Goal: Task Accomplishment & Management: Manage account settings

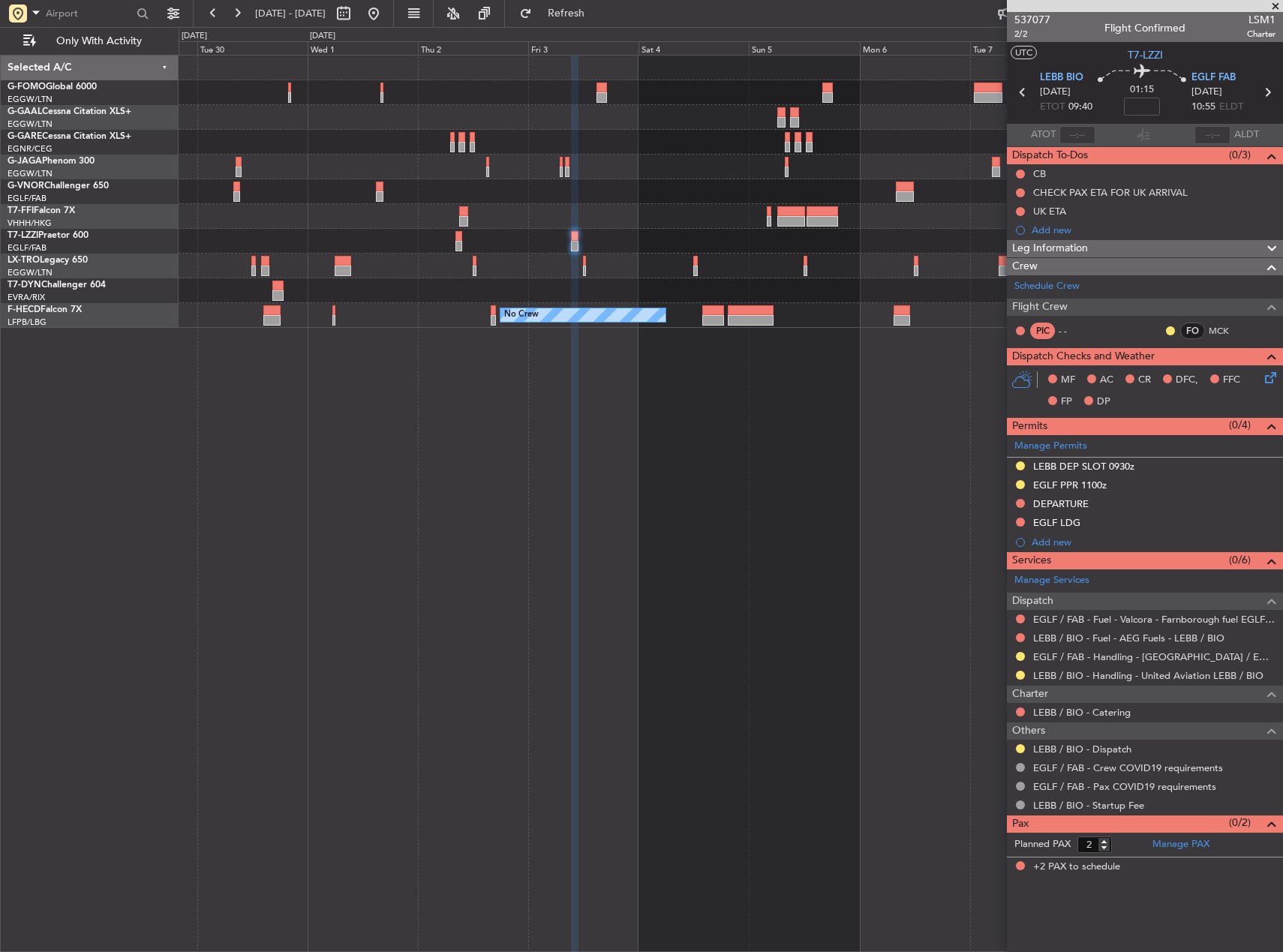
click at [950, 308] on div "No Crew No Crew" at bounding box center [731, 315] width 1104 height 25
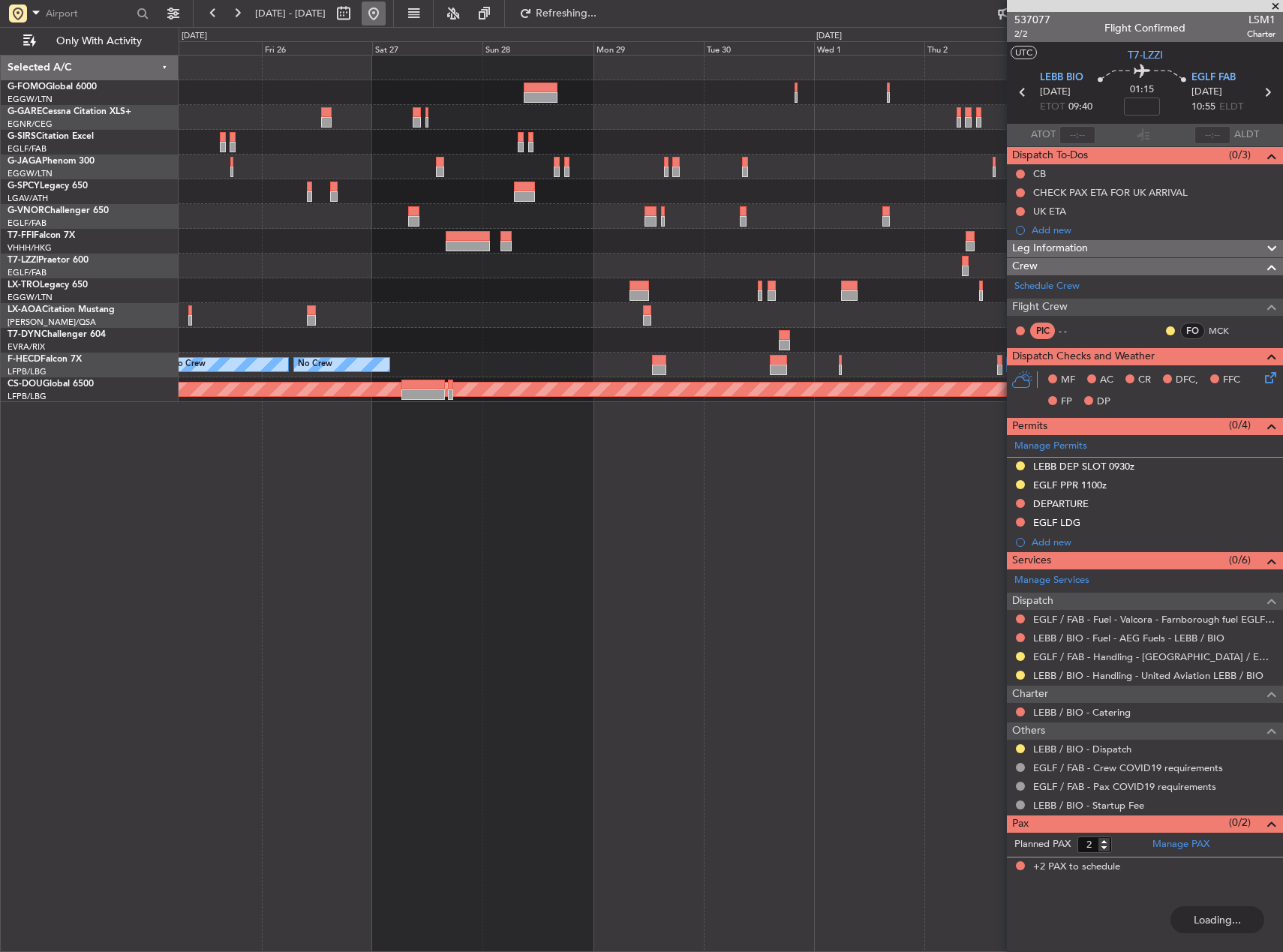
click at [386, 14] on button at bounding box center [374, 14] width 24 height 24
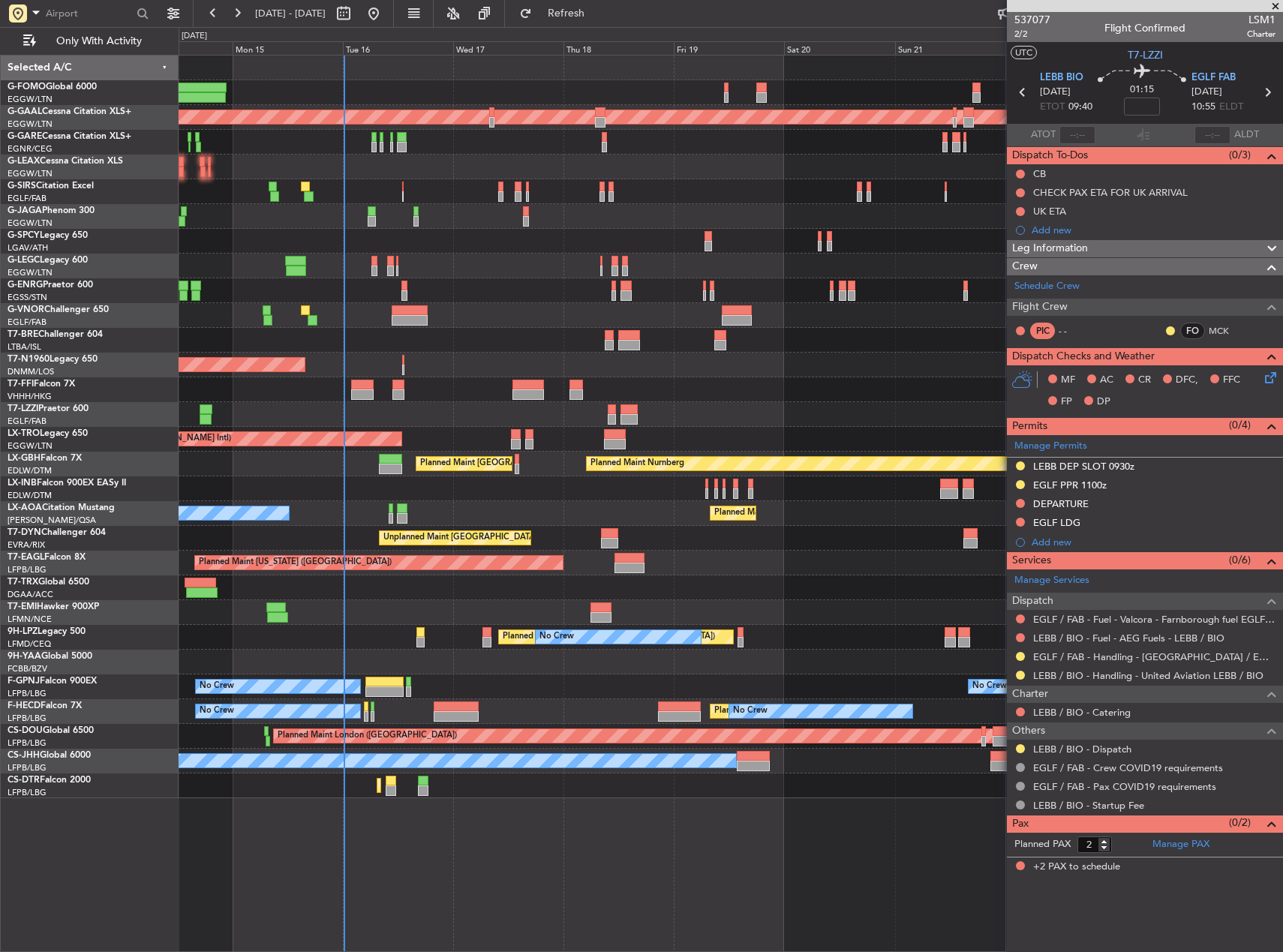
click at [392, 360] on div "Planned Maint Dusseldorf Planned Maint London (Farnborough) Planned Maint Londo…" at bounding box center [731, 427] width 1104 height 743
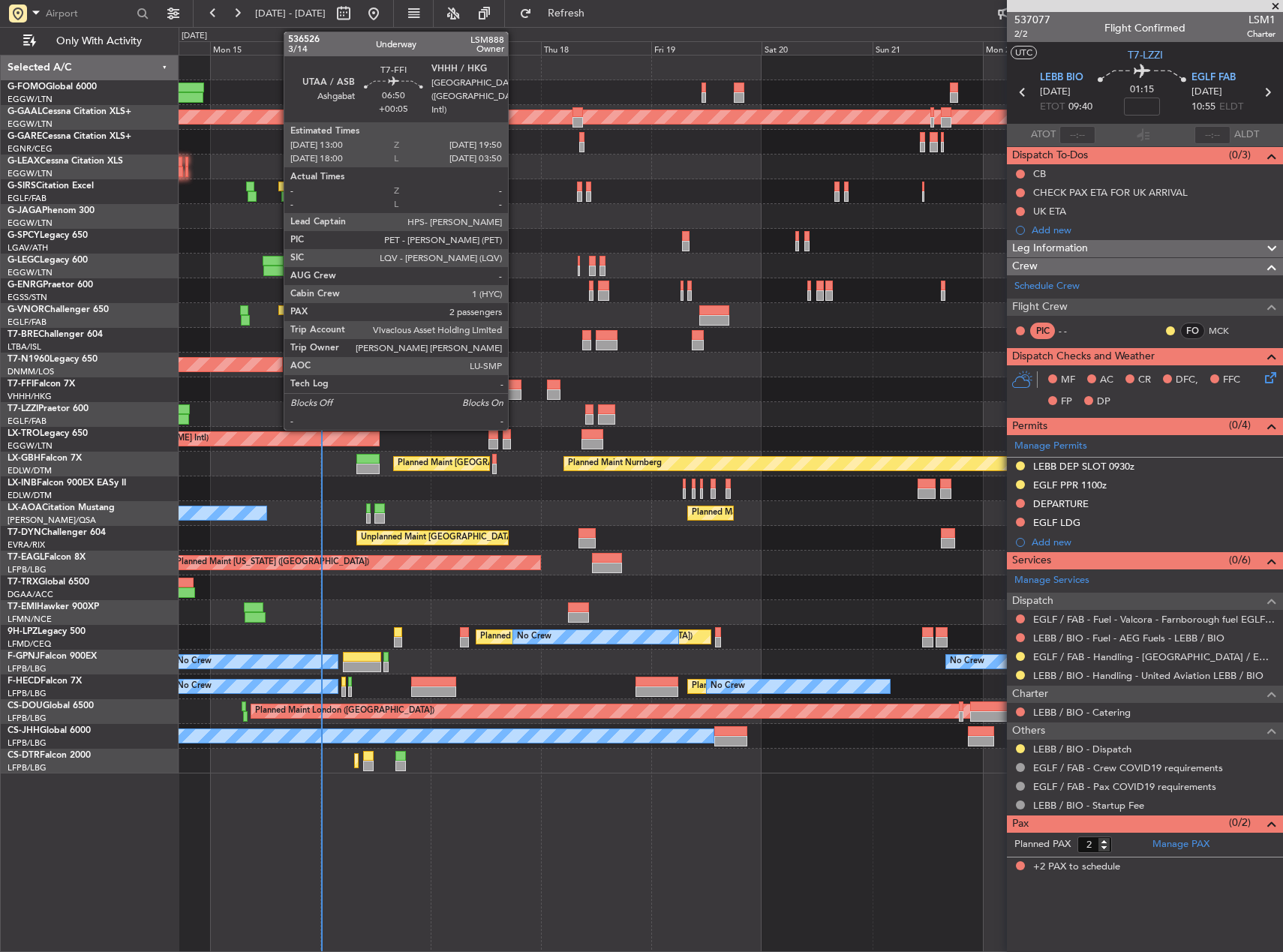
click at [515, 380] on div at bounding box center [506, 385] width 32 height 11
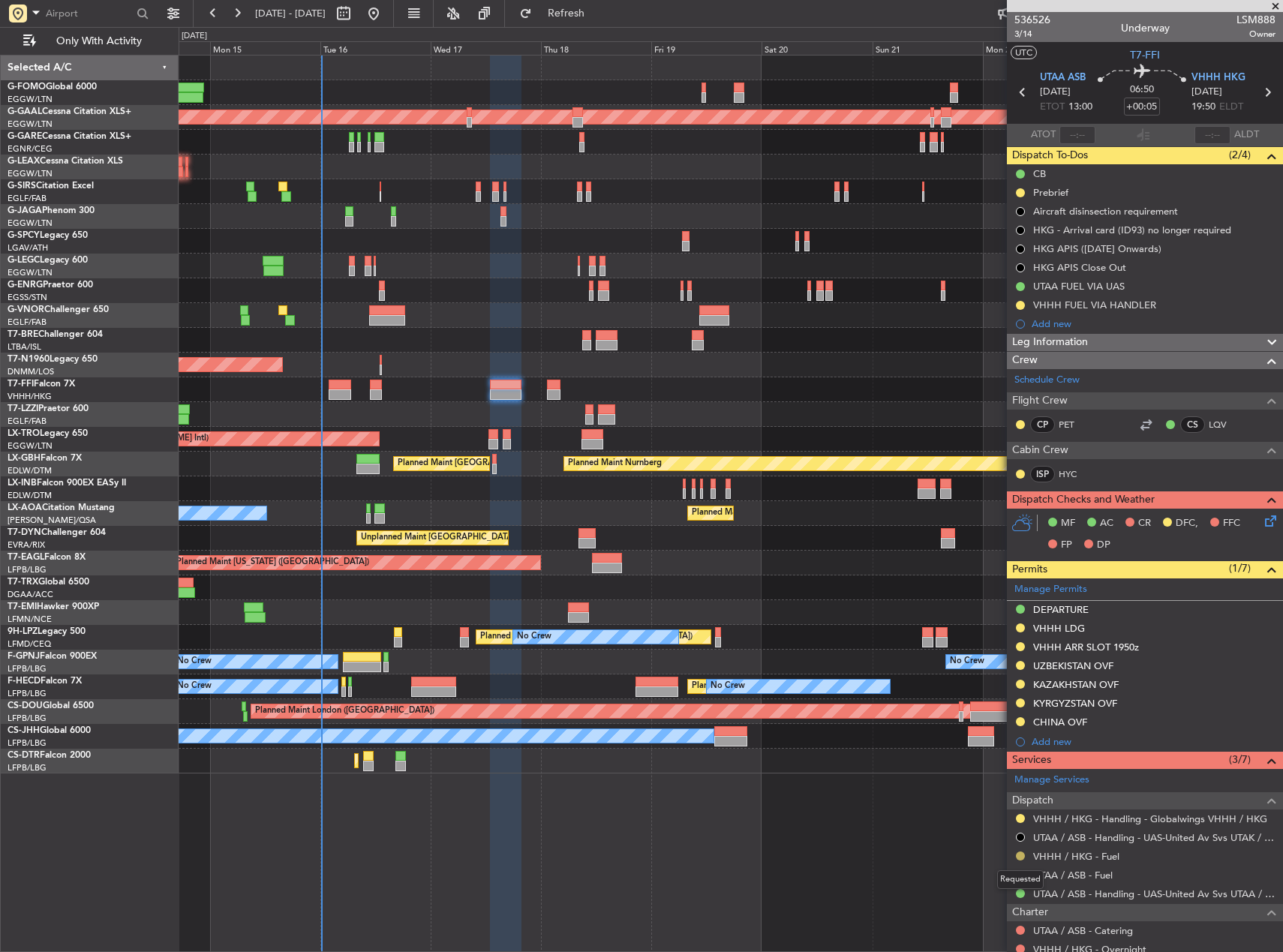
click at [1023, 853] on button at bounding box center [1020, 856] width 9 height 9
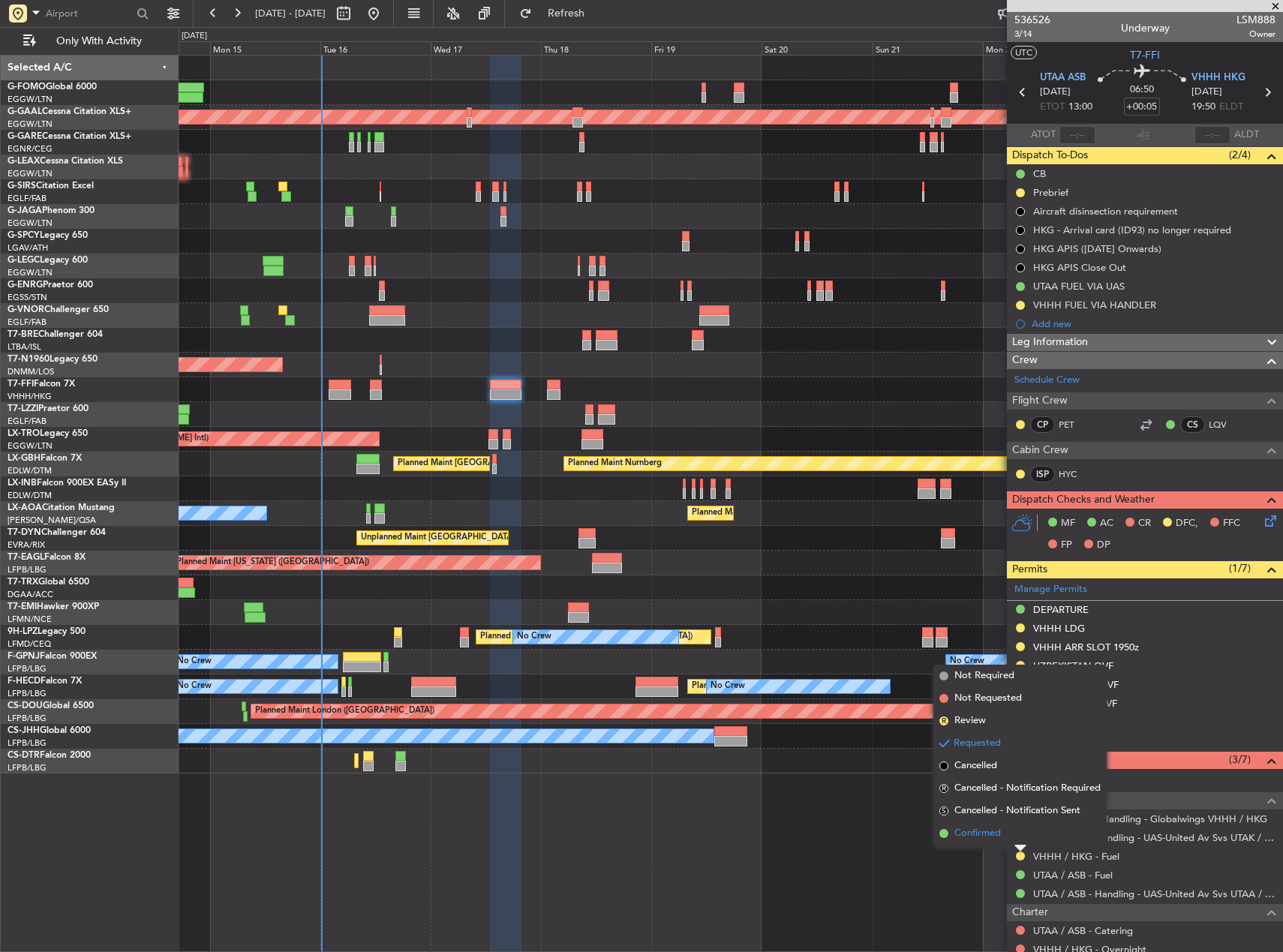
click at [1014, 839] on li "Confirmed" at bounding box center [1020, 834] width 173 height 23
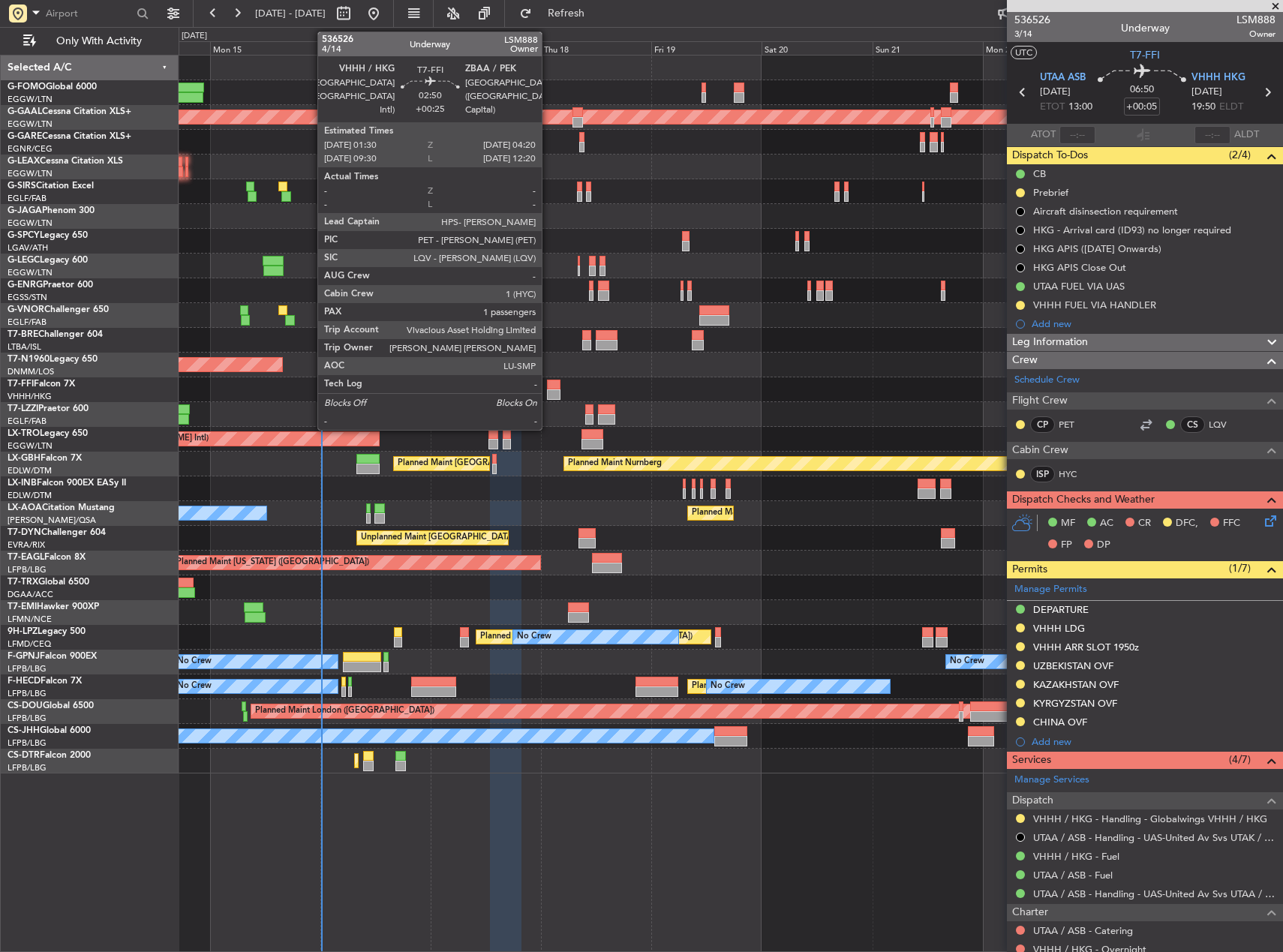
click at [549, 397] on div at bounding box center [554, 395] width 14 height 11
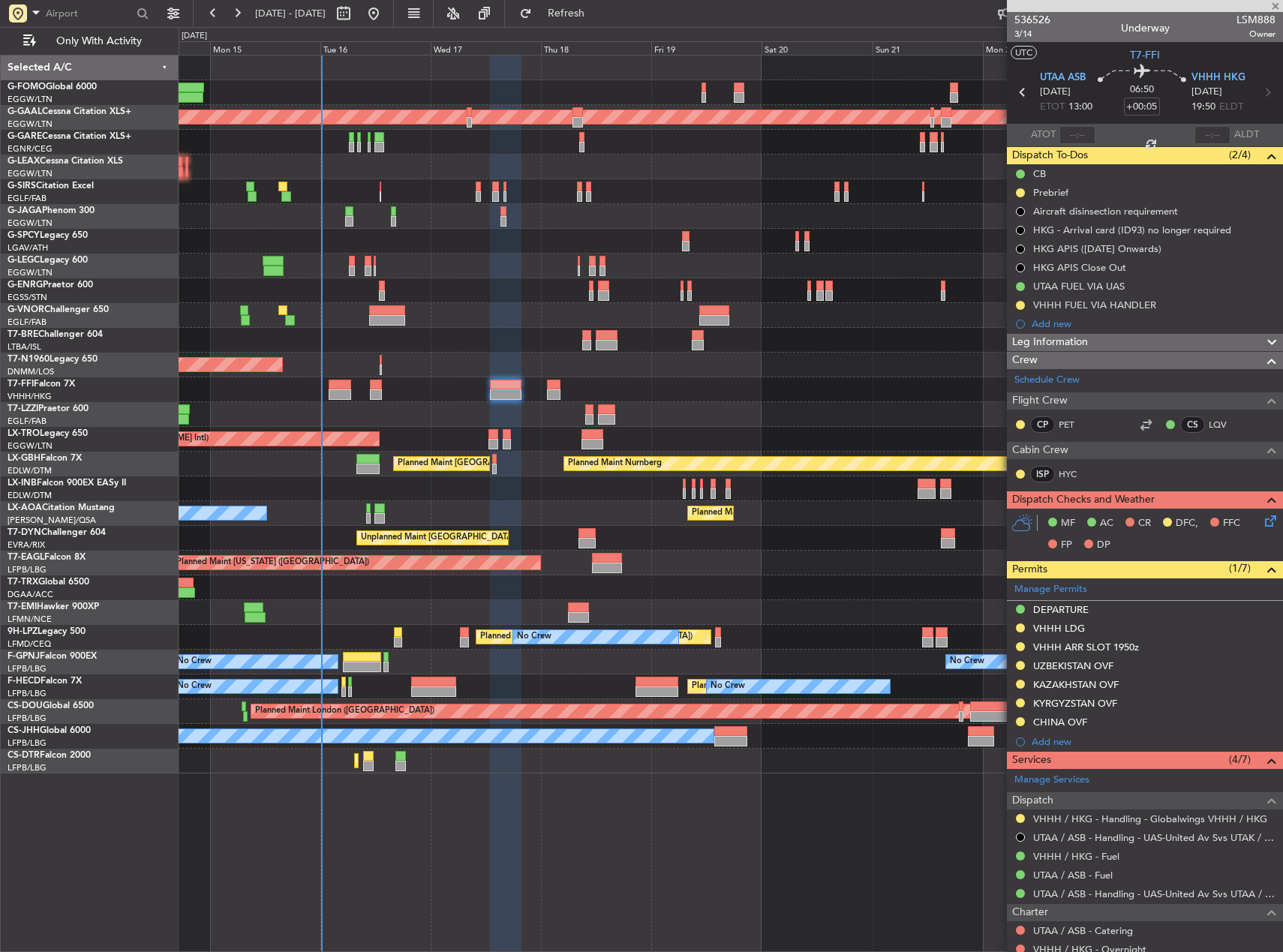
type input "+00:25"
type input "1"
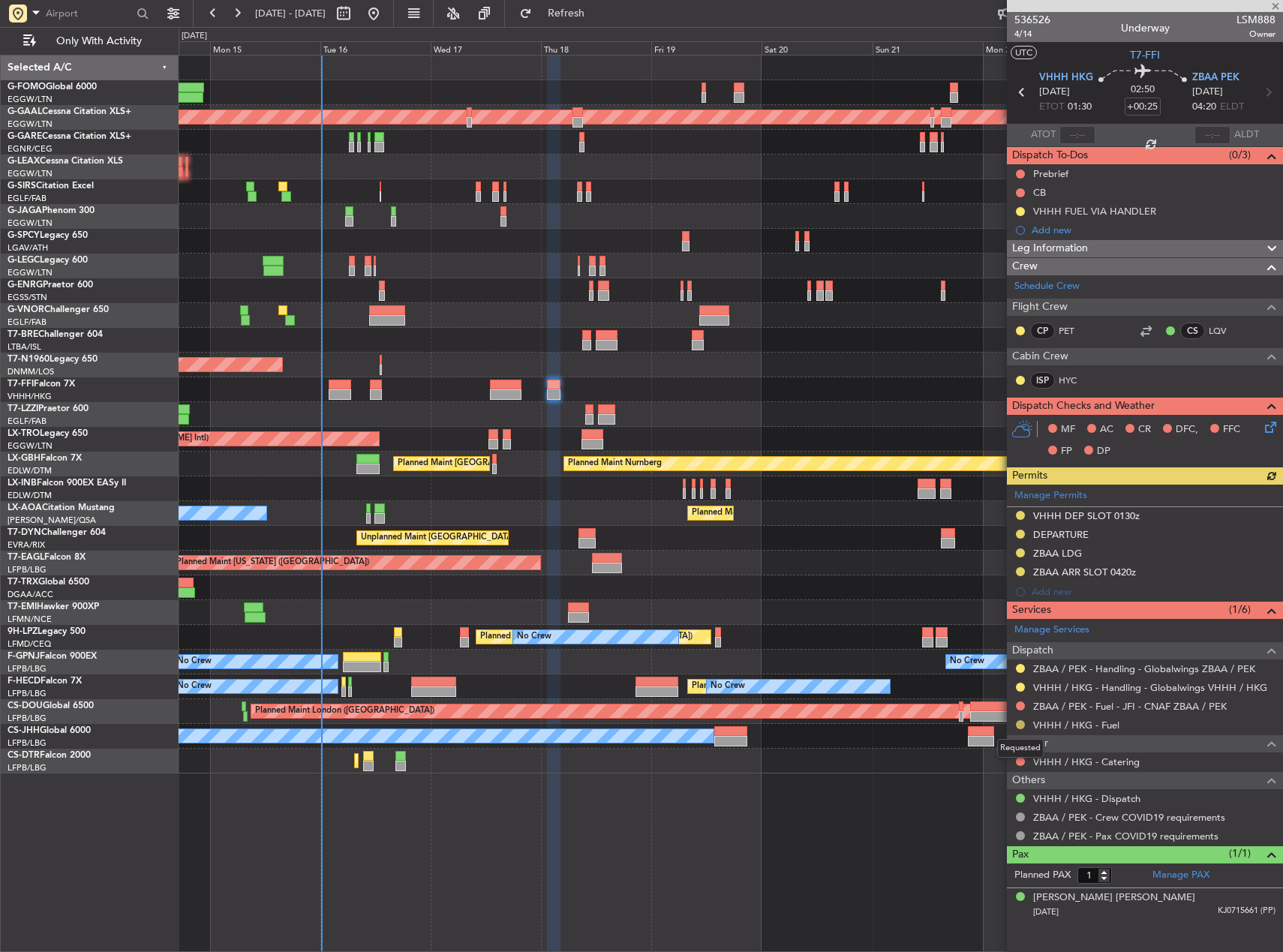
click at [1019, 726] on button at bounding box center [1020, 725] width 9 height 9
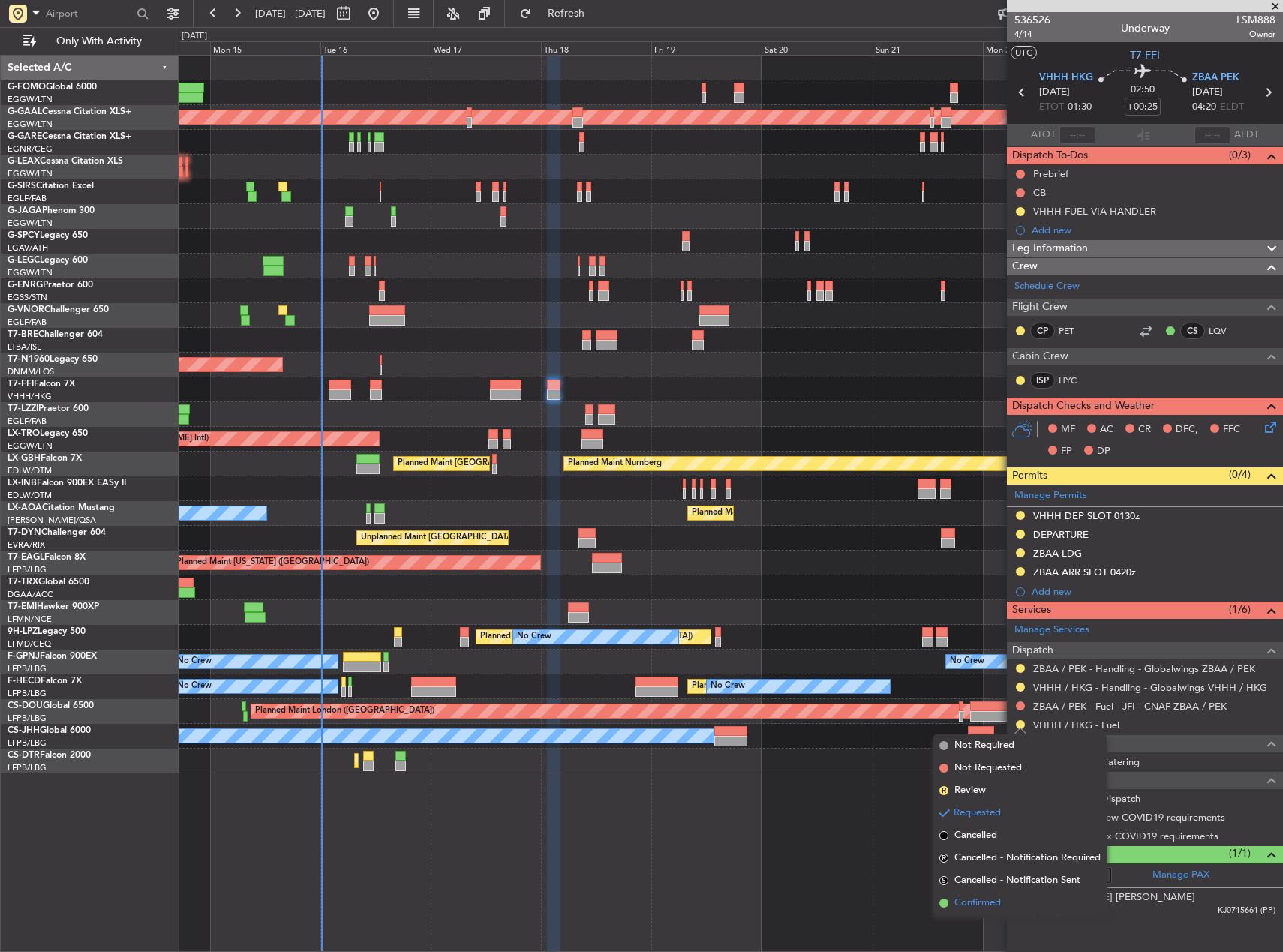
click at [992, 905] on span "Confirmed" at bounding box center [978, 903] width 47 height 15
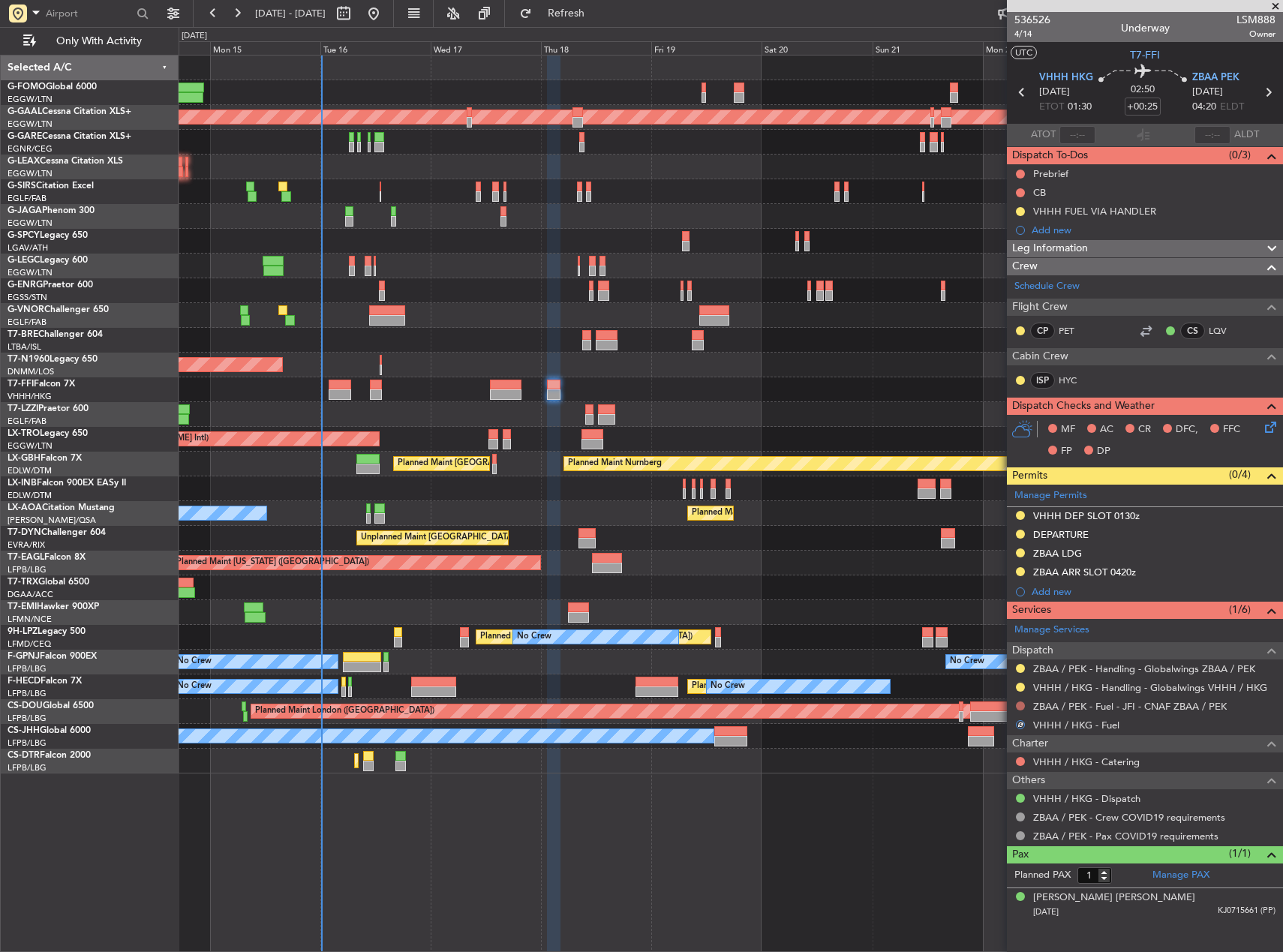
click at [1022, 703] on button at bounding box center [1020, 706] width 9 height 9
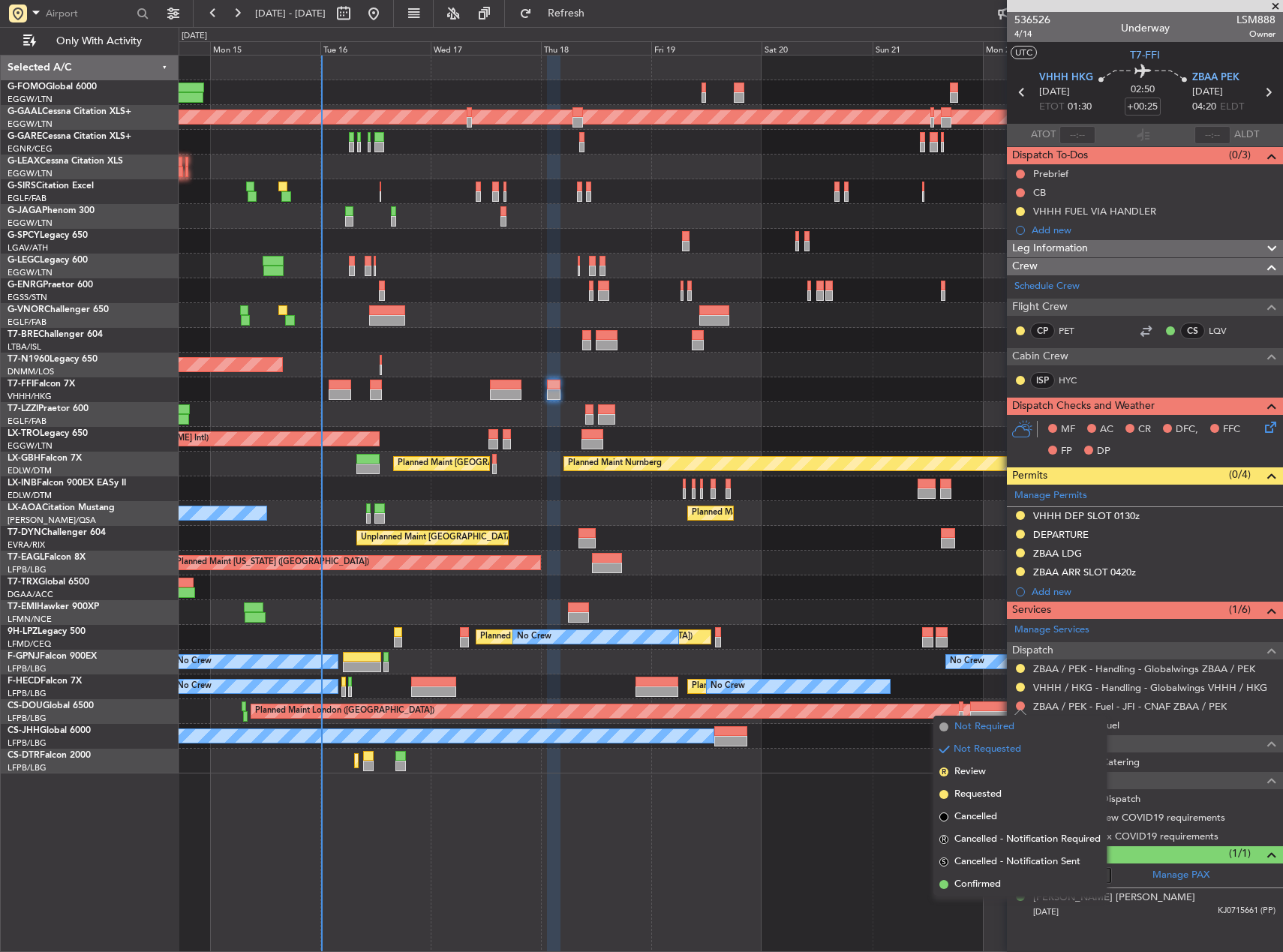
click at [1005, 722] on span "Not Required" at bounding box center [985, 727] width 60 height 15
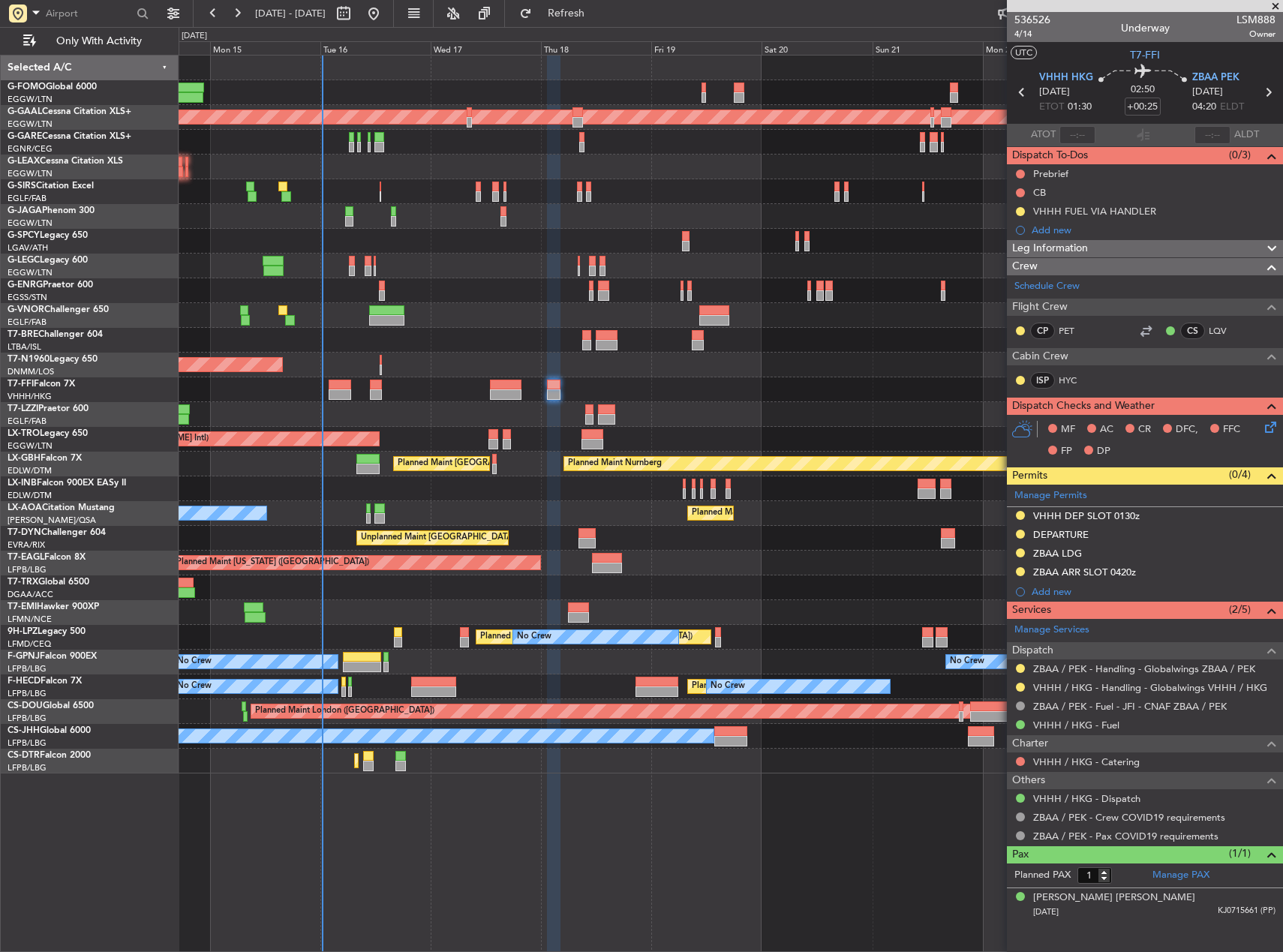
click at [378, 185] on div "Planned Maint [GEOGRAPHIC_DATA] ([GEOGRAPHIC_DATA])" at bounding box center [731, 191] width 1104 height 25
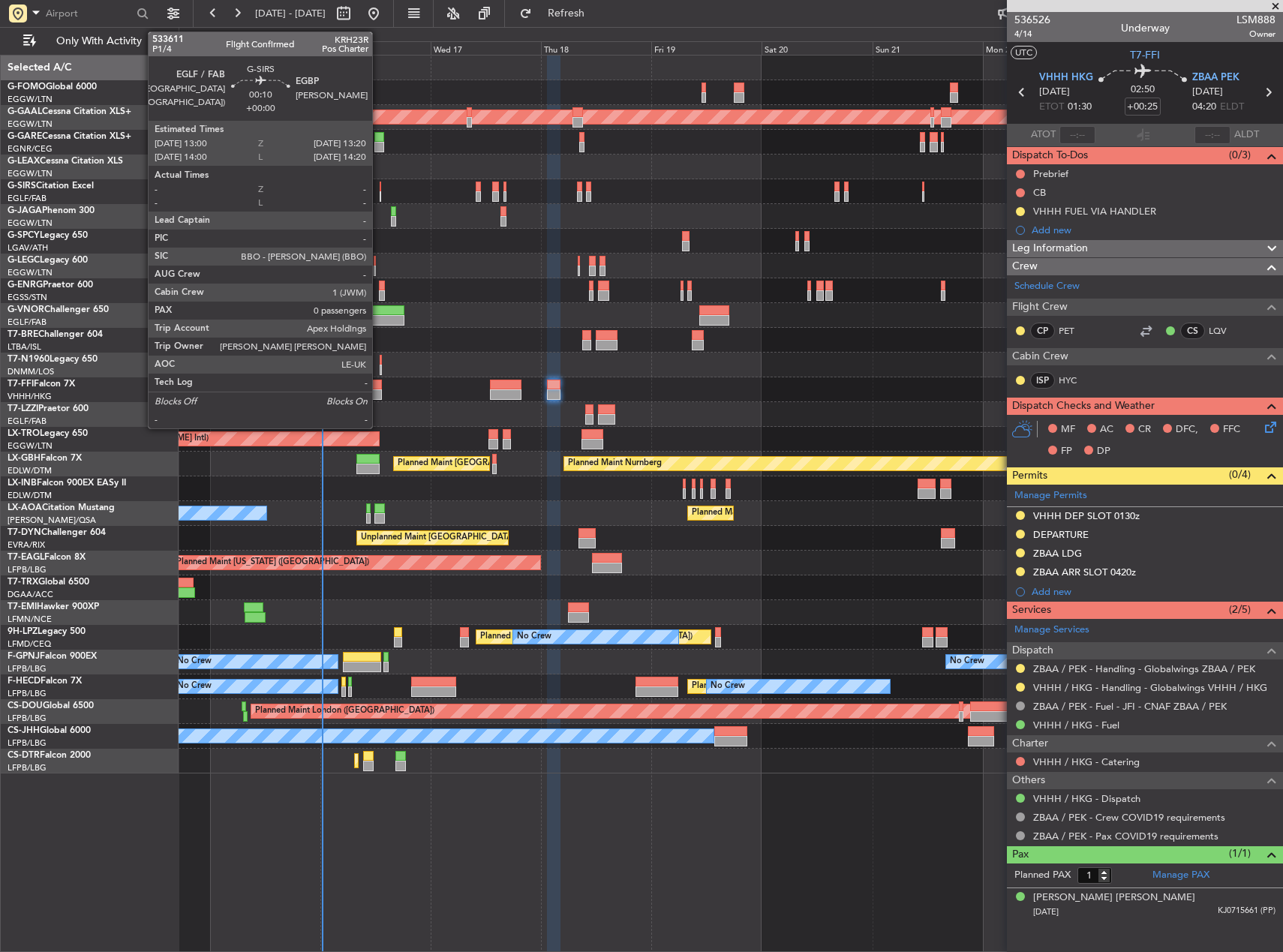
click at [380, 185] on div at bounding box center [381, 187] width 2 height 11
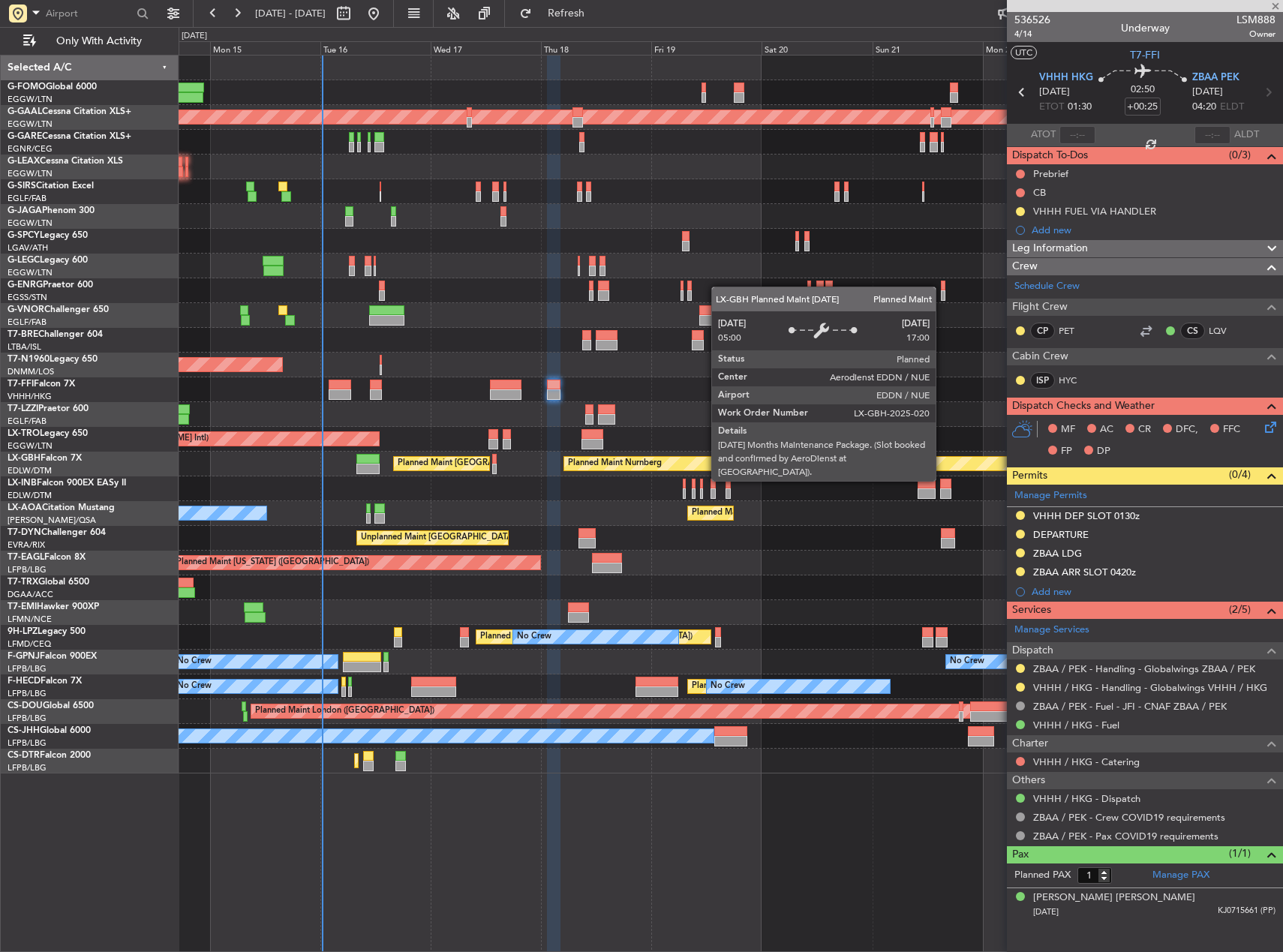
type input "0"
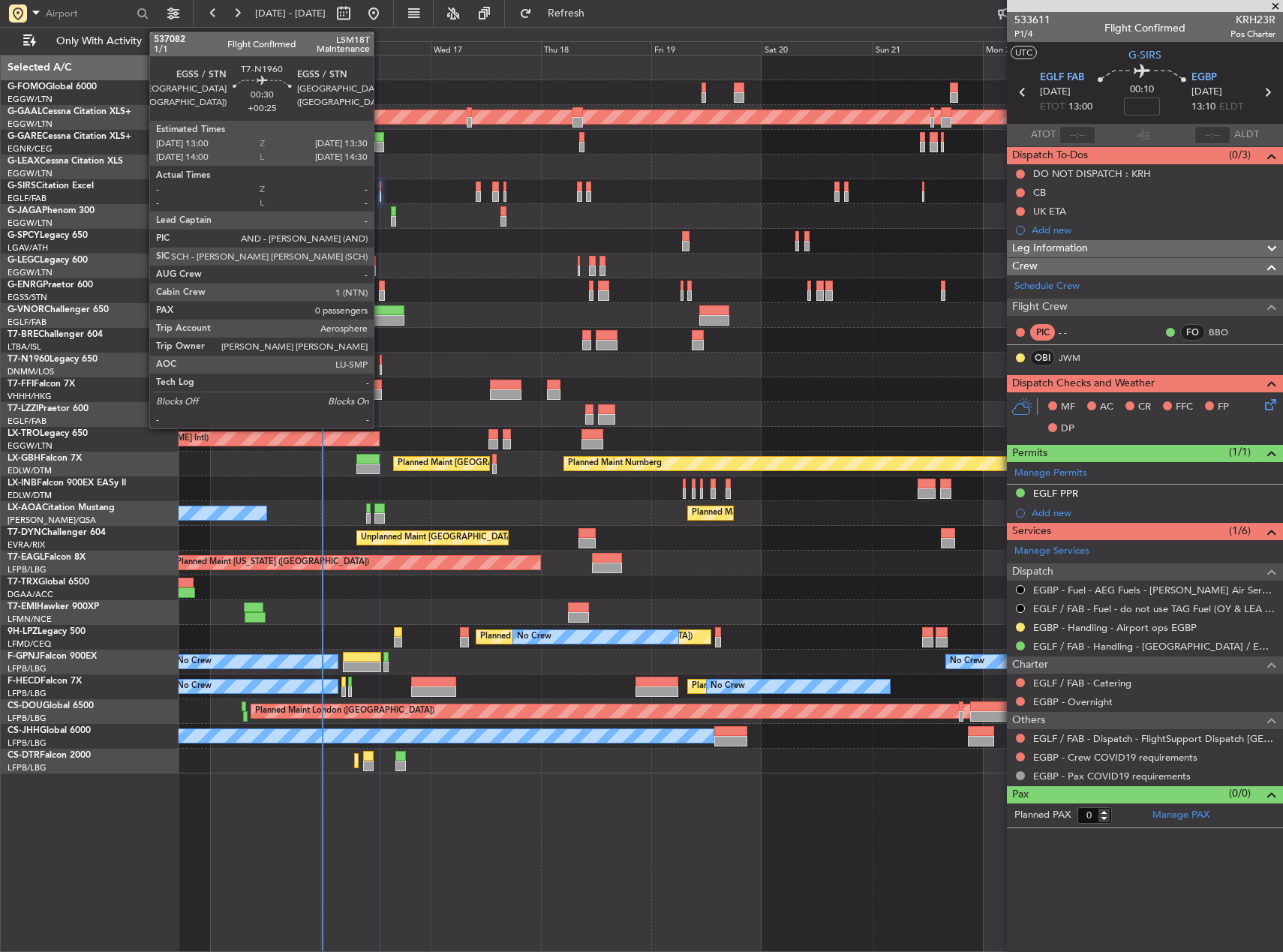
click at [381, 360] on div at bounding box center [381, 360] width 3 height 11
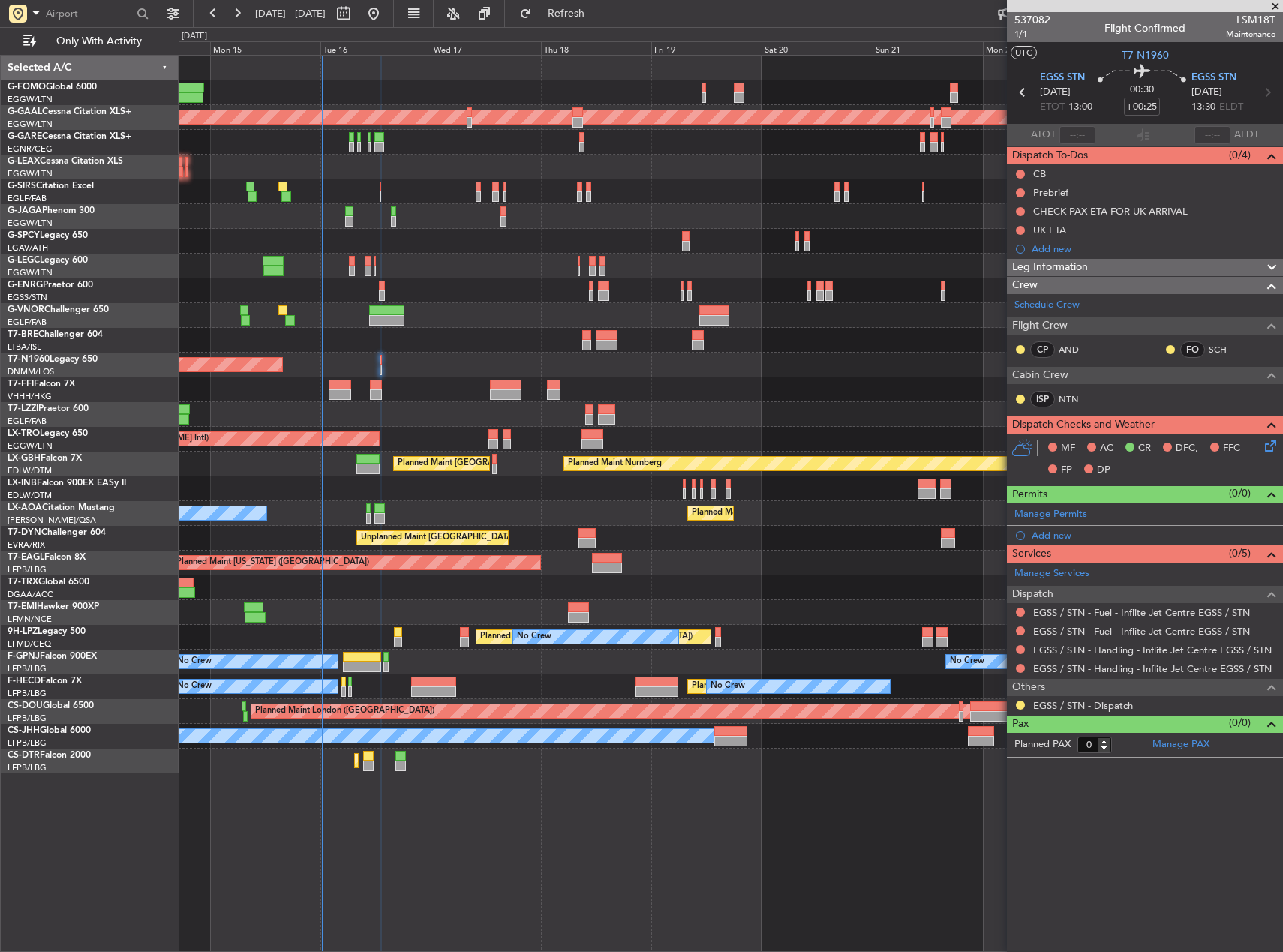
click at [797, 420] on div at bounding box center [731, 414] width 1104 height 25
click at [744, 565] on div "Planned Maint [US_STATE] ([GEOGRAPHIC_DATA])" at bounding box center [731, 563] width 1104 height 25
click at [828, 567] on div "Planned Maint [US_STATE] ([GEOGRAPHIC_DATA])" at bounding box center [731, 563] width 1104 height 25
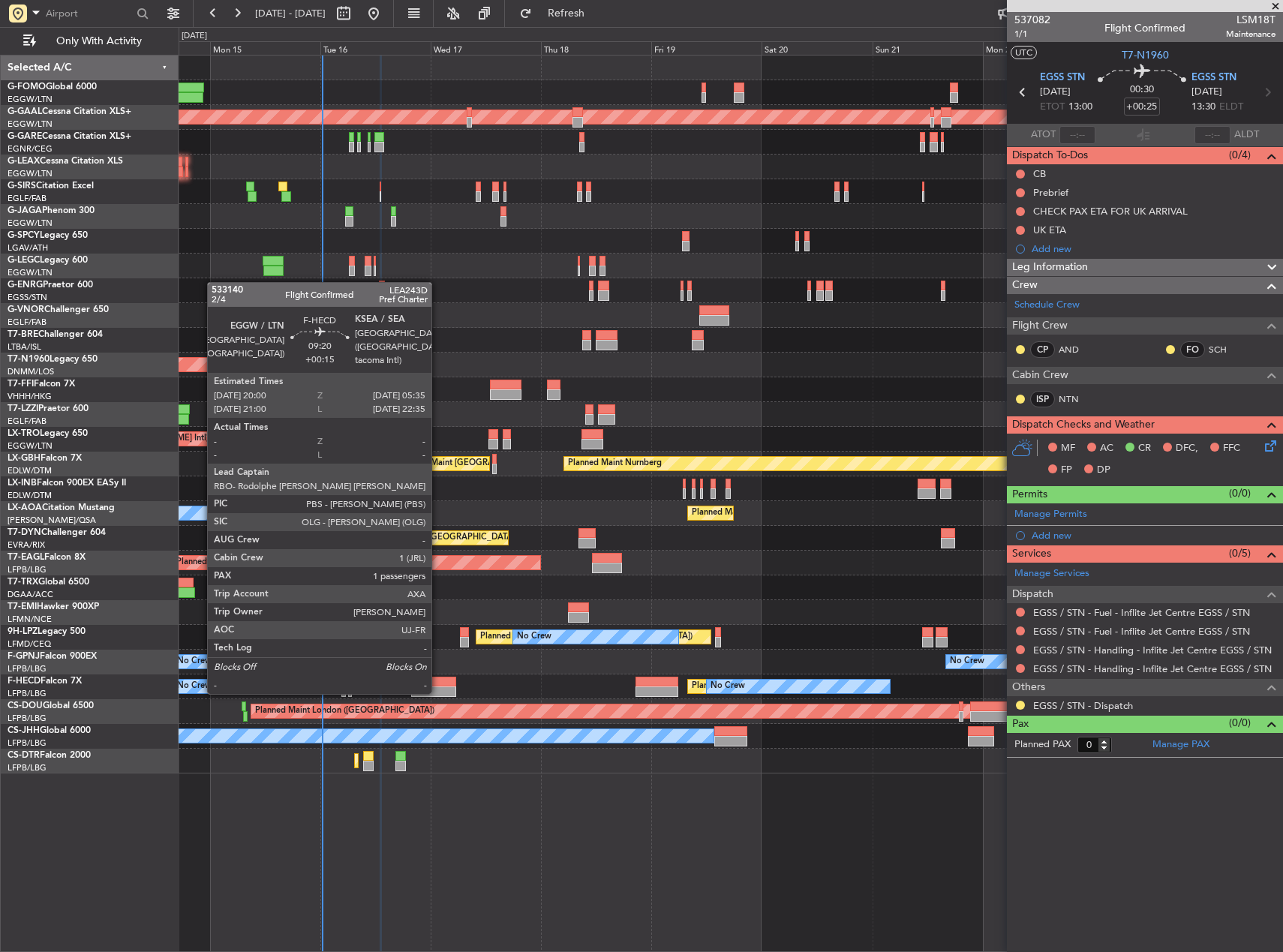
click at [437, 679] on div at bounding box center [433, 682] width 44 height 11
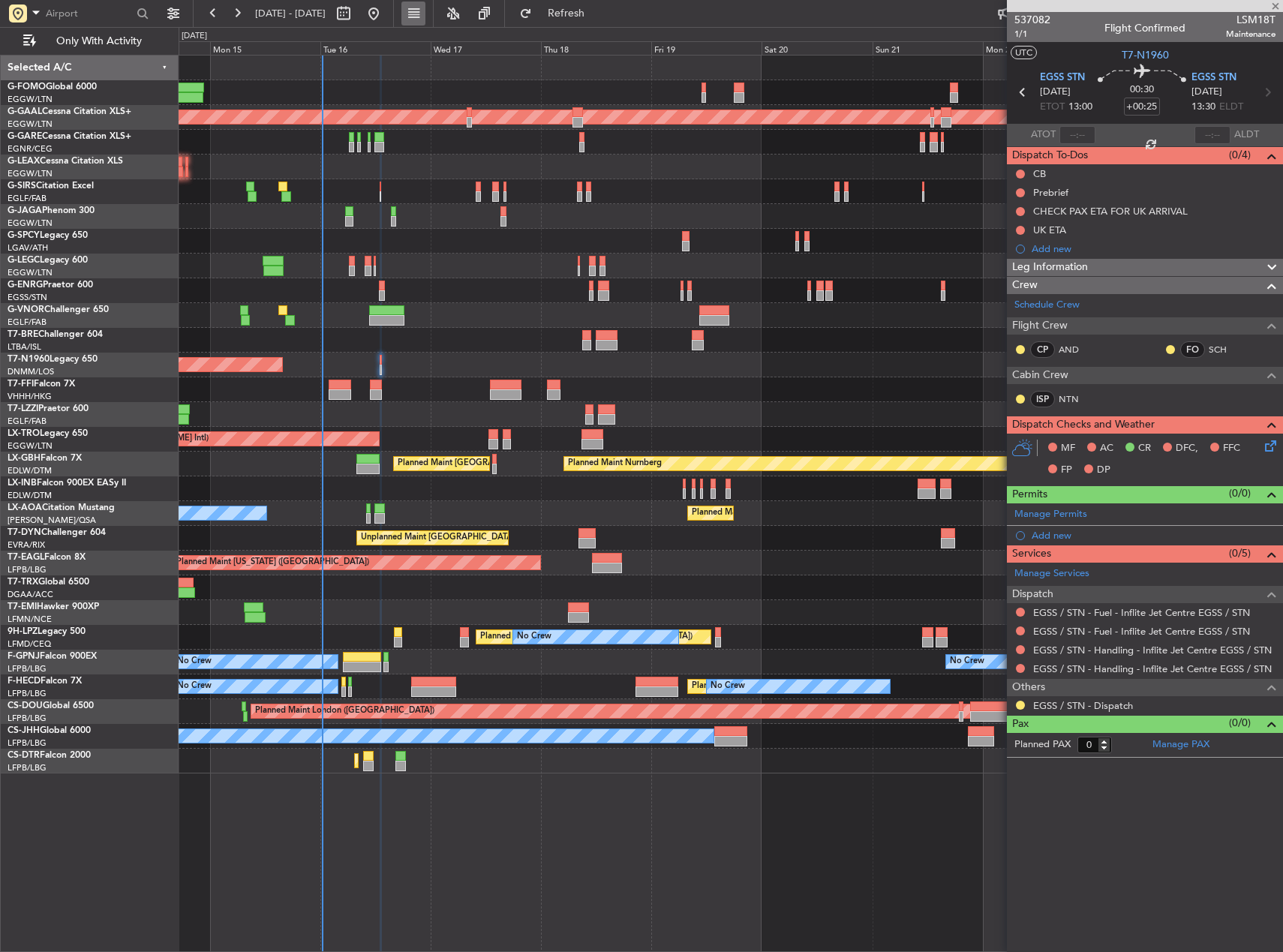
type input "+00:15"
type input "1"
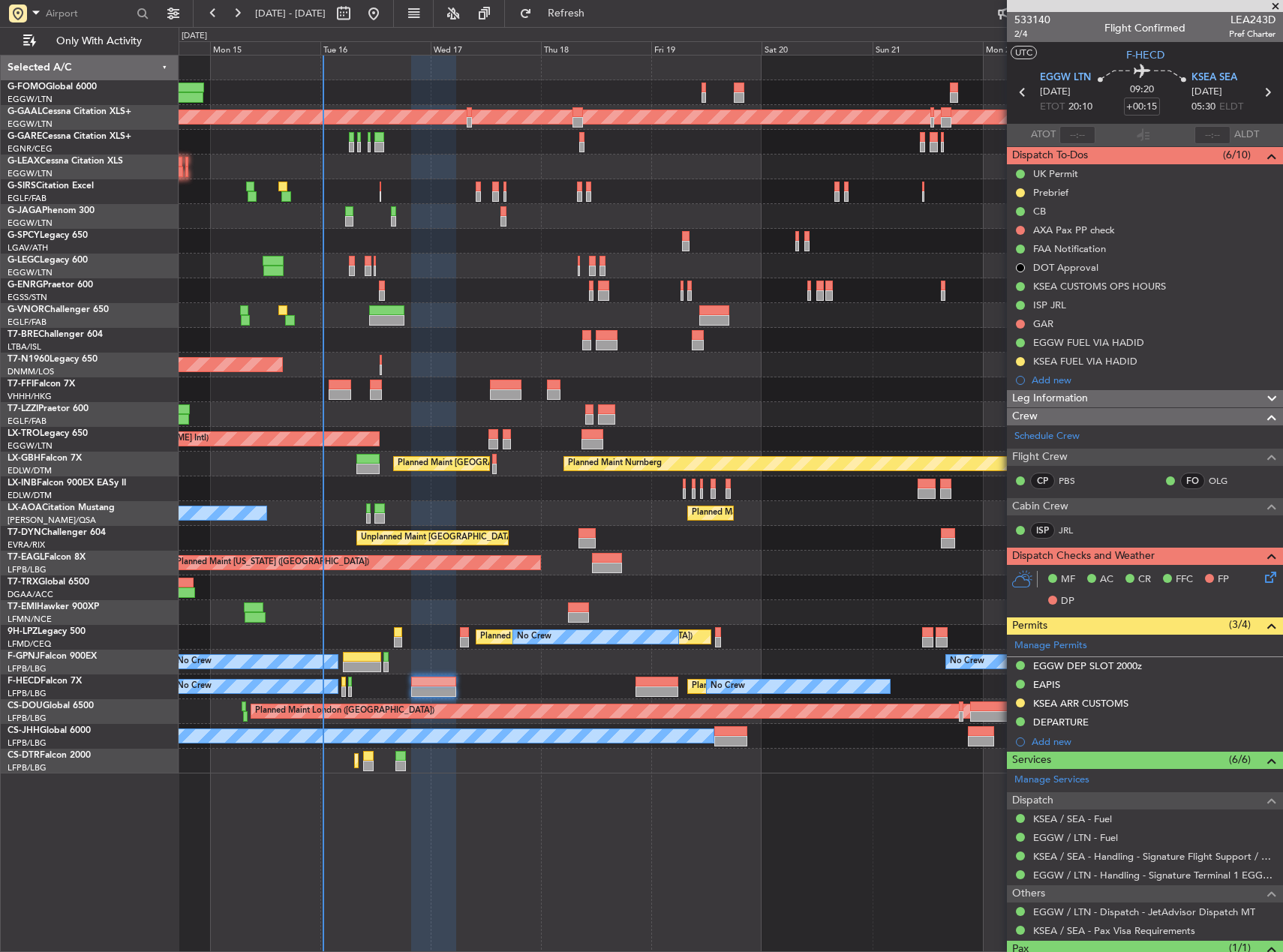
click at [268, 420] on div "Planned Maint Dusseldorf Planned Maint London (Farnborough) Planned Maint Londo…" at bounding box center [731, 415] width 1104 height 718
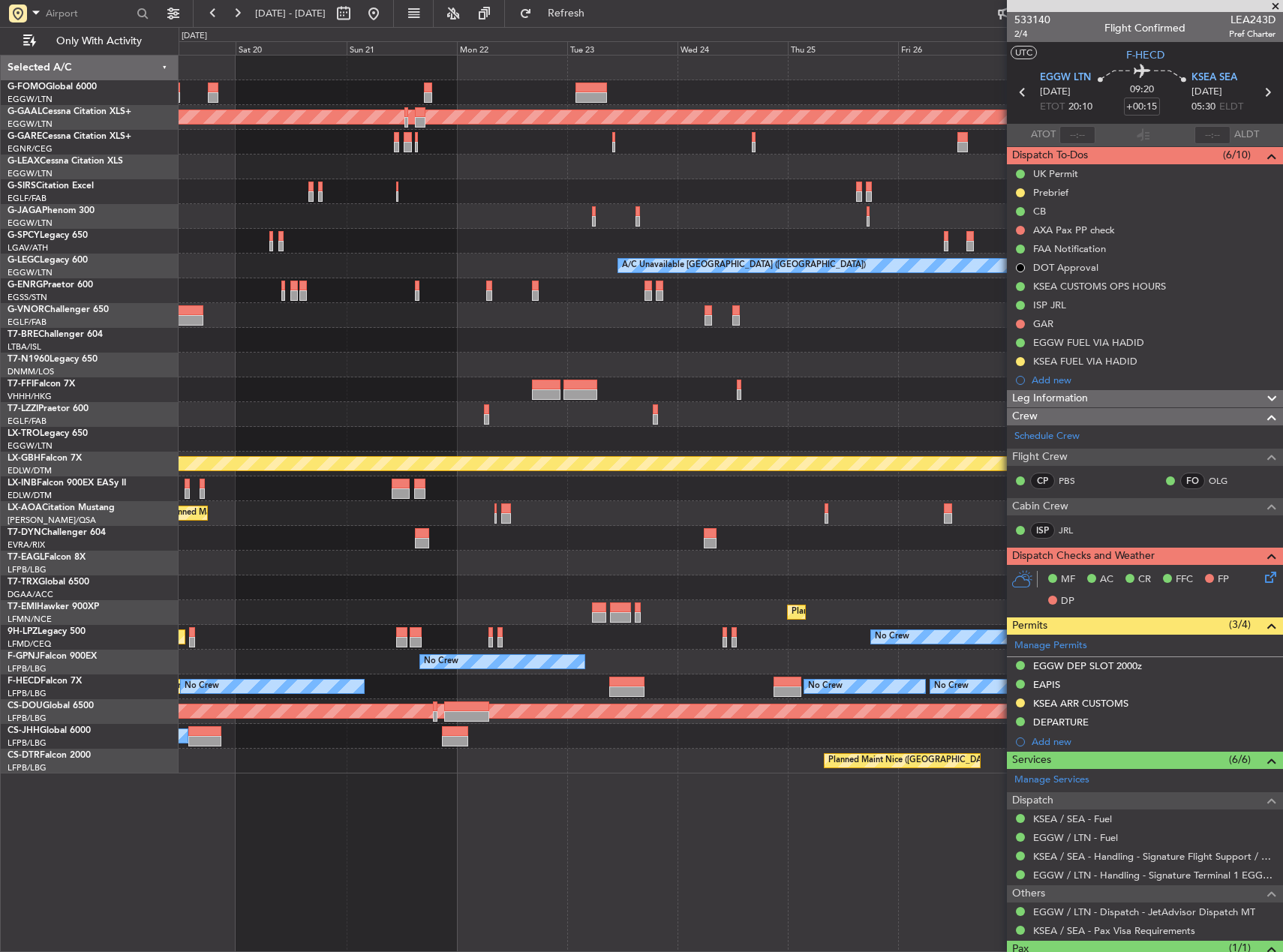
click at [650, 425] on div at bounding box center [731, 414] width 1104 height 25
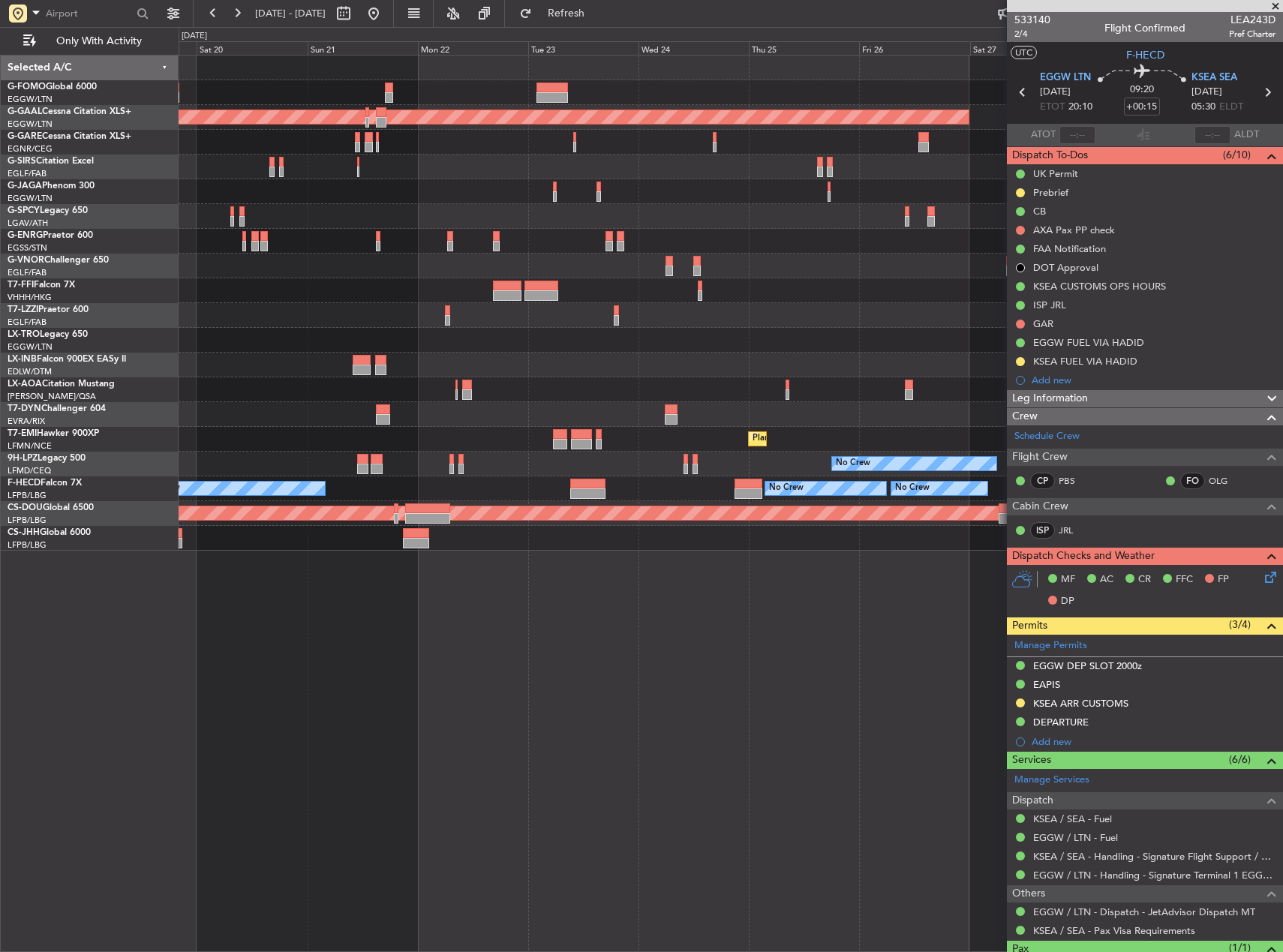
click at [348, 345] on div at bounding box center [731, 340] width 1104 height 25
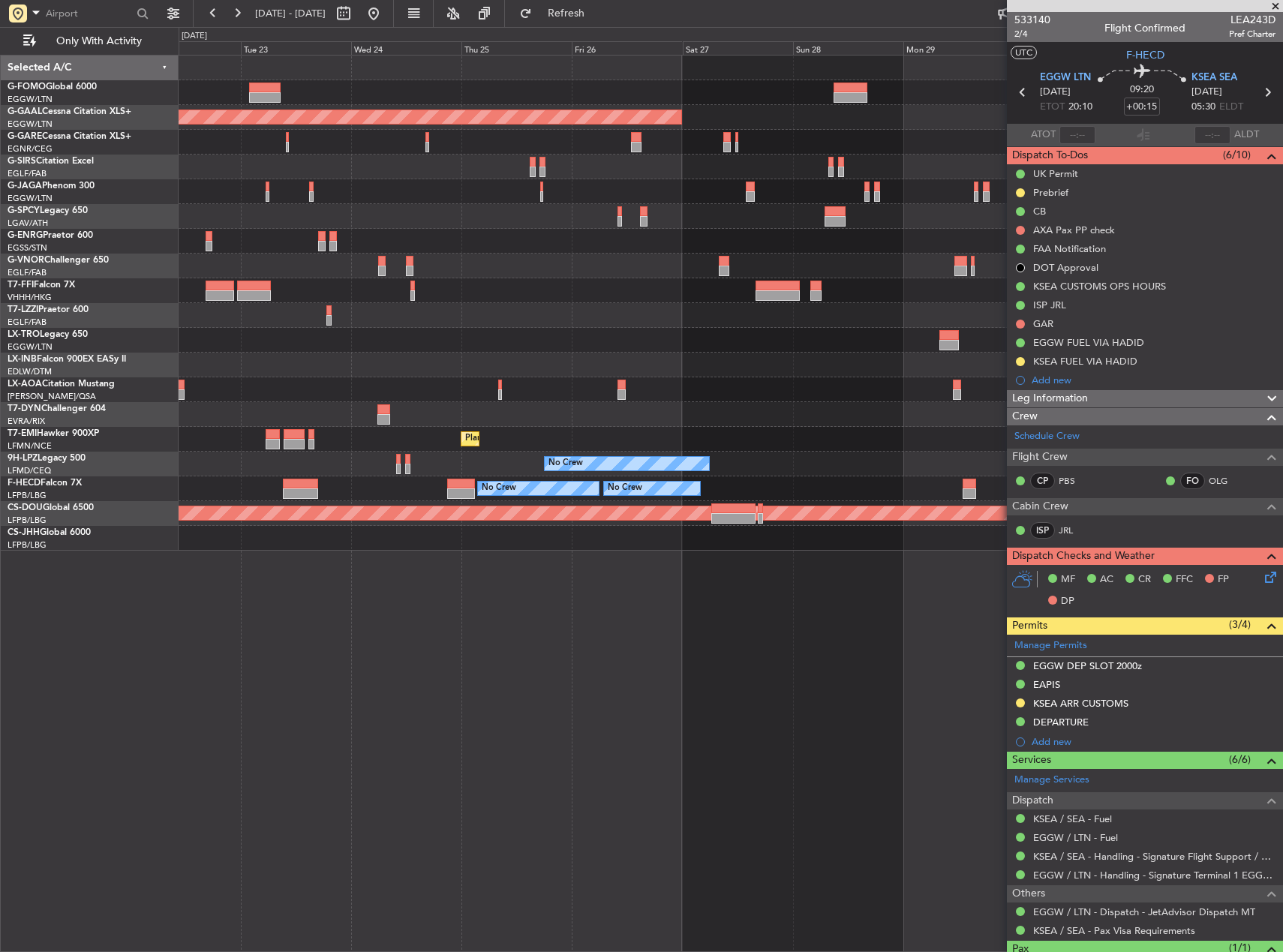
click at [401, 344] on div at bounding box center [731, 340] width 1104 height 25
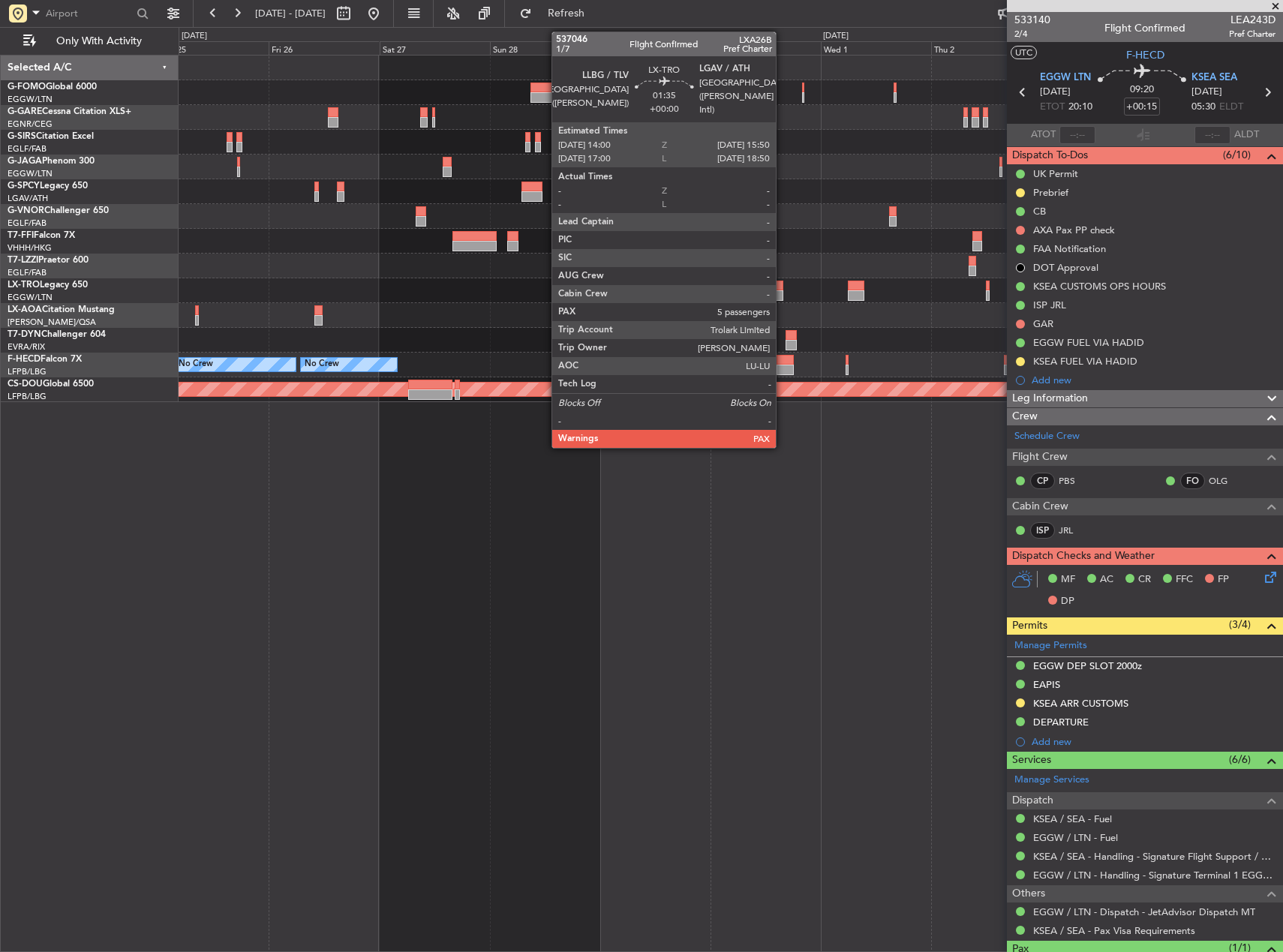
click at [783, 290] on div at bounding box center [779, 286] width 9 height 11
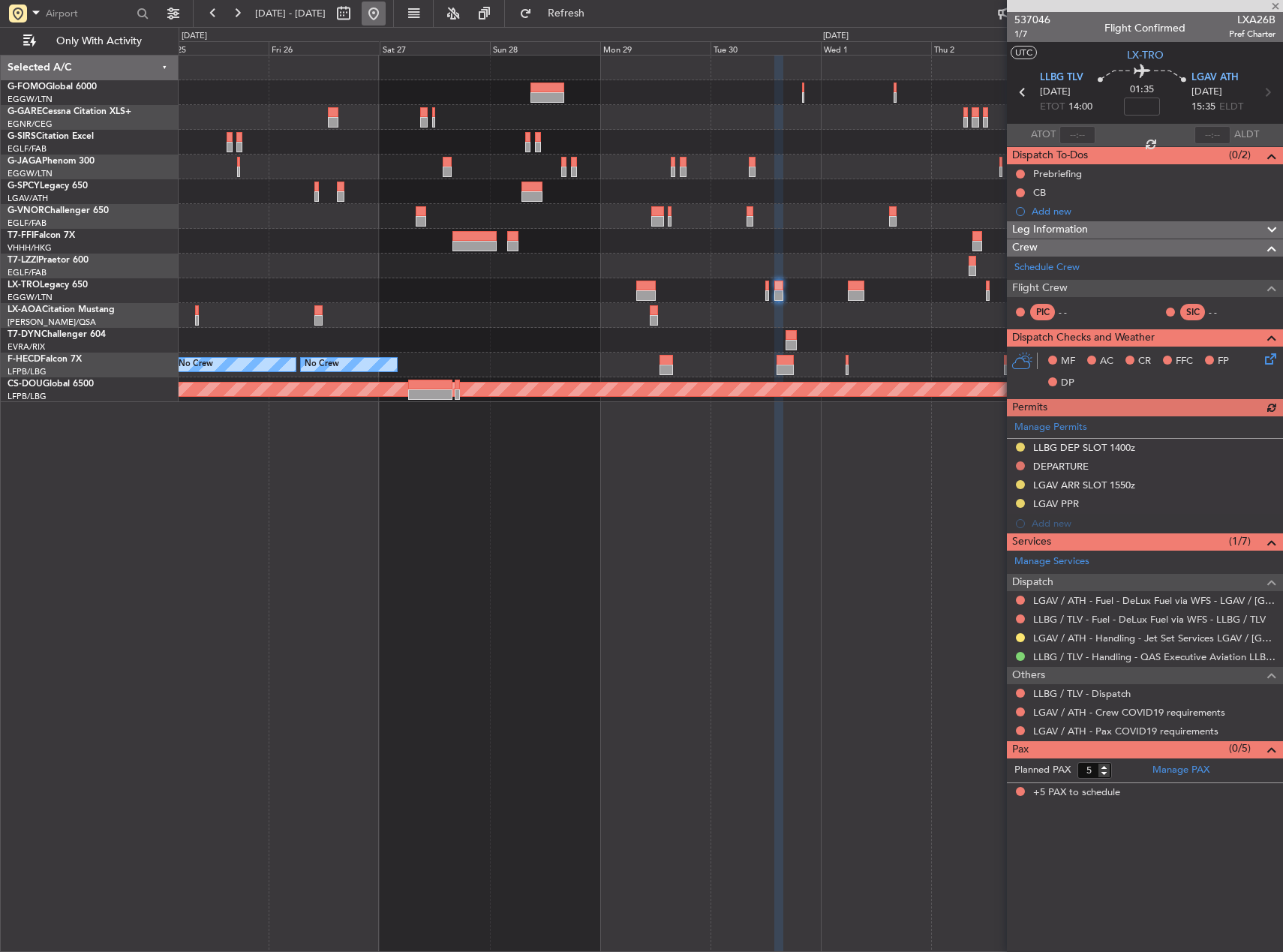
click at [386, 17] on button at bounding box center [374, 14] width 24 height 24
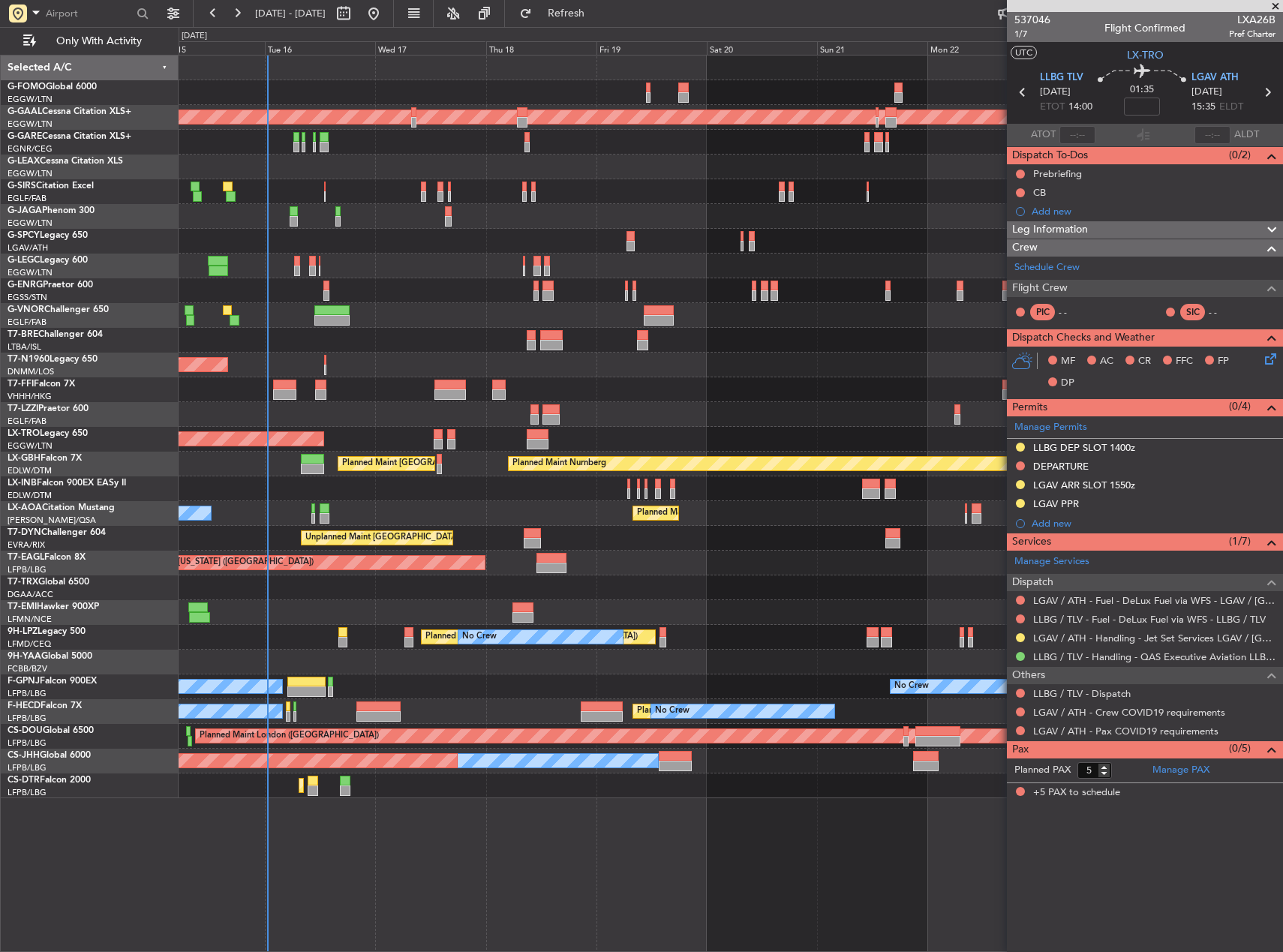
click at [254, 408] on div "Planned Maint Dusseldorf Planned Maint London (Farnborough) A/C Unavailable Lon…" at bounding box center [731, 427] width 1104 height 743
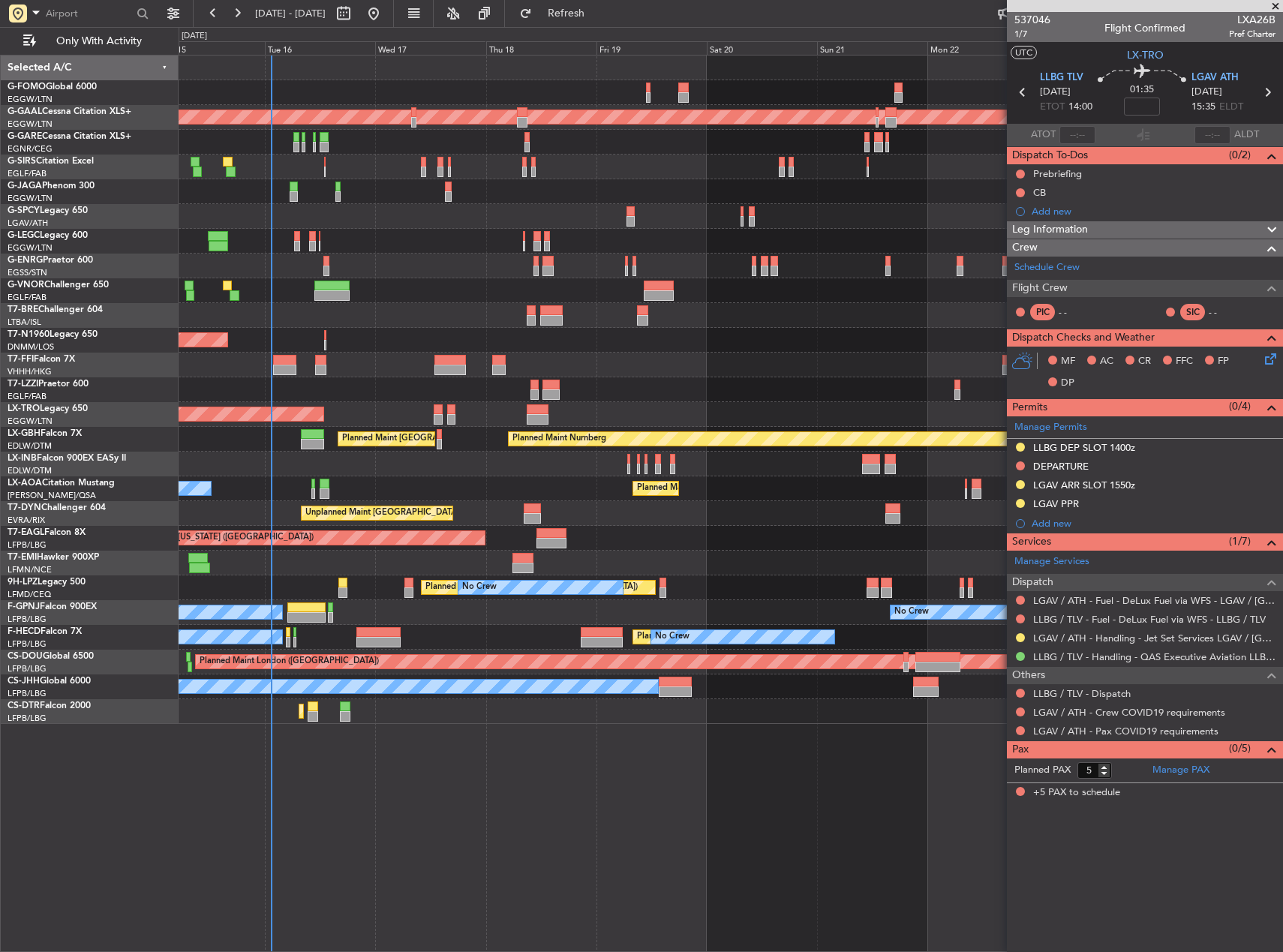
click at [451, 373] on div "Planned Maint Dusseldorf Planned Maint London (Farnborough) A/C Unavailable Lon…" at bounding box center [731, 390] width 1104 height 669
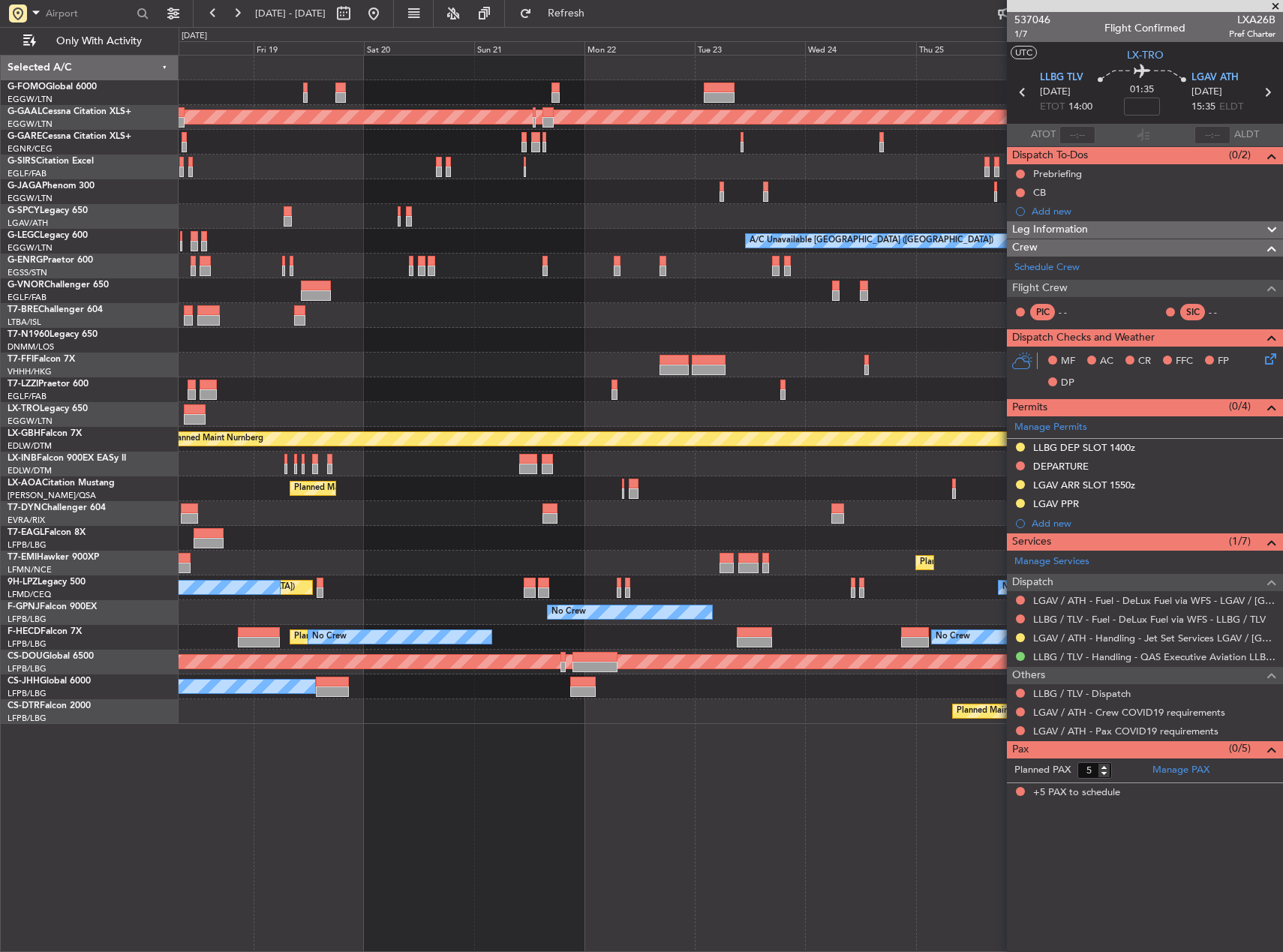
click at [353, 373] on div "Planned Maint Dusseldorf A/C Unavailable London (Luton) Unplanned Maint Athens …" at bounding box center [731, 390] width 1104 height 669
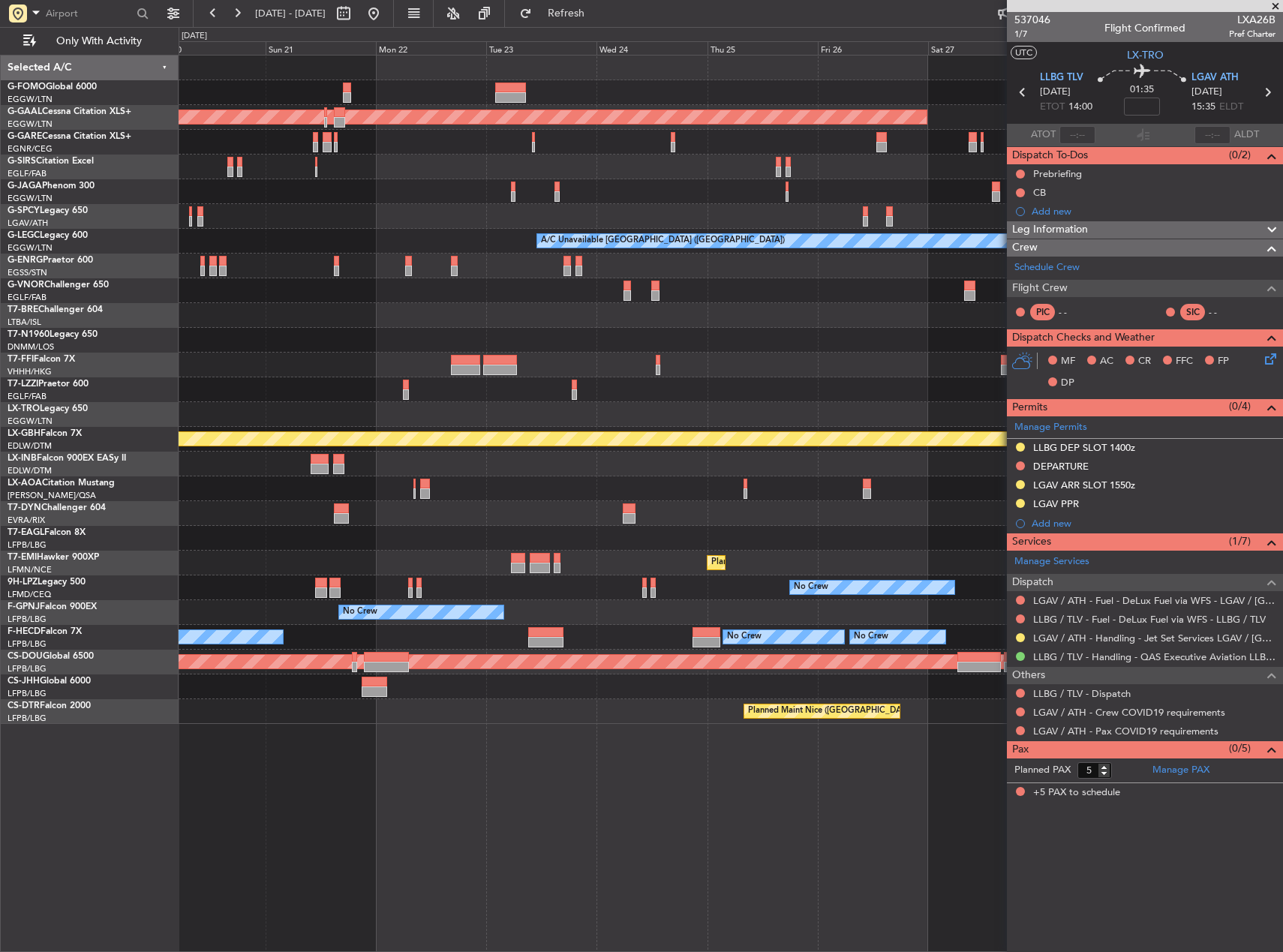
click at [852, 346] on div "Planned Maint Dusseldorf A/C Unavailable London (Luton) Planned Maint Nurnberg …" at bounding box center [731, 390] width 1104 height 669
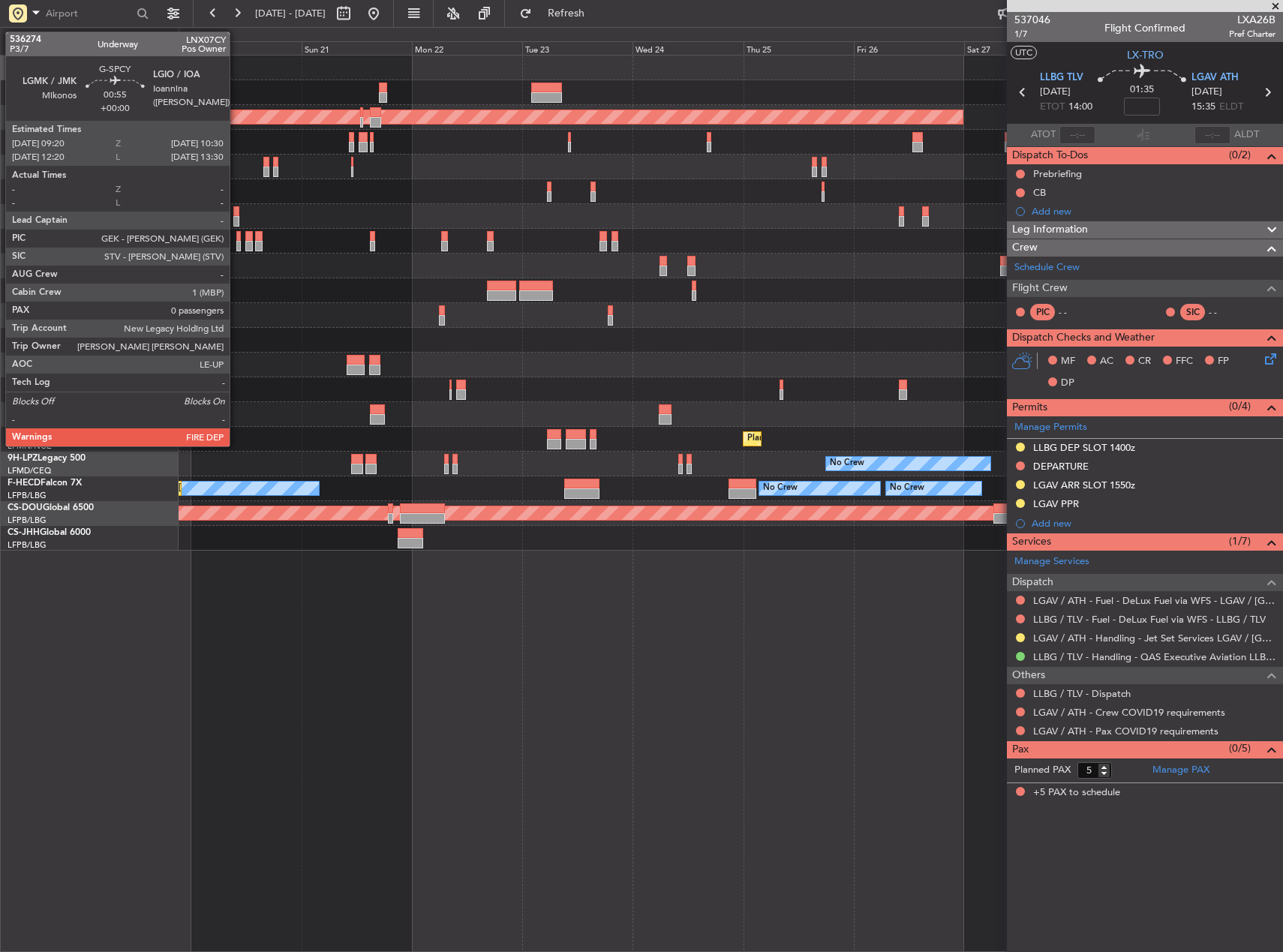
click at [236, 217] on div at bounding box center [236, 221] width 6 height 11
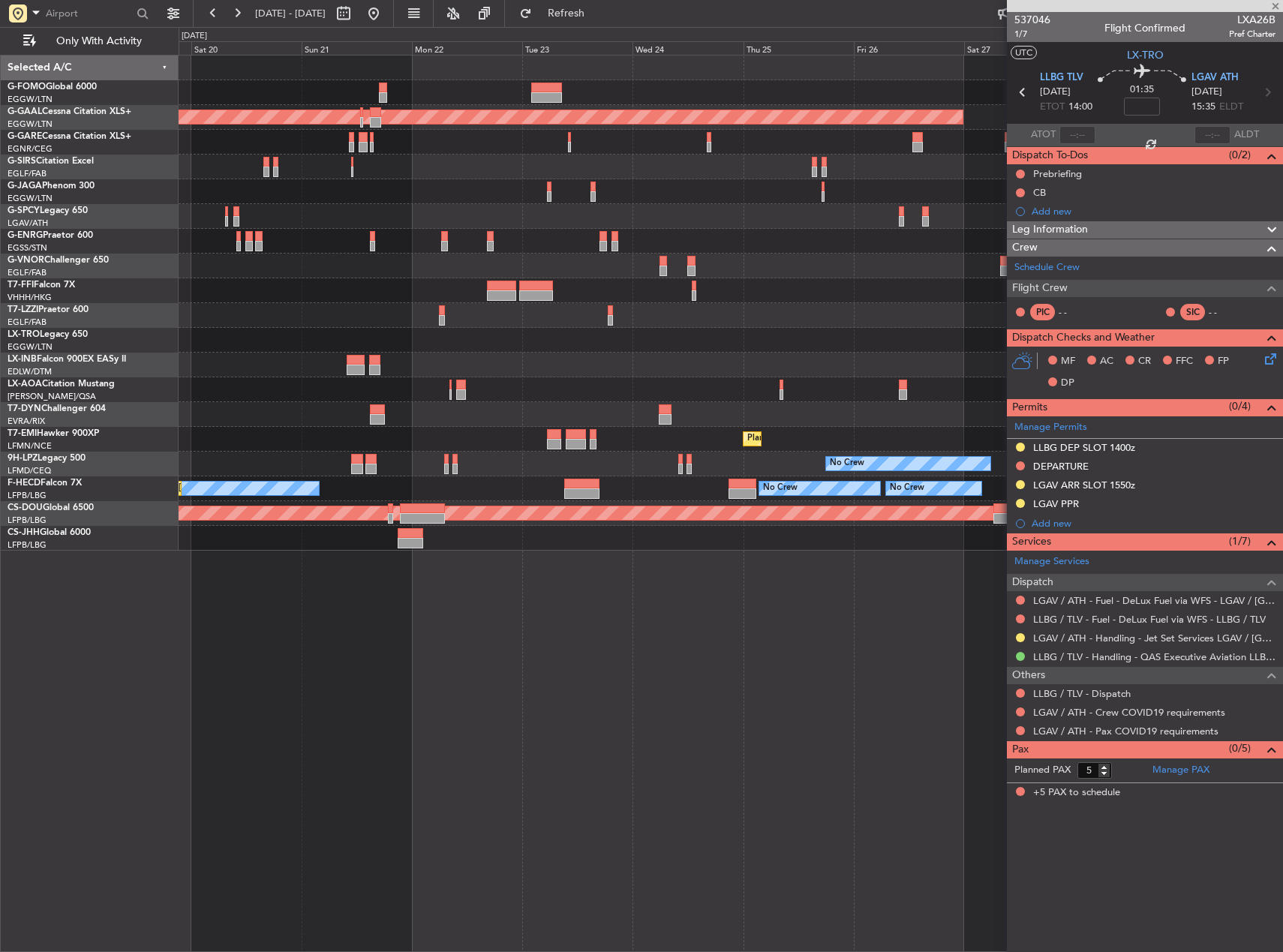
type input "0"
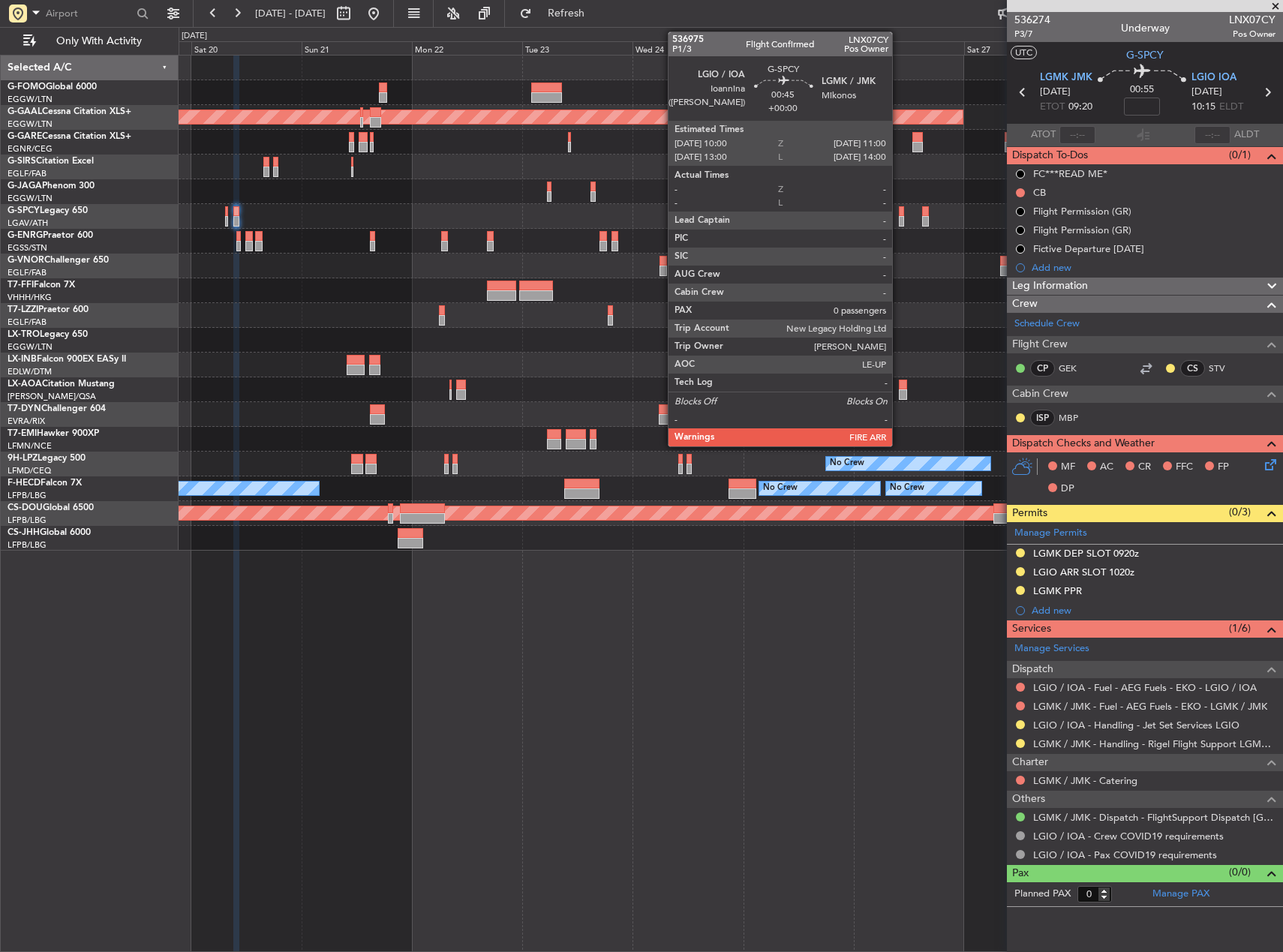
click at [899, 216] on div at bounding box center [901, 221] width 5 height 11
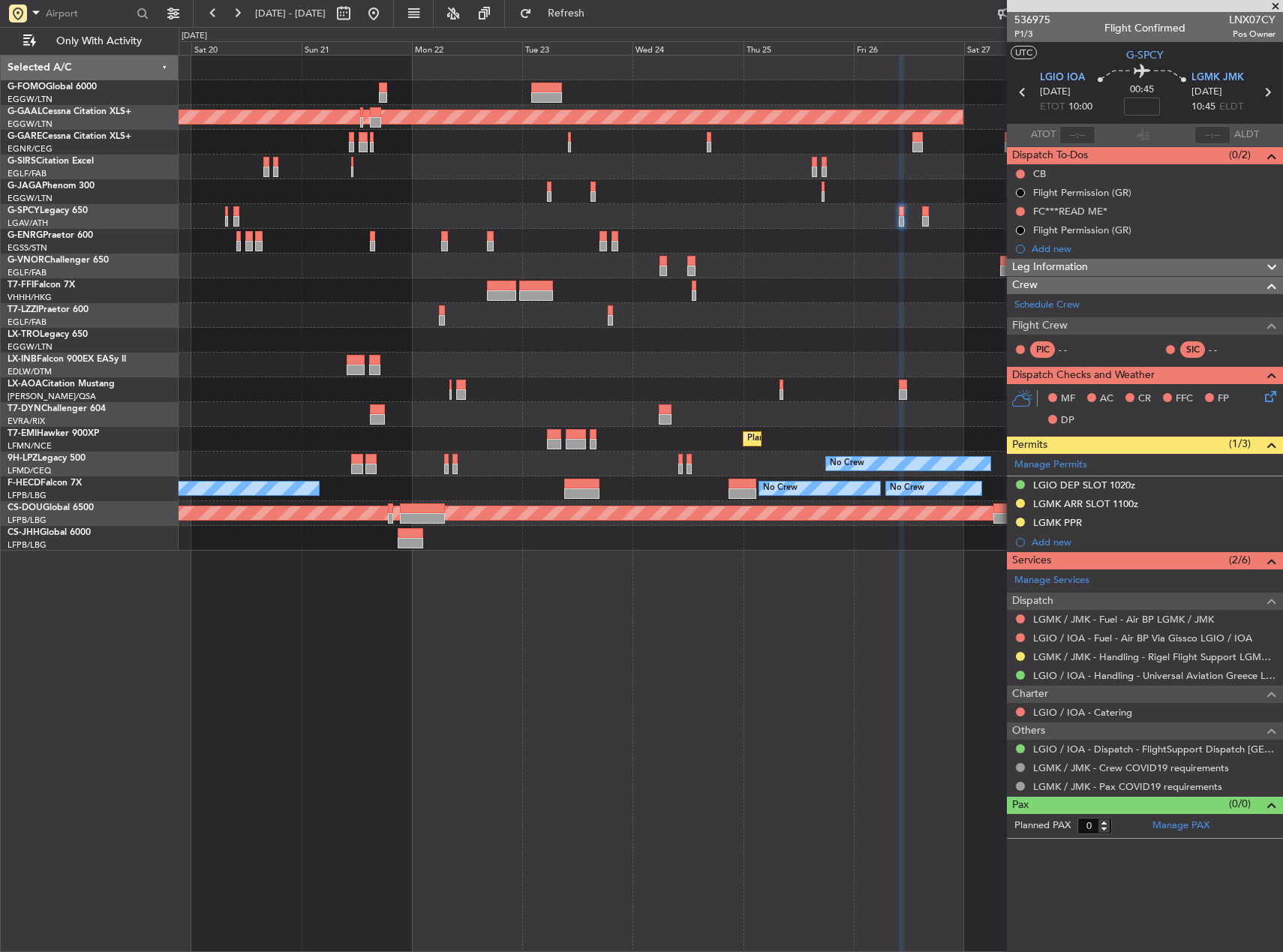
click at [1099, 263] on div "Leg Information" at bounding box center [1145, 267] width 276 height 17
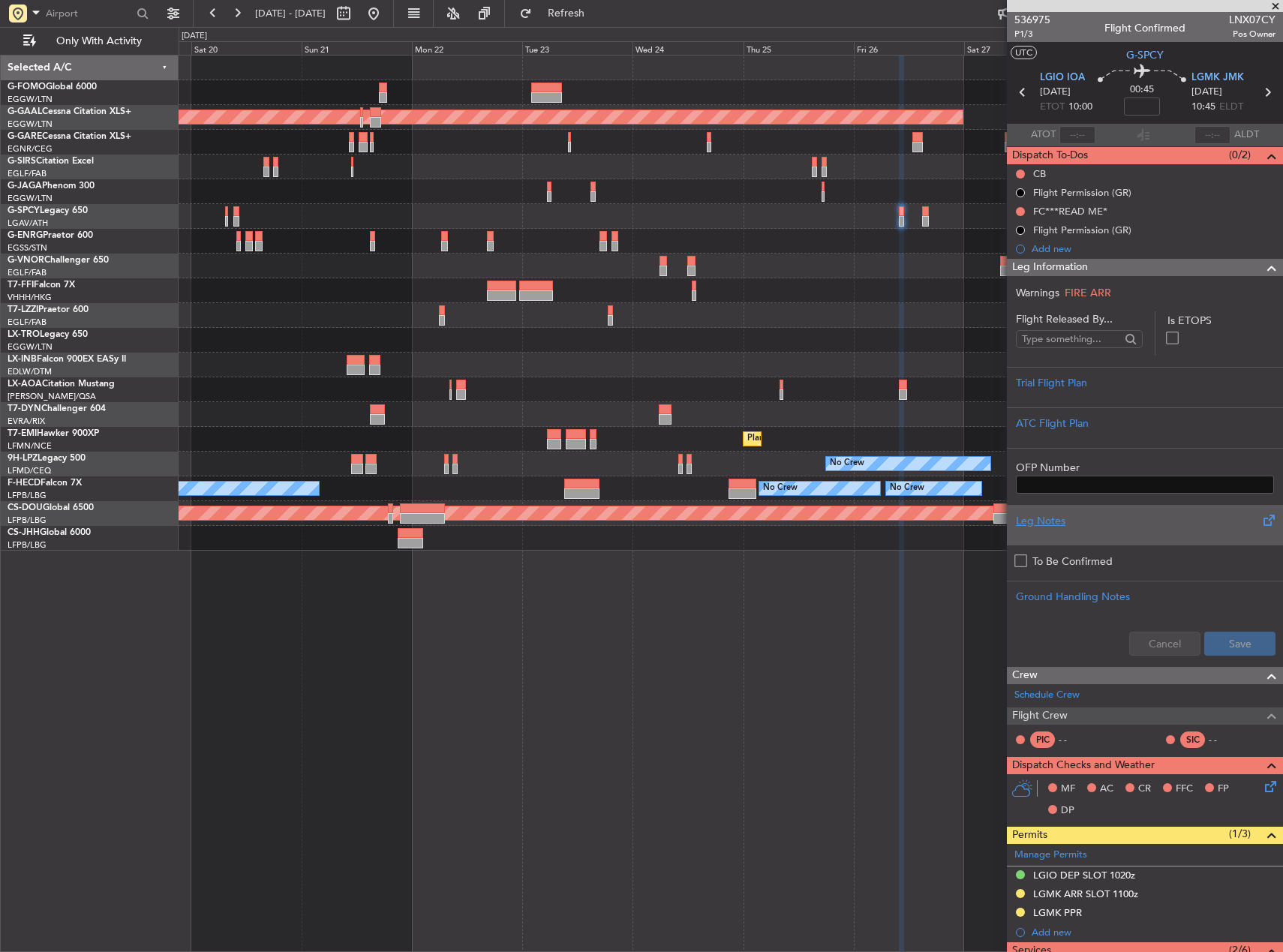
click at [1110, 516] on div "Leg Notes" at bounding box center [1145, 521] width 258 height 16
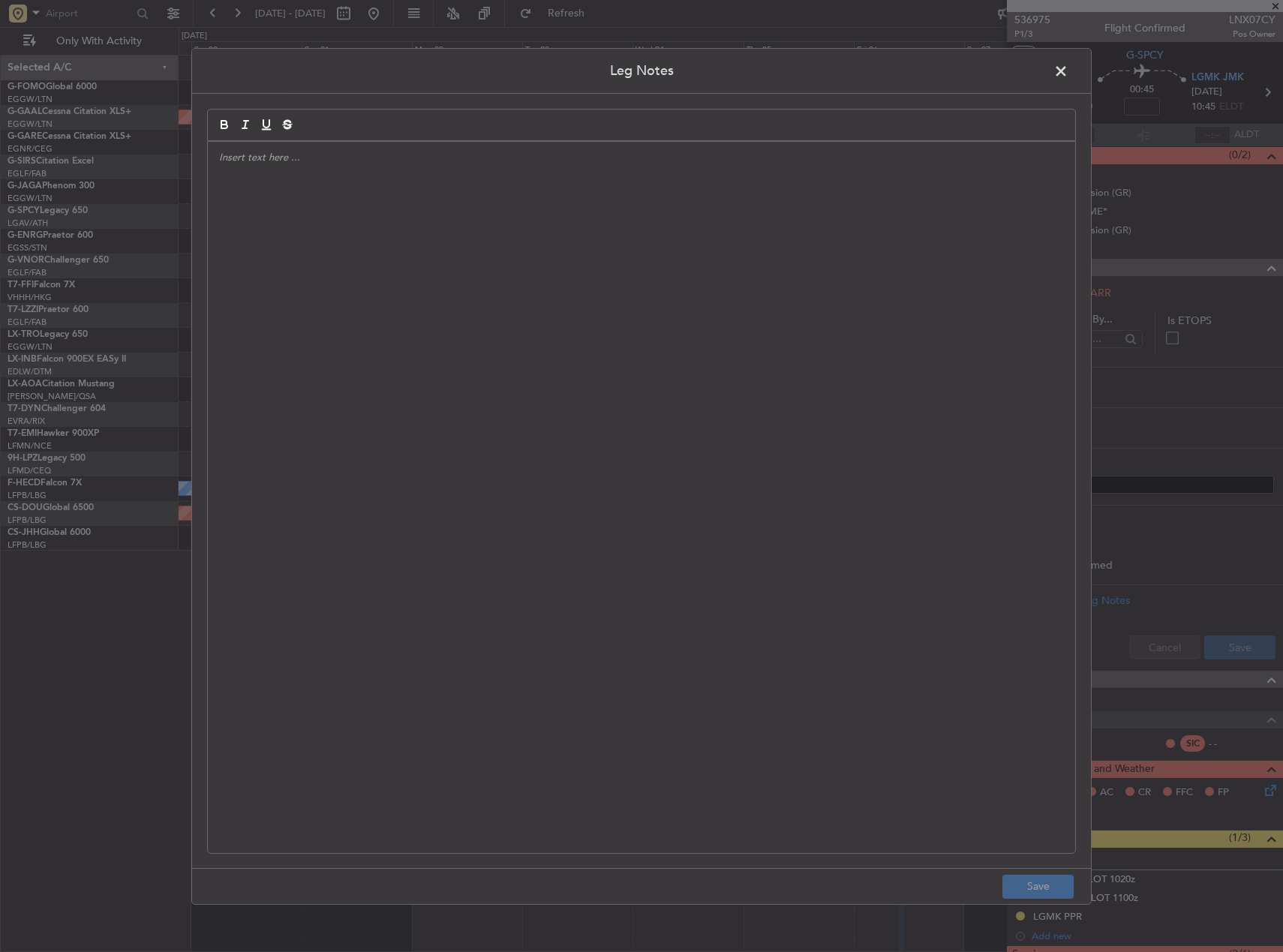
click at [862, 511] on div at bounding box center [642, 497] width 868 height 712
click at [1043, 884] on button "Save" at bounding box center [1038, 887] width 71 height 24
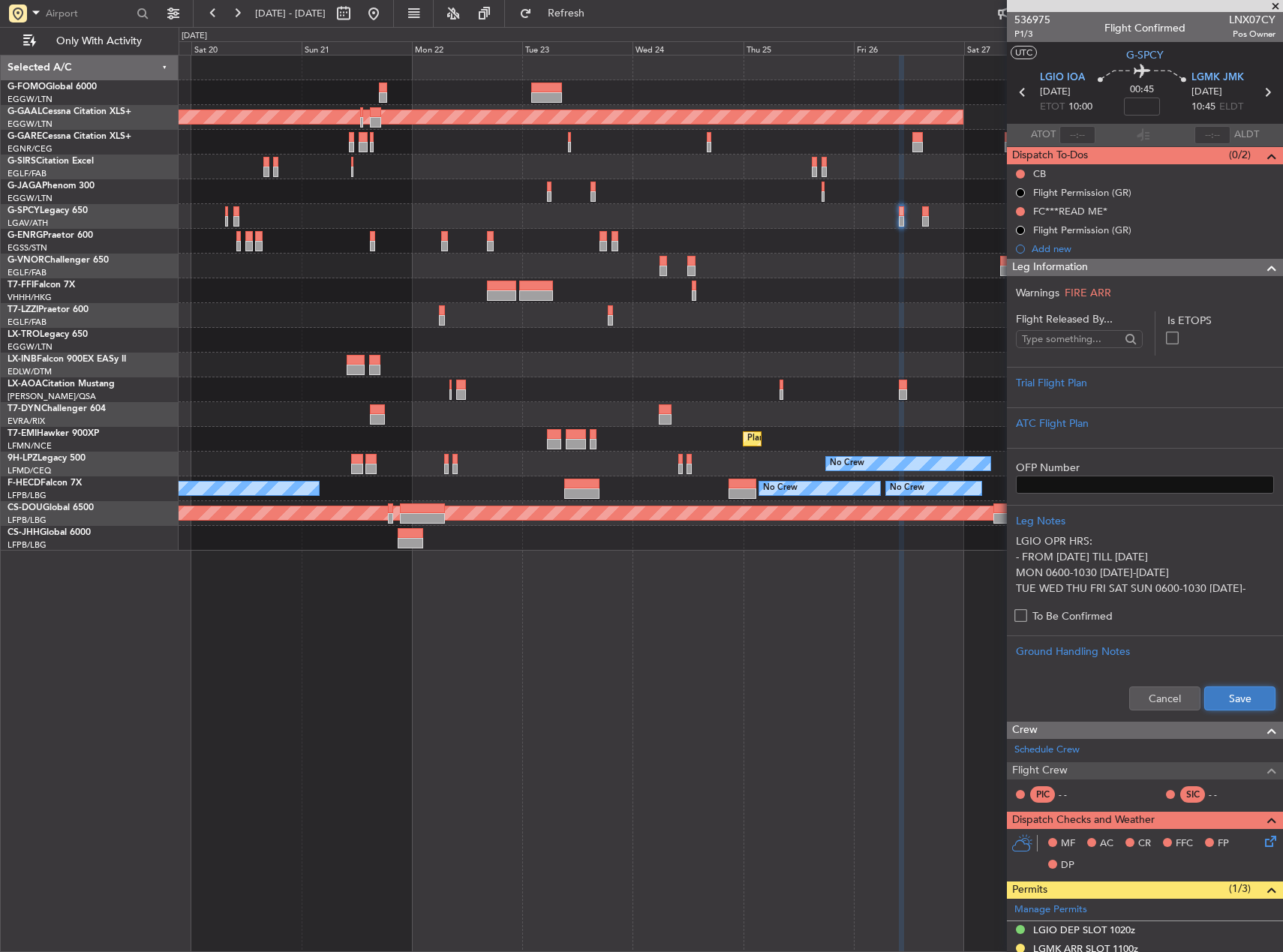
click at [1217, 696] on button "Save" at bounding box center [1240, 699] width 71 height 24
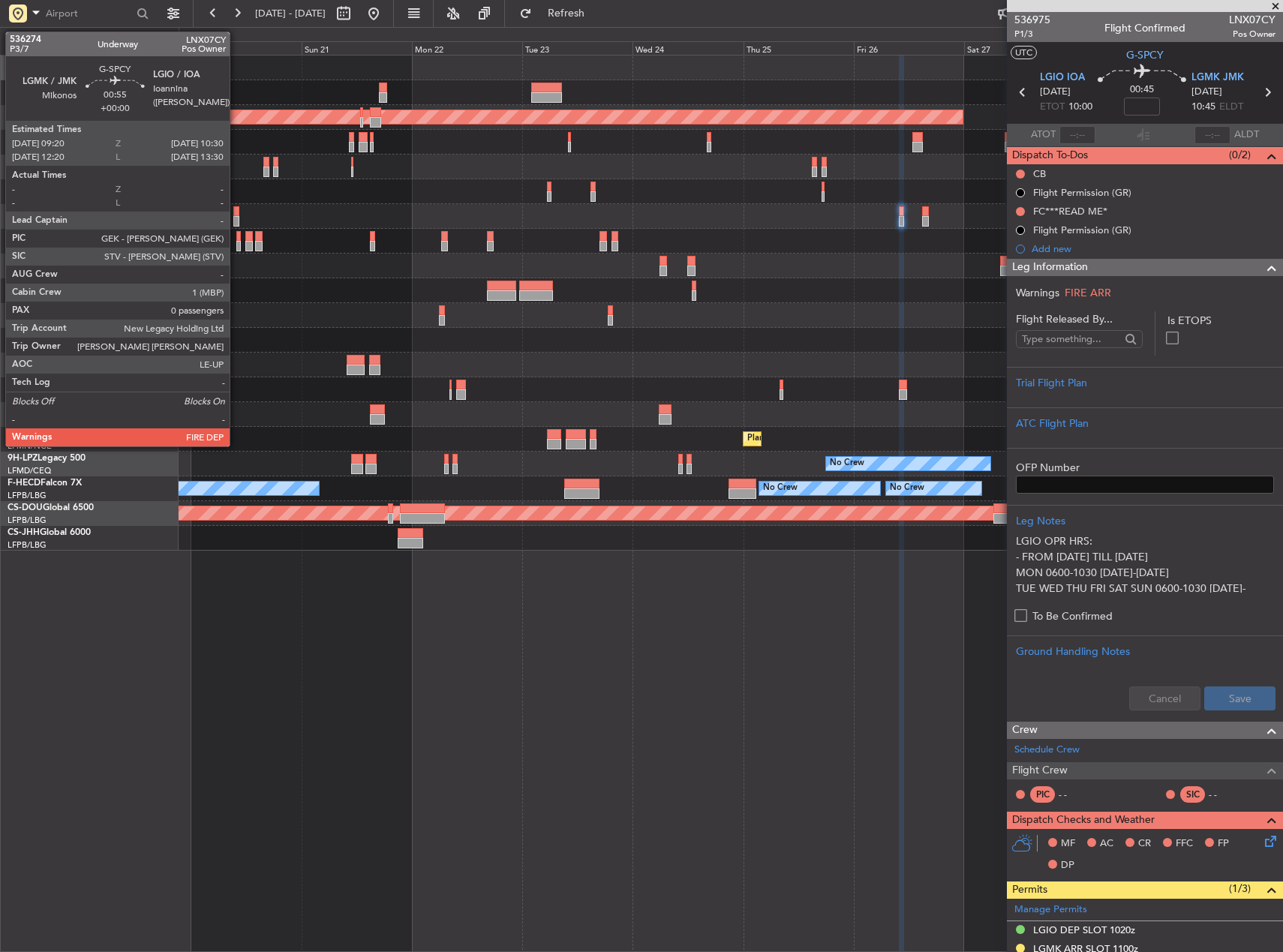
click at [236, 221] on div at bounding box center [236, 221] width 6 height 11
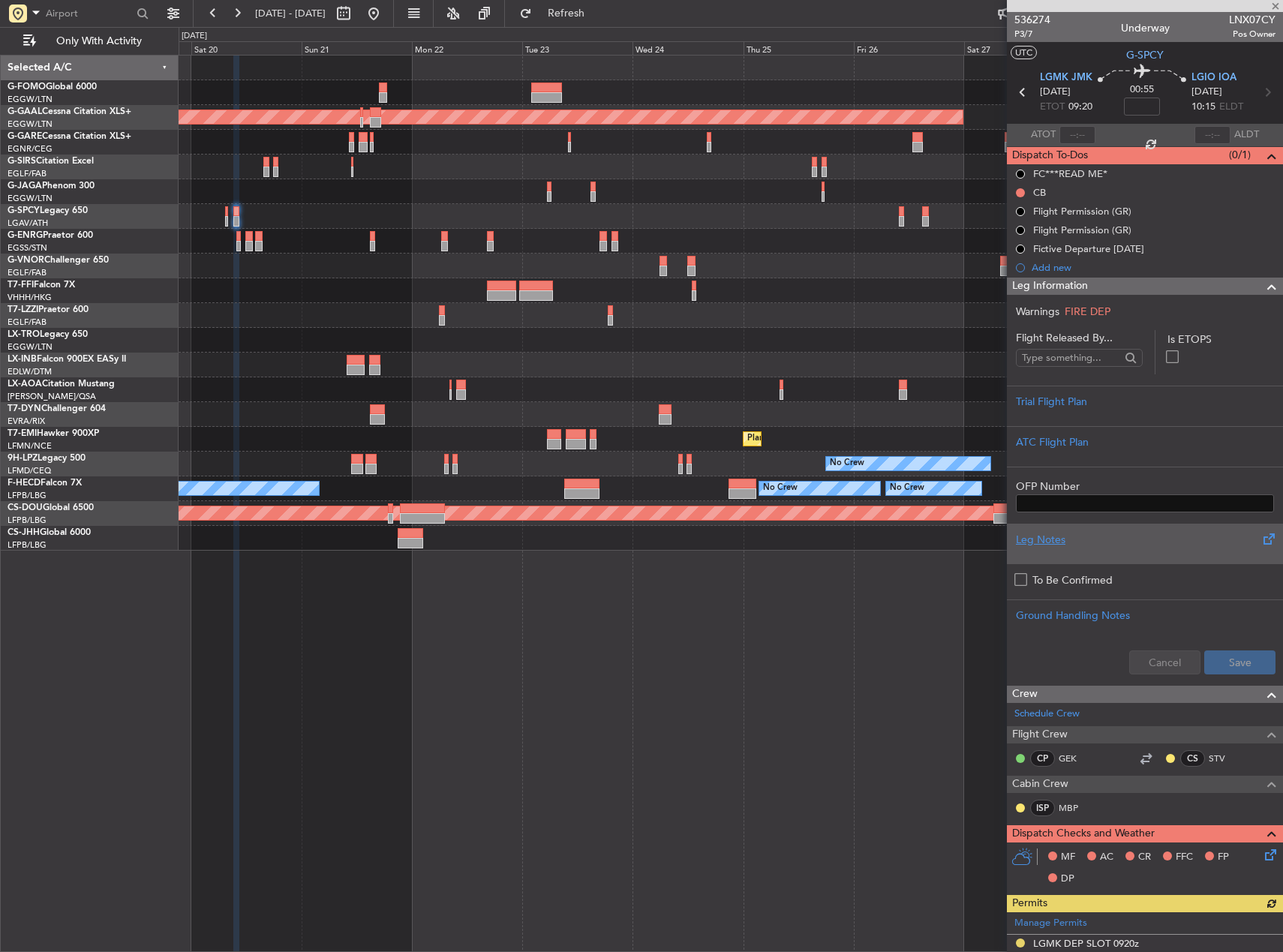
click at [1149, 535] on div "Leg Notes" at bounding box center [1145, 540] width 258 height 16
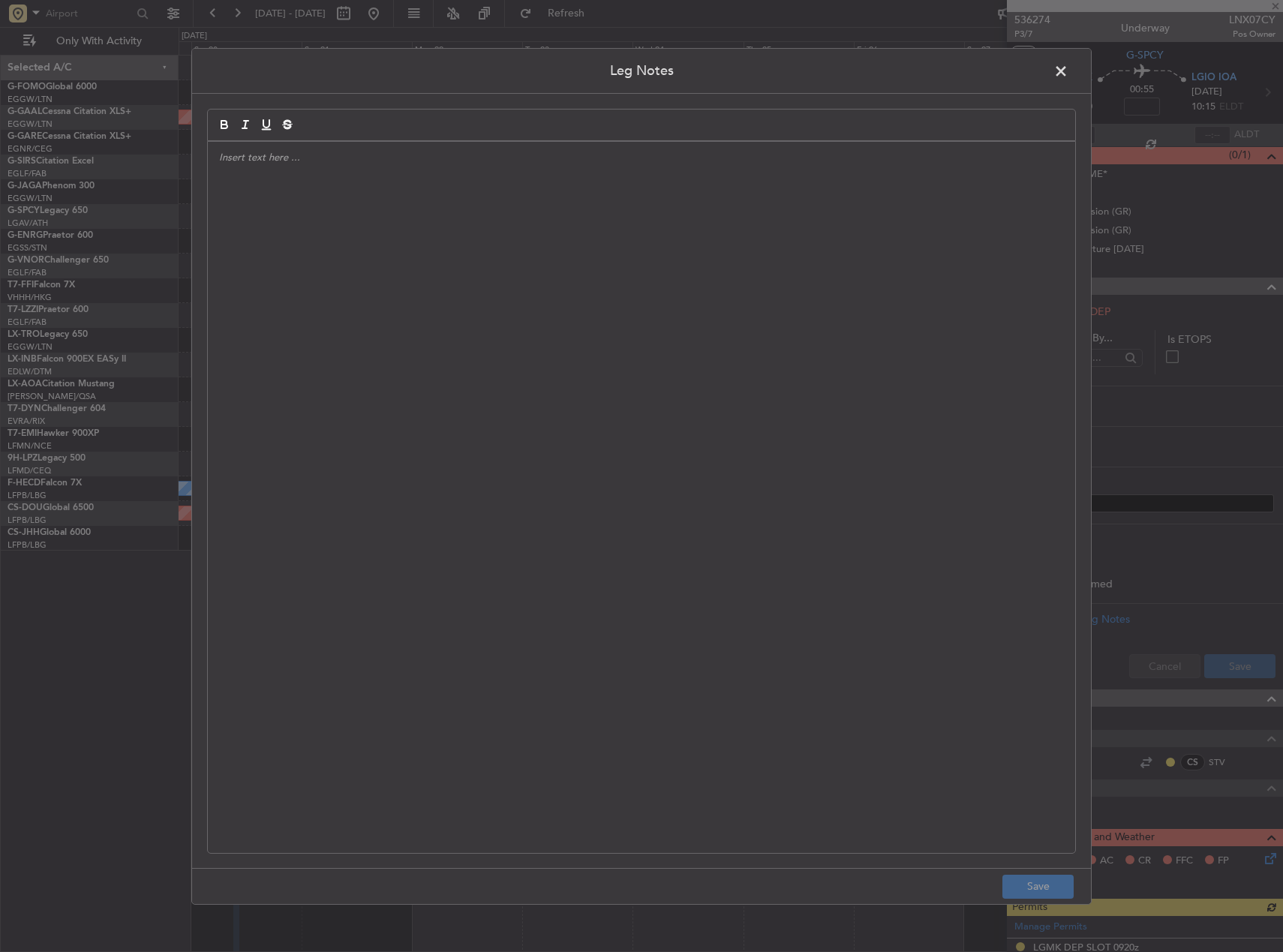
click at [674, 394] on div at bounding box center [642, 497] width 868 height 712
click at [1031, 898] on button "Save" at bounding box center [1038, 887] width 71 height 24
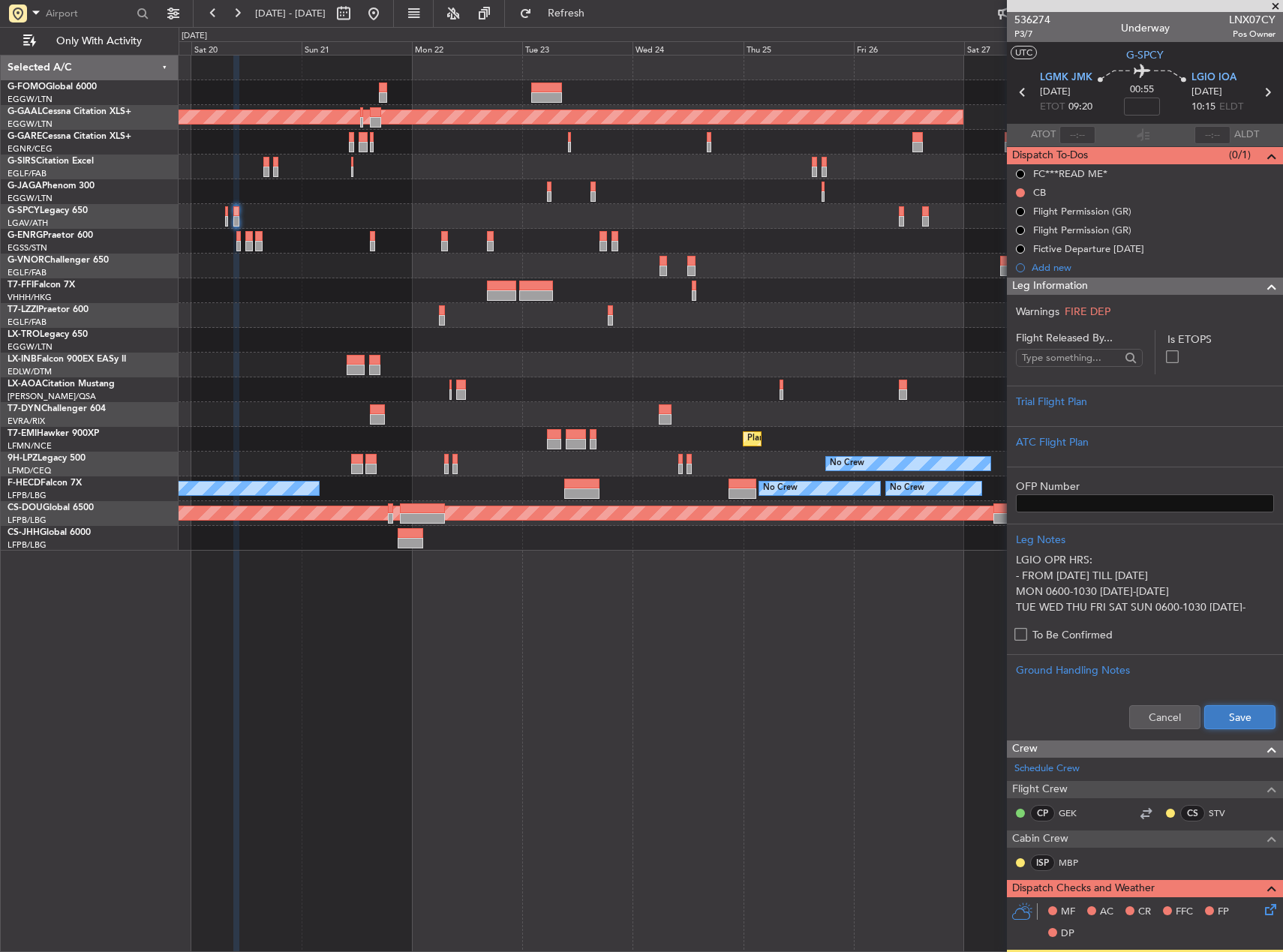
click at [1242, 719] on button "Save" at bounding box center [1240, 718] width 71 height 24
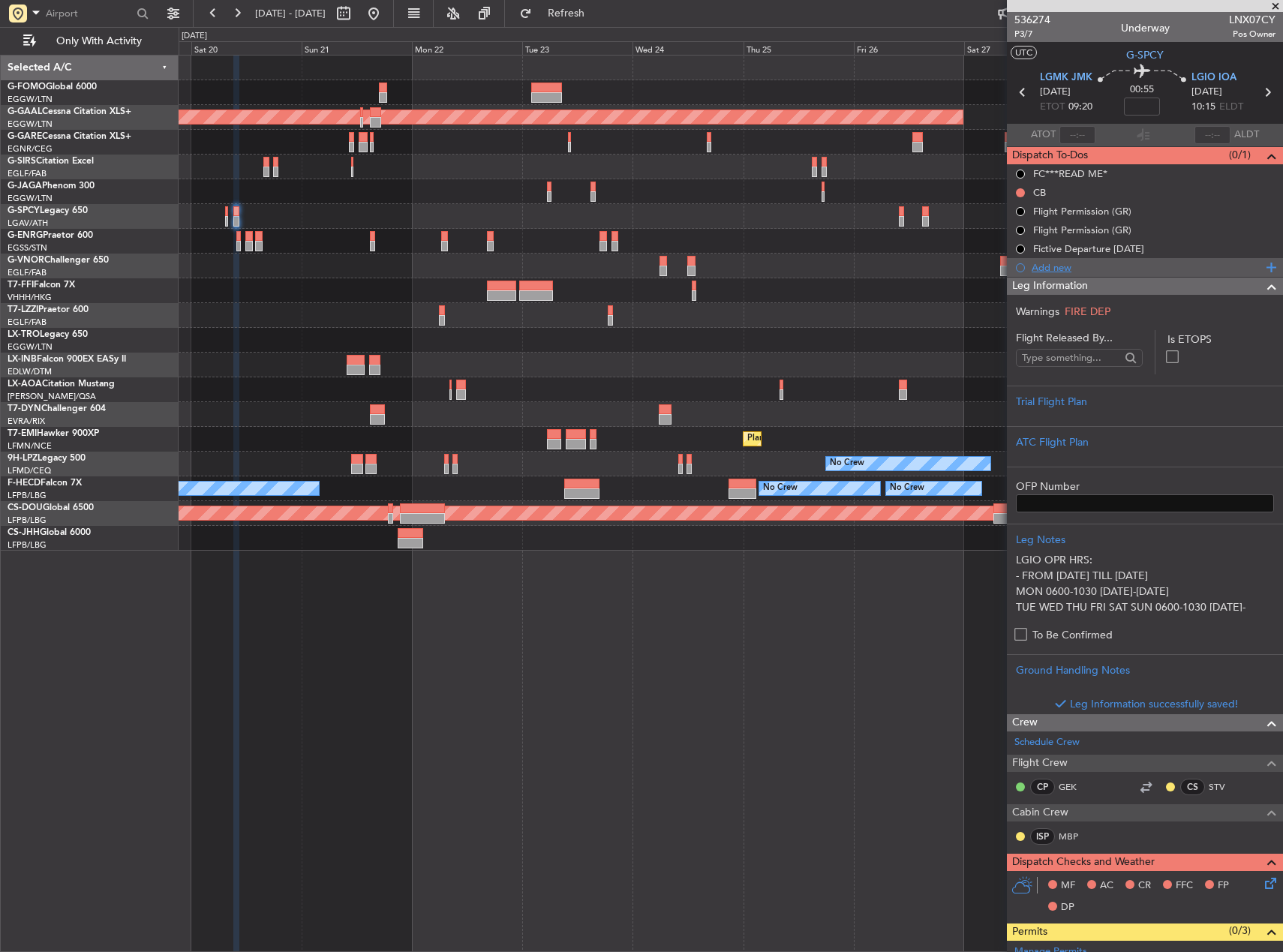
click at [1049, 267] on div "Add new" at bounding box center [1147, 267] width 230 height 13
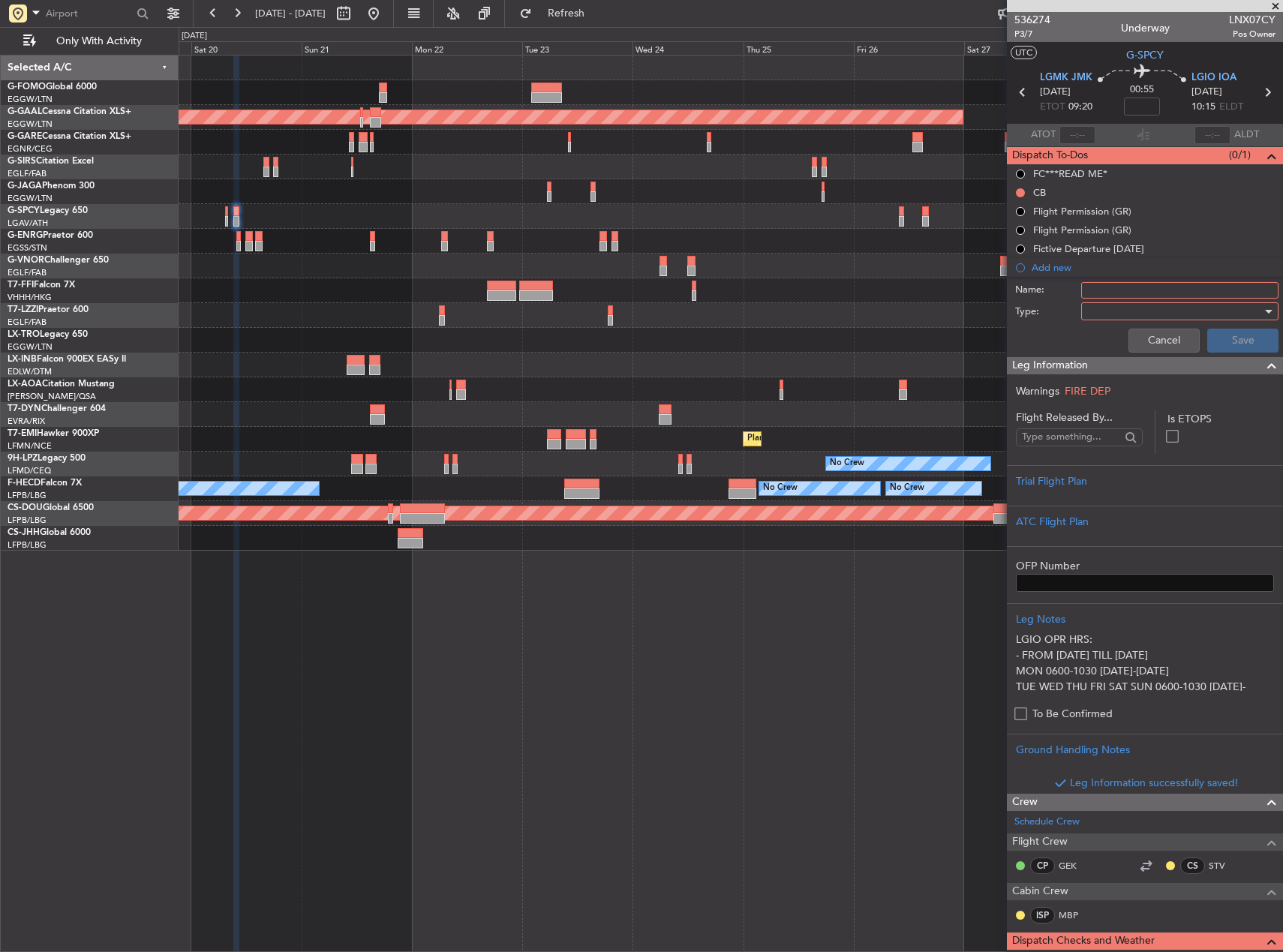
click at [1091, 295] on input "Name:" at bounding box center [1180, 290] width 197 height 17
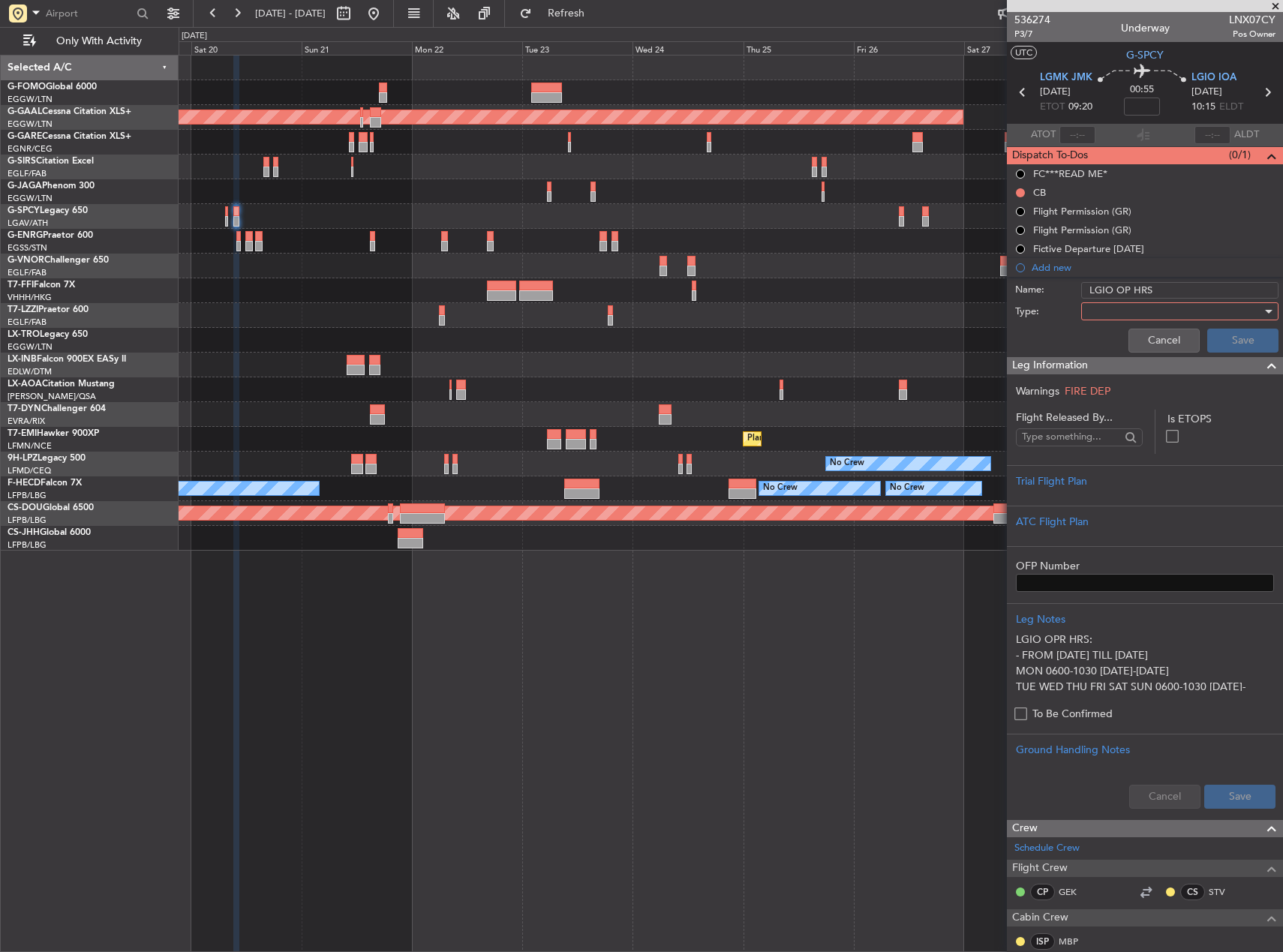
type input "LGIO OP HRS"
click at [1112, 309] on div at bounding box center [1175, 311] width 175 height 23
click at [1118, 339] on span "Generic" at bounding box center [1173, 342] width 176 height 23
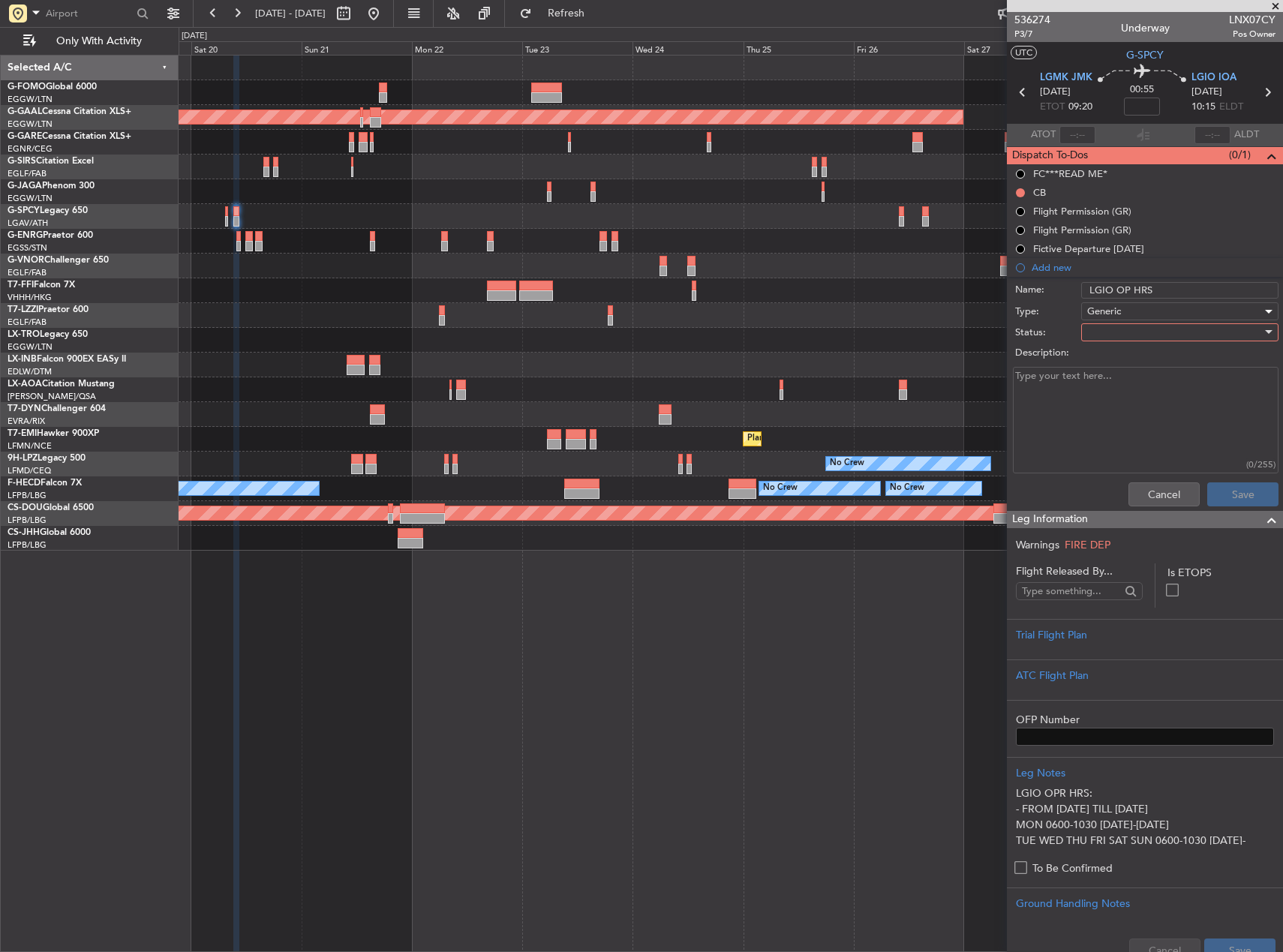
click at [1115, 334] on div at bounding box center [1175, 332] width 175 height 23
click at [1120, 398] on span "Completed" at bounding box center [1173, 407] width 176 height 23
click at [1116, 398] on textarea "Description:" at bounding box center [1146, 420] width 266 height 107
paste textarea "LGIO OPR HRS: - FROM 12/05/2025 TILL 25/10/2025 MON 0600-1030 1500-2000 TUE WED…"
type textarea "LGIO OPR HRS: - FROM 12/05/2025 TILL 25/10/2025 MON 0600-1030 1500-2000 TUE WED…"
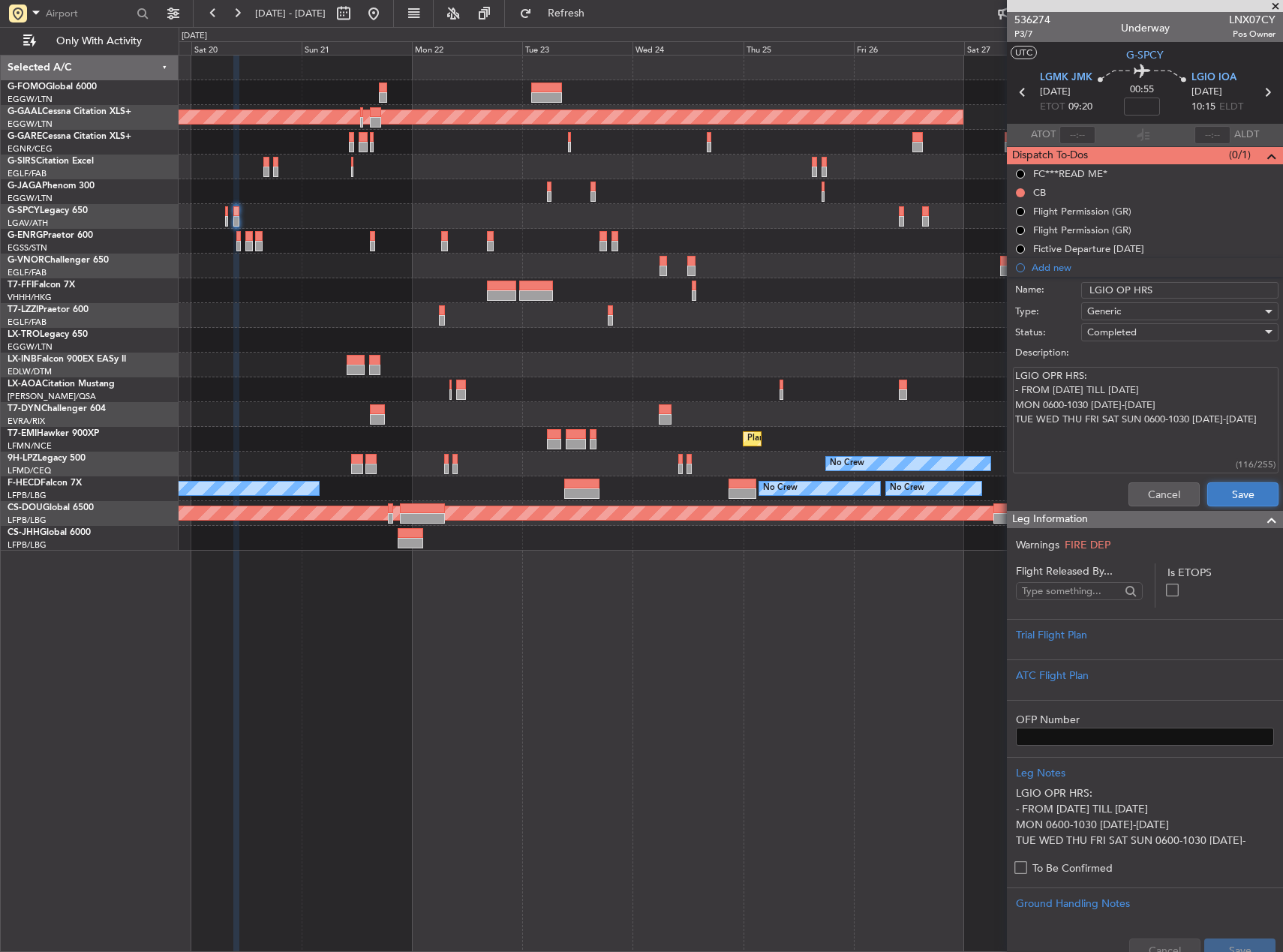
click at [1250, 495] on button "Save" at bounding box center [1243, 495] width 71 height 24
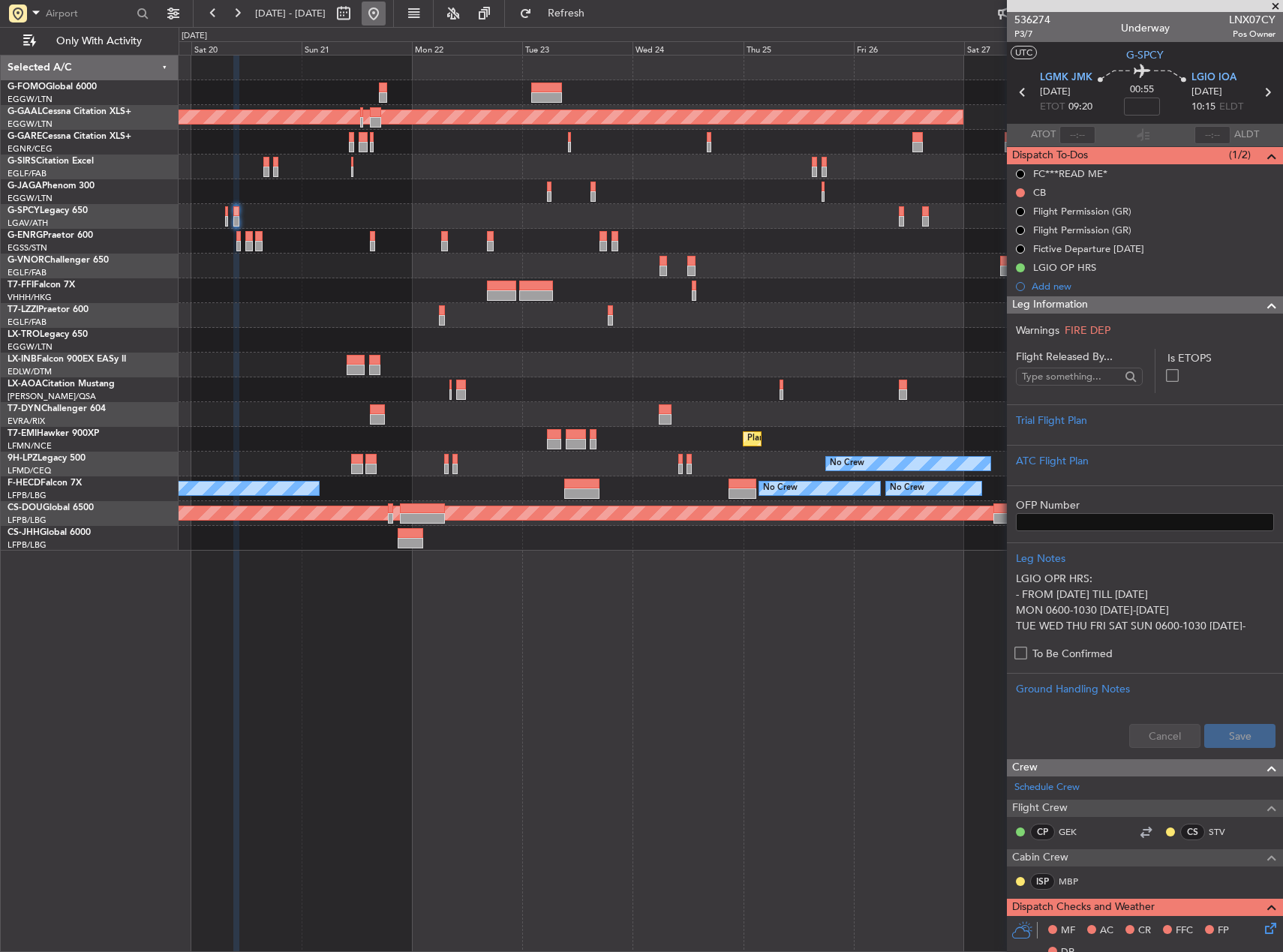
click at [386, 22] on button at bounding box center [374, 14] width 24 height 24
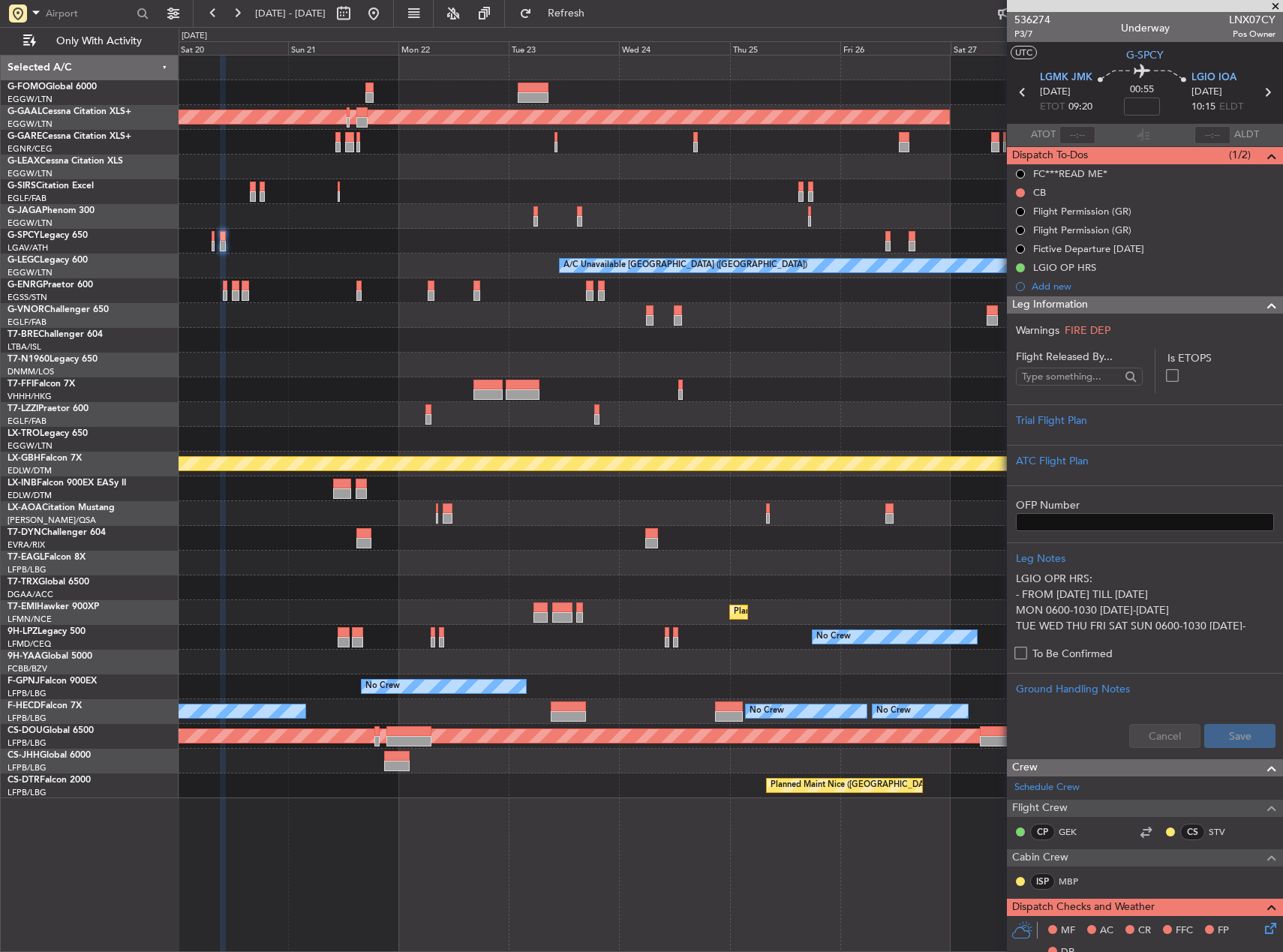
click at [895, 426] on div "Planned Maint Dusseldorf A/C Unavailable London (Luton) Planned Maint Nurnberg …" at bounding box center [731, 427] width 1104 height 743
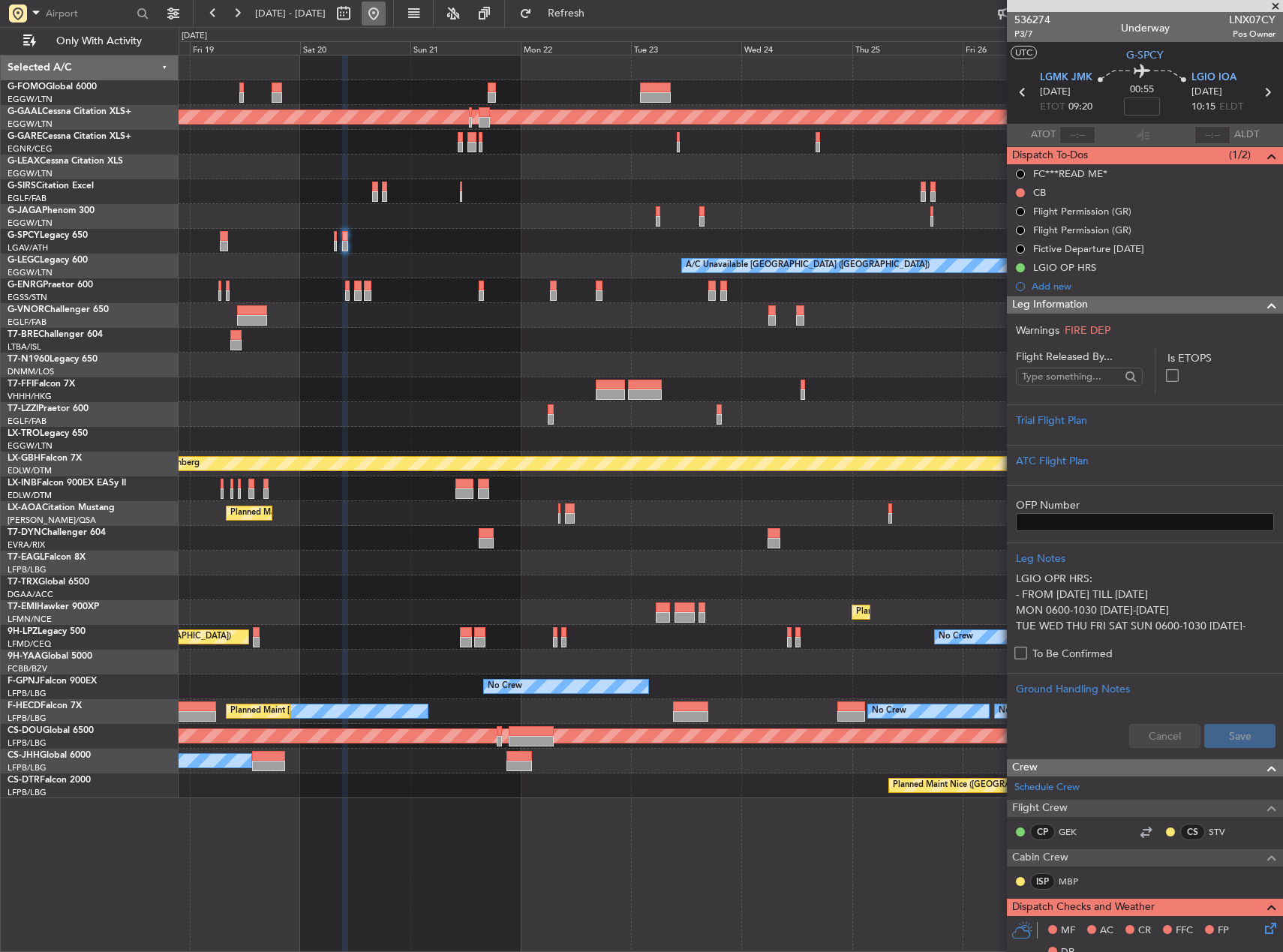
click at [386, 14] on button at bounding box center [374, 14] width 24 height 24
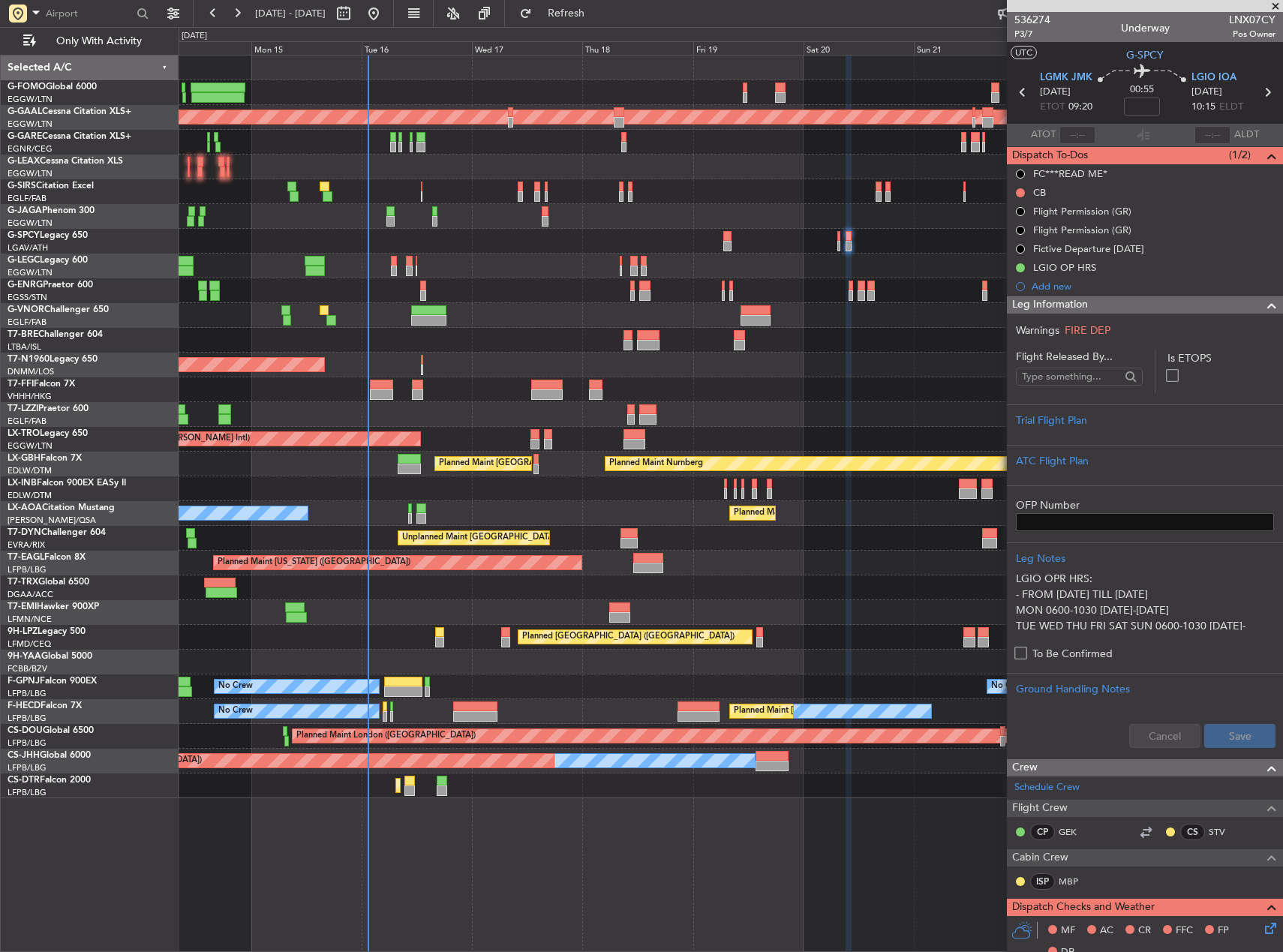
click at [357, 340] on div "Planned Maint Dusseldorf Planned Maint London (Farnborough) Planned Maint Londo…" at bounding box center [731, 427] width 1104 height 743
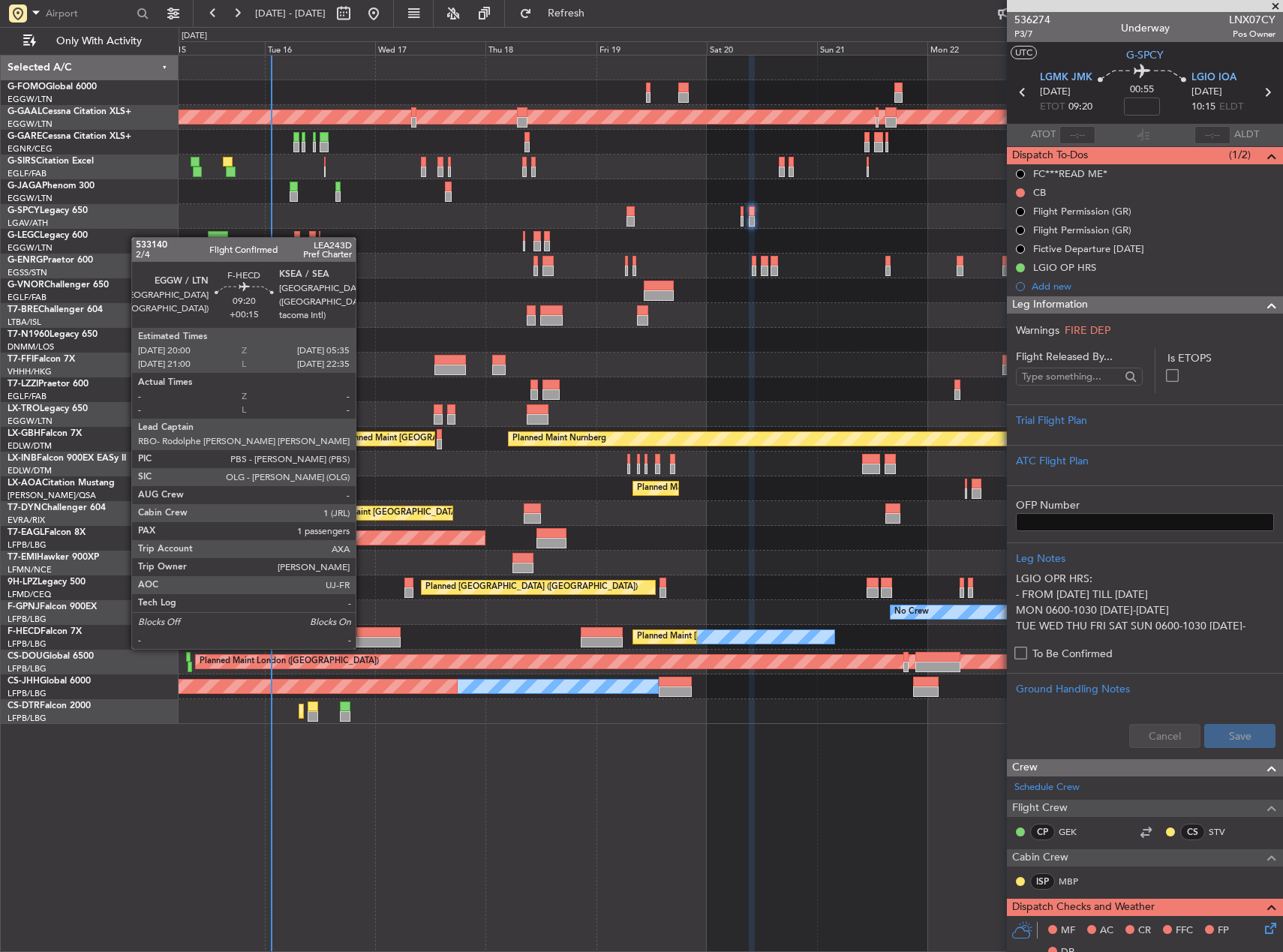
click at [363, 633] on div at bounding box center [379, 632] width 44 height 11
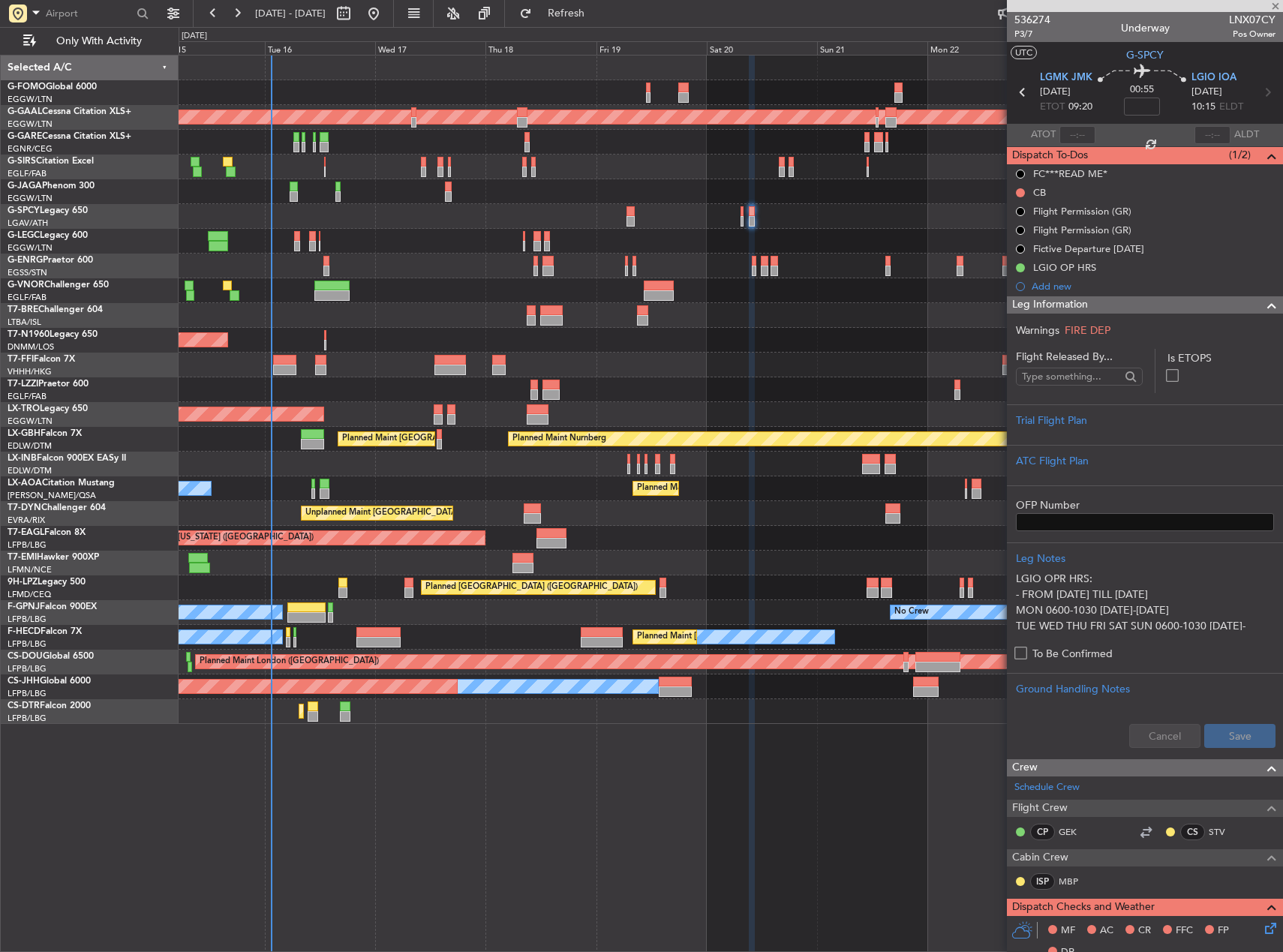
type input "+00:15"
type input "1"
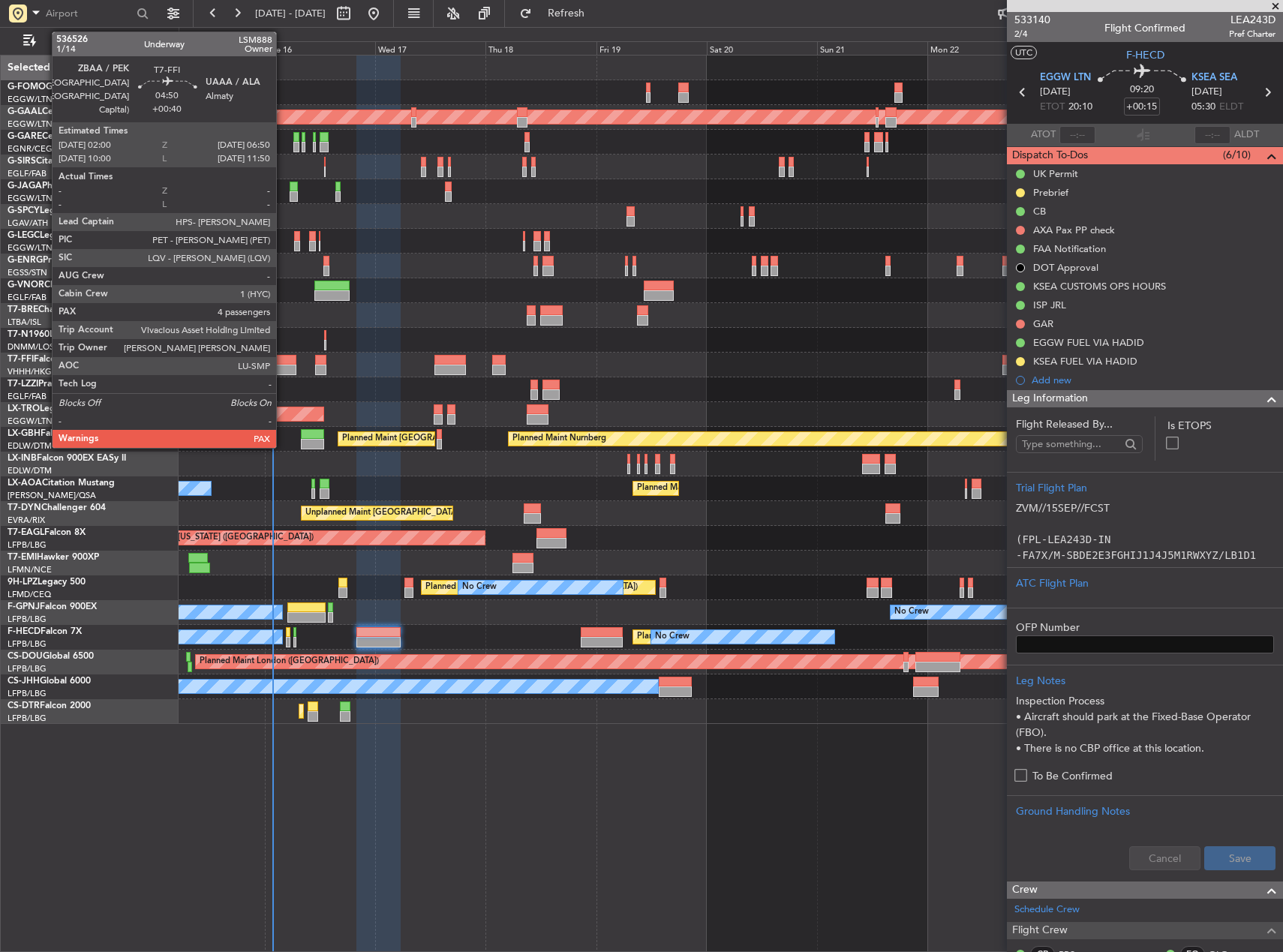
click at [283, 365] on div at bounding box center [284, 370] width 23 height 11
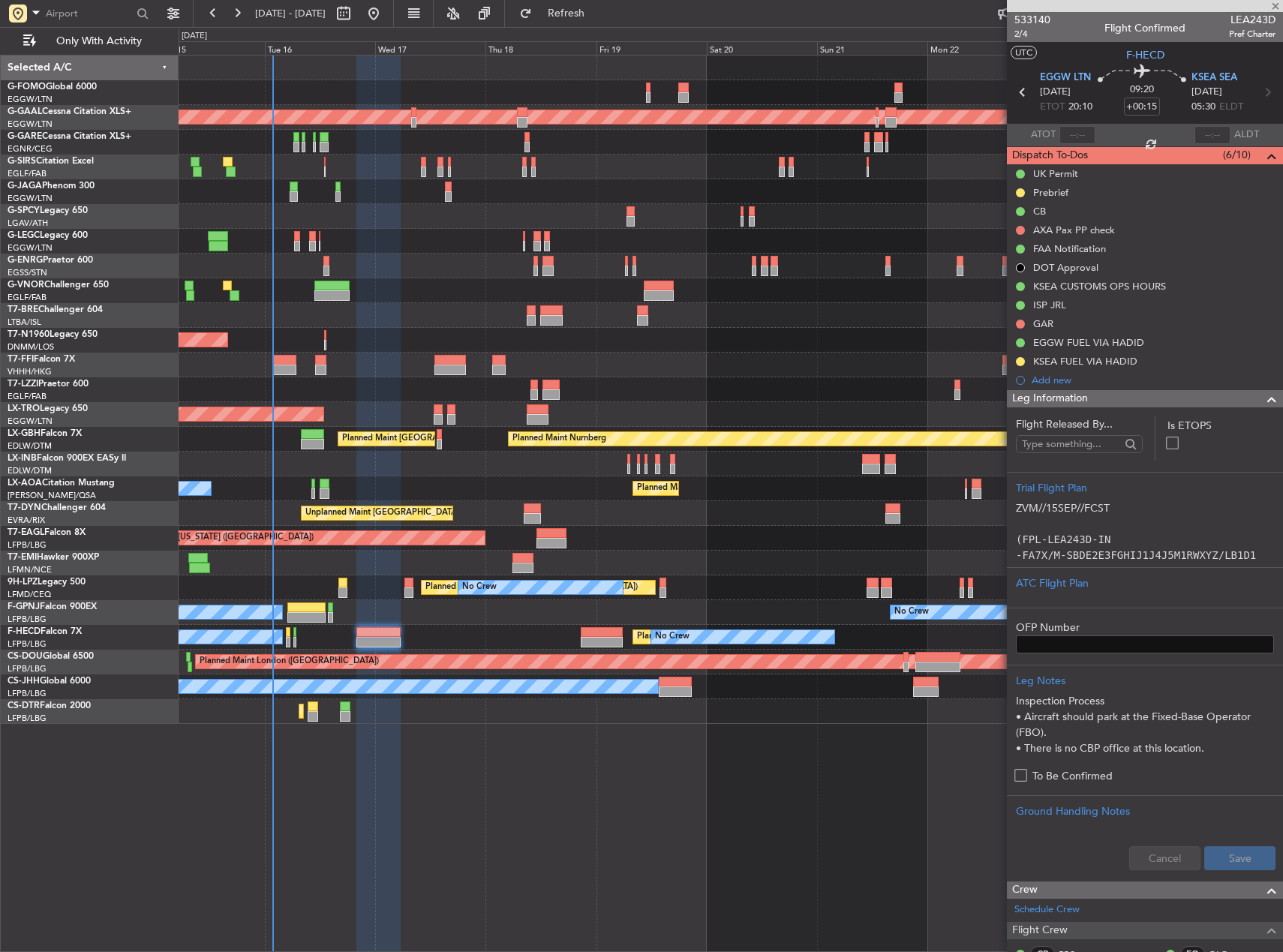
type input "+00:40"
type input "4"
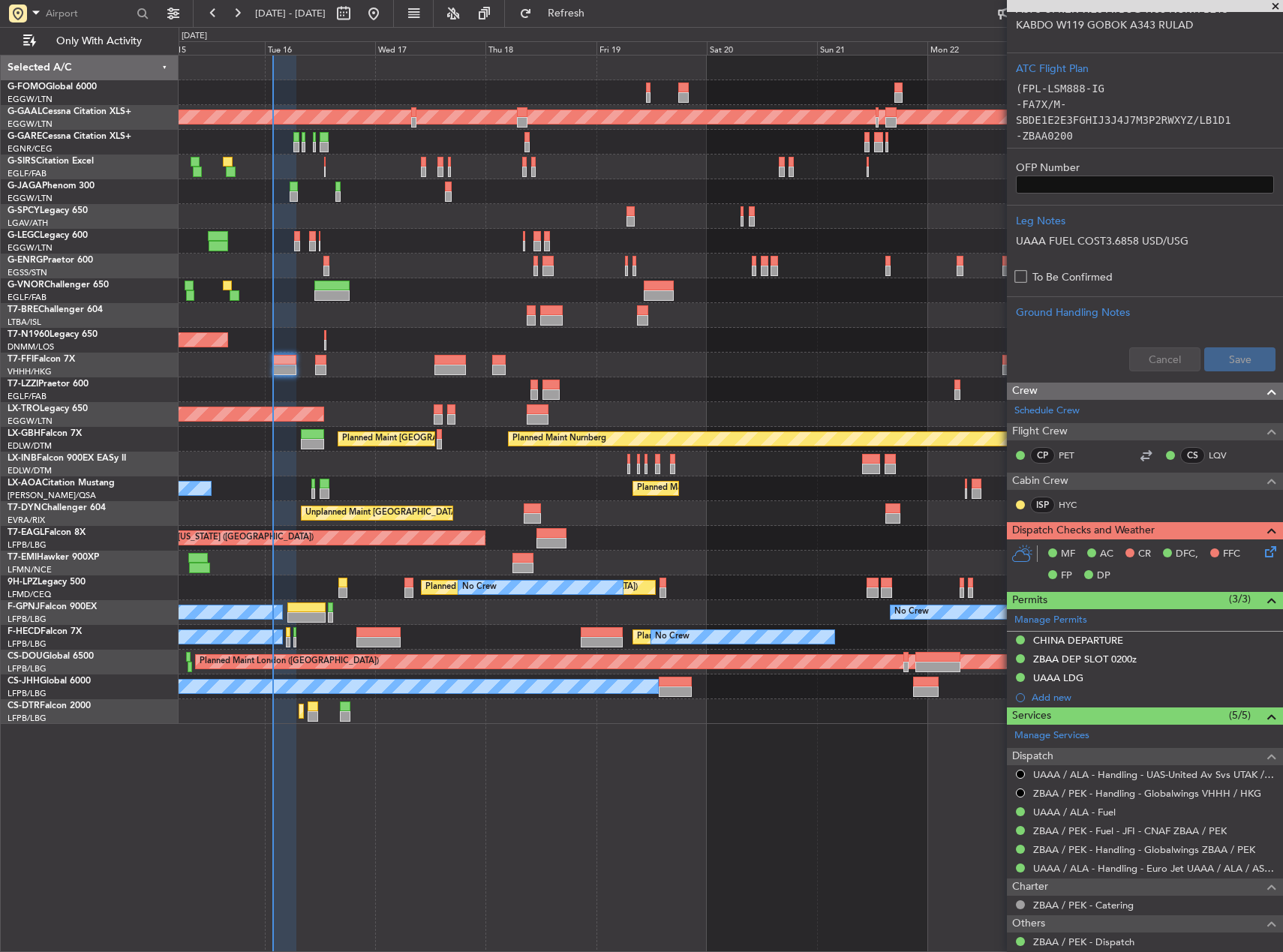
scroll to position [305, 0]
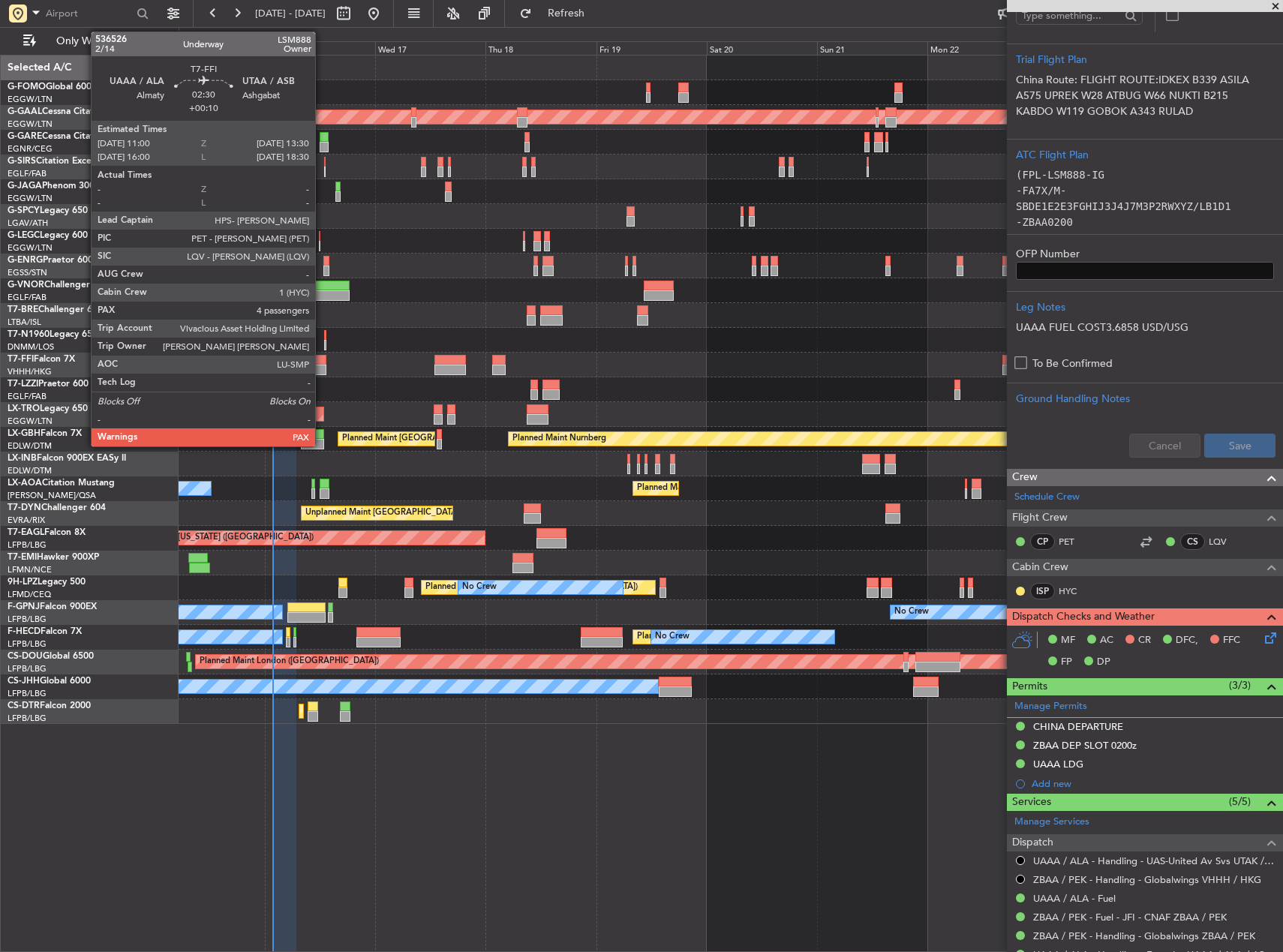
click at [322, 368] on div at bounding box center [321, 370] width 12 height 11
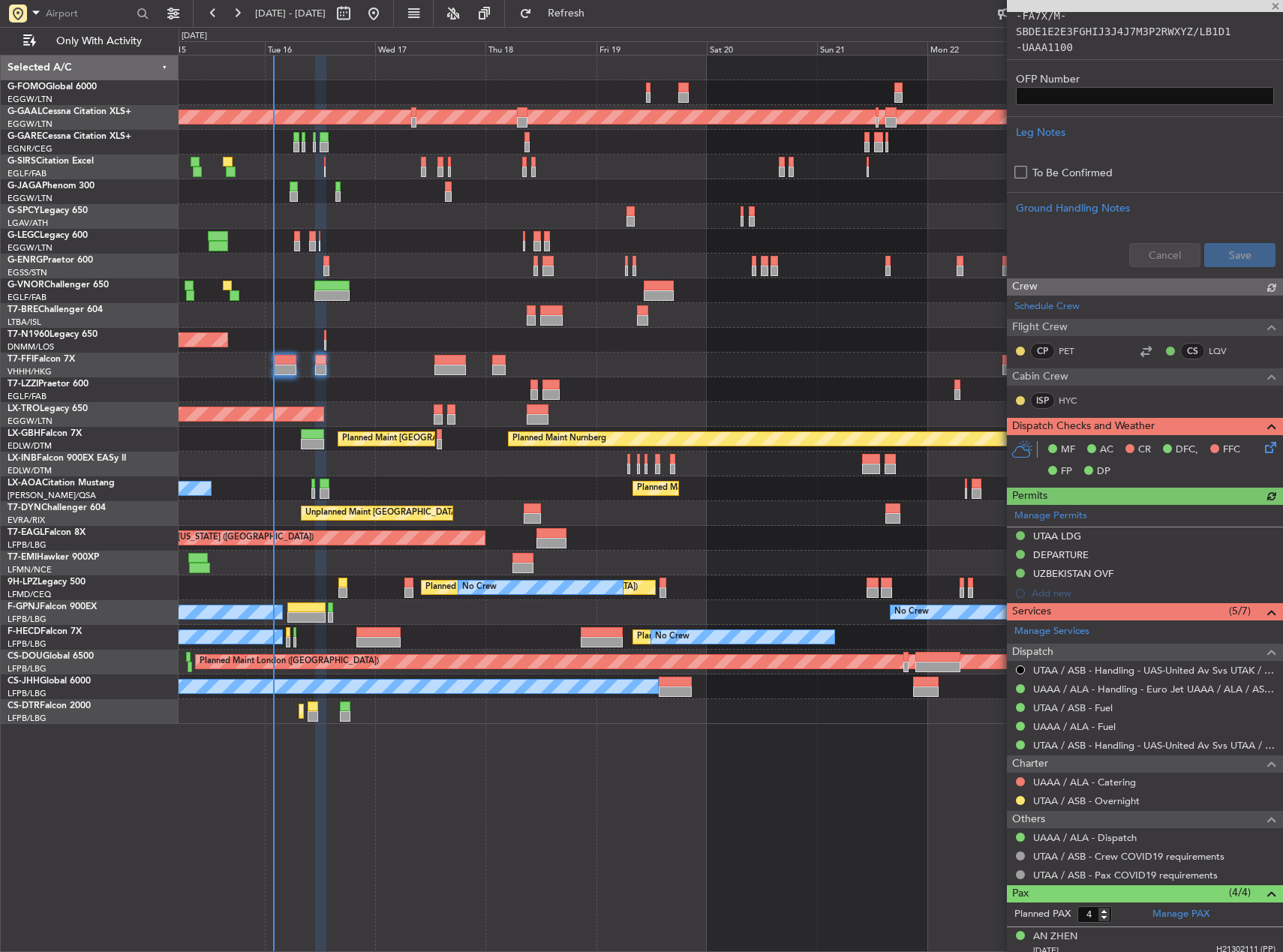
scroll to position [589, 0]
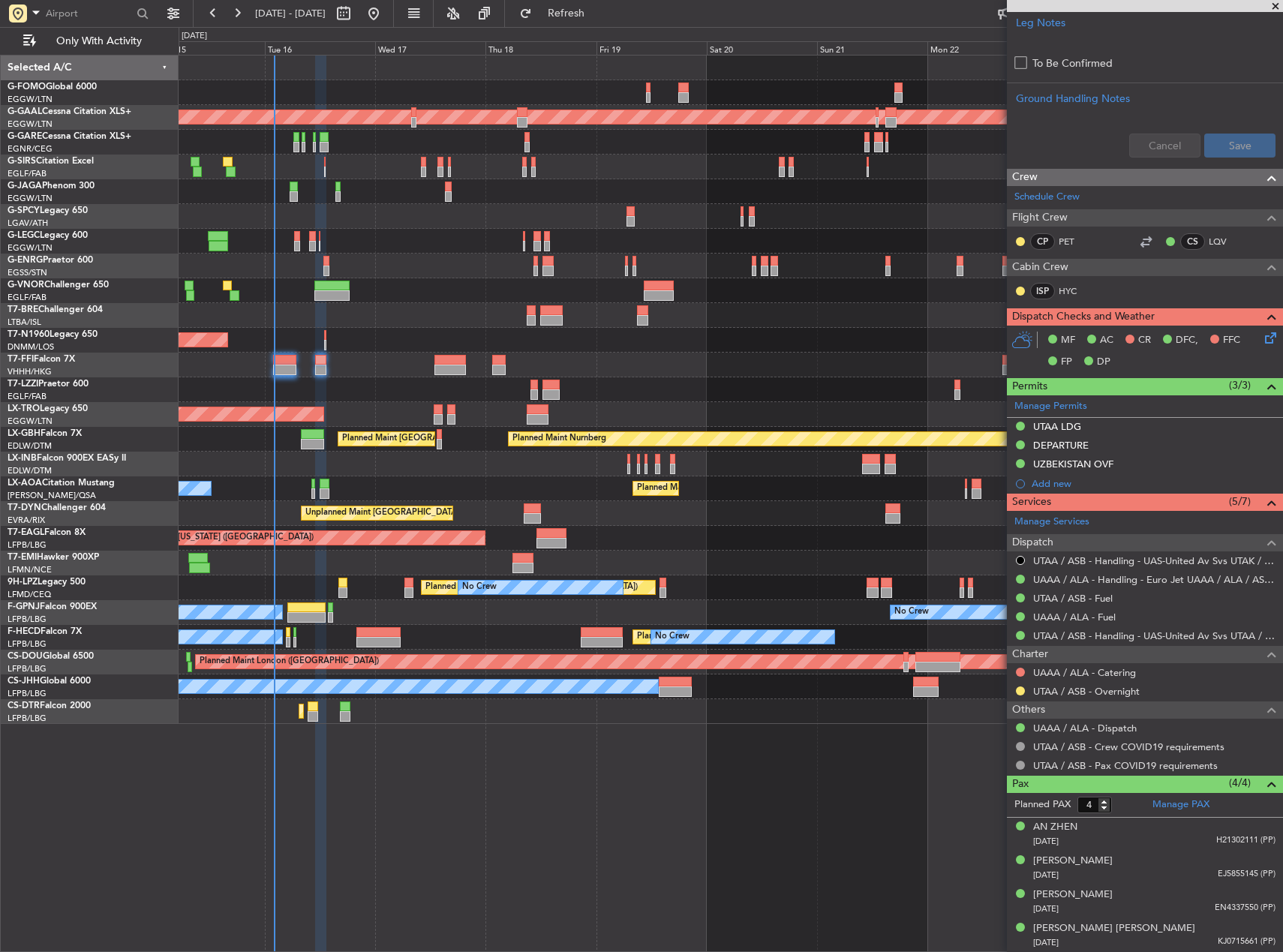
click at [380, 634] on div at bounding box center [379, 632] width 44 height 11
type input "+00:15"
type input "1"
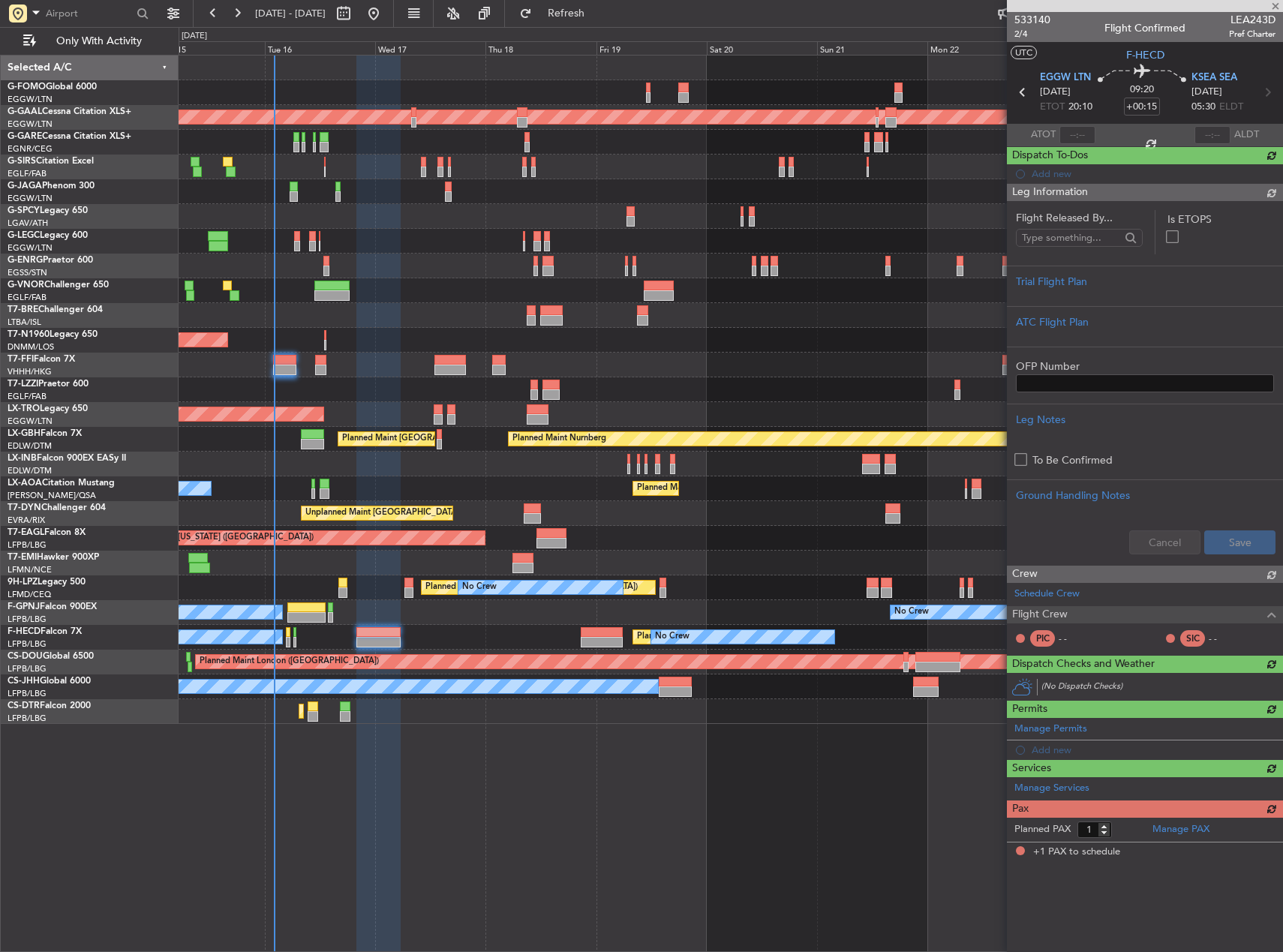
scroll to position [0, 0]
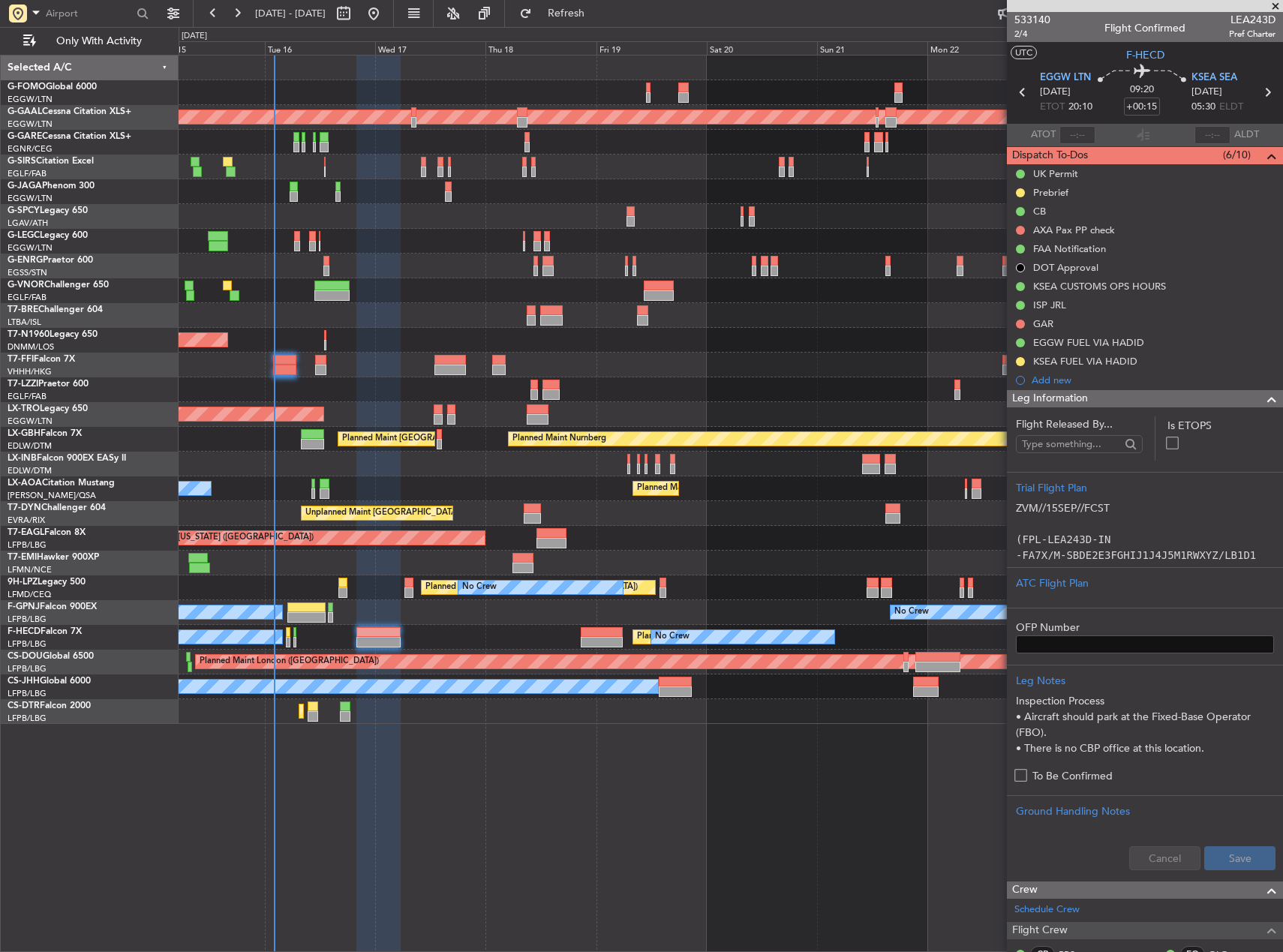
click at [397, 372] on div "Planned Maint Tianjin ([GEOGRAPHIC_DATA])" at bounding box center [731, 365] width 1104 height 25
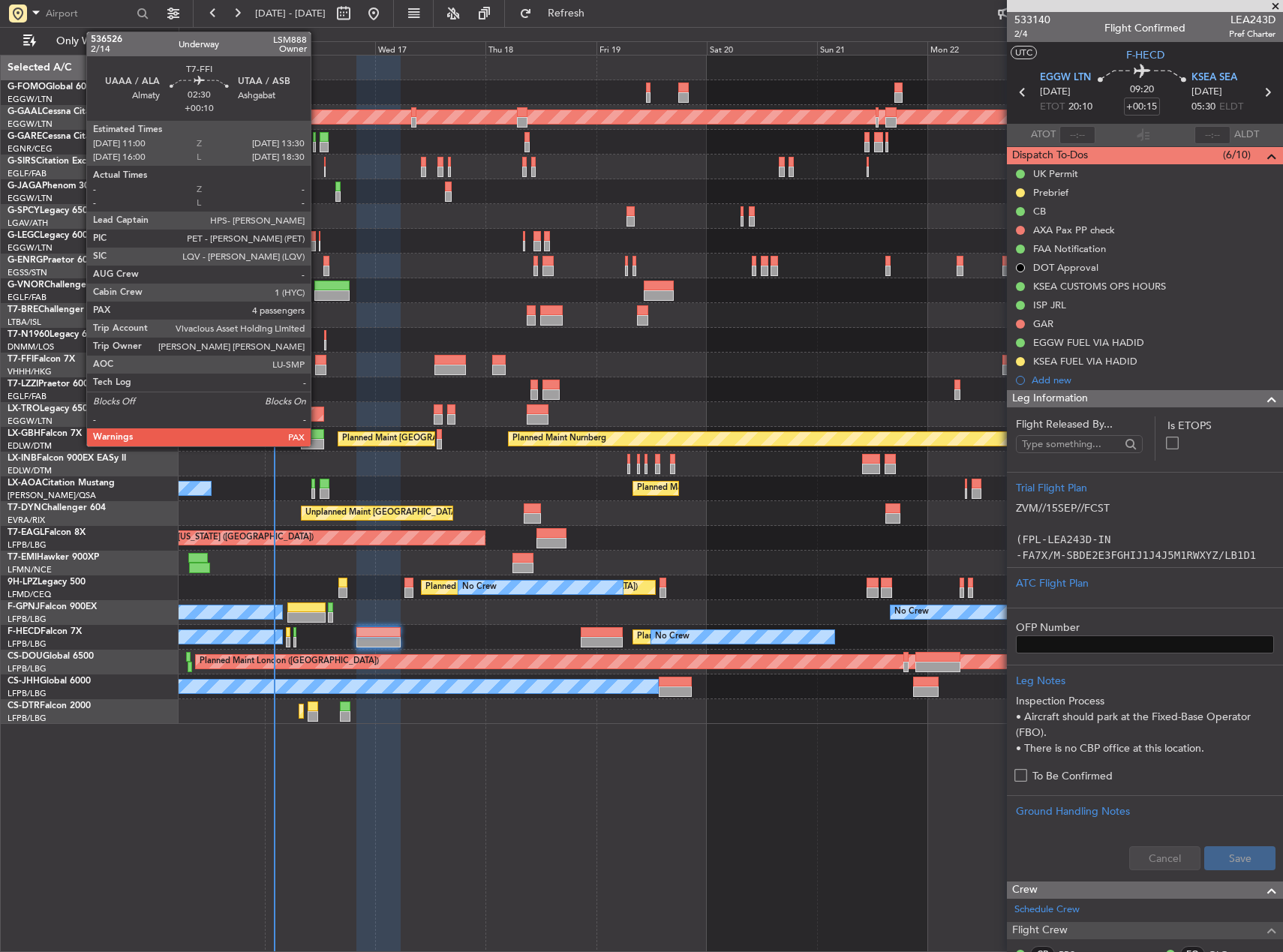
click at [317, 363] on div at bounding box center [321, 360] width 12 height 11
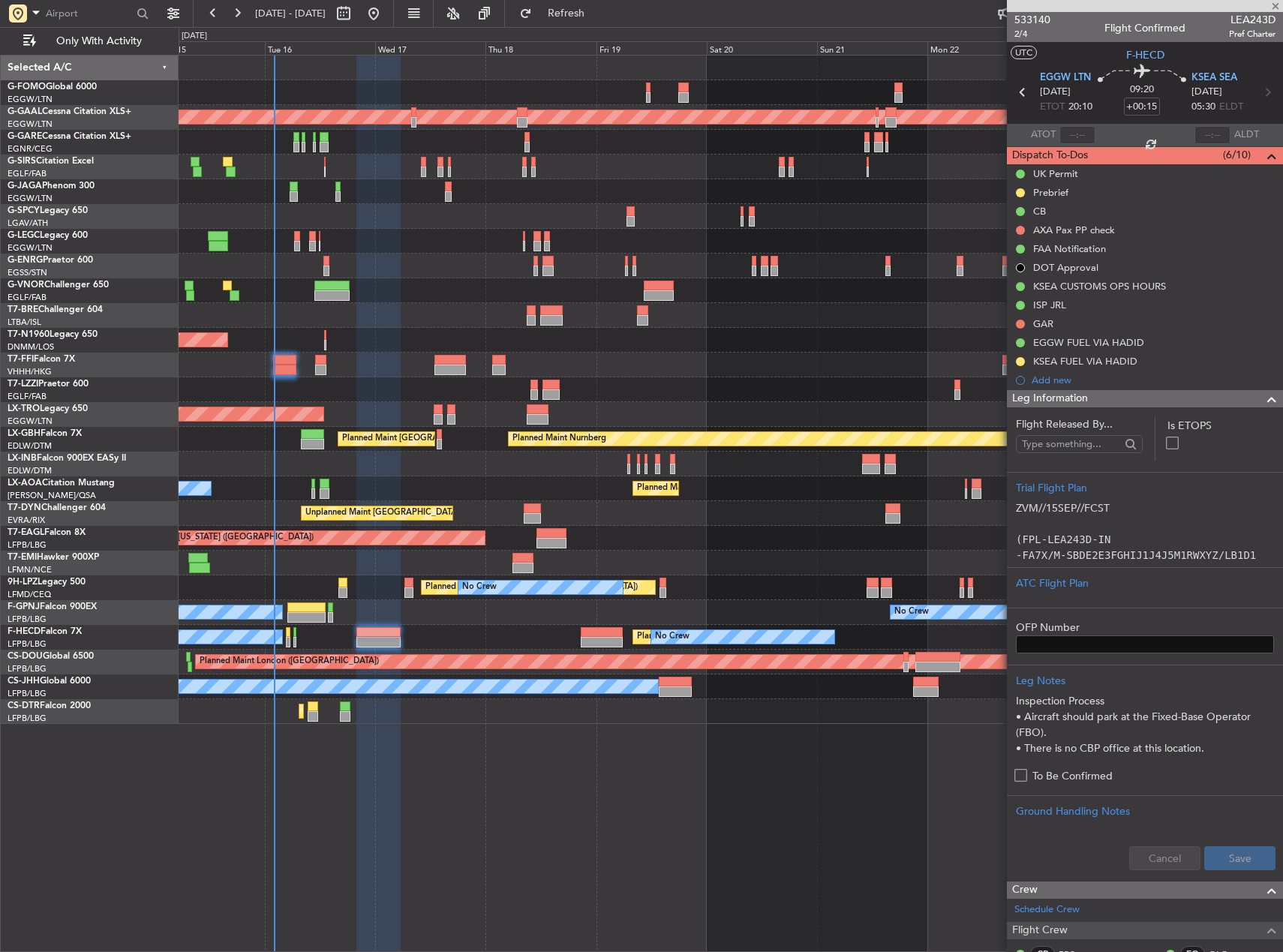
type input "+00:10"
type input "4"
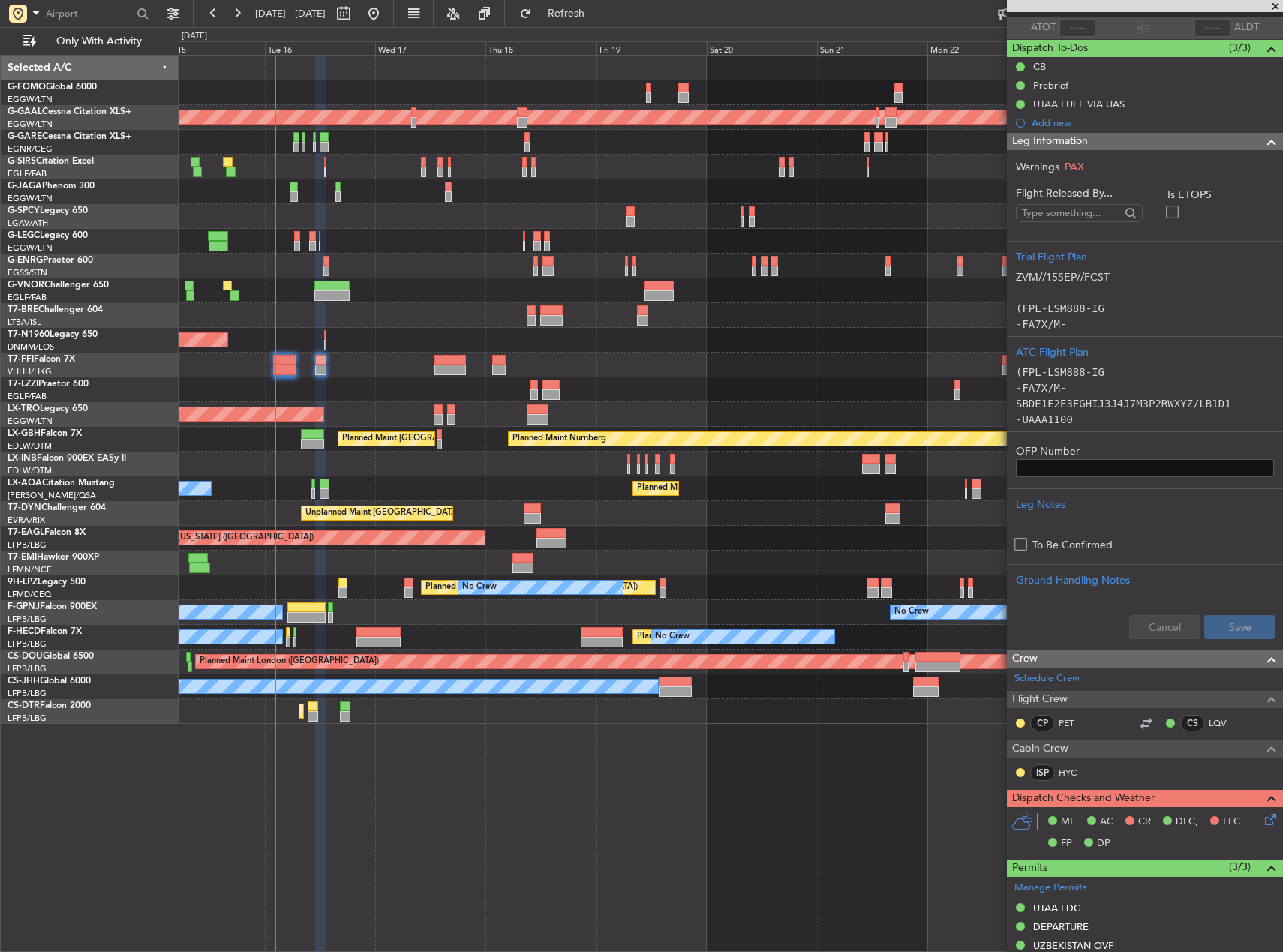
scroll to position [64, 0]
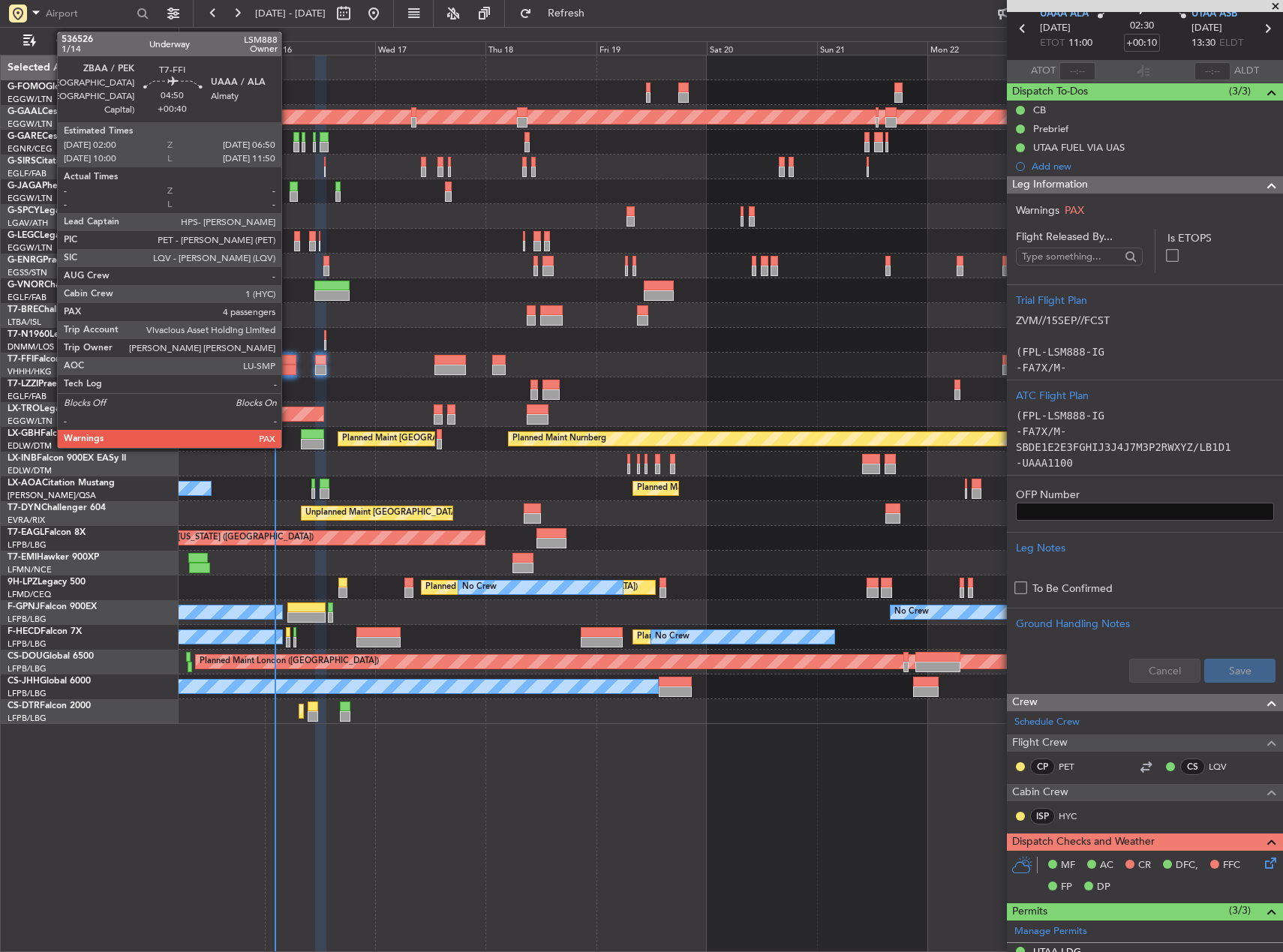
click at [288, 365] on div at bounding box center [284, 370] width 23 height 11
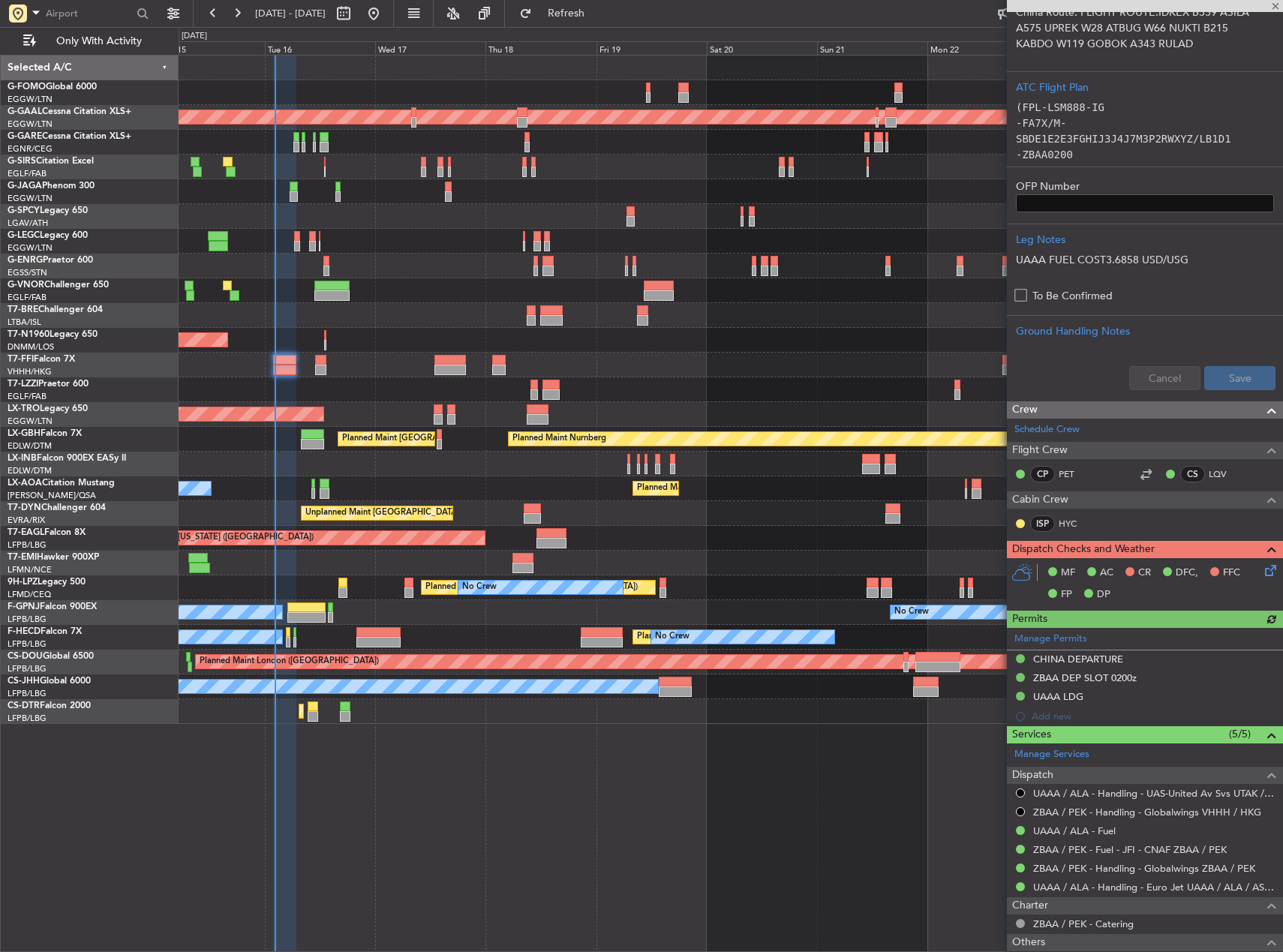
scroll to position [375, 0]
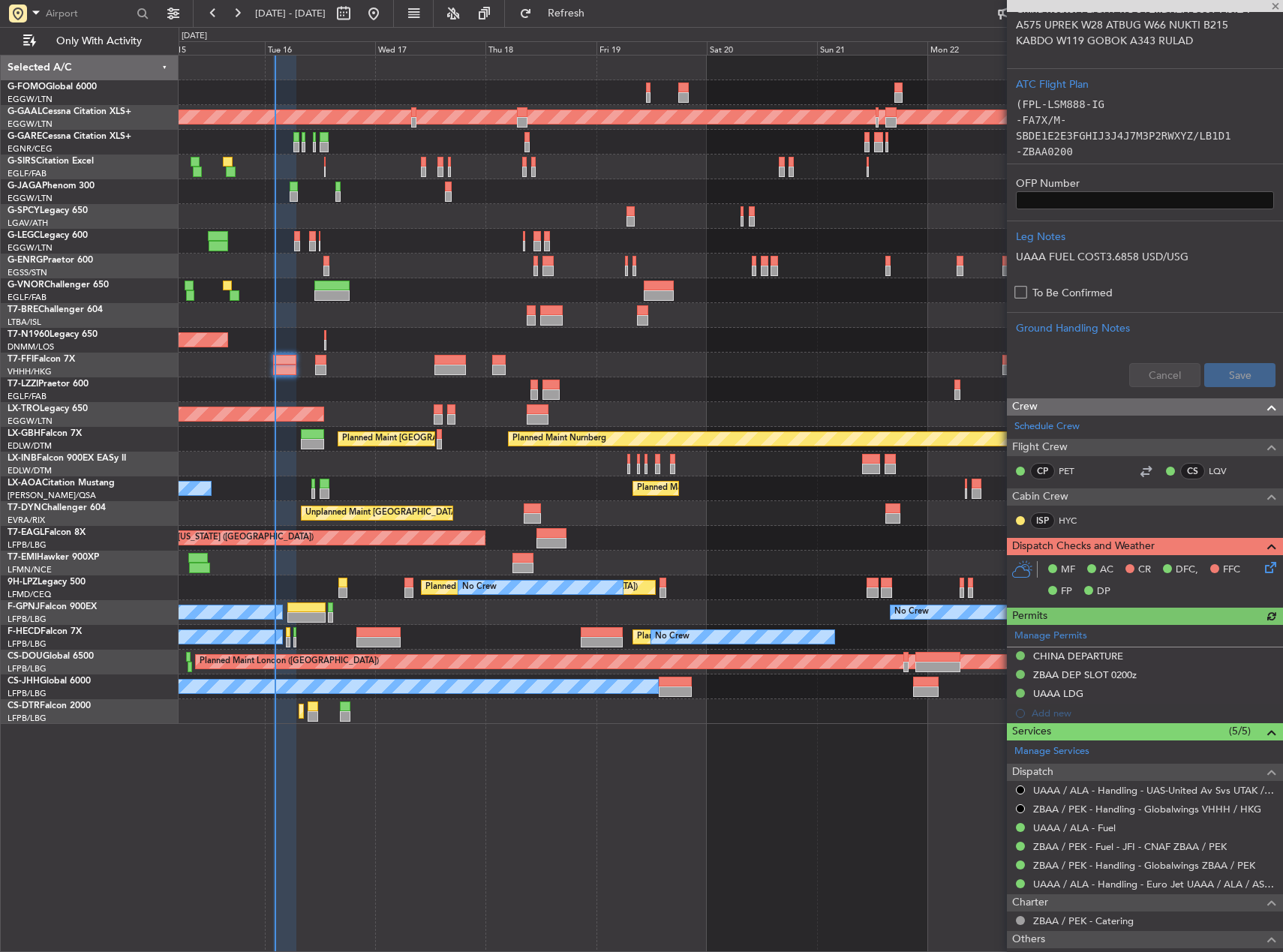
click at [1262, 570] on icon at bounding box center [1268, 565] width 12 height 12
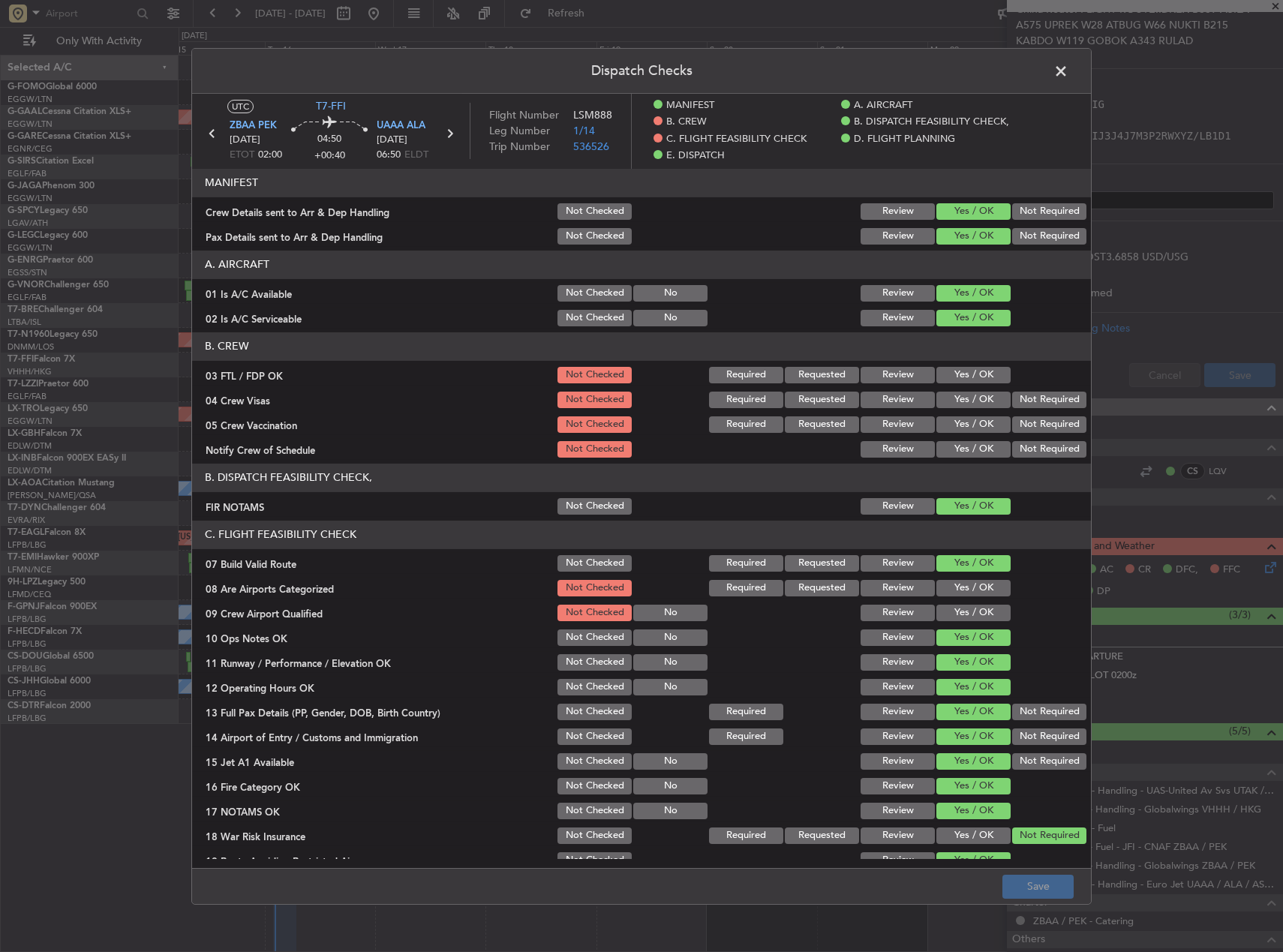
click at [1069, 68] on span at bounding box center [1069, 74] width 0 height 30
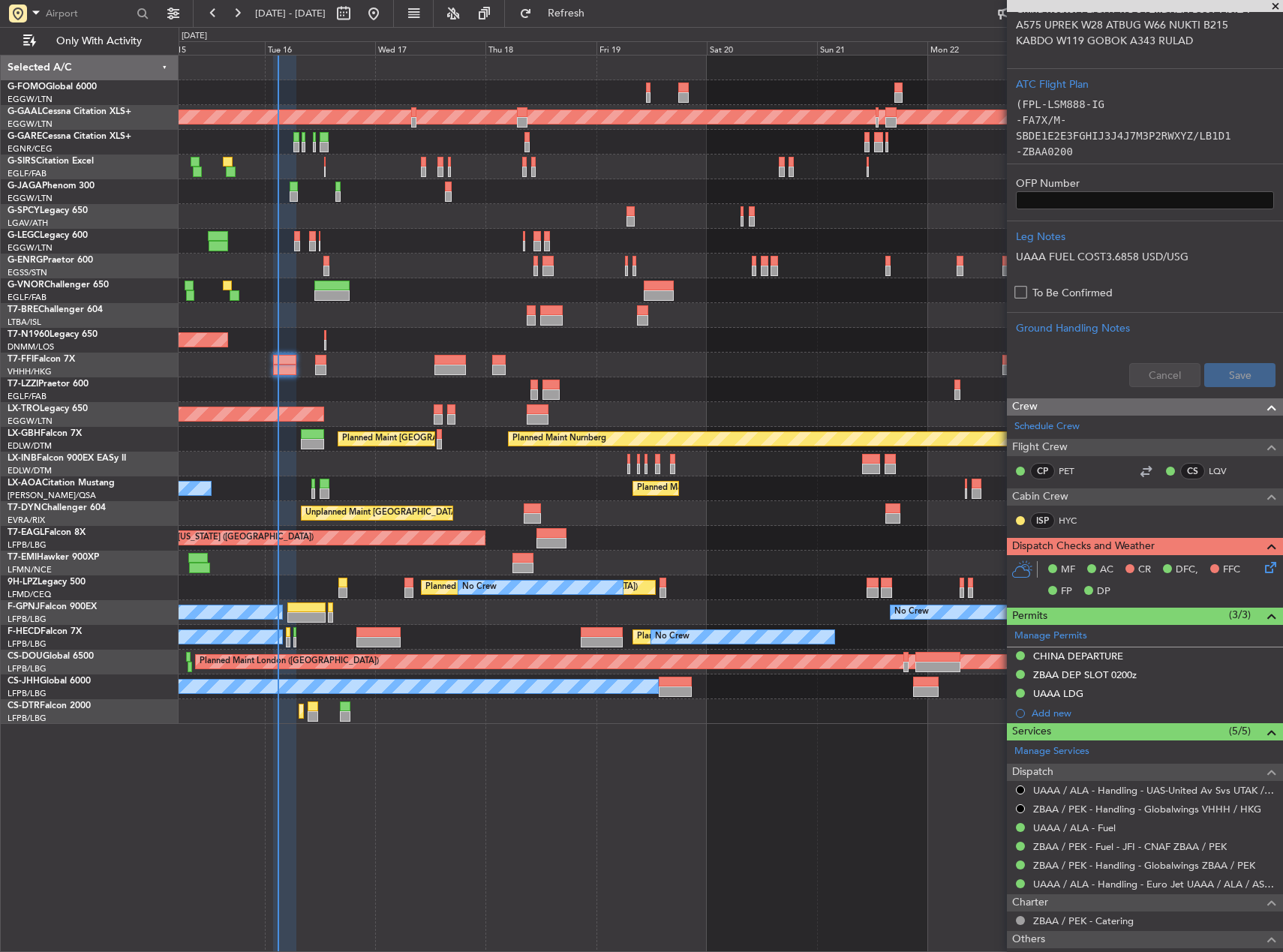
click at [709, 606] on div "No Crew No Crew AOG Maint [GEOGRAPHIC_DATA] ([GEOGRAPHIC_DATA])" at bounding box center [731, 612] width 1104 height 25
click at [432, 320] on div at bounding box center [731, 315] width 1104 height 25
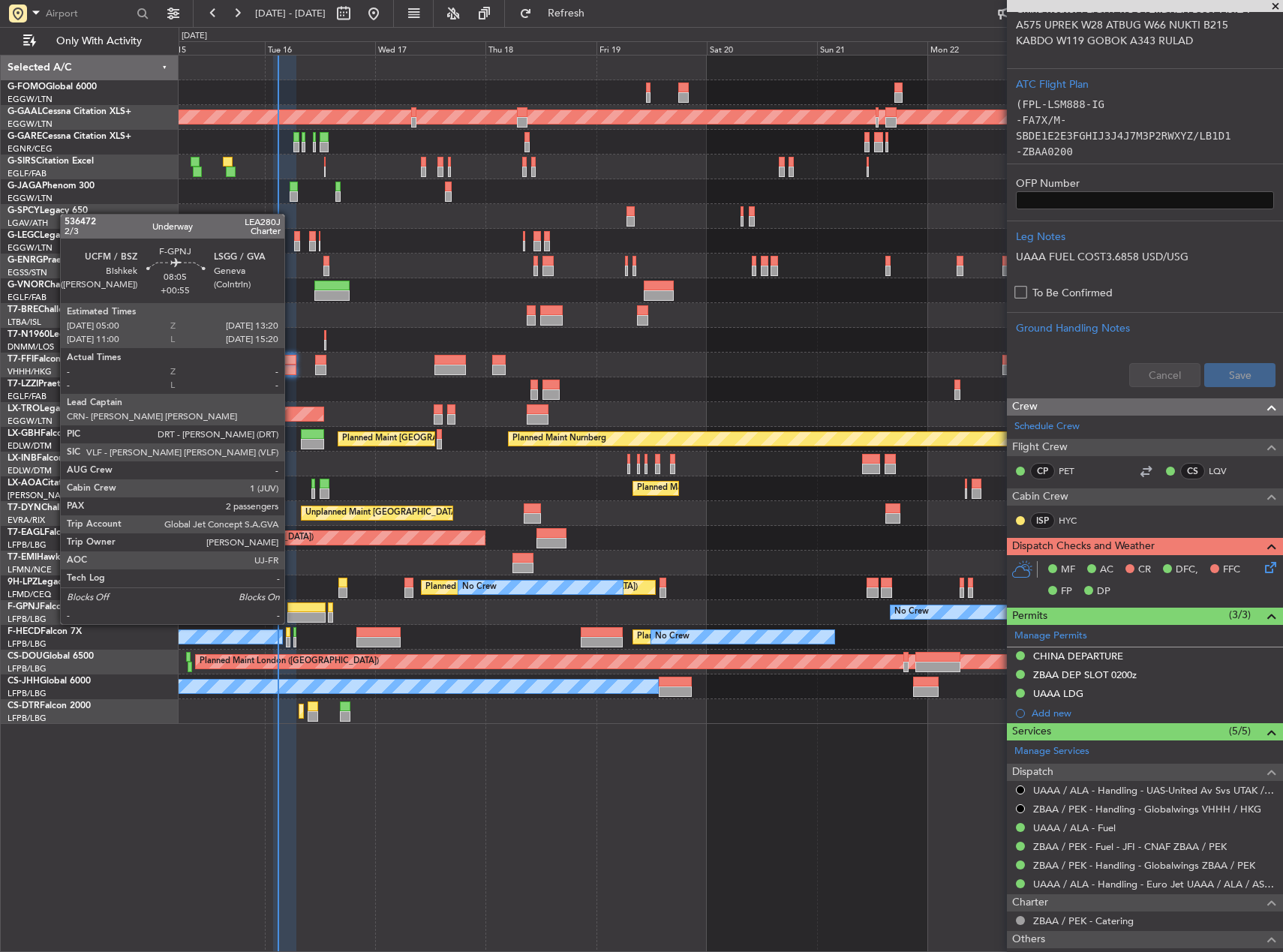
click at [291, 609] on div at bounding box center [306, 608] width 39 height 11
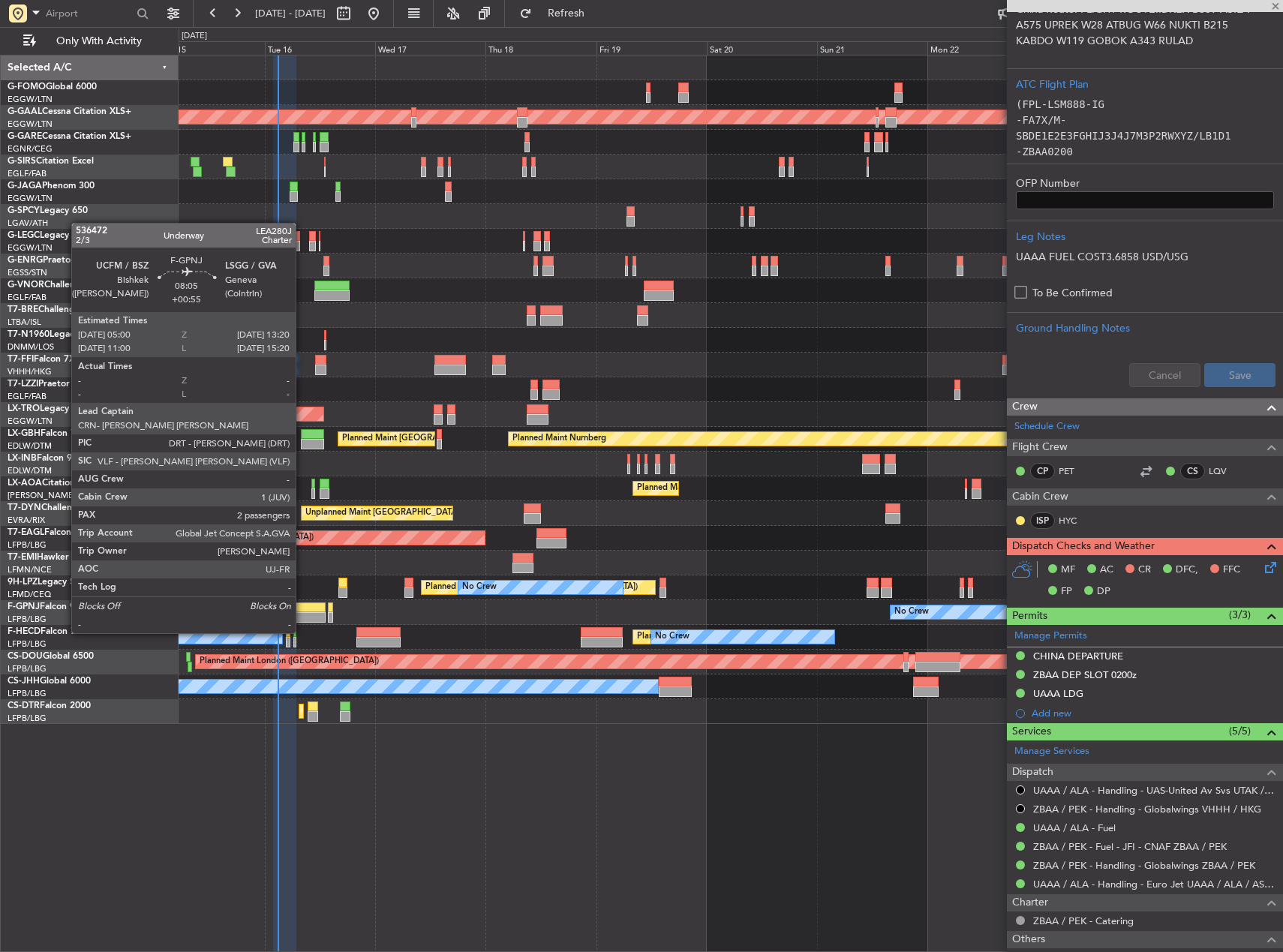
type input "+00:55"
type input "2"
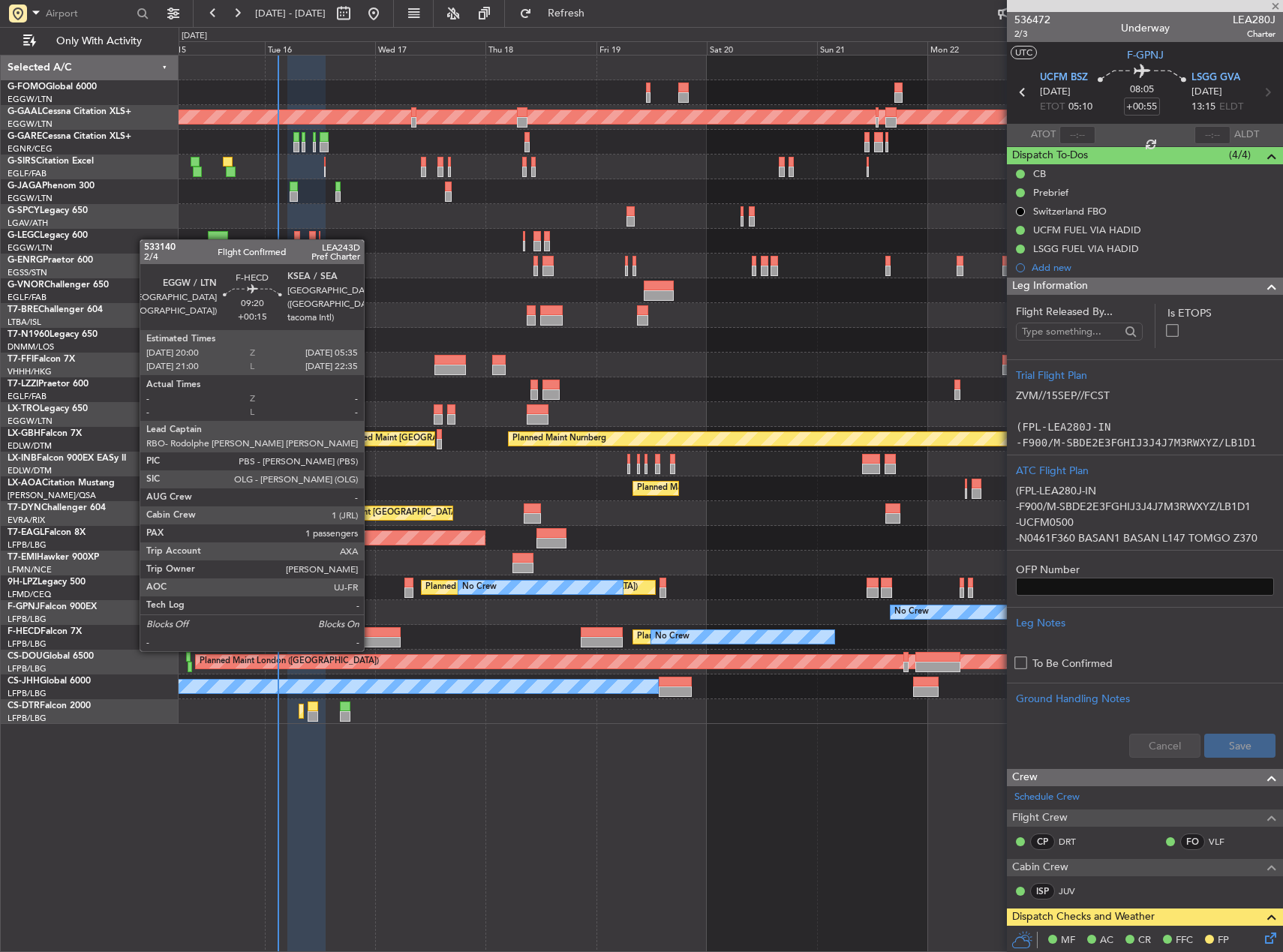
click at [372, 635] on div at bounding box center [379, 632] width 44 height 11
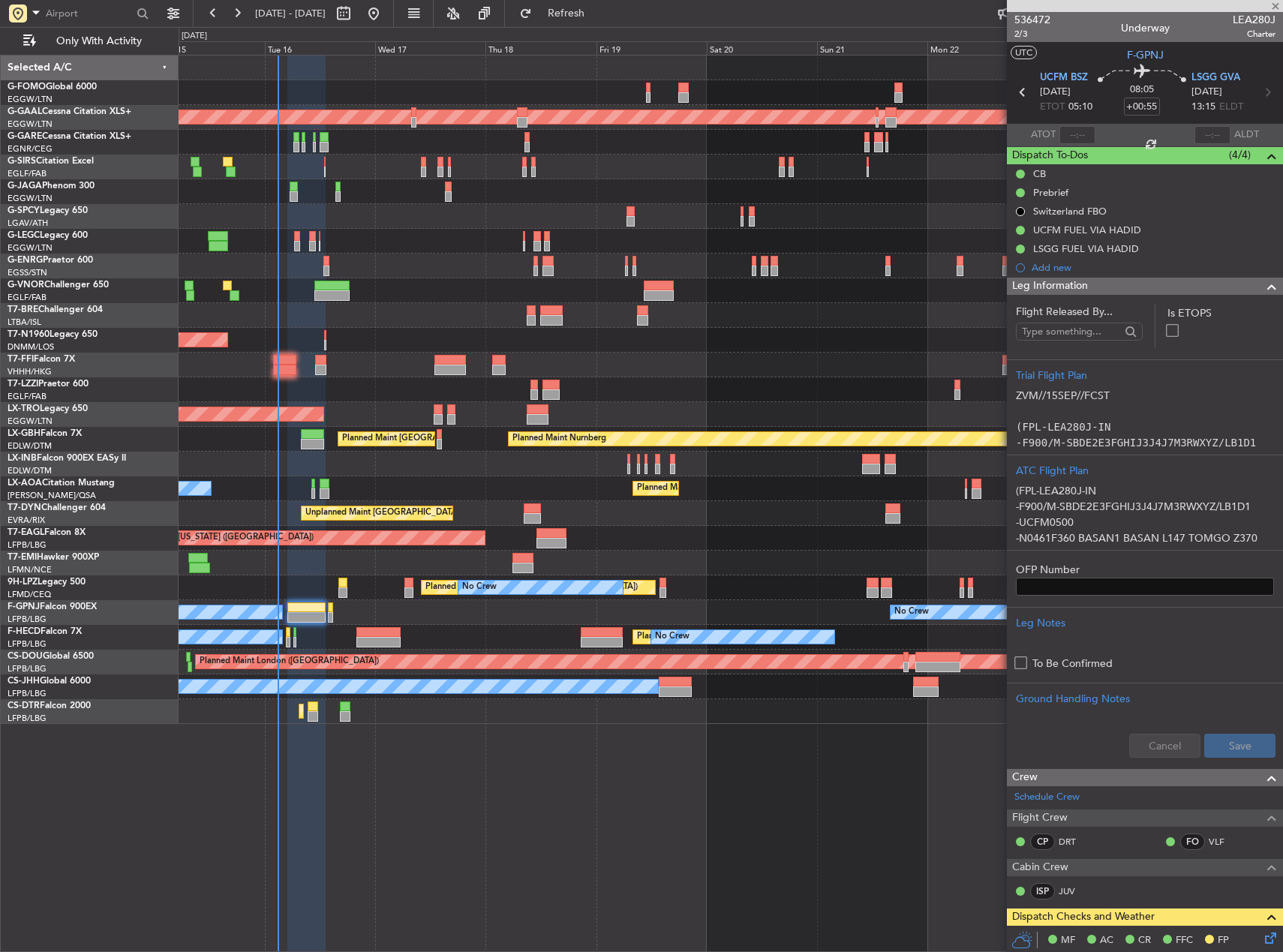
type input "+00:15"
type input "1"
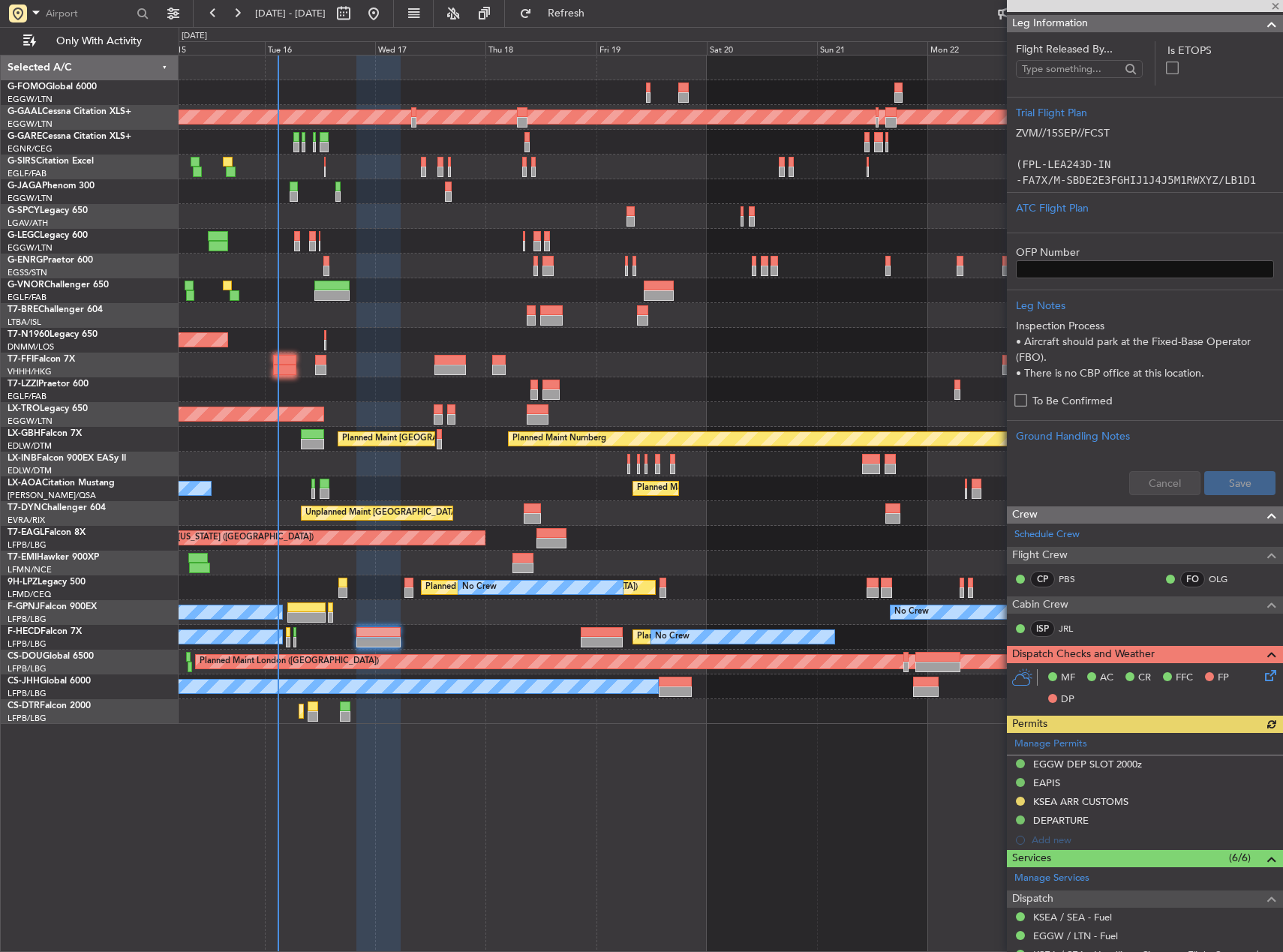
scroll to position [537, 0]
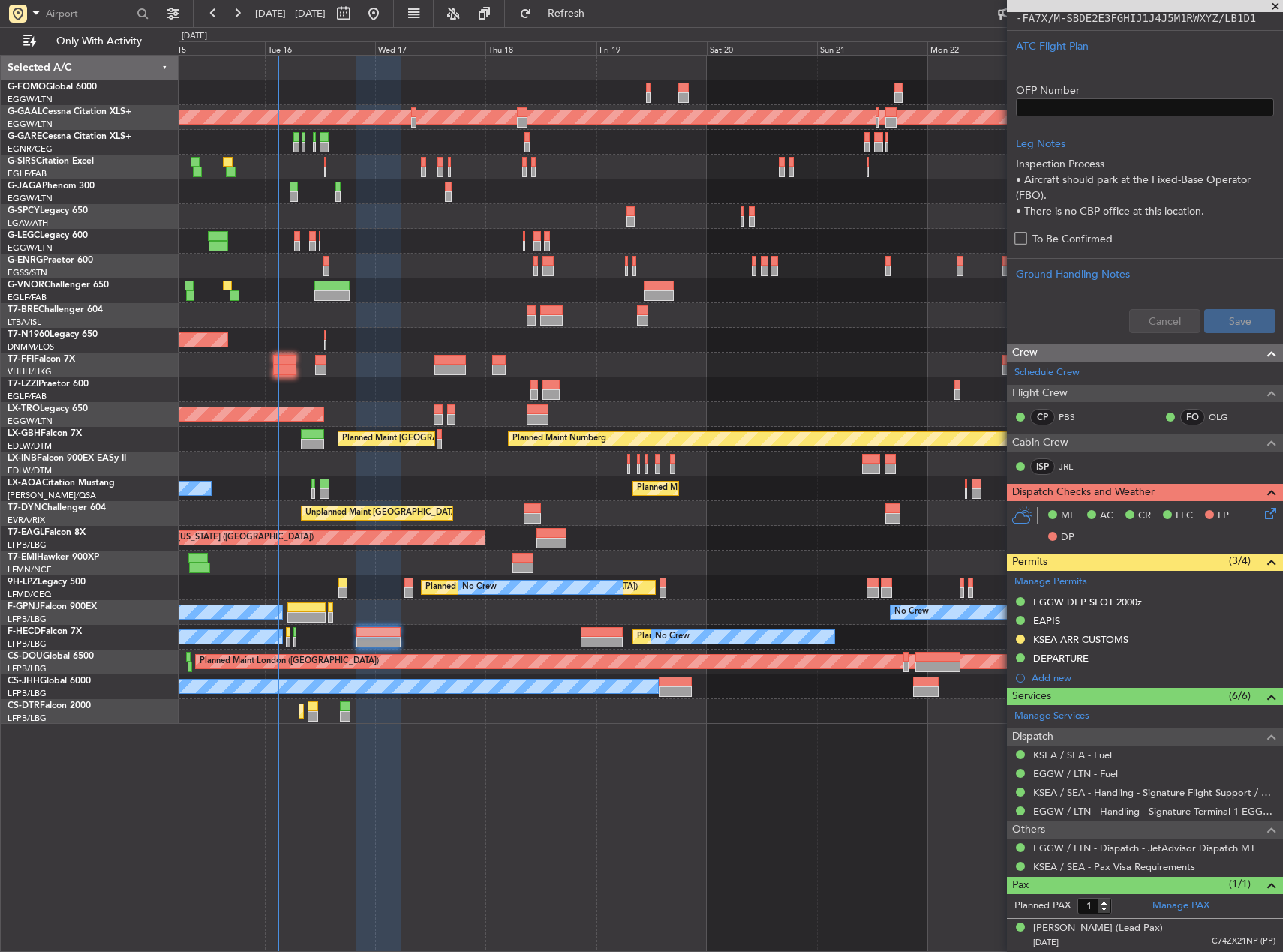
click at [867, 765] on div "Planned Maint Dusseldorf Planned Maint [GEOGRAPHIC_DATA] ([GEOGRAPHIC_DATA]) A/…" at bounding box center [731, 504] width 1105 height 898
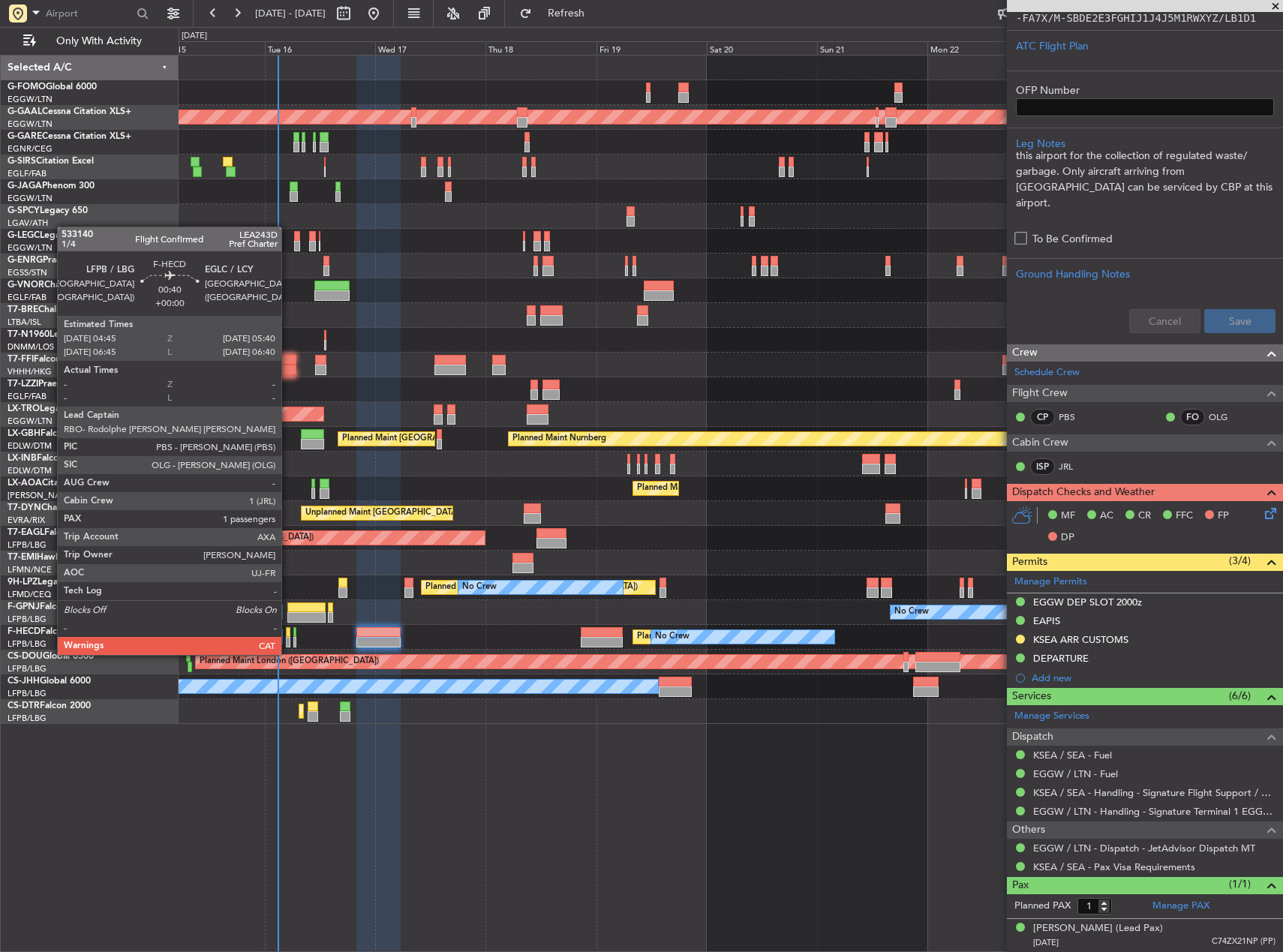
click at [288, 640] on div at bounding box center [288, 642] width 5 height 11
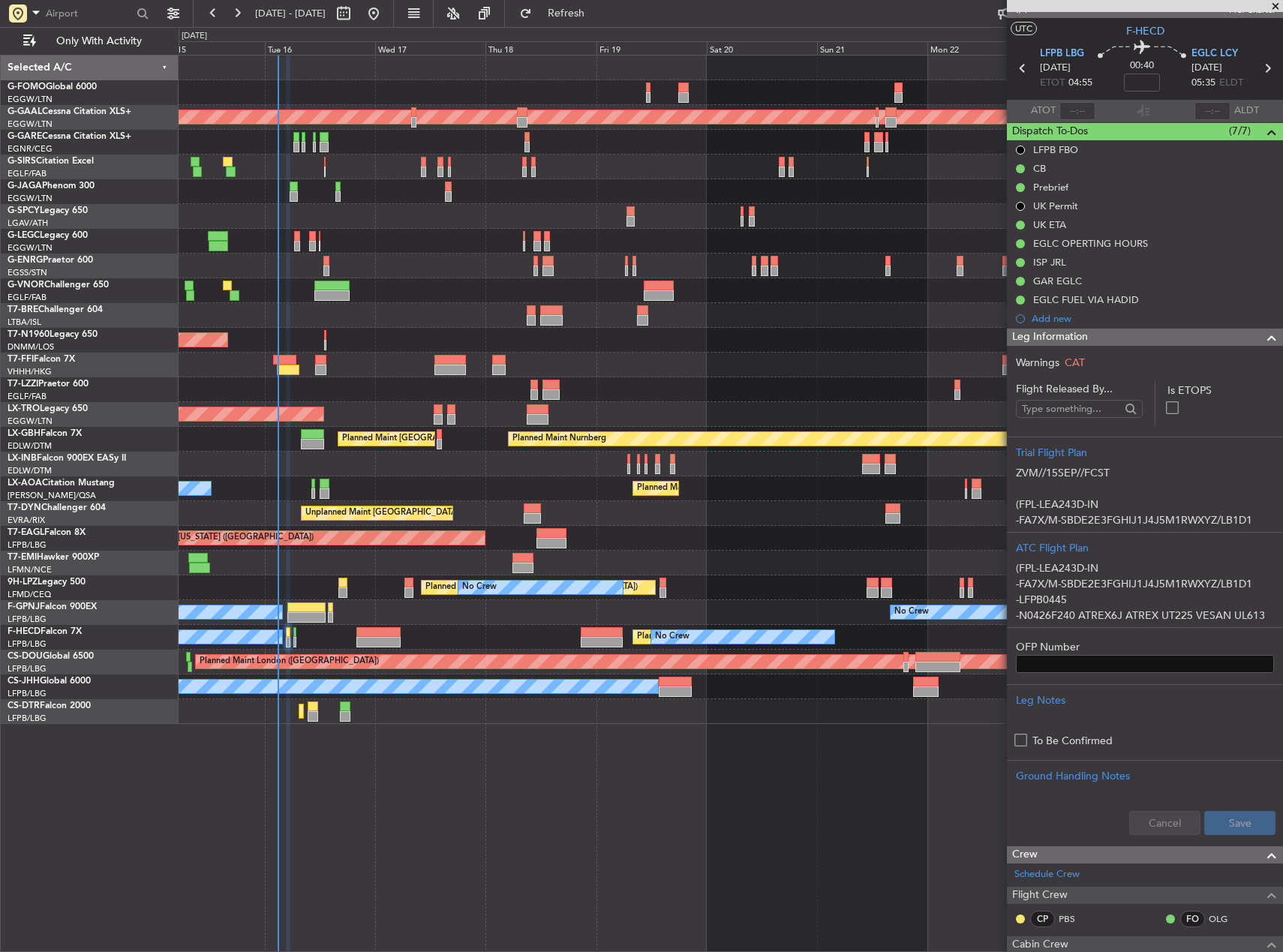
scroll to position [0, 0]
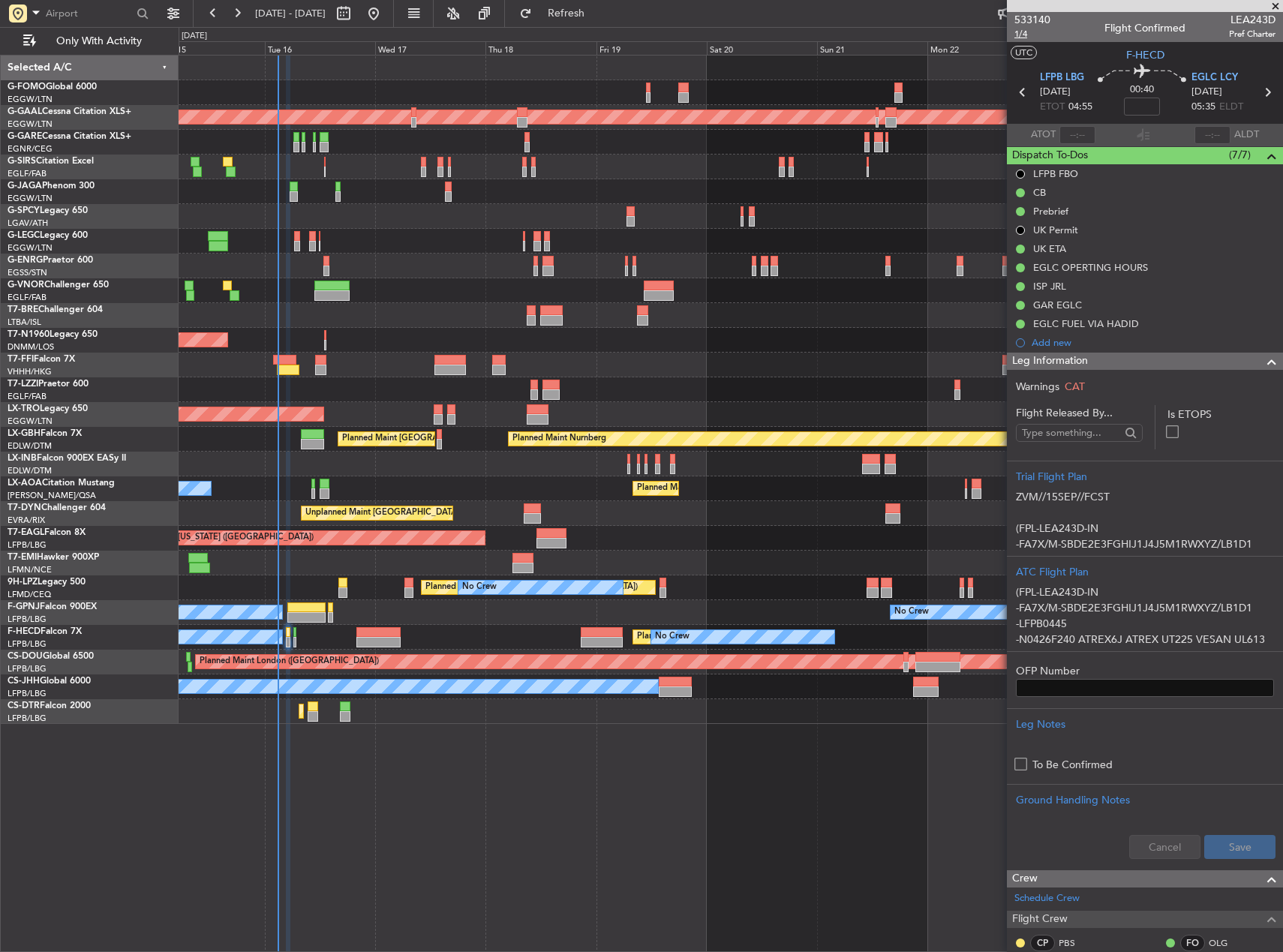
click at [1028, 31] on span "1/4" at bounding box center [1033, 34] width 36 height 13
click at [526, 800] on div "Planned Maint Dusseldorf Planned Maint [GEOGRAPHIC_DATA] ([GEOGRAPHIC_DATA]) A/…" at bounding box center [731, 504] width 1105 height 898
click at [1016, 32] on span "1/4" at bounding box center [1033, 34] width 36 height 13
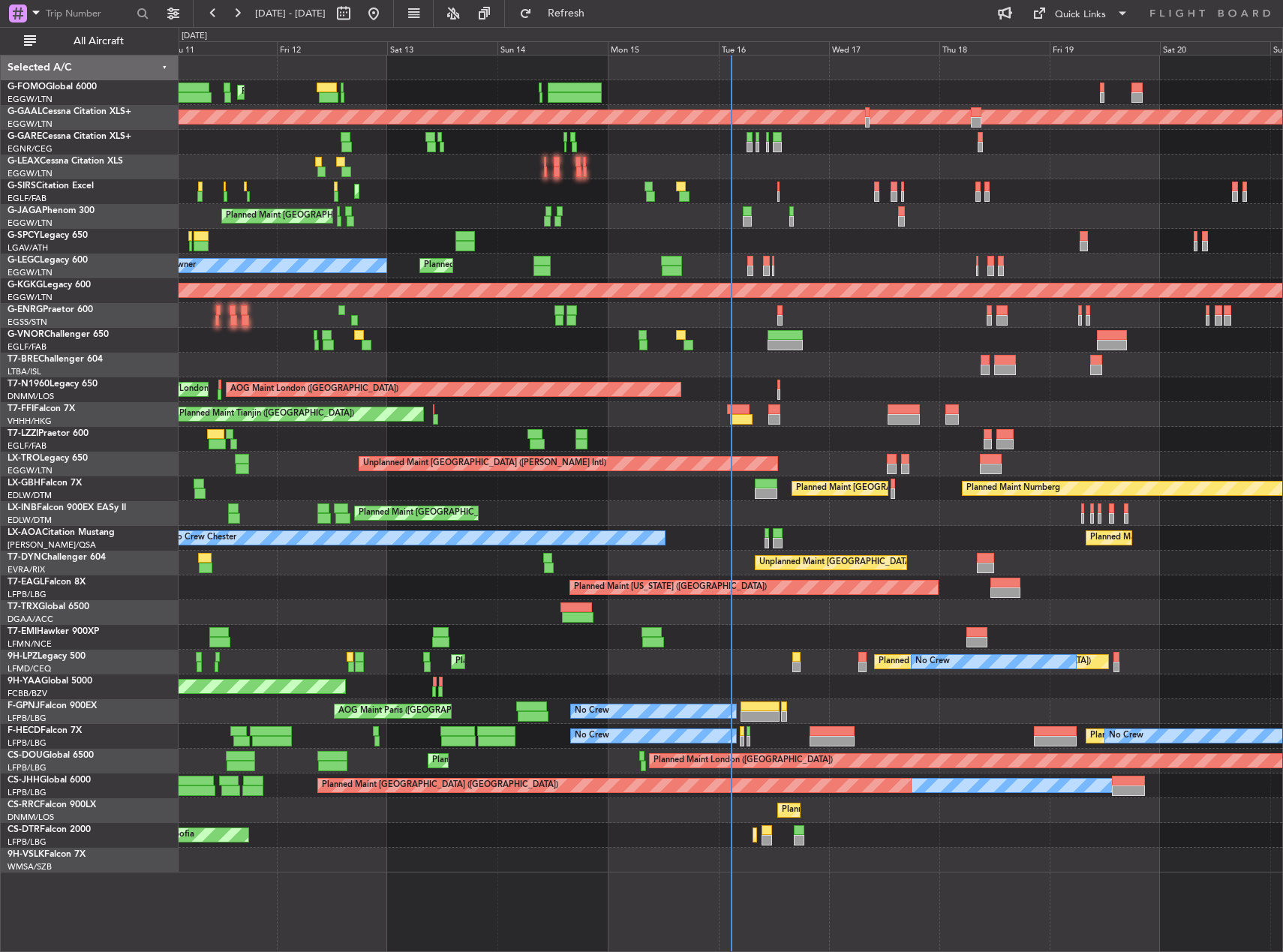
click at [738, 731] on div "Planned Maint Paris (Le Bourget) No Crew No Crew Planned Maint Paris (Le Bourge…" at bounding box center [731, 736] width 1104 height 25
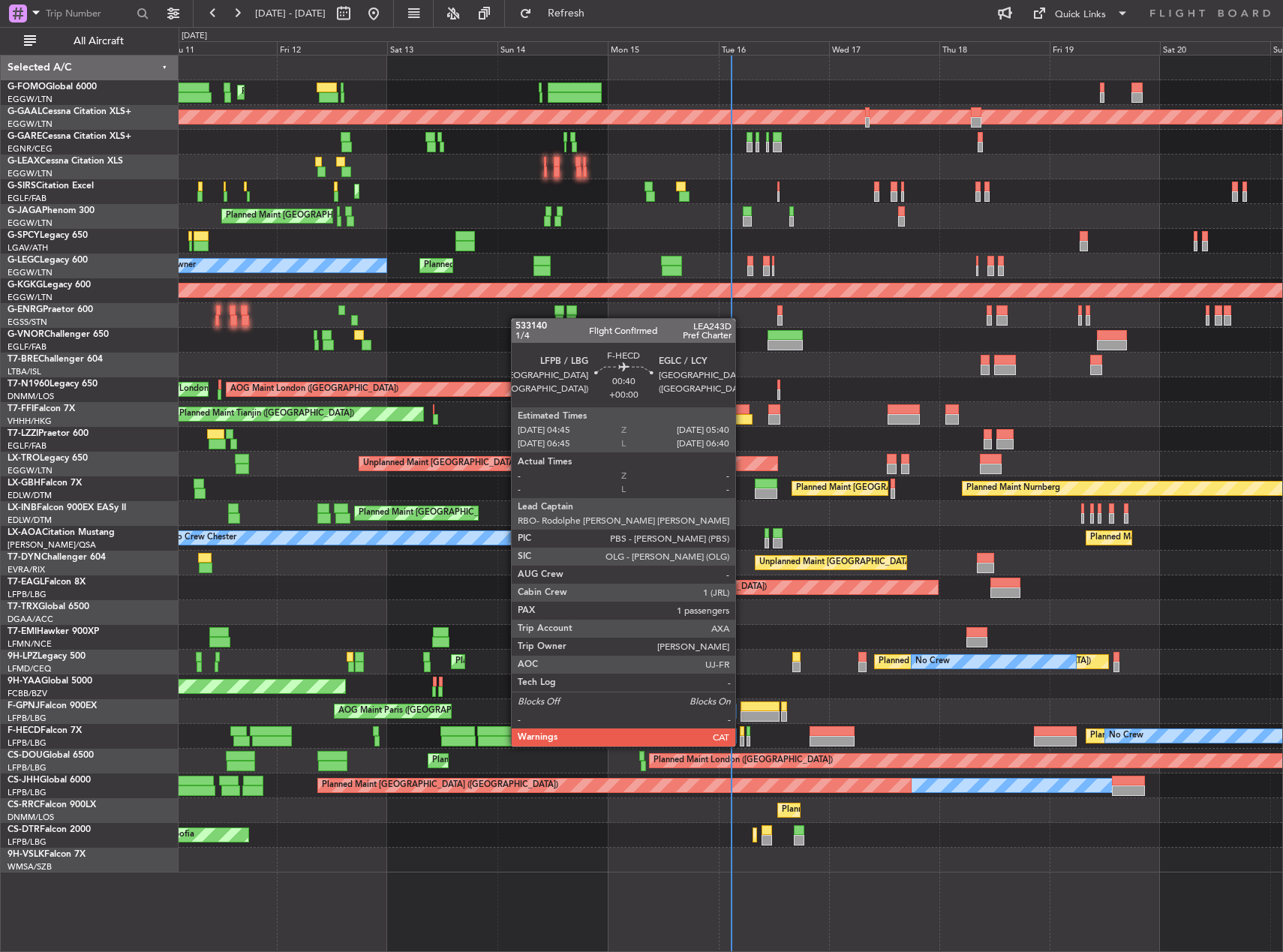
click at [742, 732] on div at bounding box center [742, 732] width 5 height 11
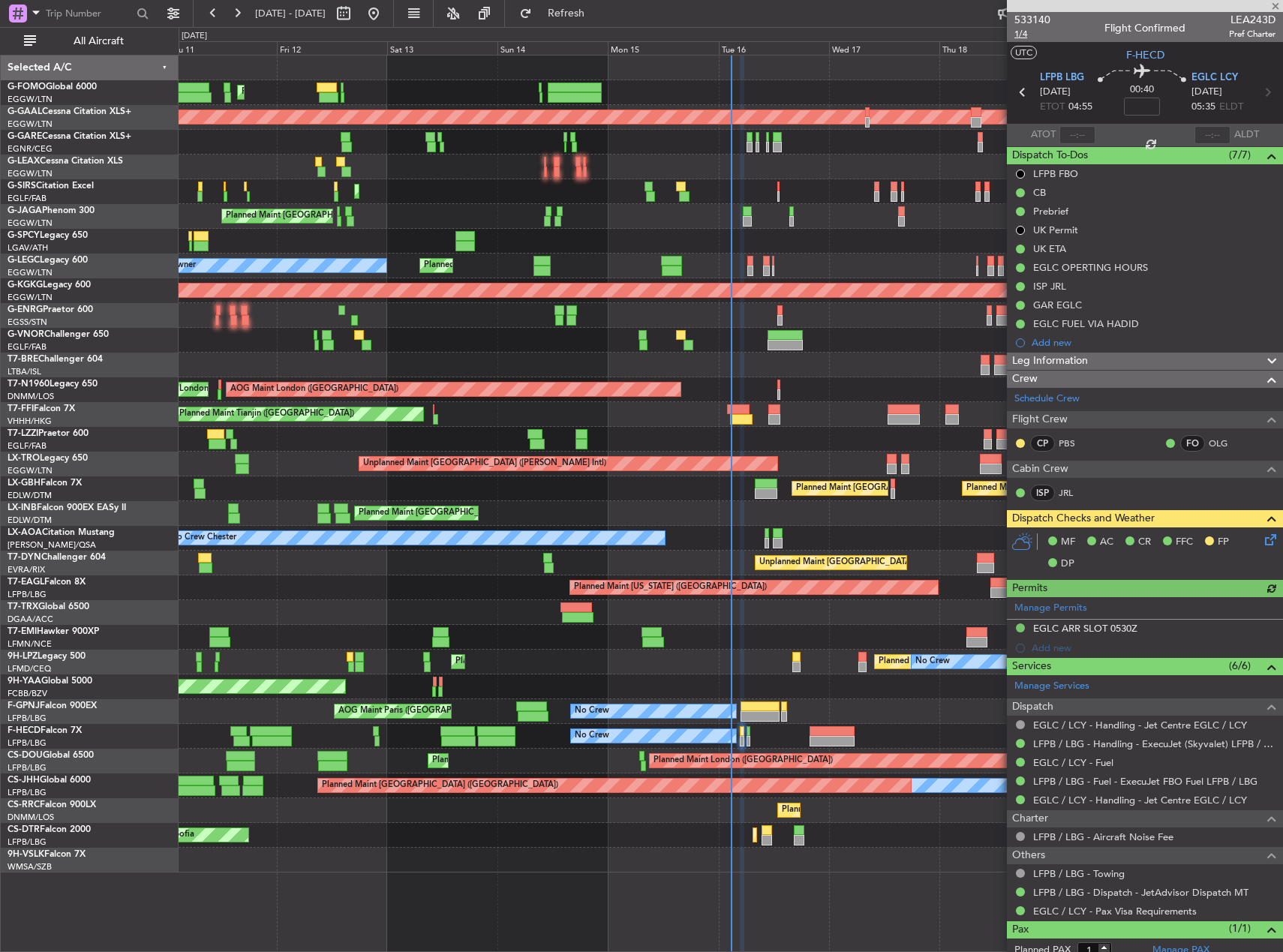
click at [1015, 35] on span "1/4" at bounding box center [1033, 34] width 36 height 13
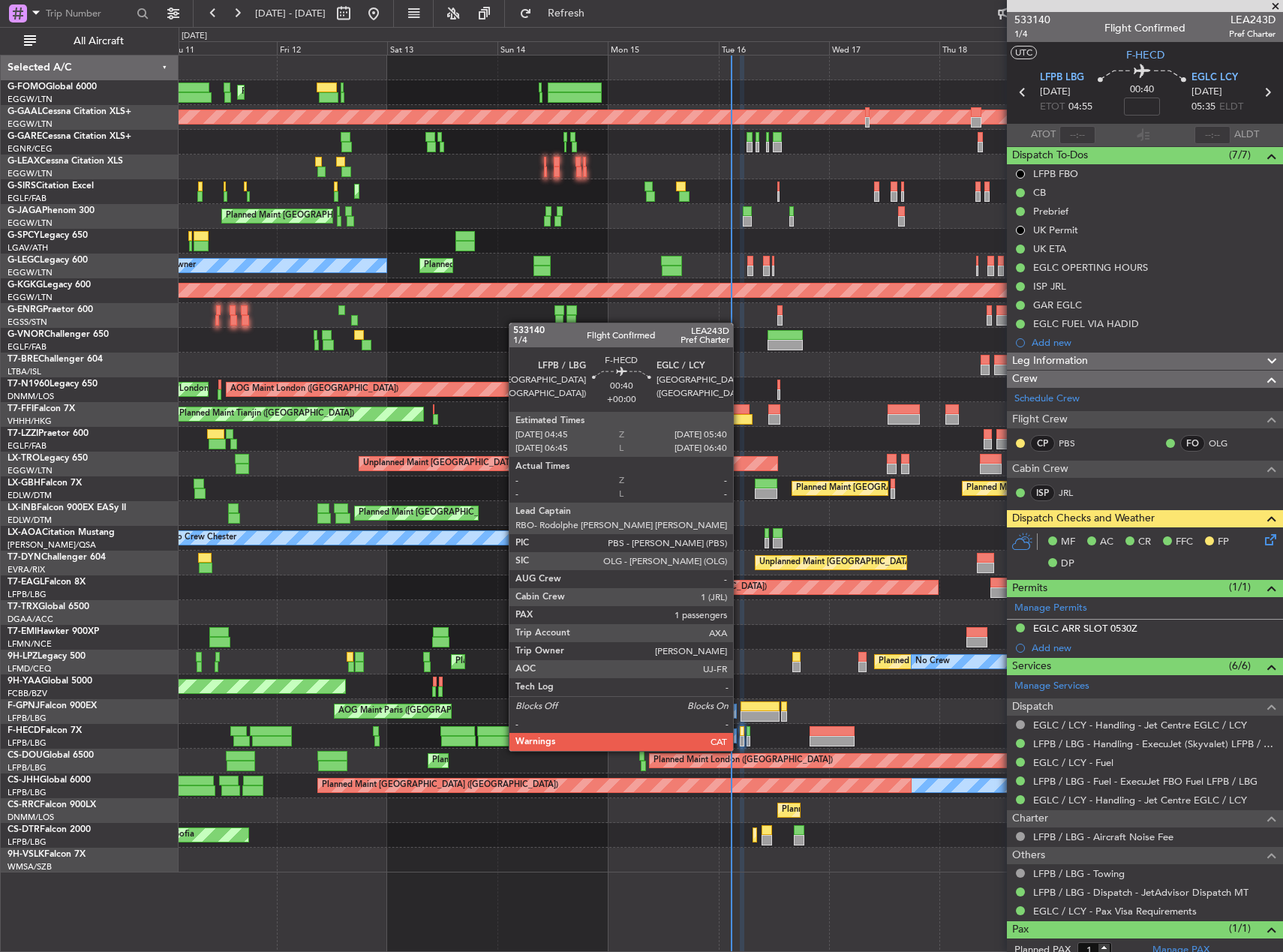
click at [740, 736] on div at bounding box center [742, 741] width 5 height 11
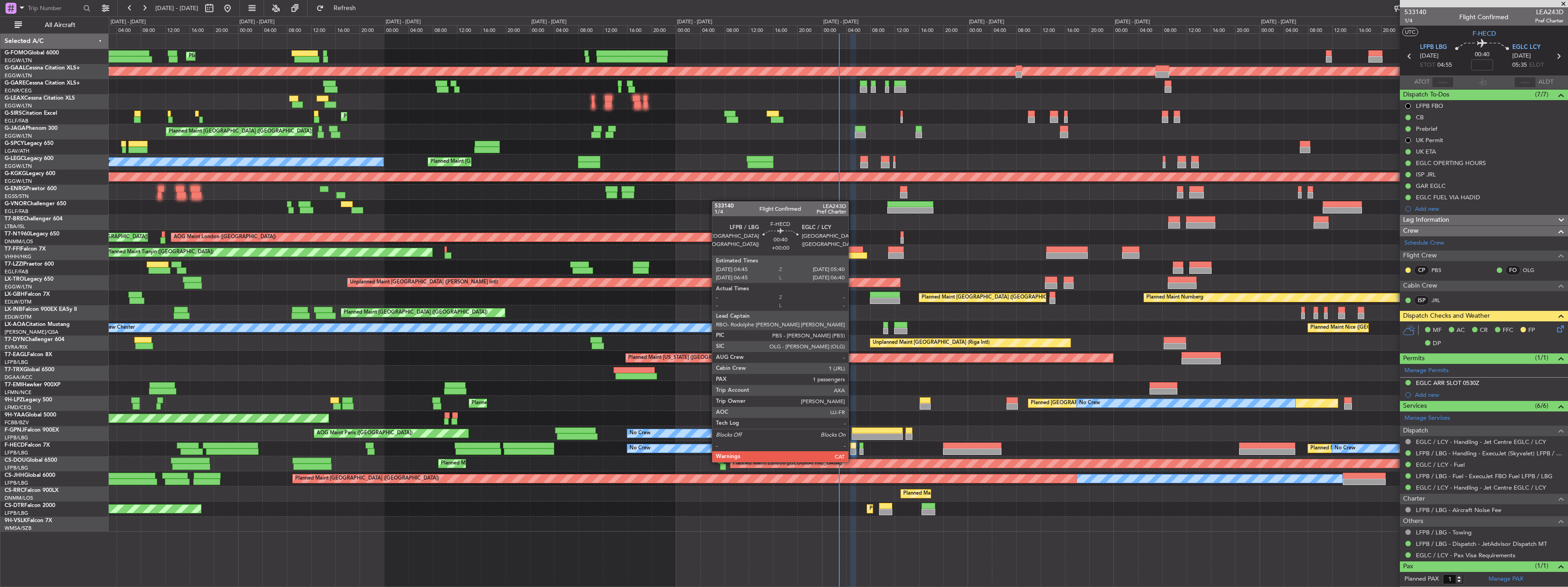
click at [781, 453] on div at bounding box center [853, 451] width 6 height 7
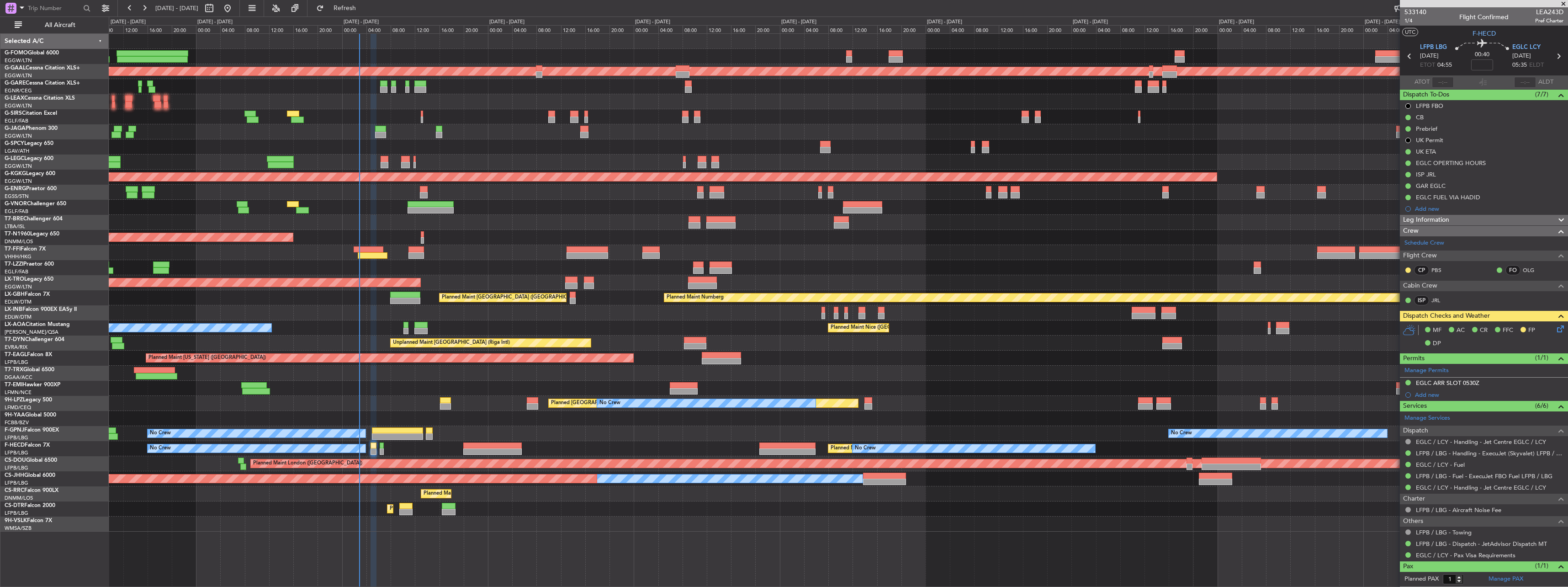
click at [429, 172] on div "Planned Maint Dusseldorf Planned Maint London (Farnborough) Planned Maint Londo…" at bounding box center [838, 283] width 1459 height 497
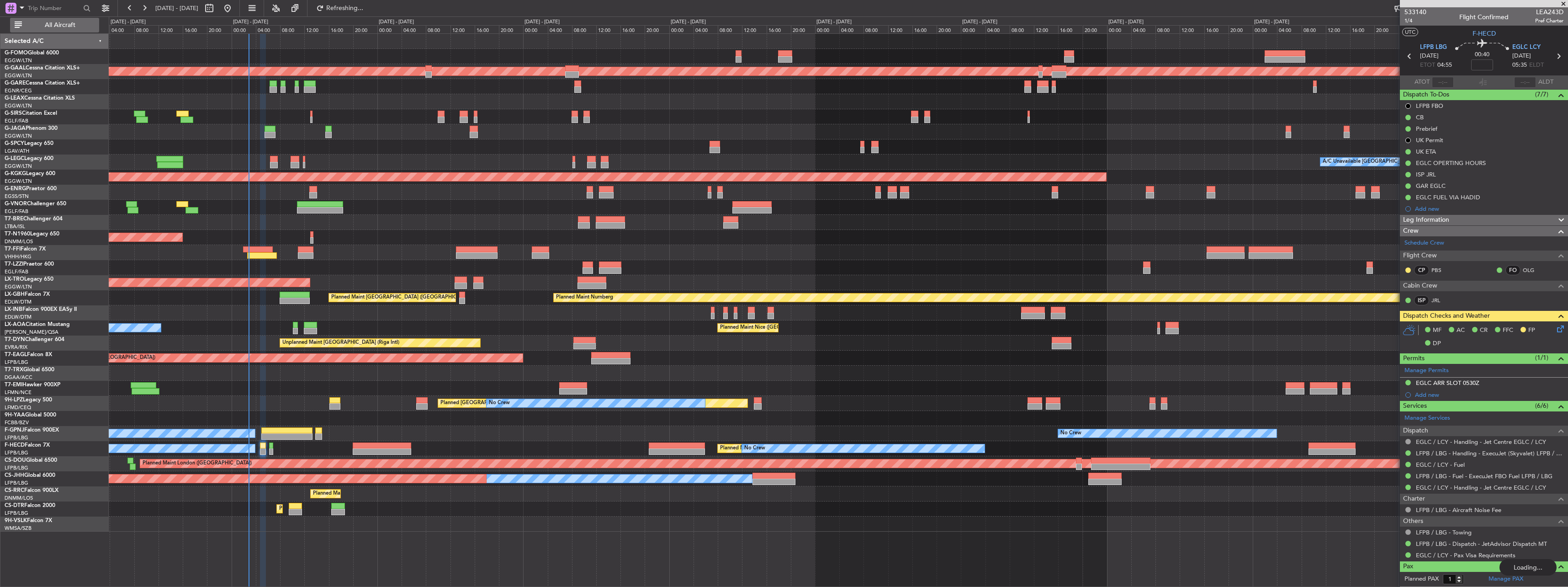
click at [74, 27] on span "All Aircraft" at bounding box center [60, 25] width 72 height 7
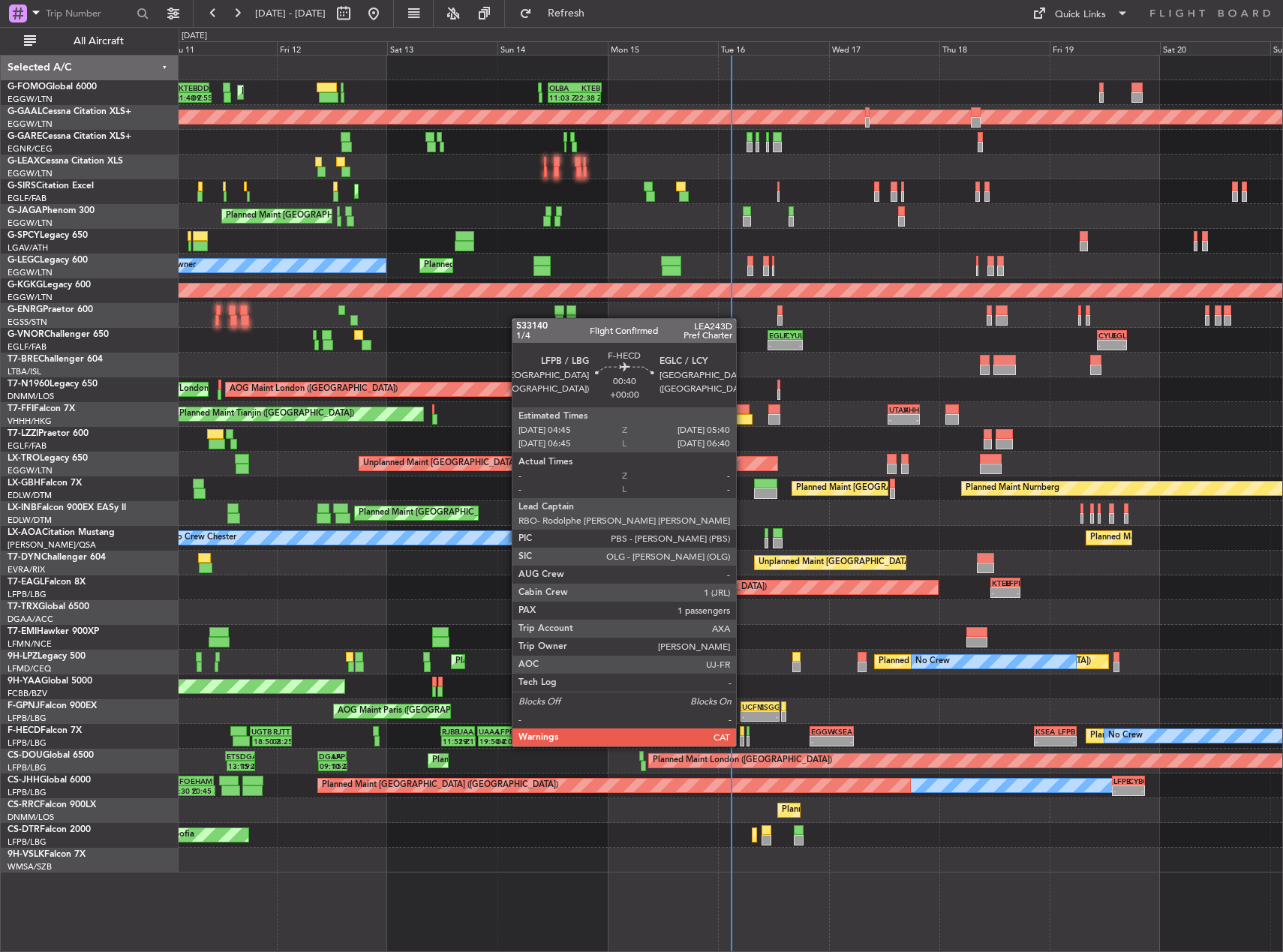
click at [743, 732] on div at bounding box center [742, 732] width 5 height 11
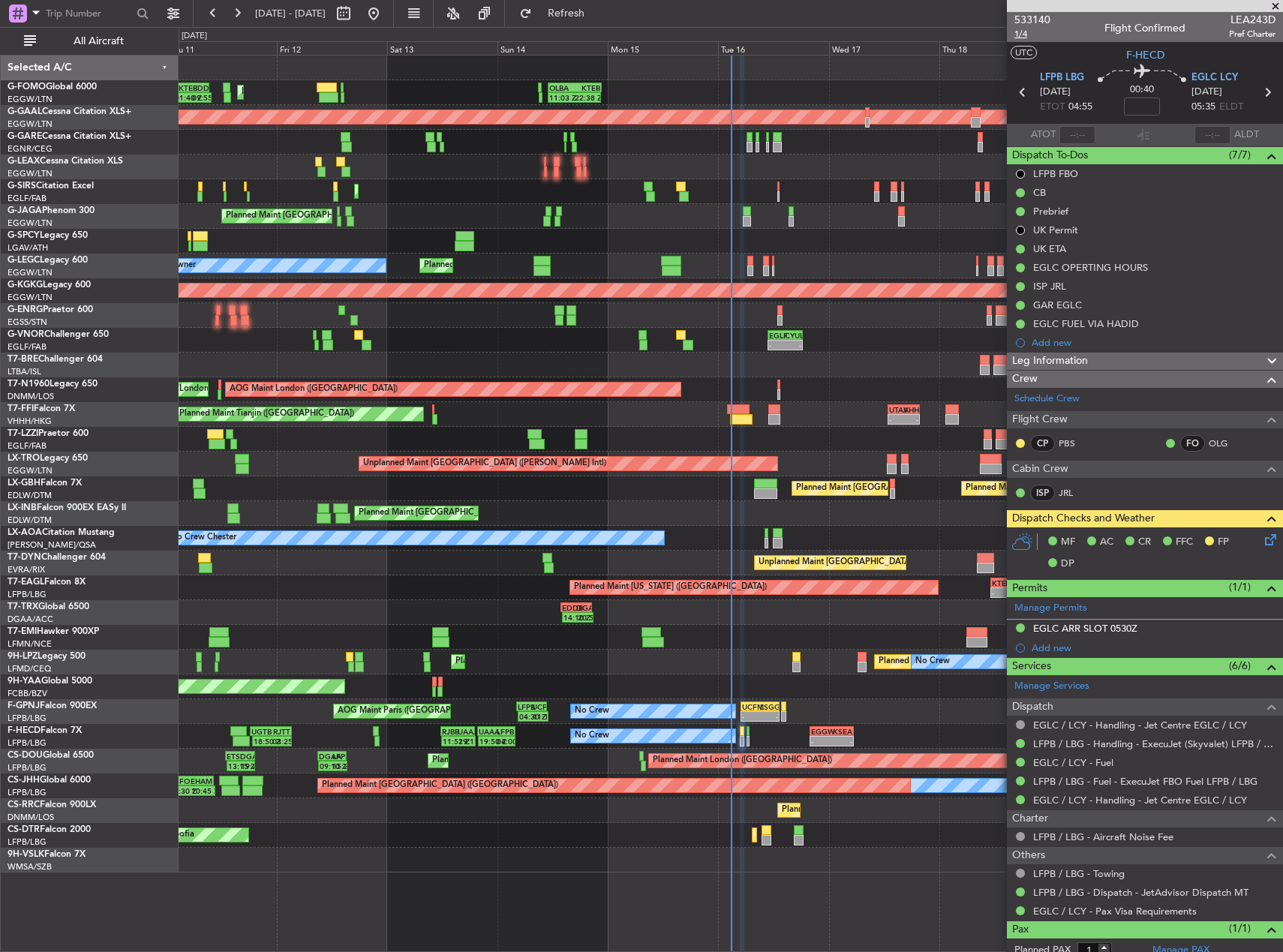
click at [1019, 35] on span "1/4" at bounding box center [1033, 34] width 36 height 13
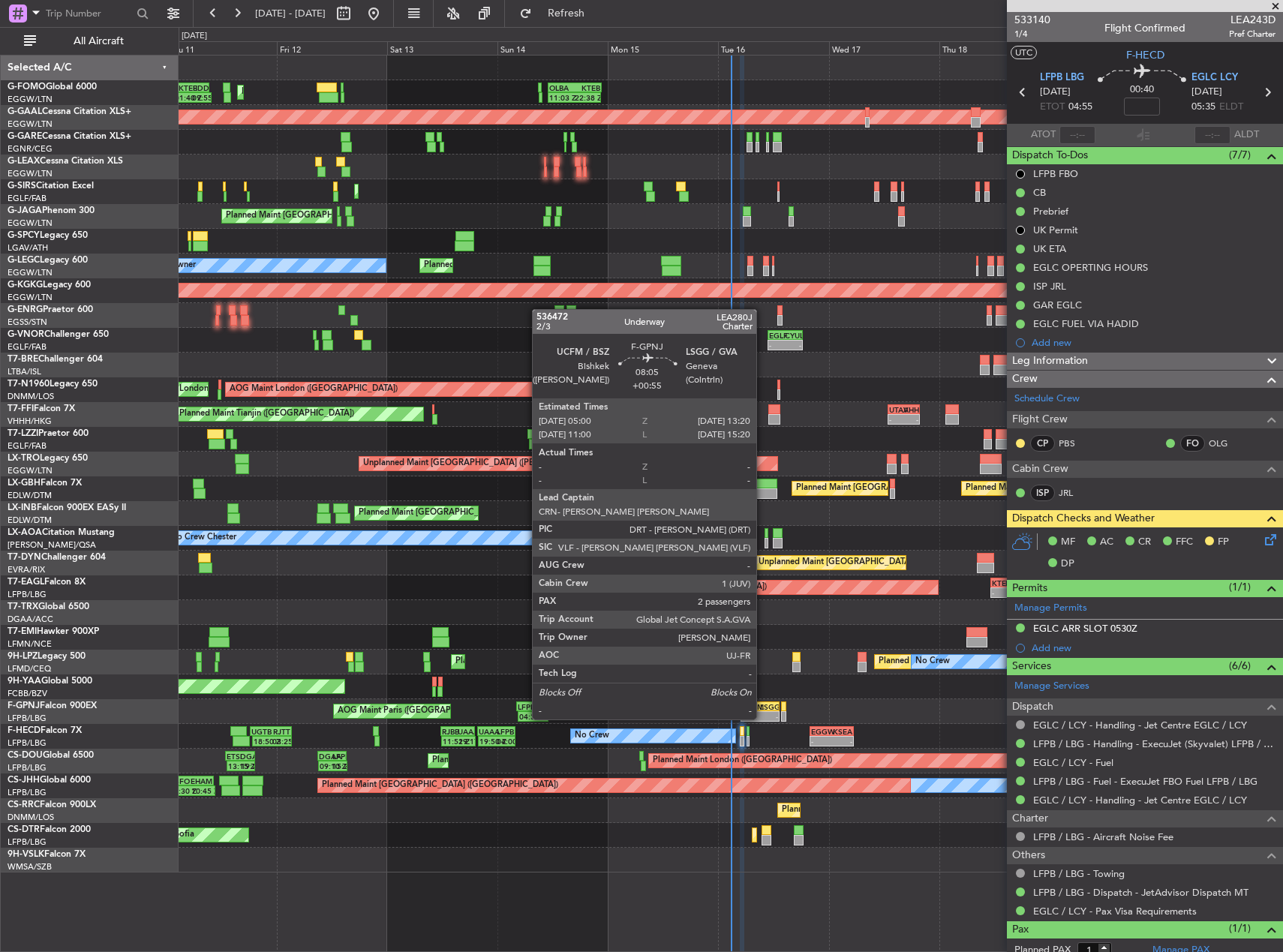
click at [763, 705] on div "LSGG" at bounding box center [769, 707] width 18 height 9
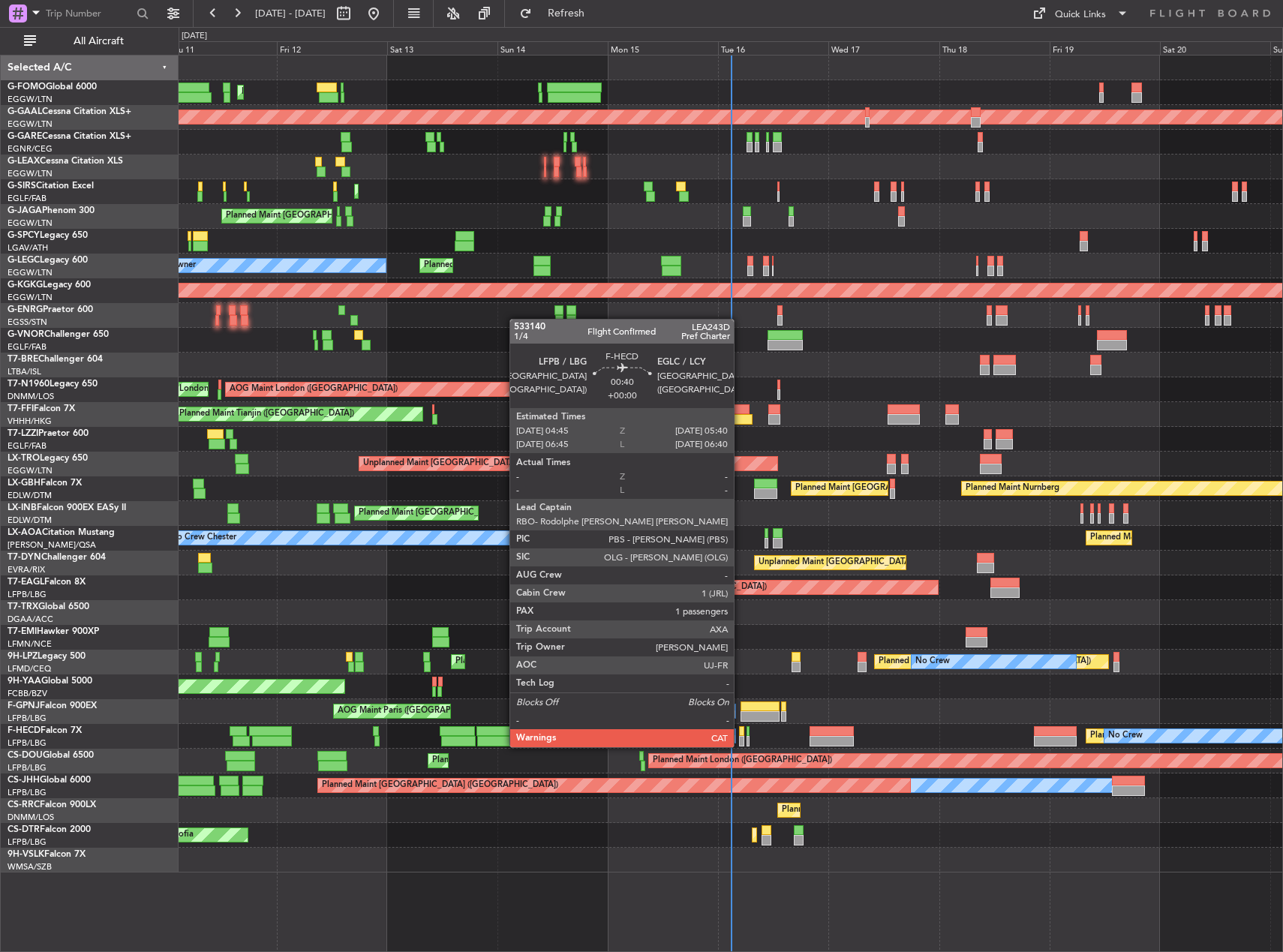
click at [741, 733] on div at bounding box center [741, 732] width 5 height 11
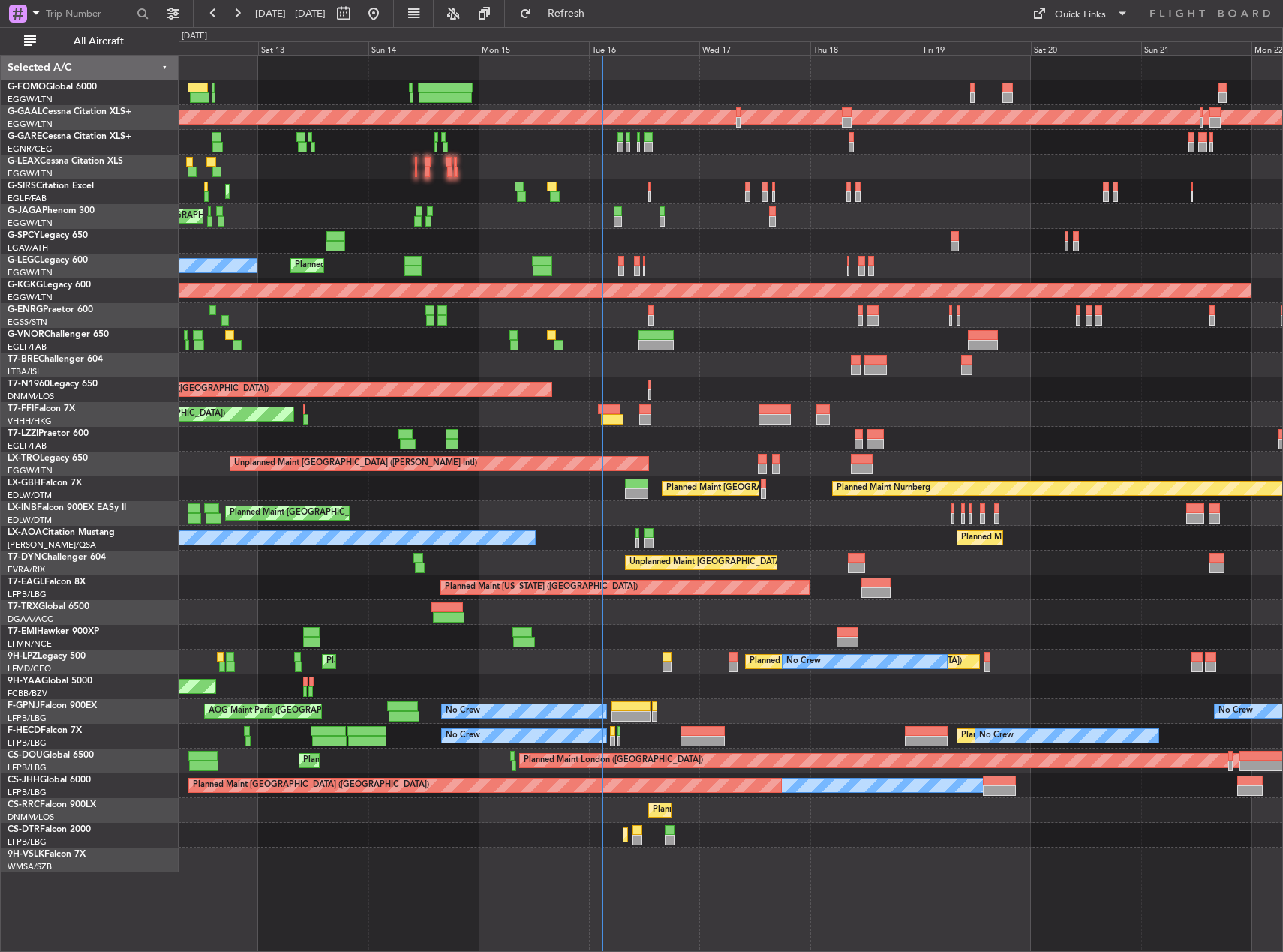
click at [652, 634] on div "Planned Maint [GEOGRAPHIC_DATA] ([GEOGRAPHIC_DATA]) Planned [GEOGRAPHIC_DATA] P…" at bounding box center [731, 464] width 1104 height 817
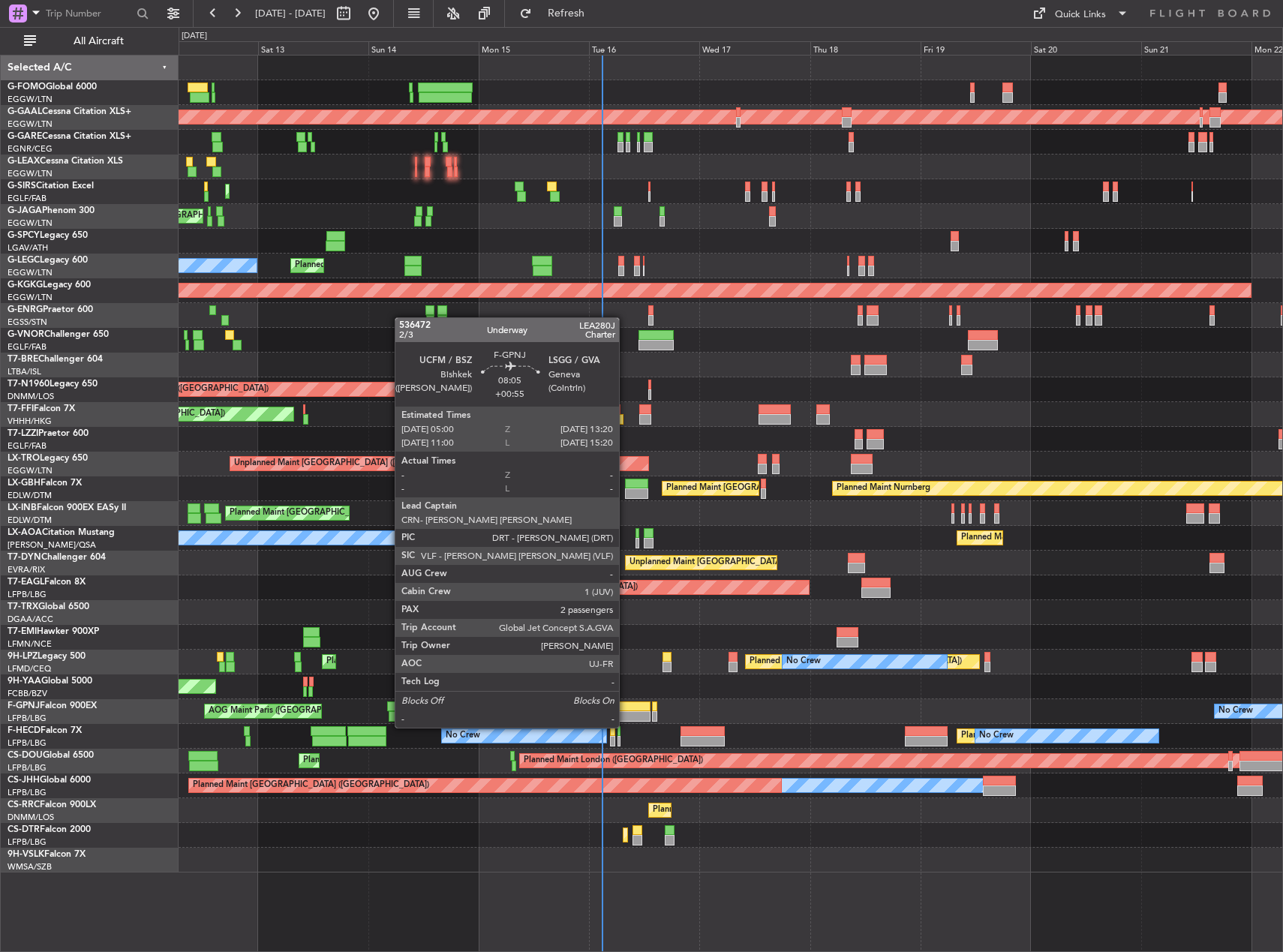
click at [626, 713] on div at bounding box center [631, 717] width 39 height 11
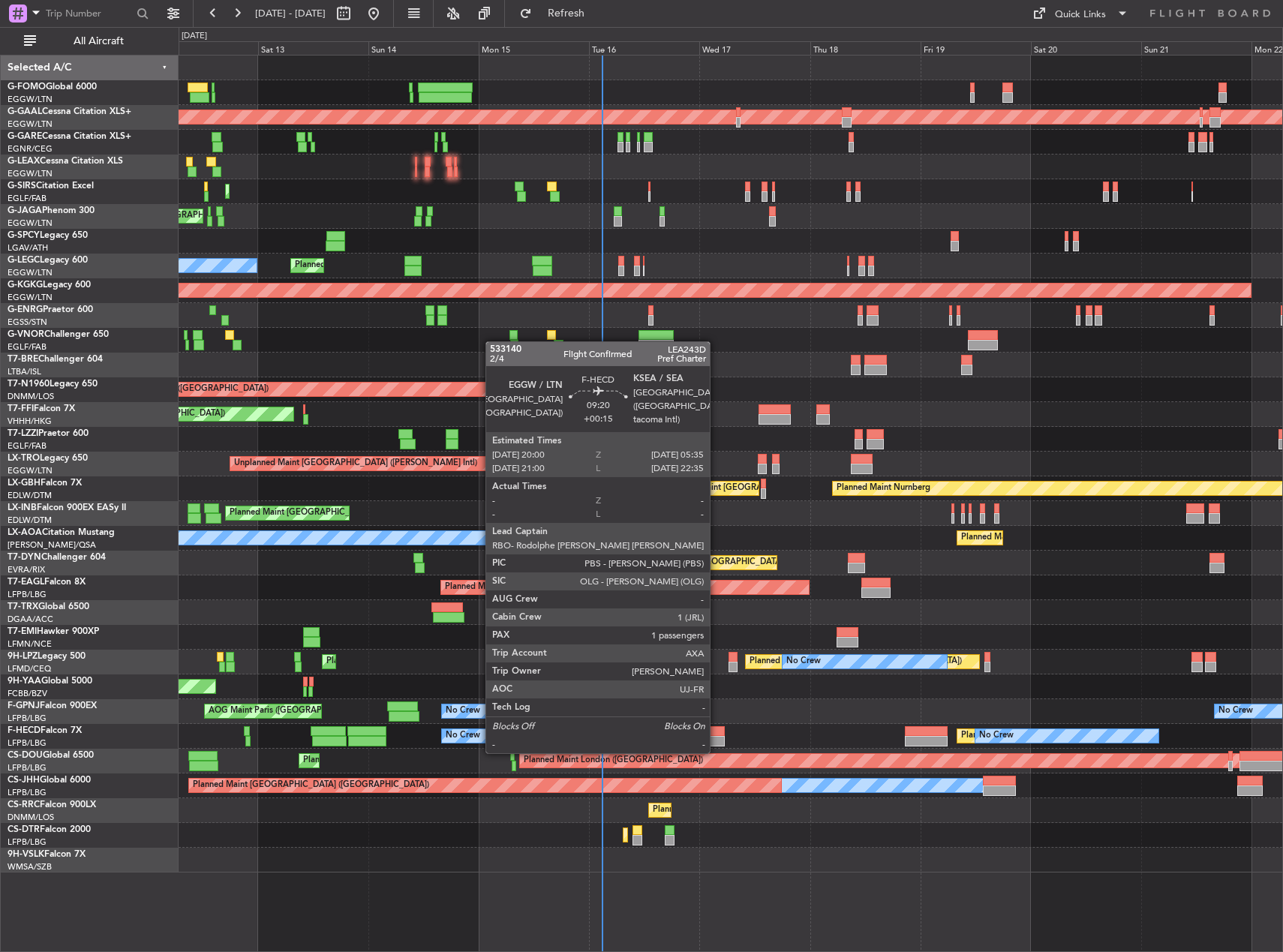
click at [717, 737] on div at bounding box center [703, 741] width 44 height 11
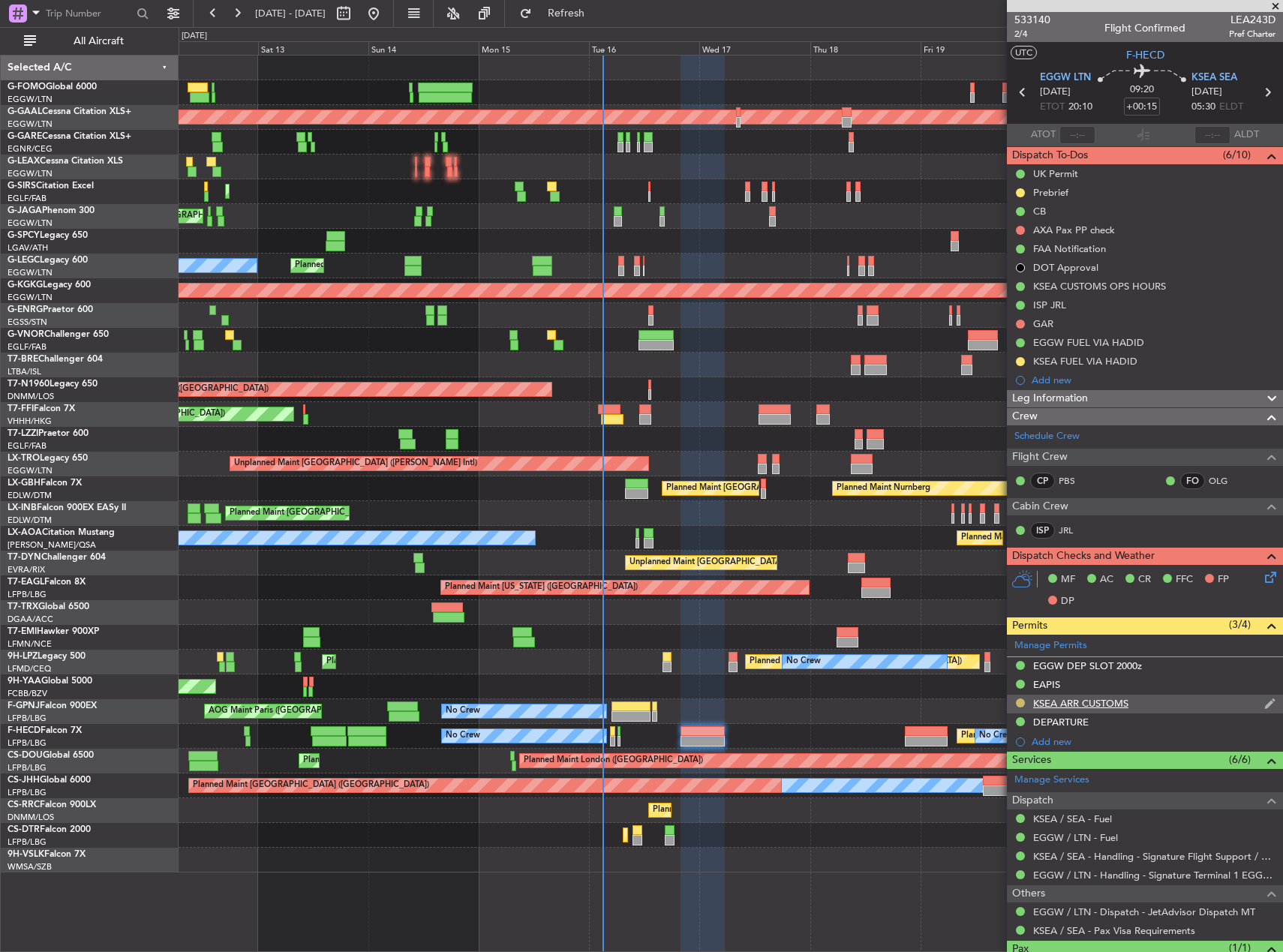
click at [1023, 703] on button at bounding box center [1020, 703] width 9 height 9
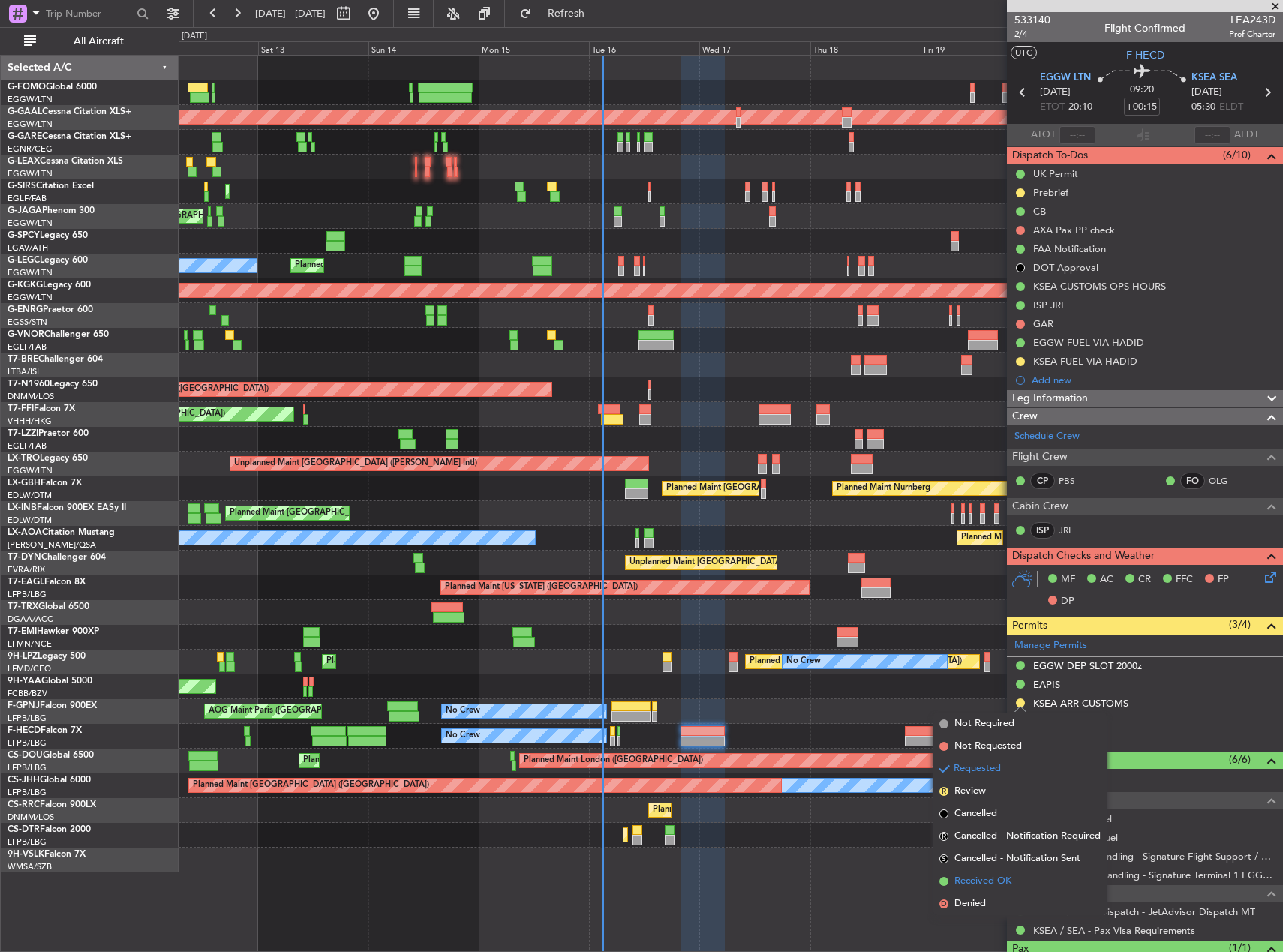
click at [1007, 883] on span "Received OK" at bounding box center [983, 881] width 57 height 15
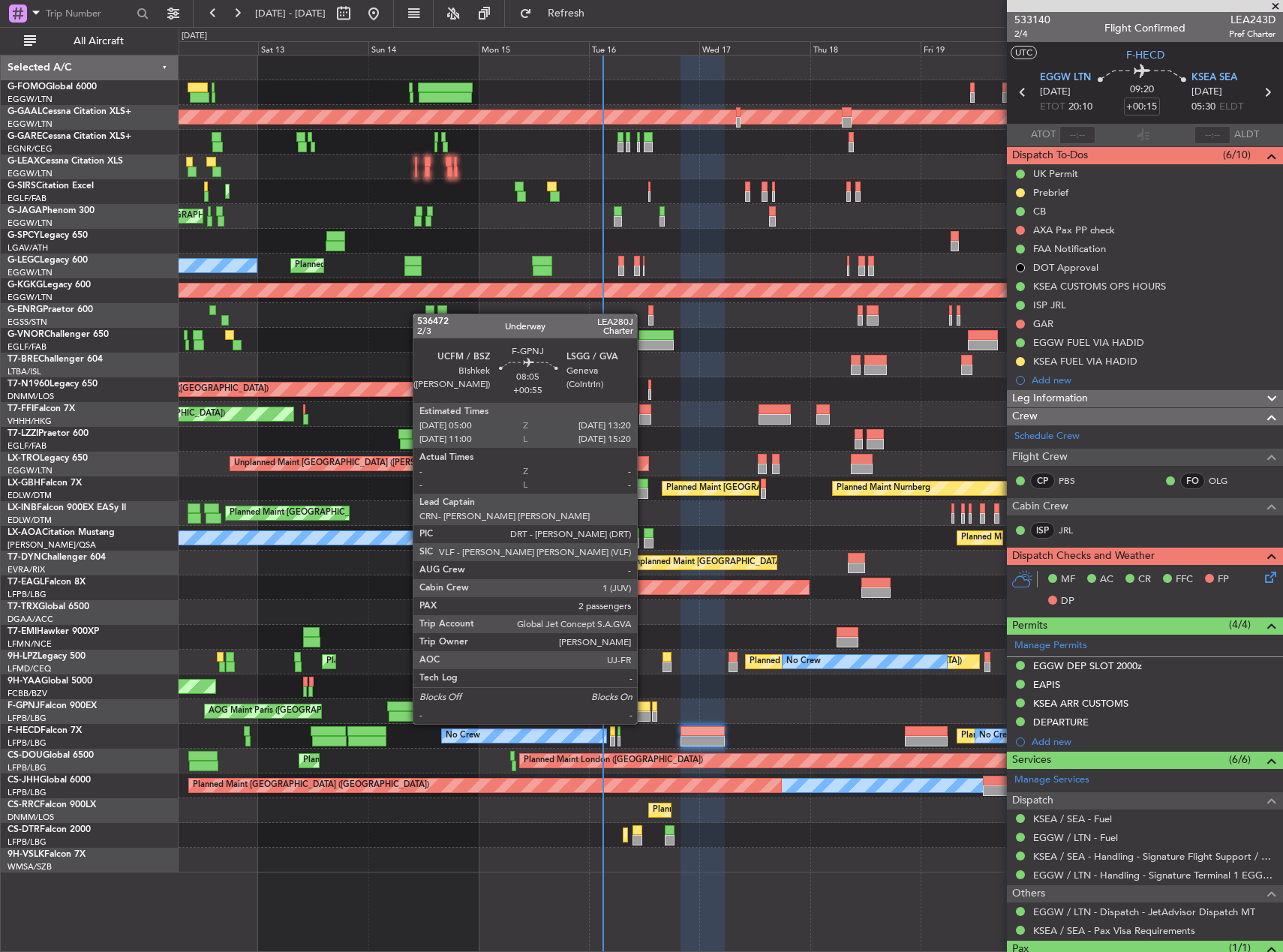
click at [643, 709] on div at bounding box center [631, 707] width 39 height 11
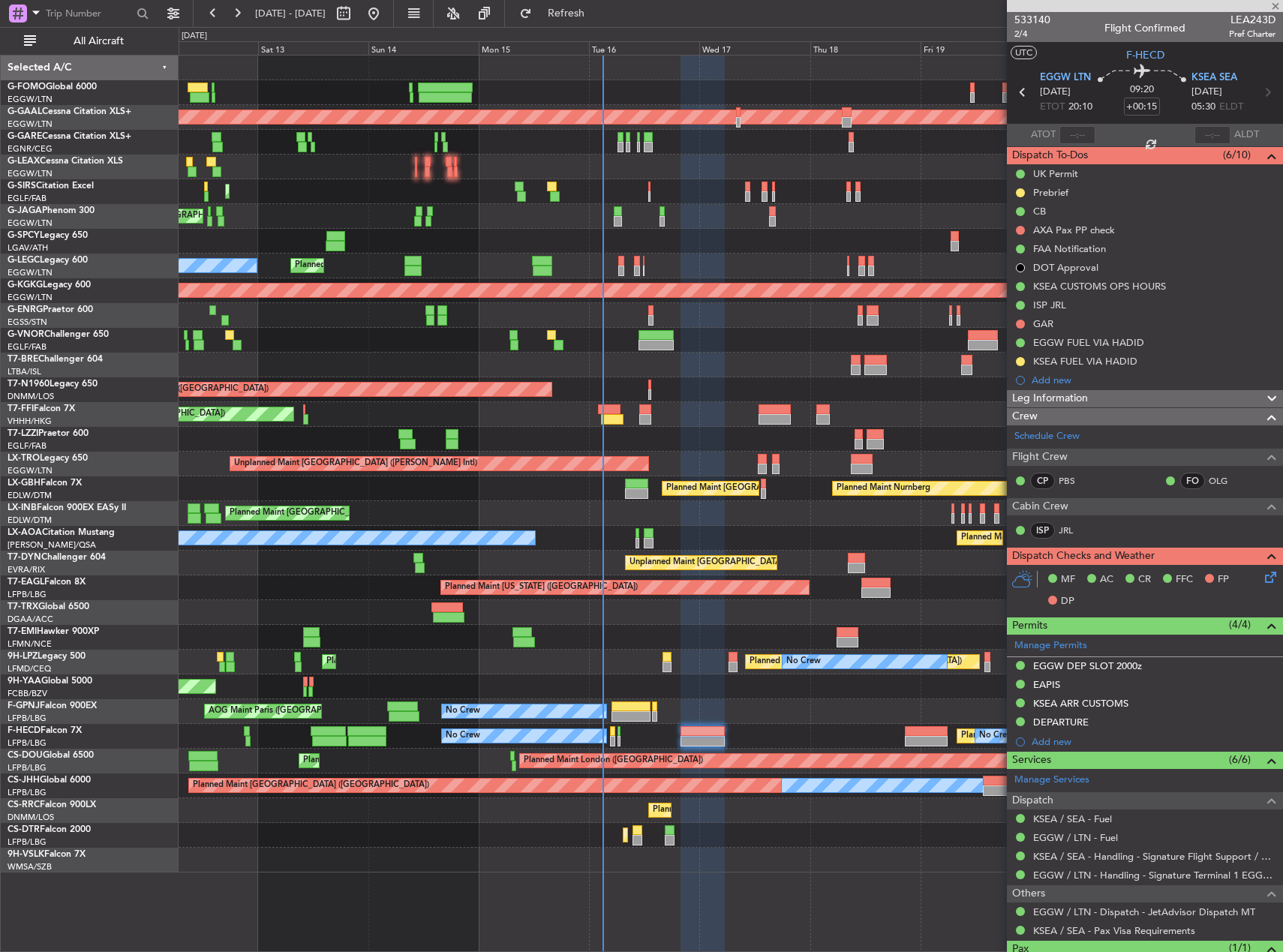
type input "+00:55"
type input "2"
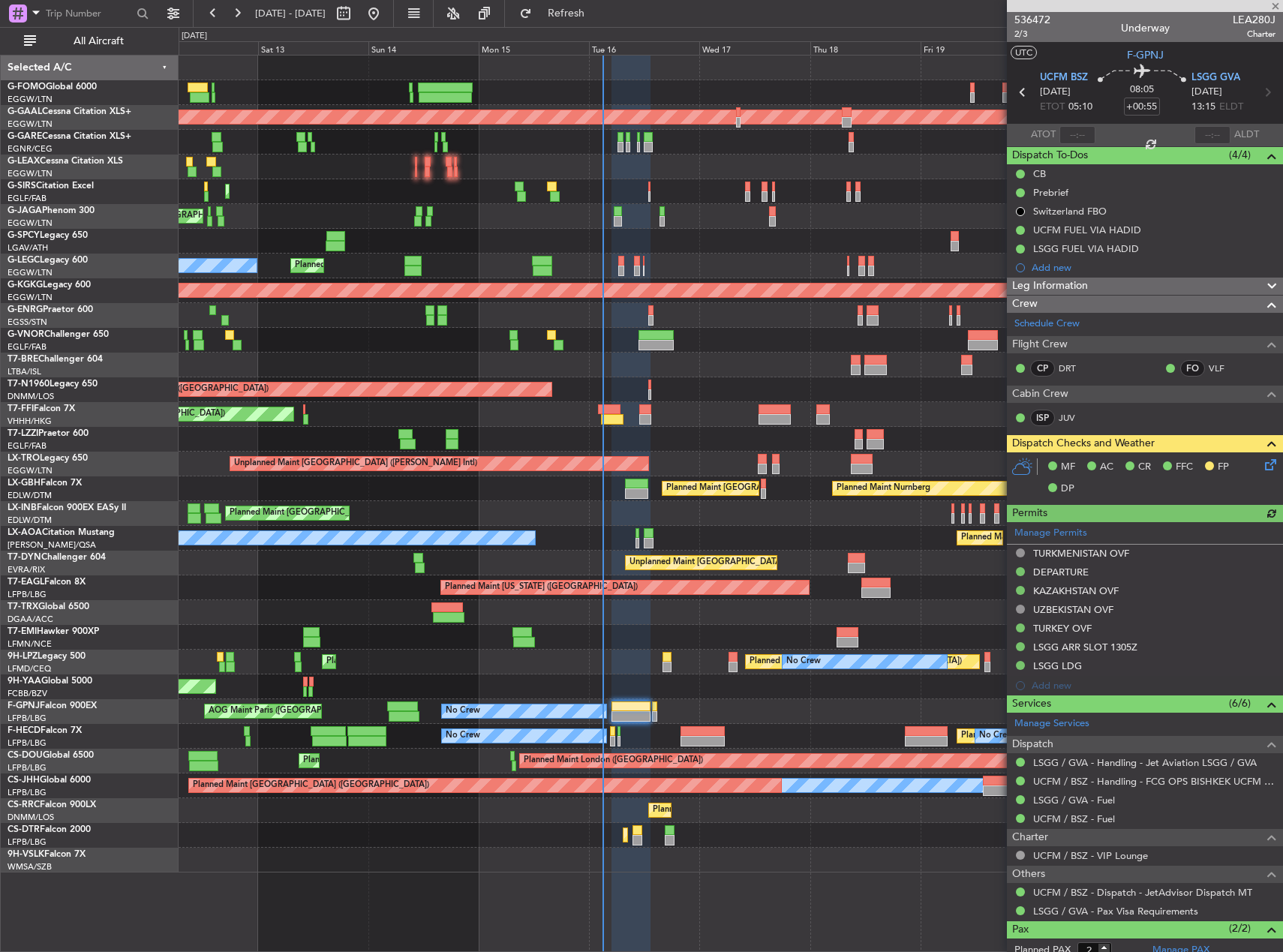
click at [1262, 464] on icon at bounding box center [1268, 462] width 12 height 12
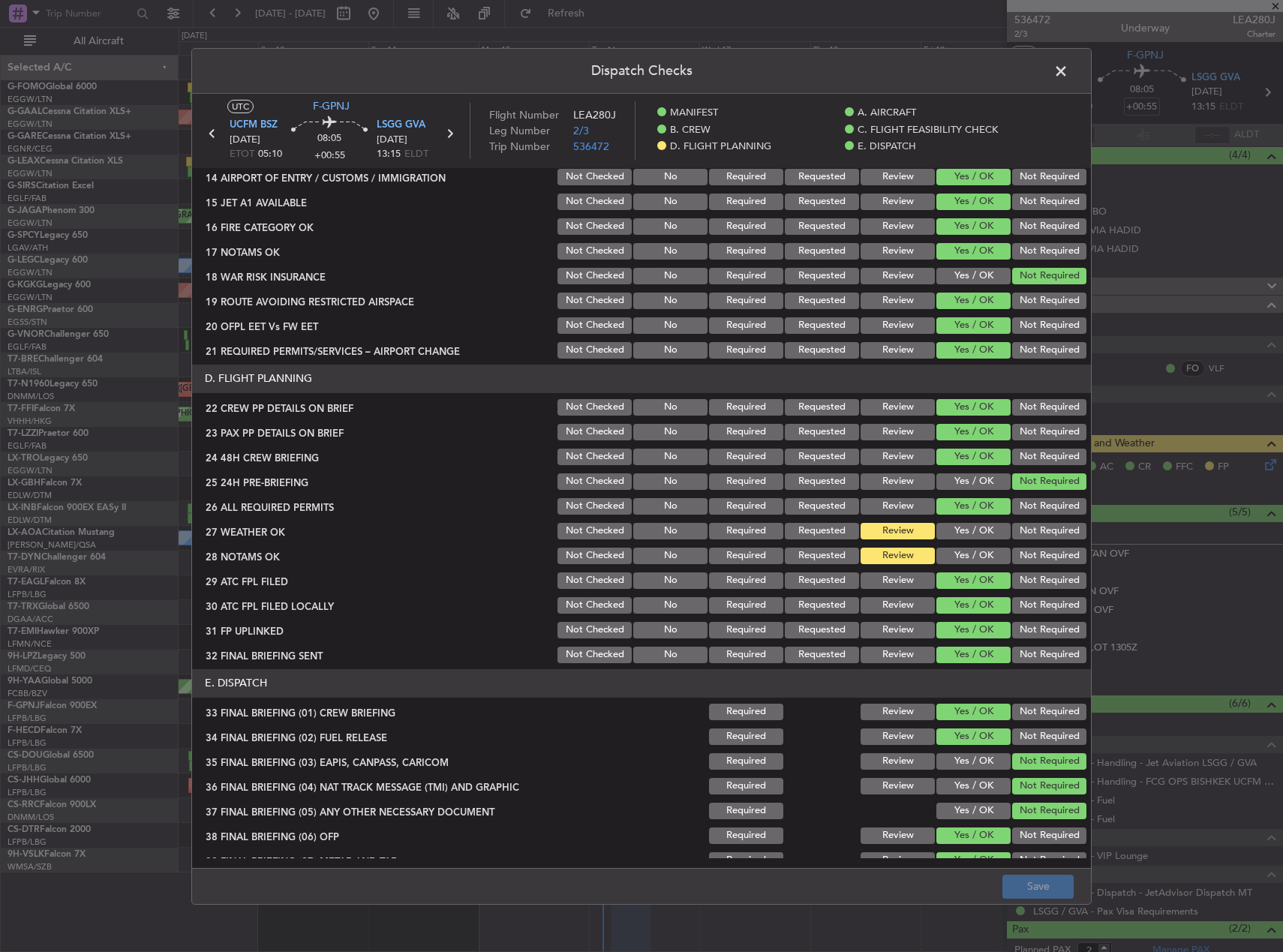
scroll to position [667, 0]
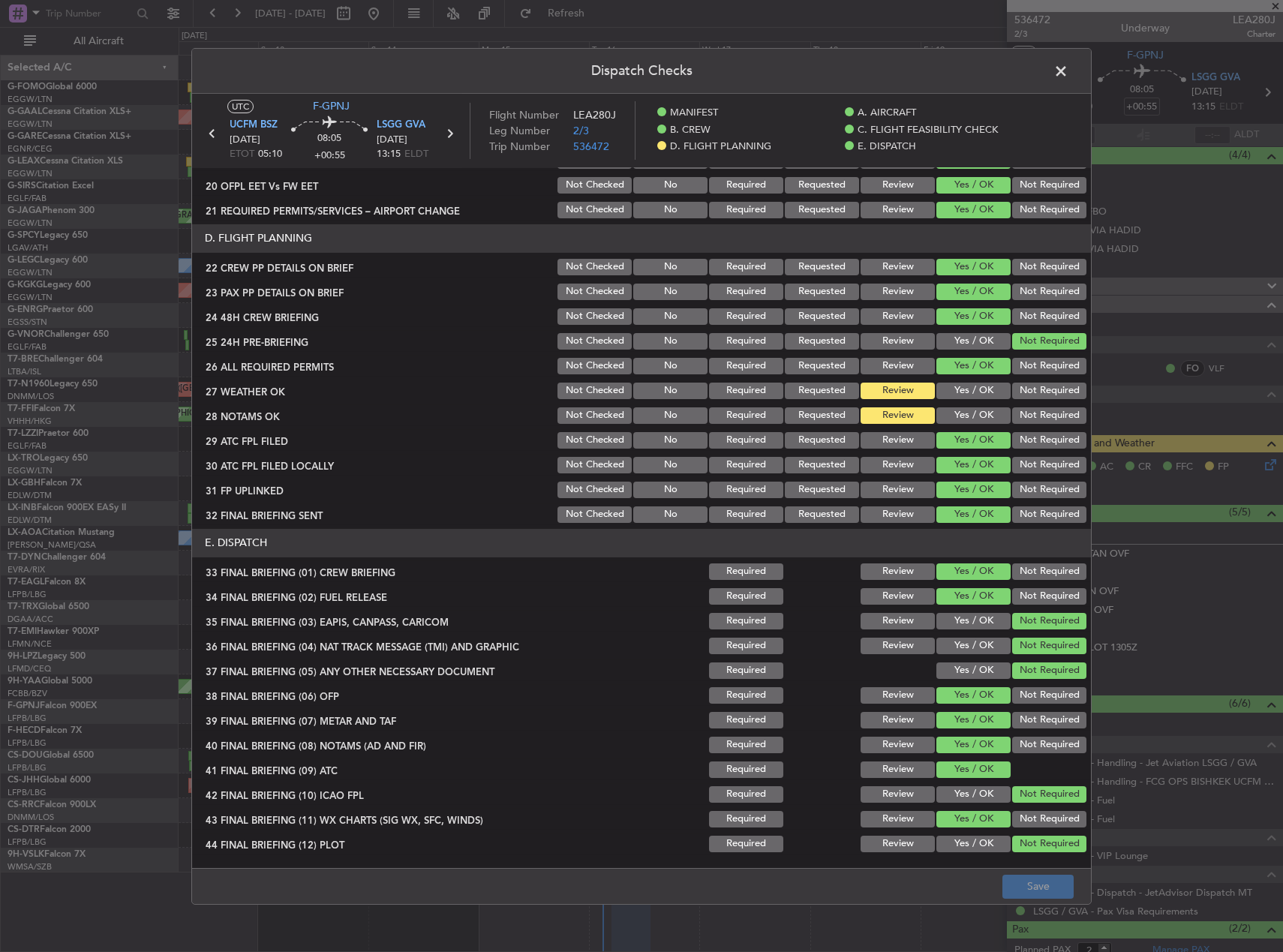
click at [971, 393] on button "Yes / OK" at bounding box center [974, 391] width 74 height 17
click at [970, 408] on button "Yes / OK" at bounding box center [974, 416] width 74 height 17
click at [1052, 875] on button "Save" at bounding box center [1038, 887] width 71 height 24
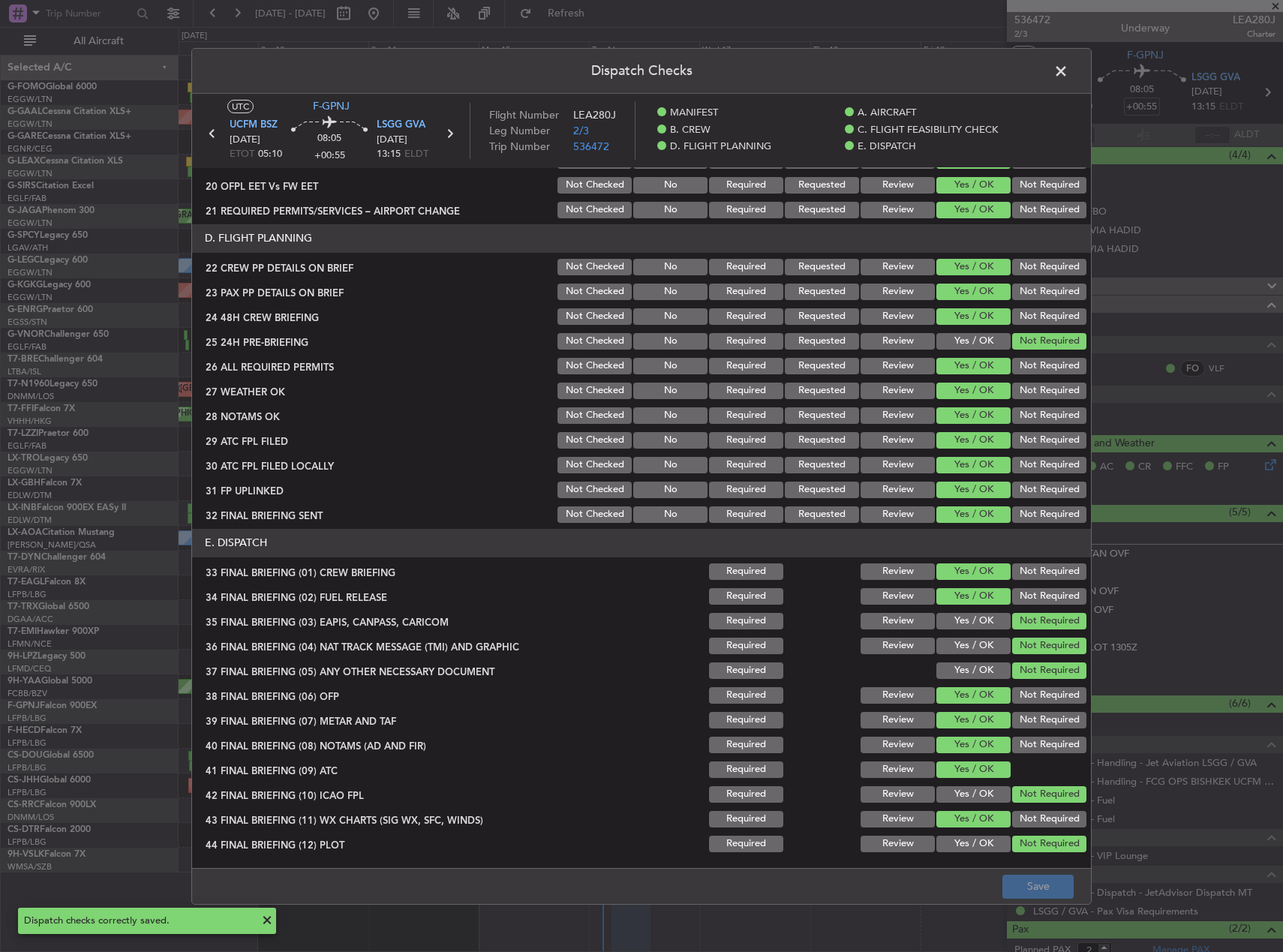
click at [1069, 65] on span at bounding box center [1069, 74] width 0 height 30
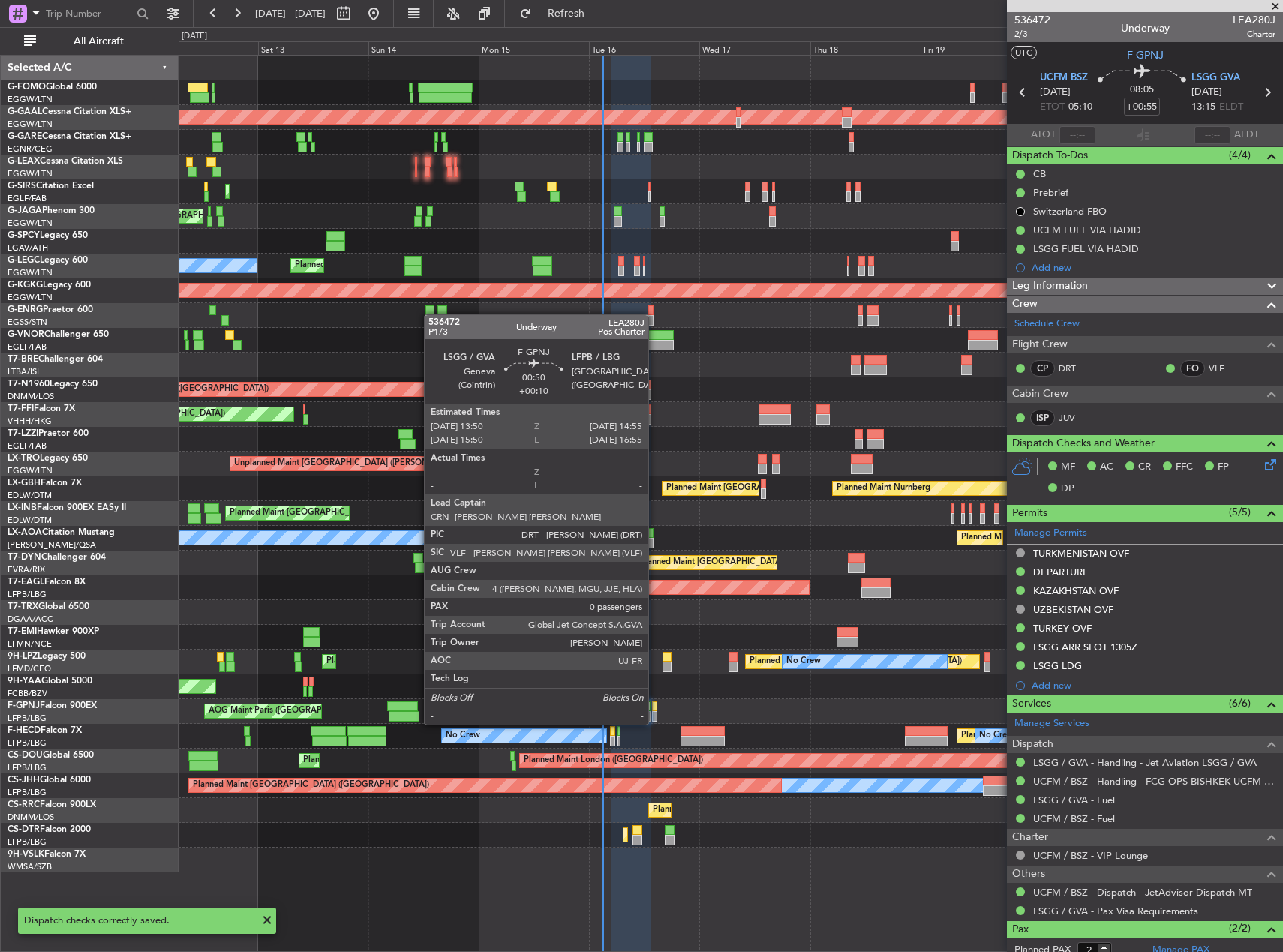
click at [655, 710] on div at bounding box center [654, 707] width 5 height 11
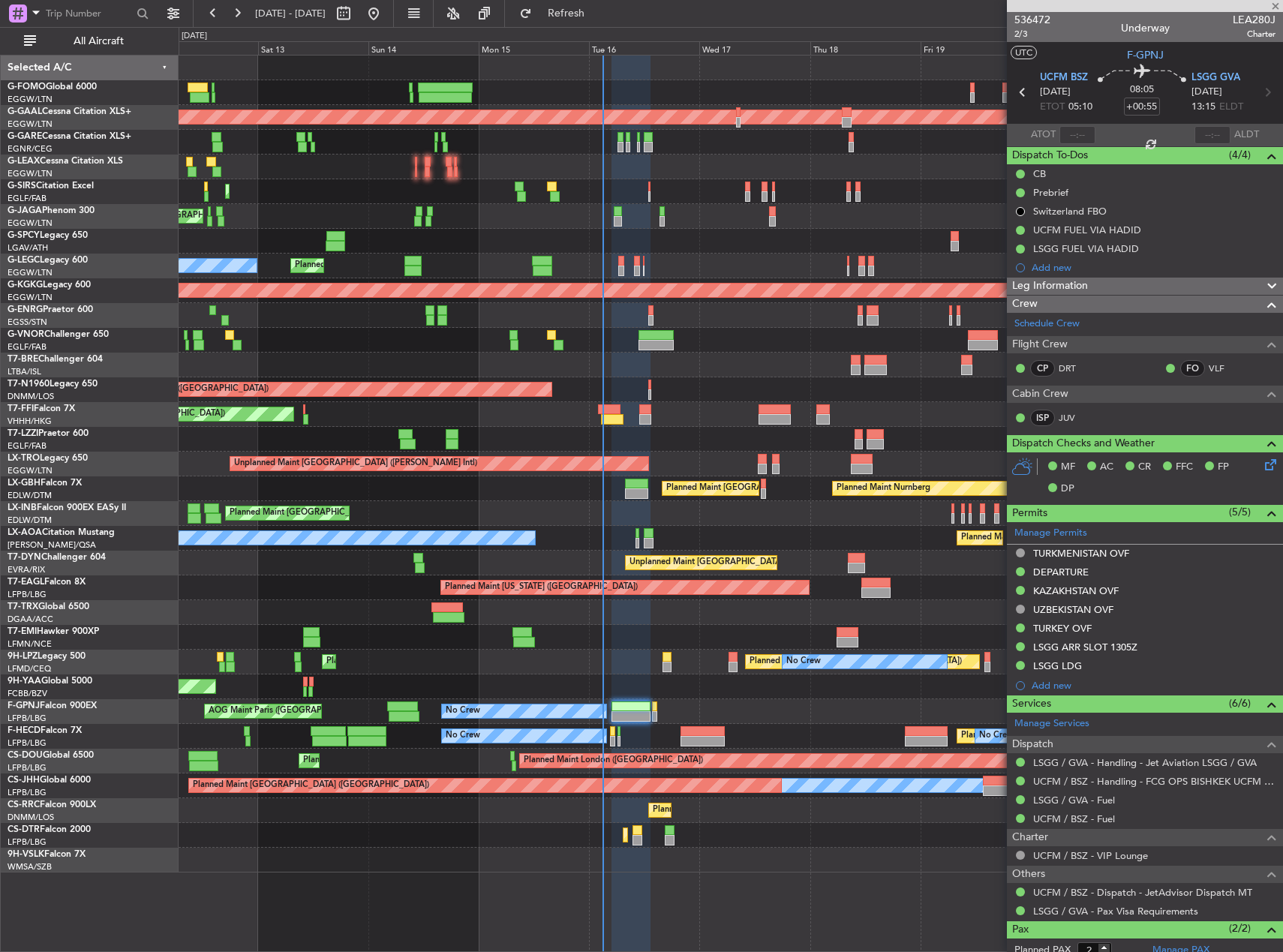
type input "+00:10"
type input "0"
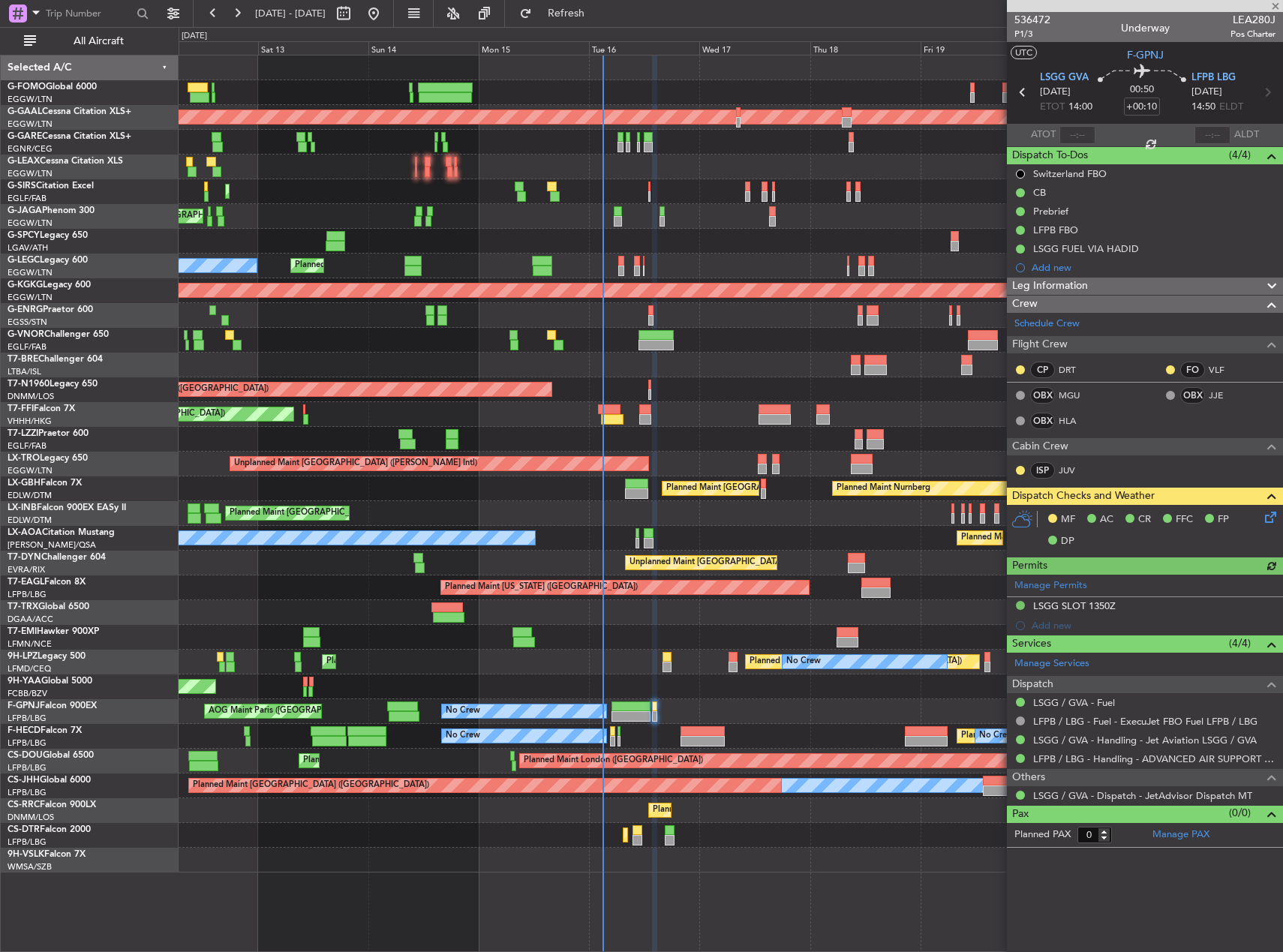
click at [1274, 513] on icon at bounding box center [1268, 515] width 12 height 12
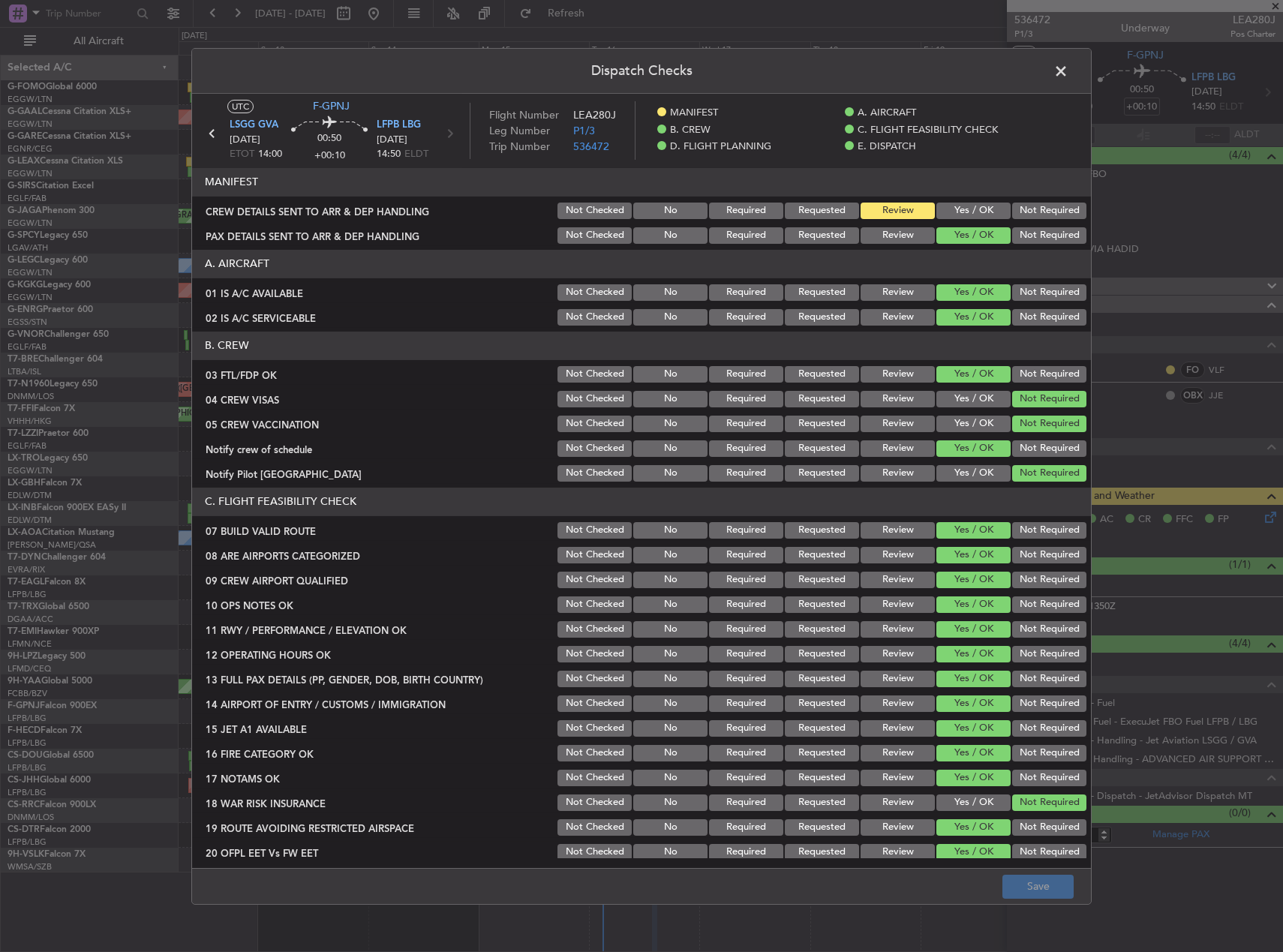
click at [1069, 79] on span at bounding box center [1069, 74] width 0 height 30
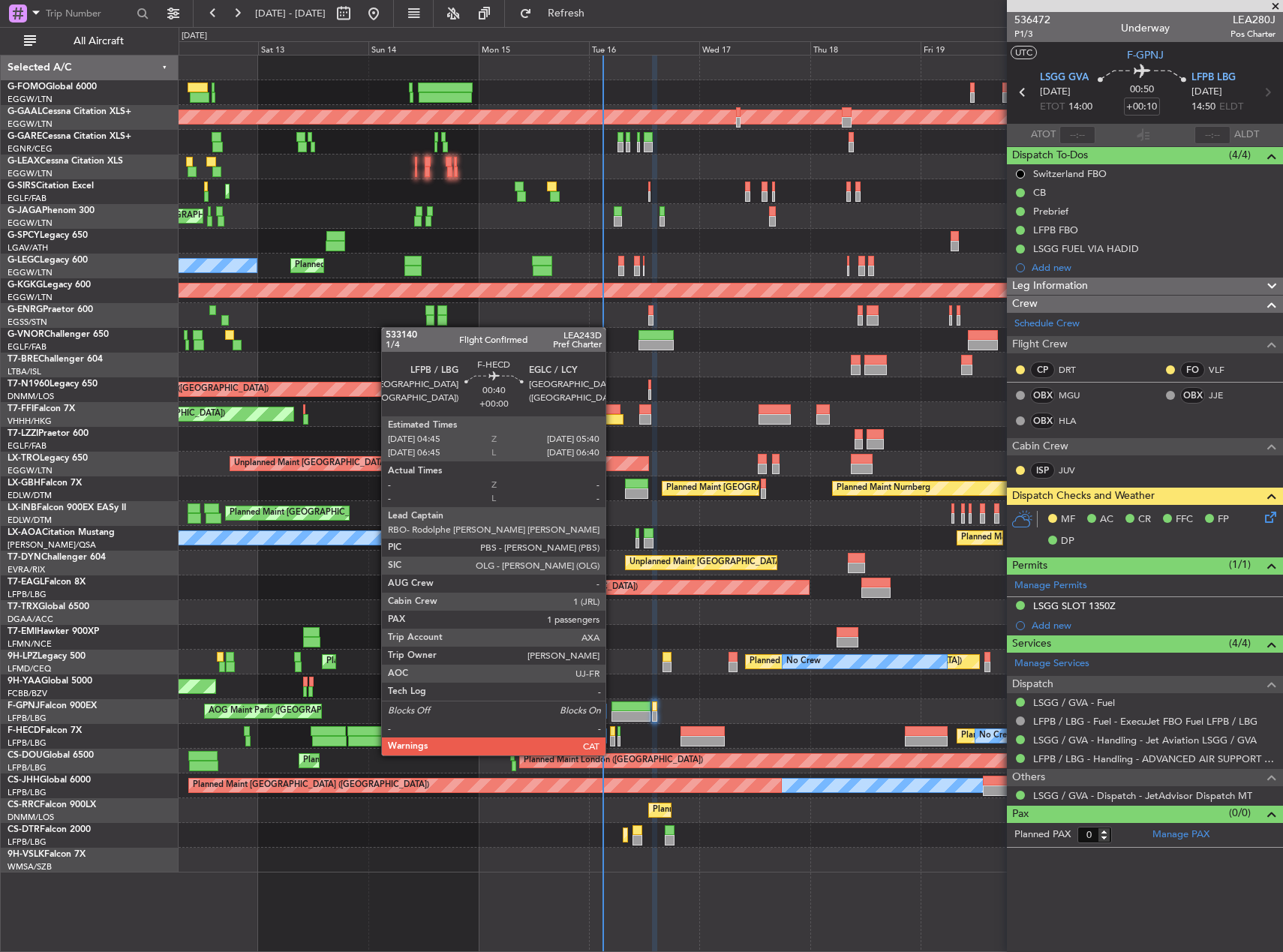
click at [612, 741] on div at bounding box center [612, 741] width 5 height 11
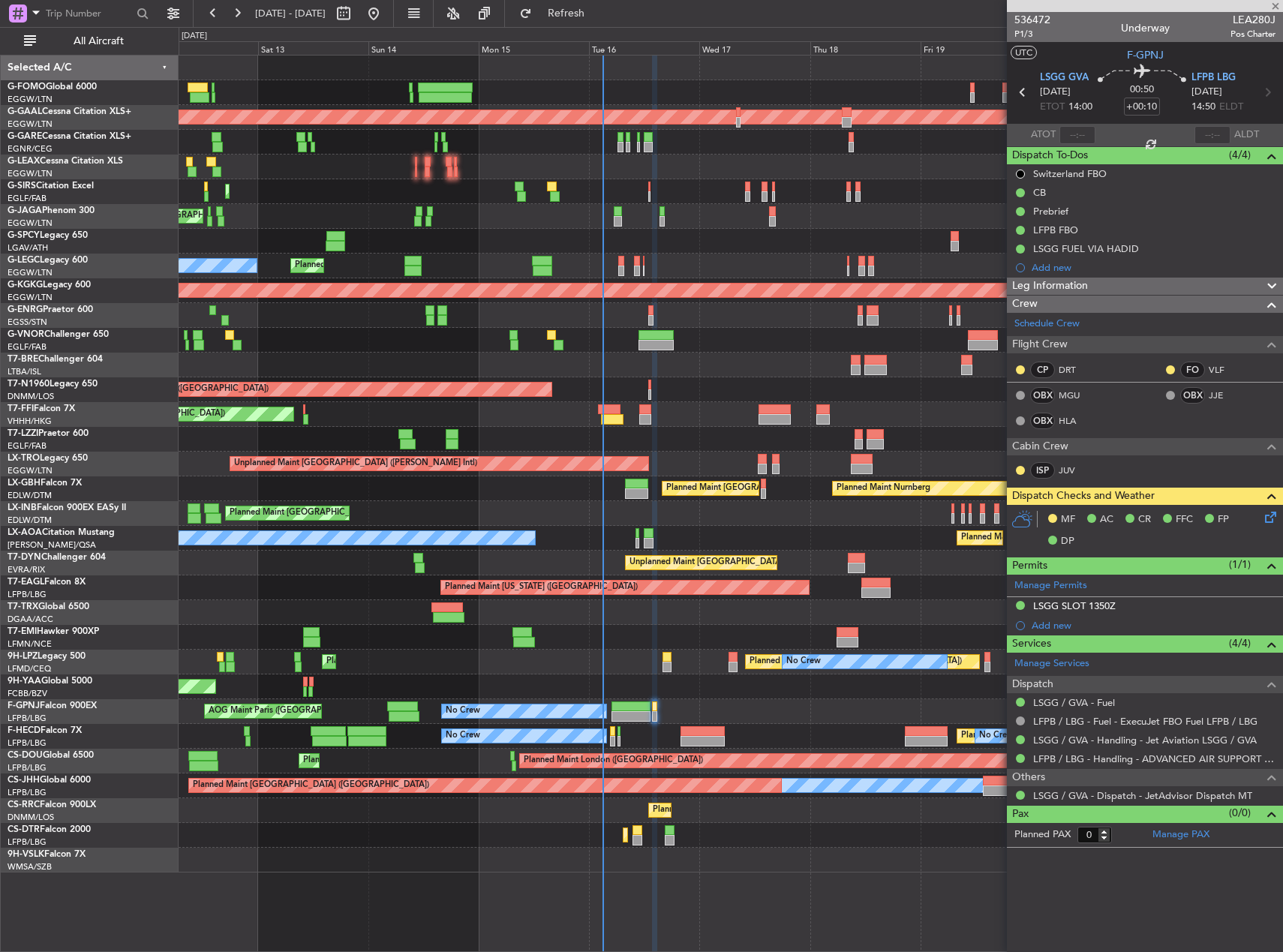
type input "1"
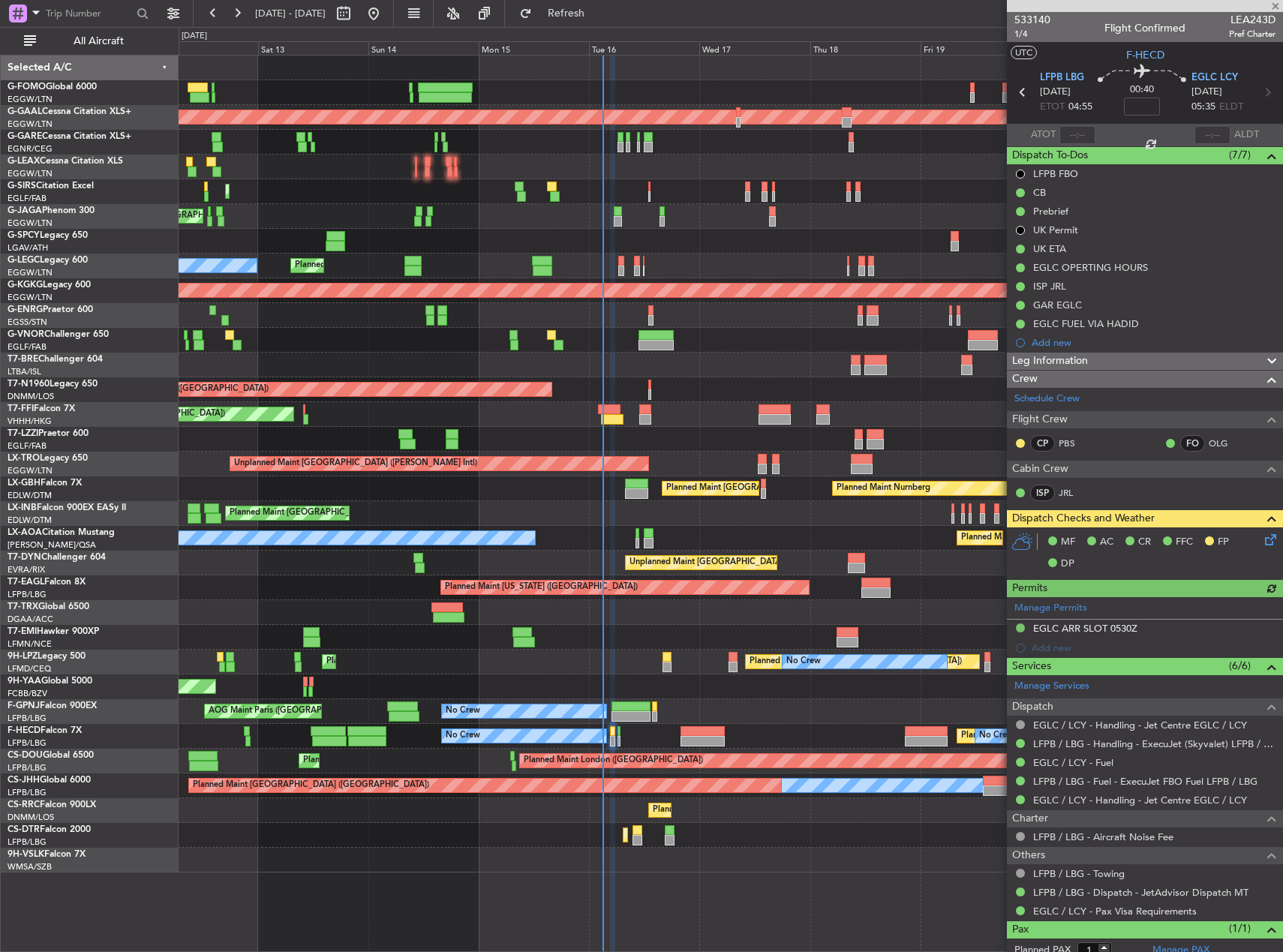
click at [1262, 534] on icon at bounding box center [1268, 537] width 12 height 12
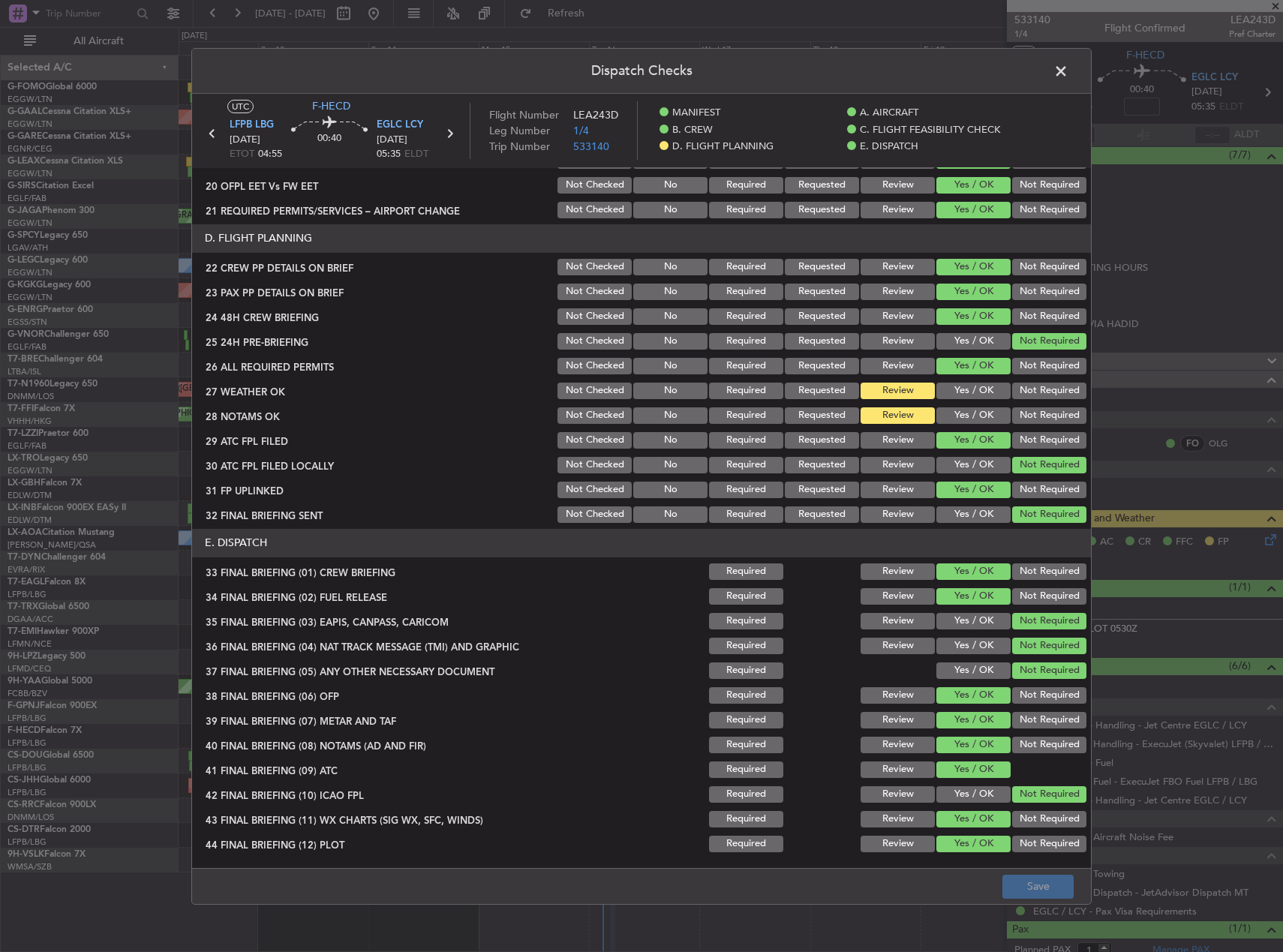
click at [958, 387] on button "Yes / OK" at bounding box center [974, 391] width 74 height 17
click at [955, 405] on div "Yes / OK" at bounding box center [972, 415] width 76 height 21
click at [954, 416] on button "Yes / OK" at bounding box center [974, 416] width 74 height 17
click at [1029, 894] on button "Save" at bounding box center [1038, 887] width 71 height 24
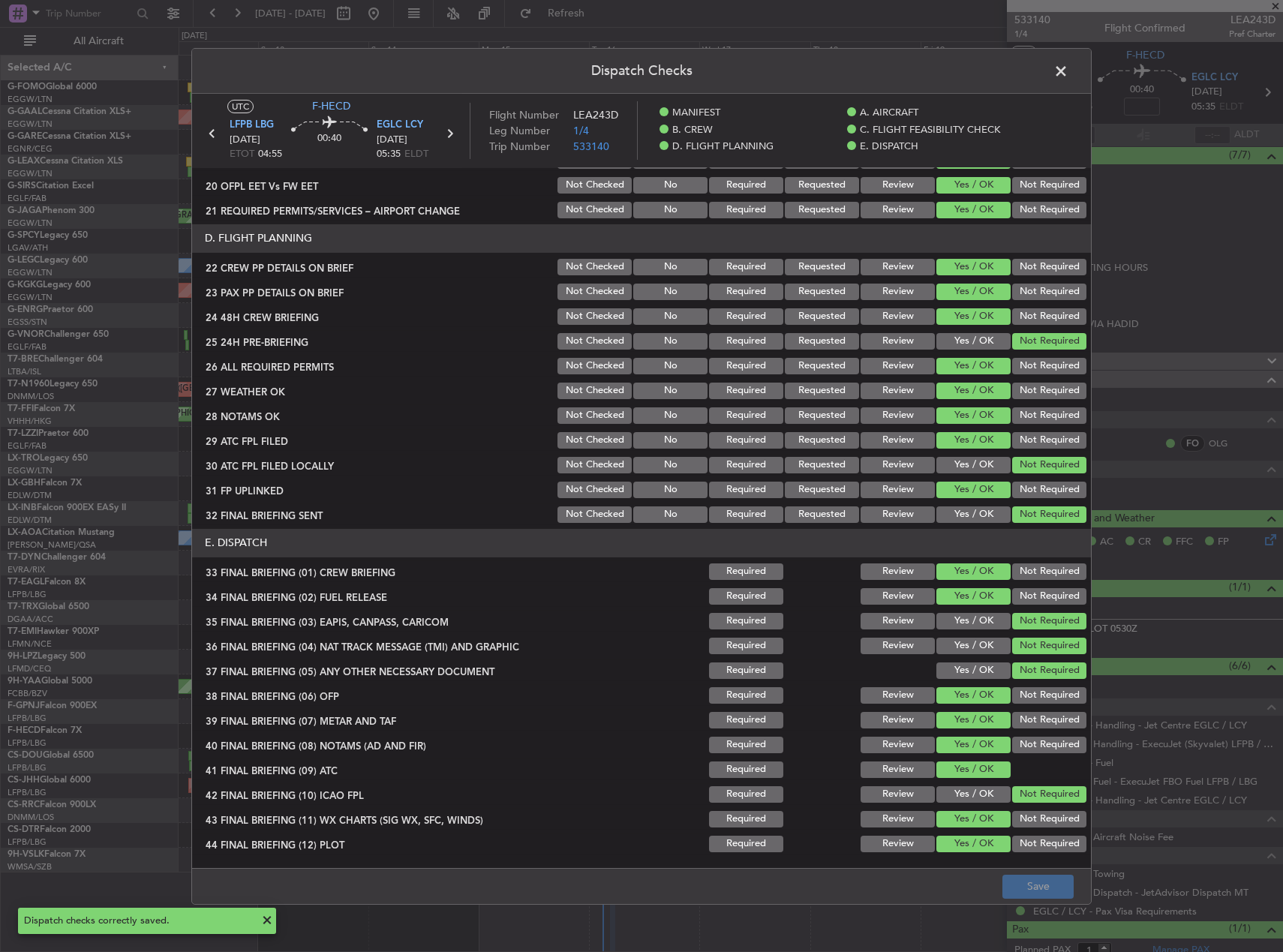
click at [1069, 77] on span at bounding box center [1069, 74] width 0 height 30
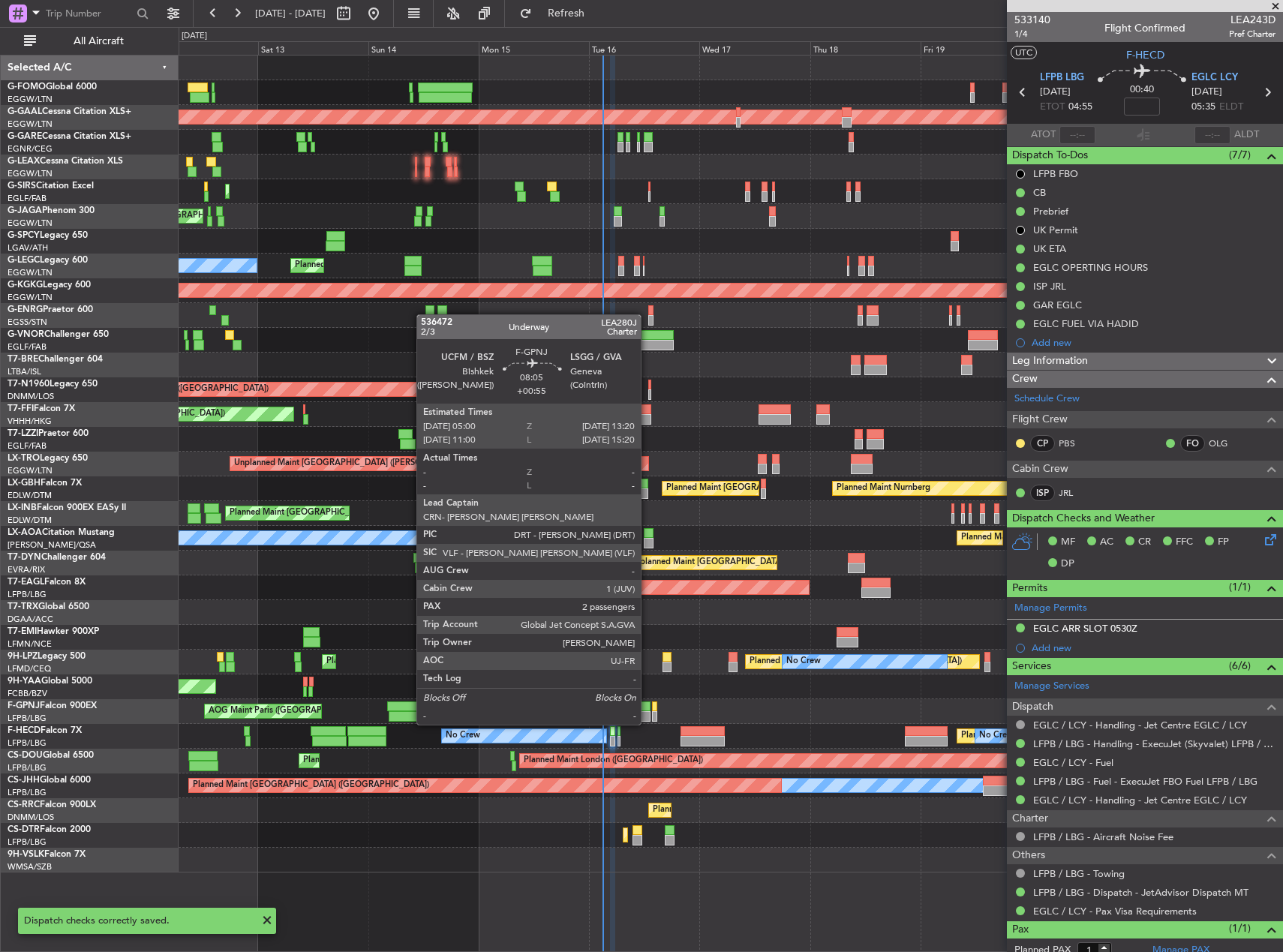
click at [646, 710] on div at bounding box center [631, 707] width 39 height 11
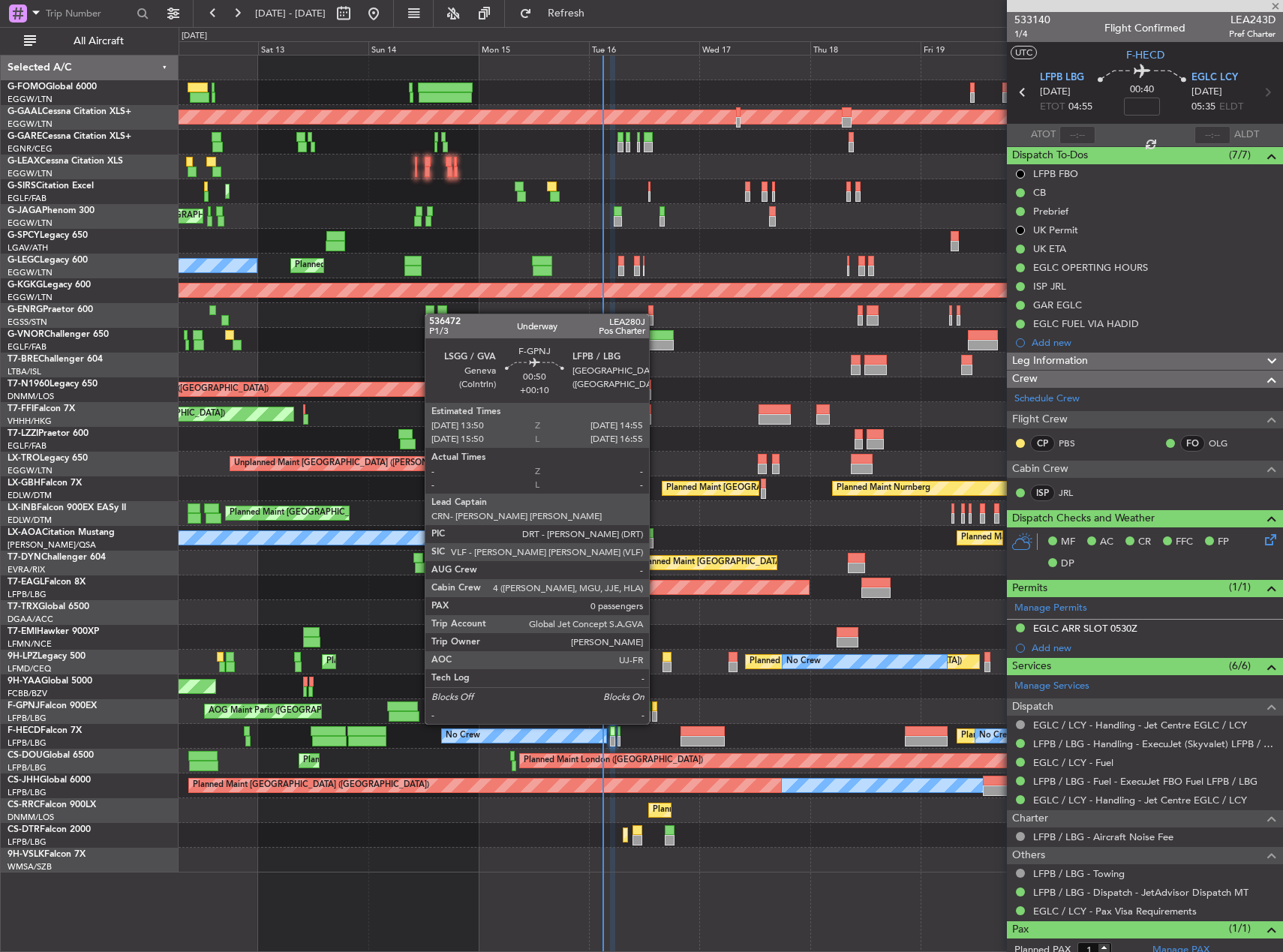
type input "+00:55"
type input "2"
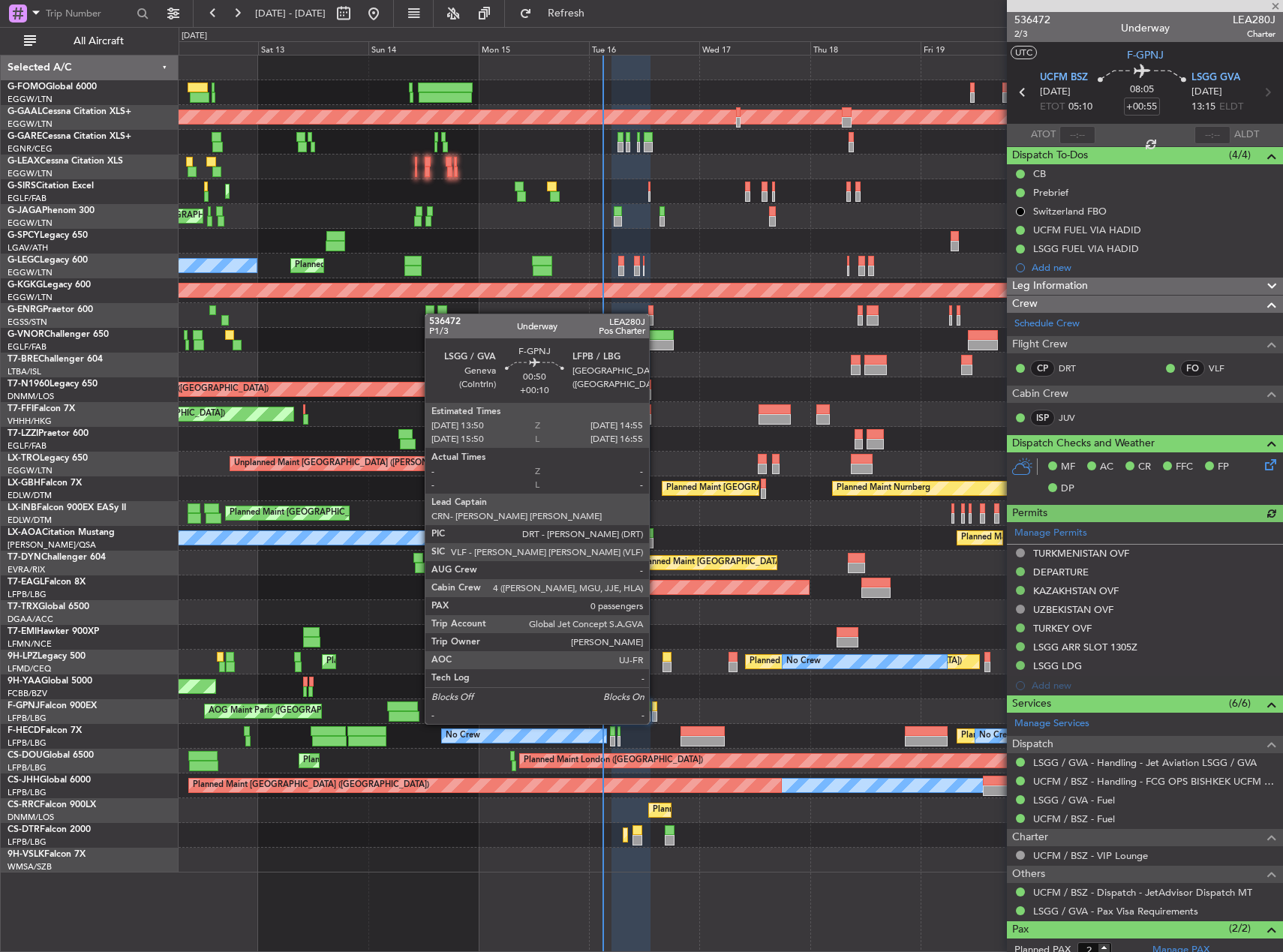
click at [656, 709] on div at bounding box center [654, 707] width 5 height 11
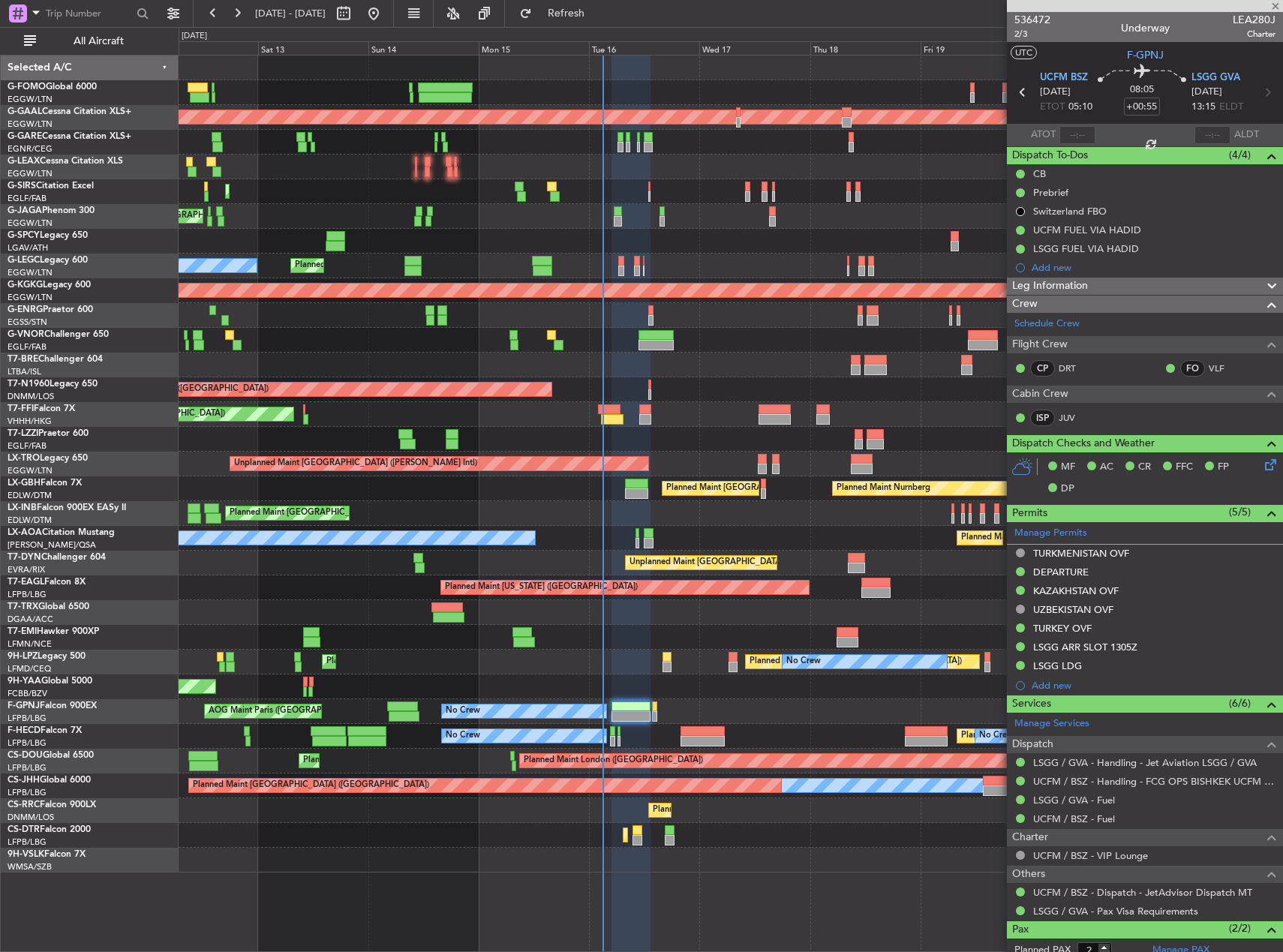
type input "+00:10"
type input "0"
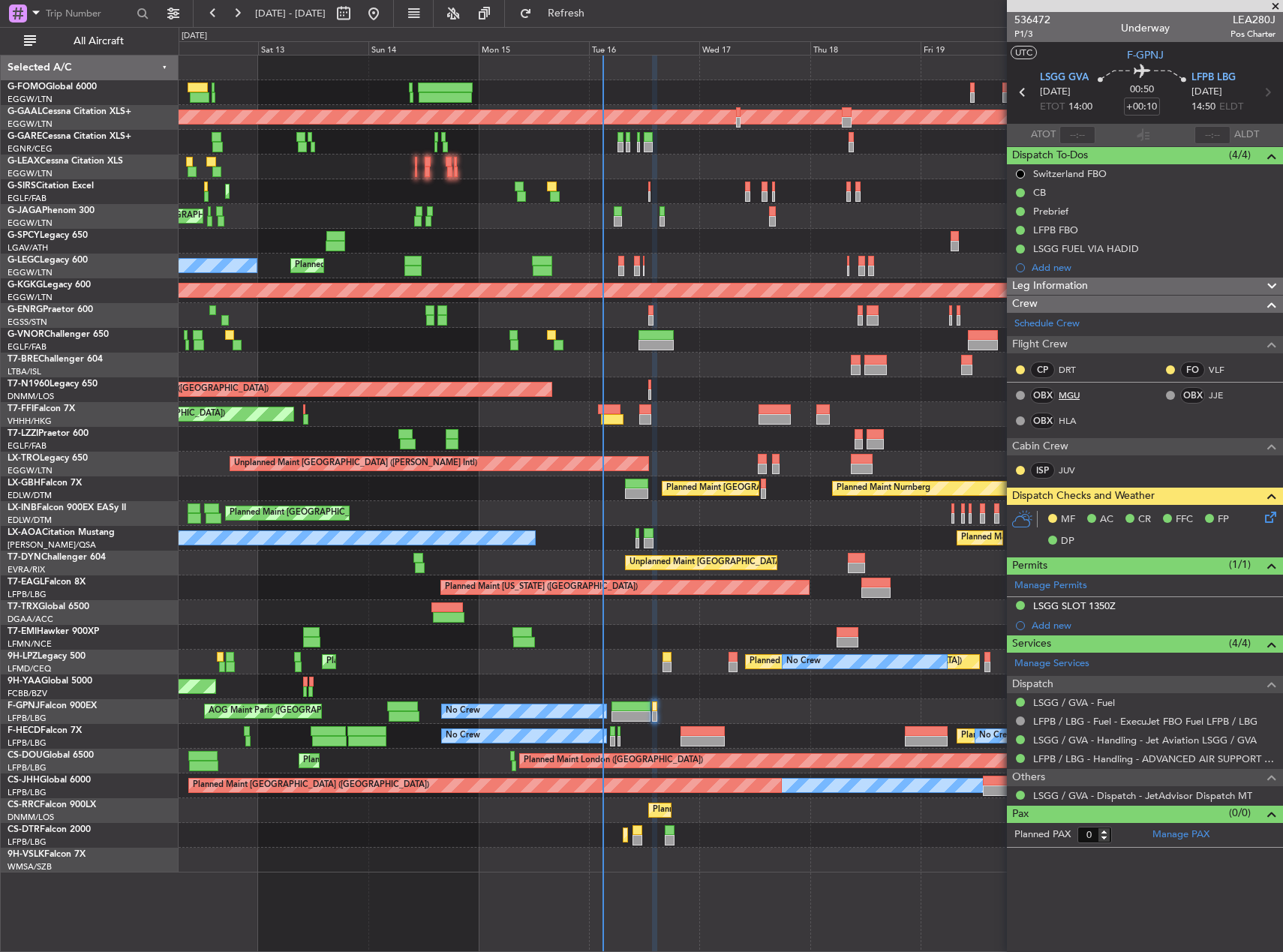
click at [1065, 390] on link "MGU" at bounding box center [1076, 396] width 34 height 14
click at [795, 719] on div "No Crew AOG Maint Paris (Le Bourget) No Crew No Crew" at bounding box center [731, 712] width 1104 height 25
click at [825, 713] on div "No Crew AOG Maint Paris (Le Bourget) No Crew No Crew" at bounding box center [731, 712] width 1104 height 25
click at [1071, 396] on link "MGU" at bounding box center [1076, 396] width 34 height 14
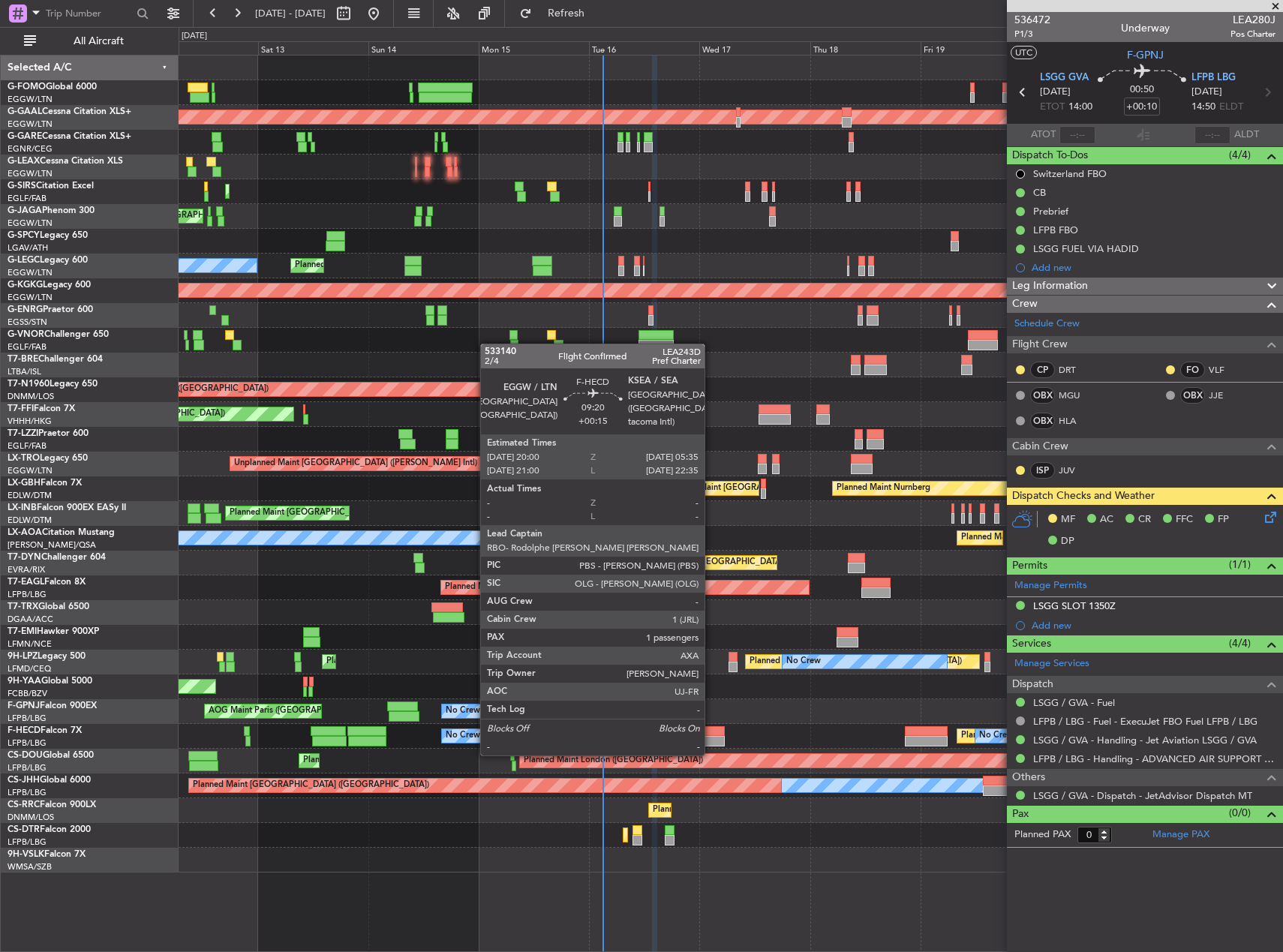
click at [712, 739] on div at bounding box center [703, 741] width 44 height 11
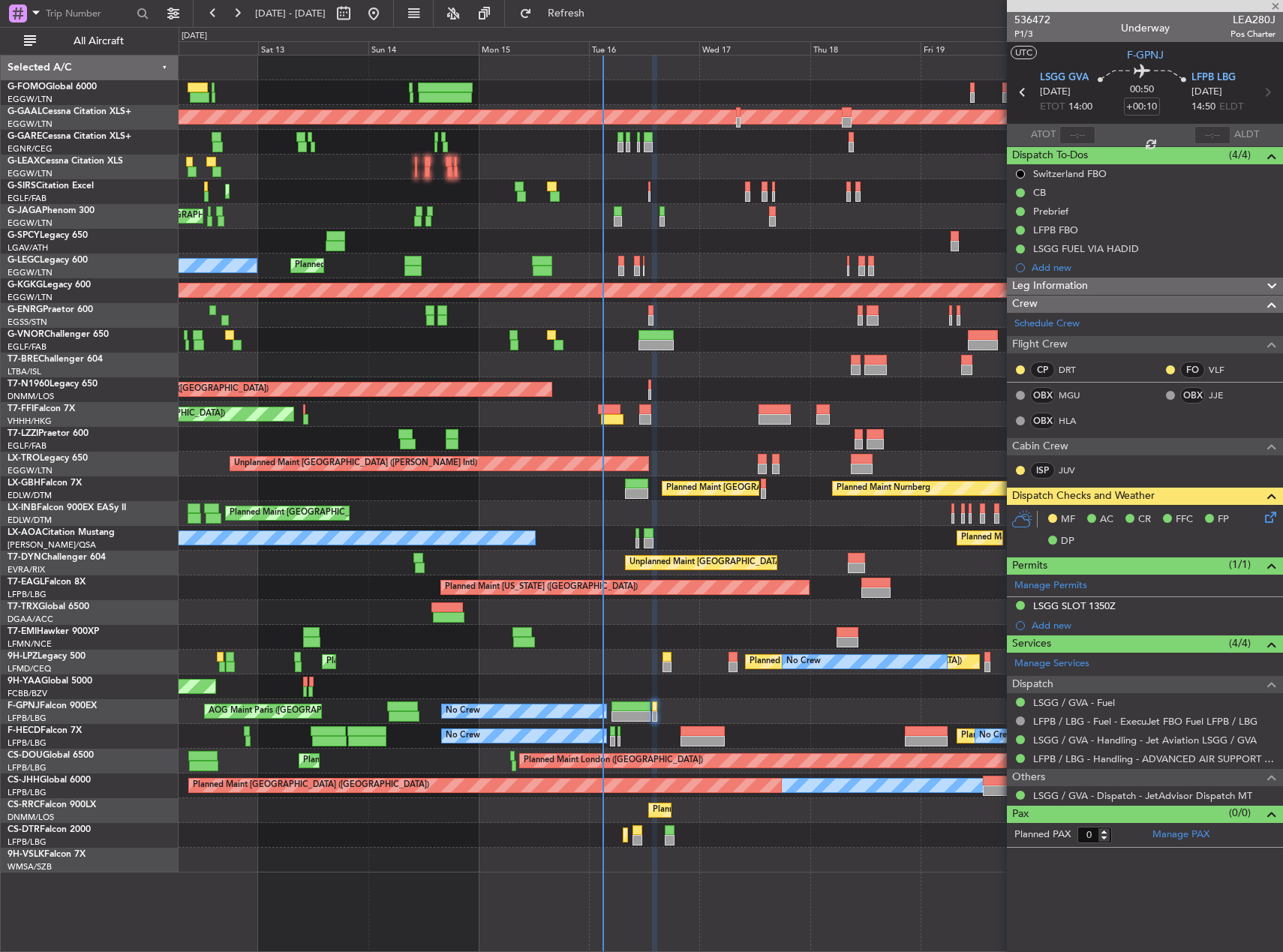
type input "+00:15"
type input "1"
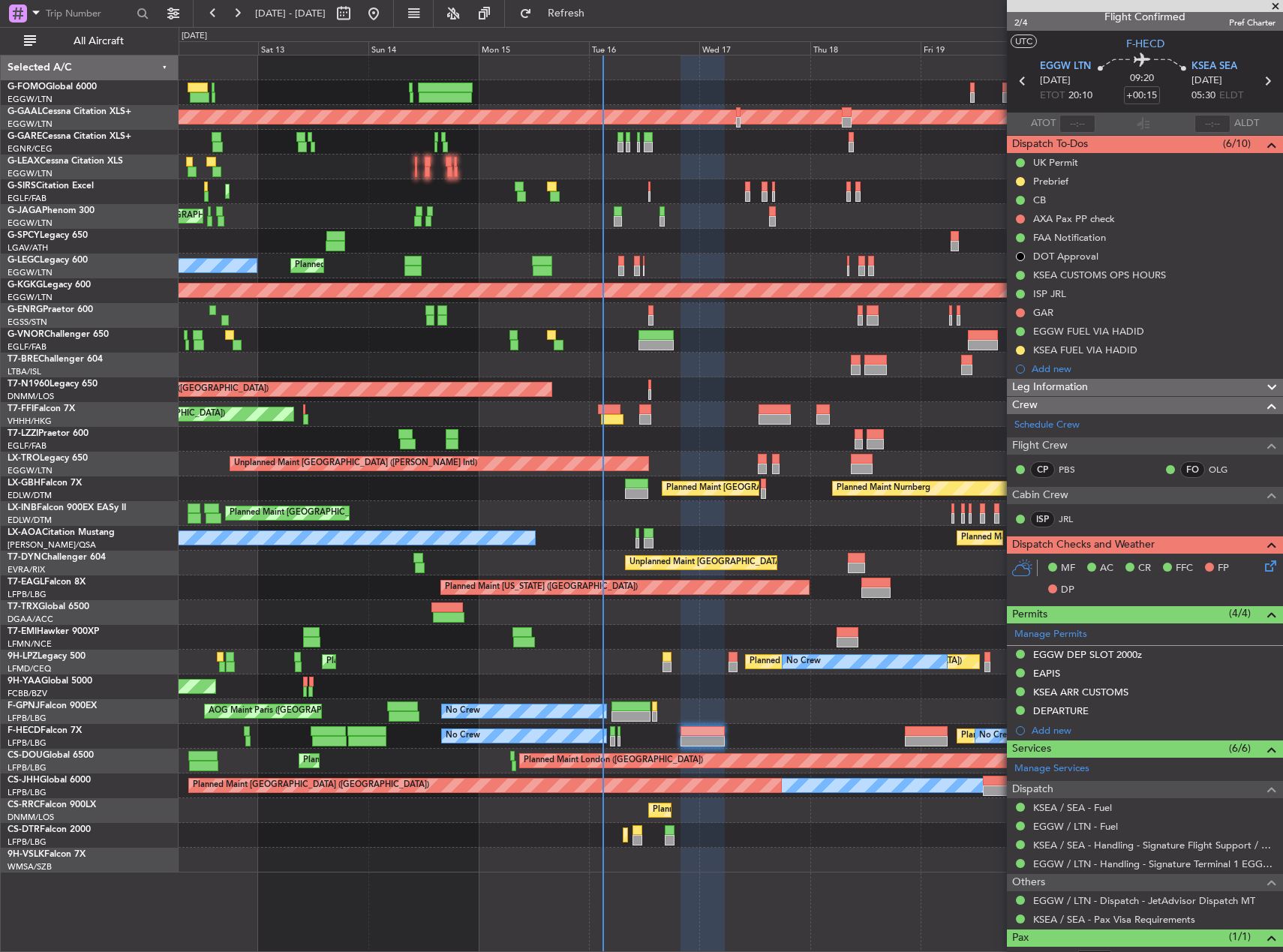
scroll to position [0, 0]
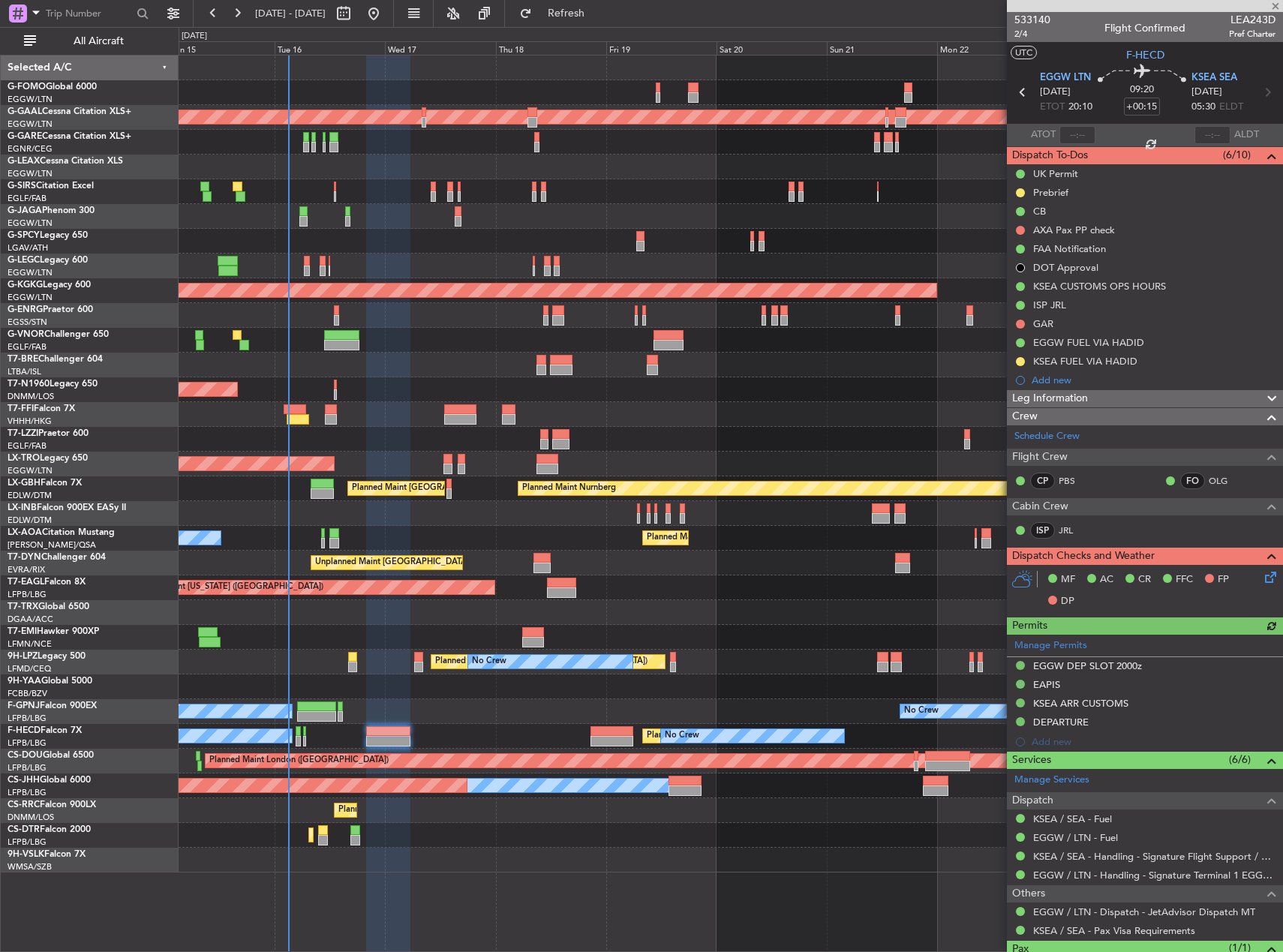
click at [516, 367] on div "Planned Maint Dusseldorf Planned Maint London (Farnborough) A/C Unavailable Lon…" at bounding box center [731, 464] width 1104 height 817
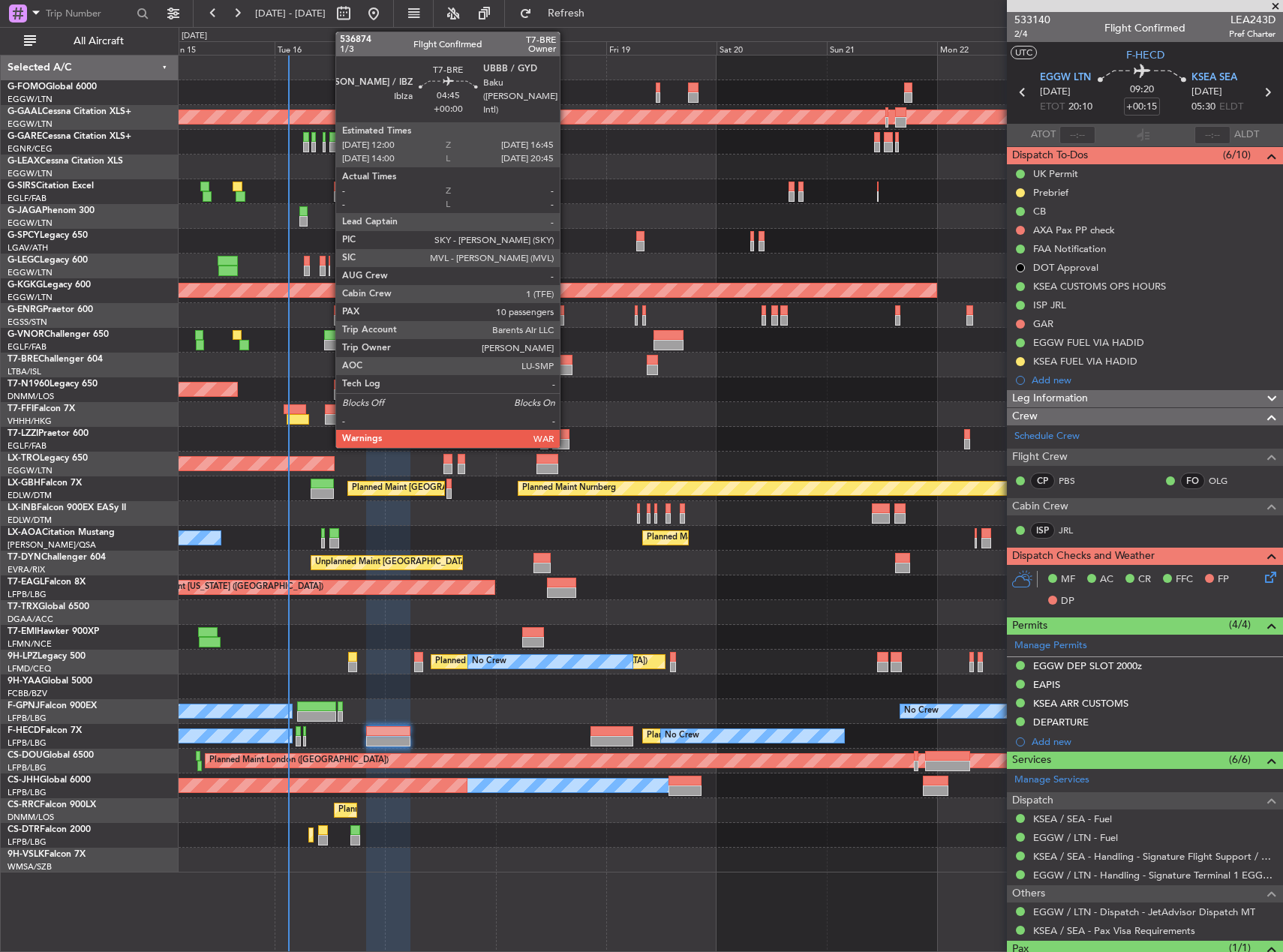
click at [567, 360] on div at bounding box center [561, 360] width 23 height 11
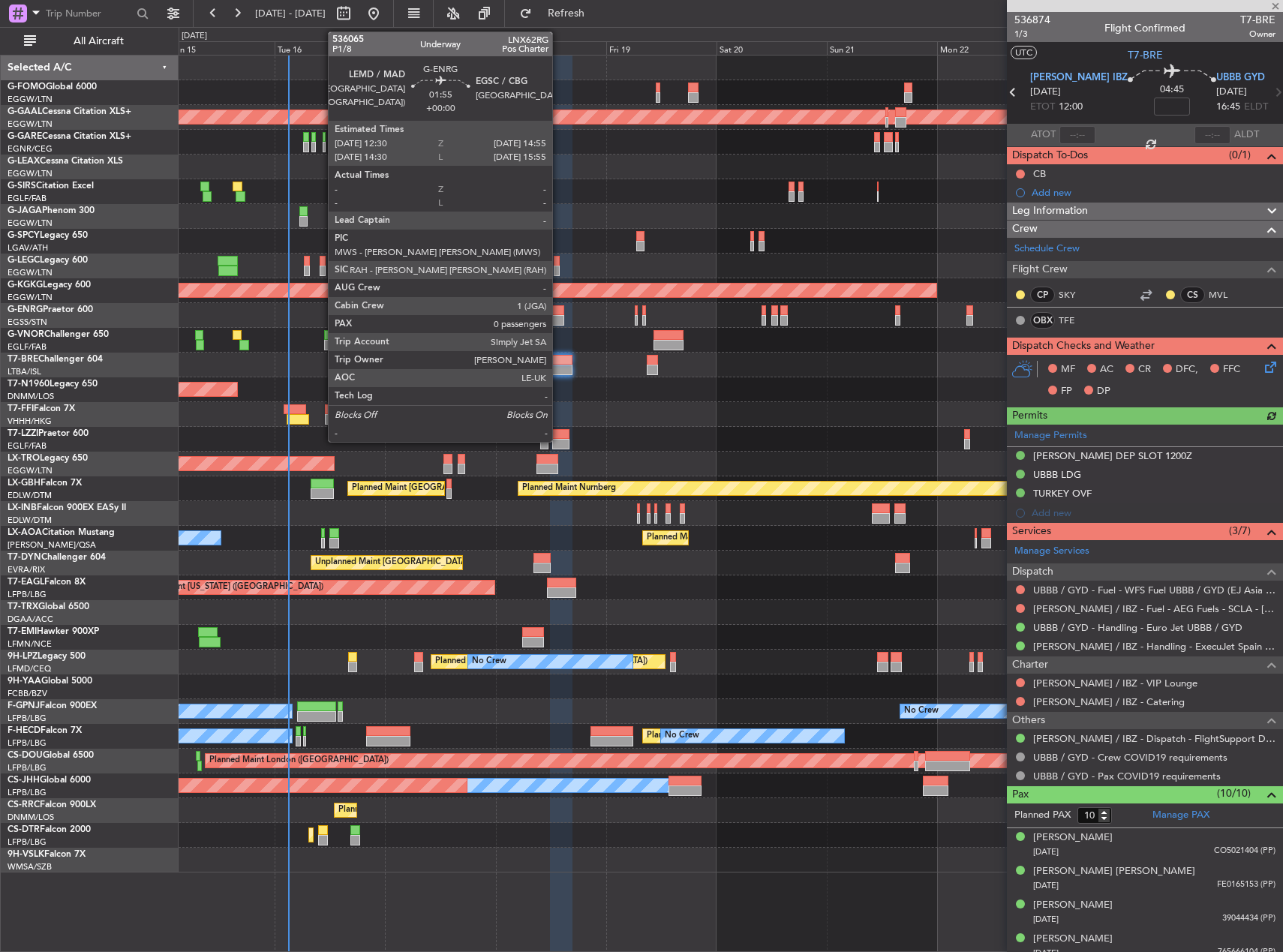
click at [559, 311] on div at bounding box center [557, 310] width 11 height 11
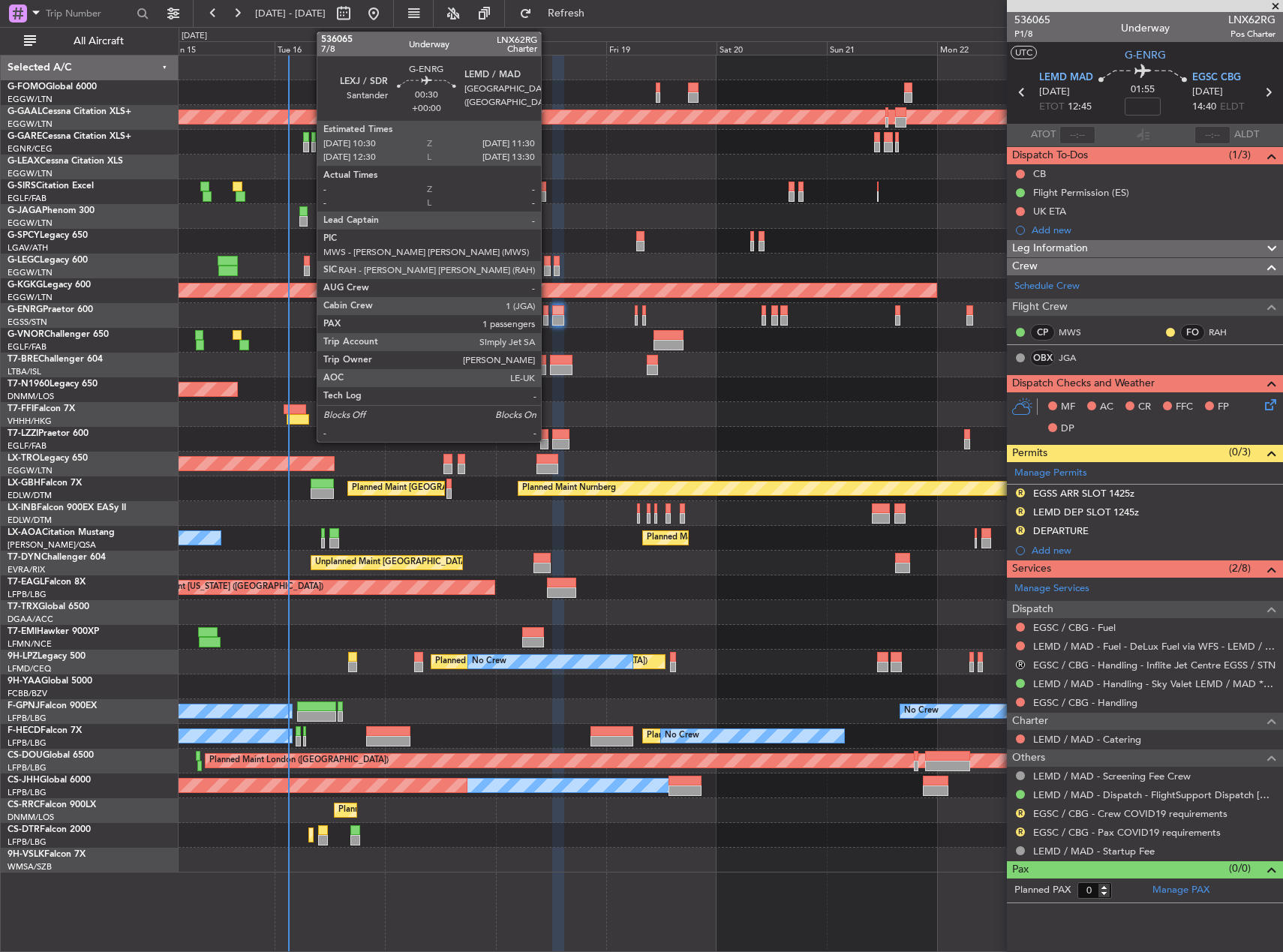
click at [548, 324] on div at bounding box center [545, 320] width 5 height 11
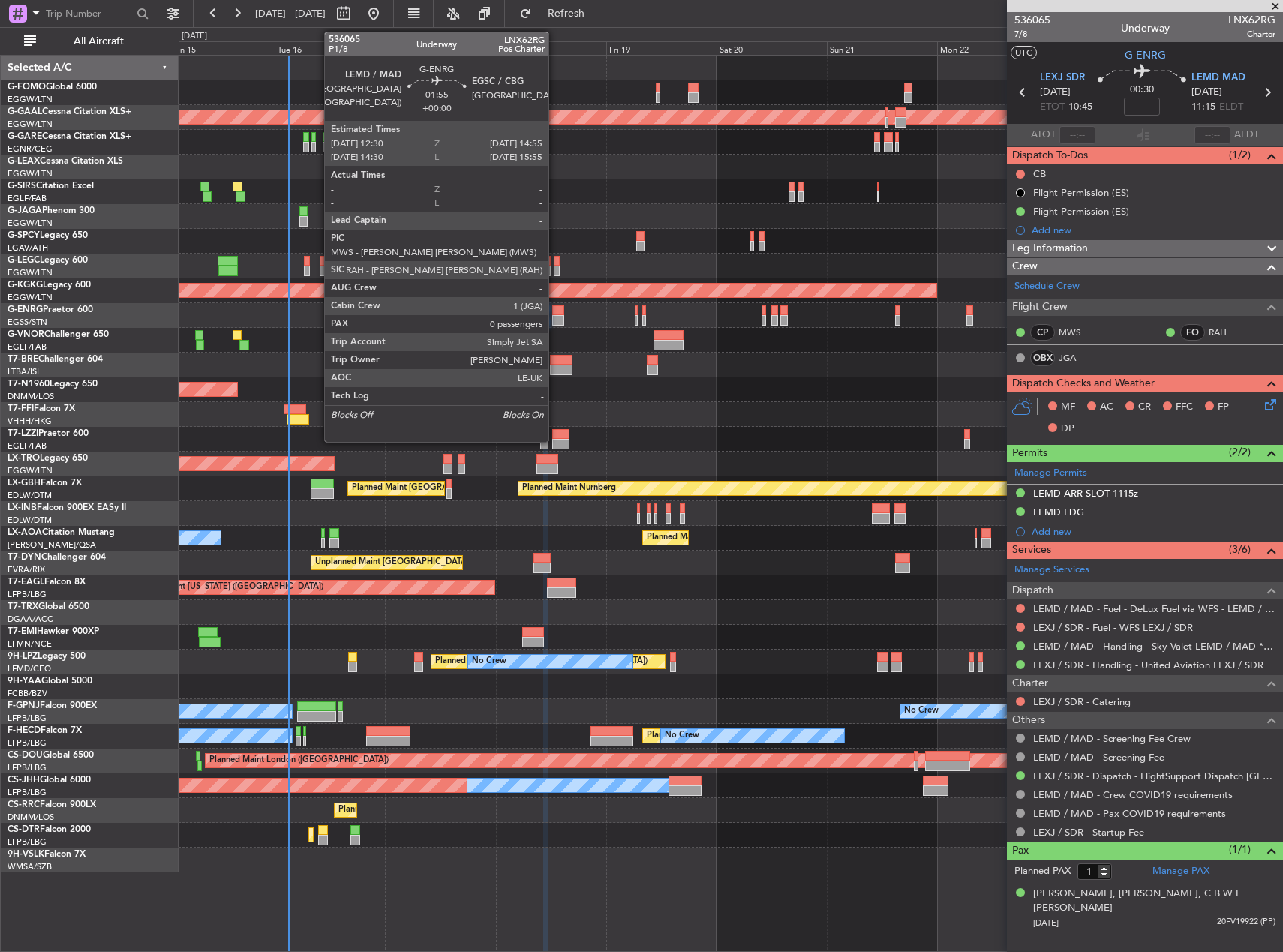
click at [555, 312] on div at bounding box center [557, 310] width 11 height 11
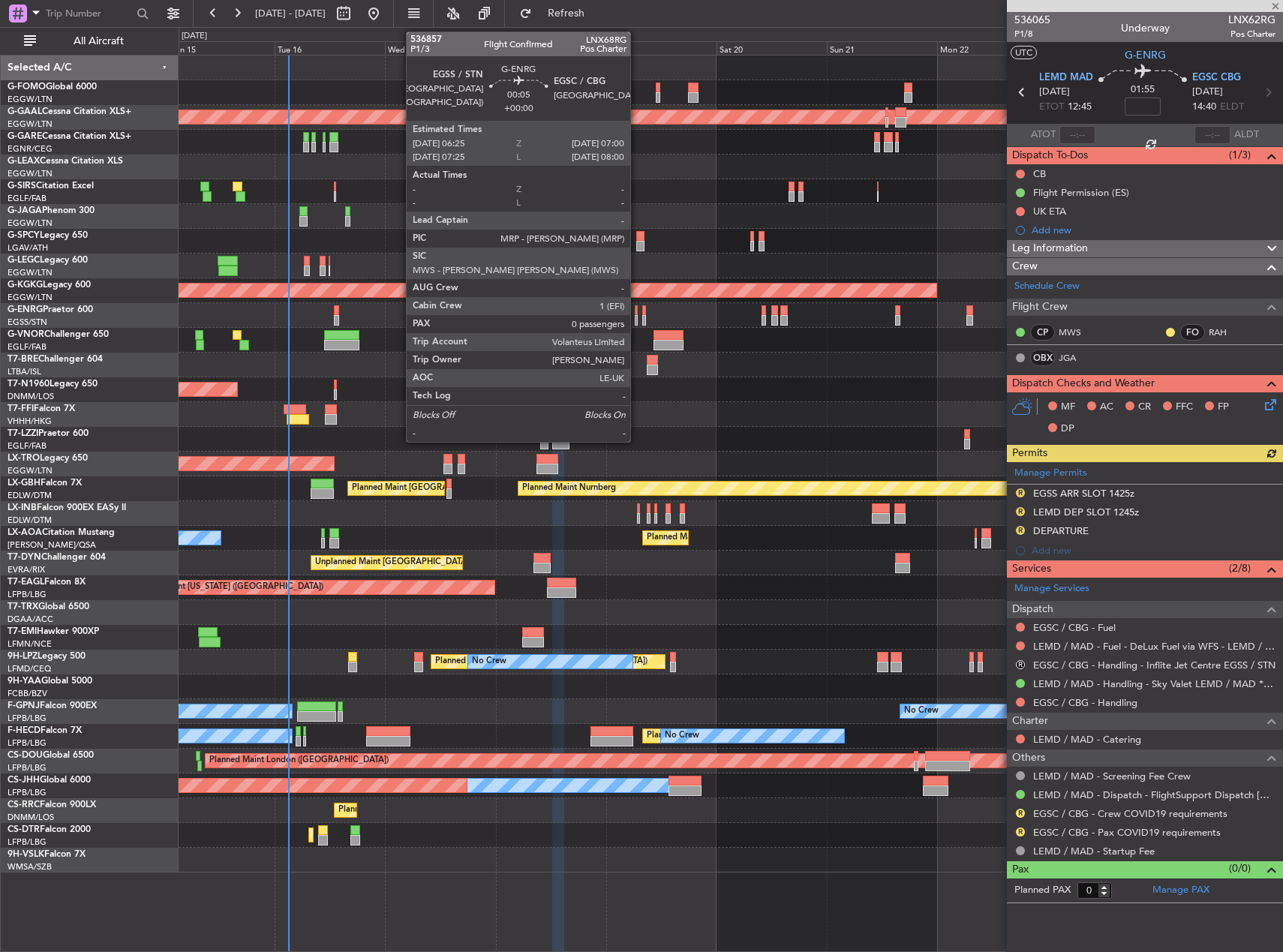
click at [637, 317] on div at bounding box center [636, 320] width 3 height 11
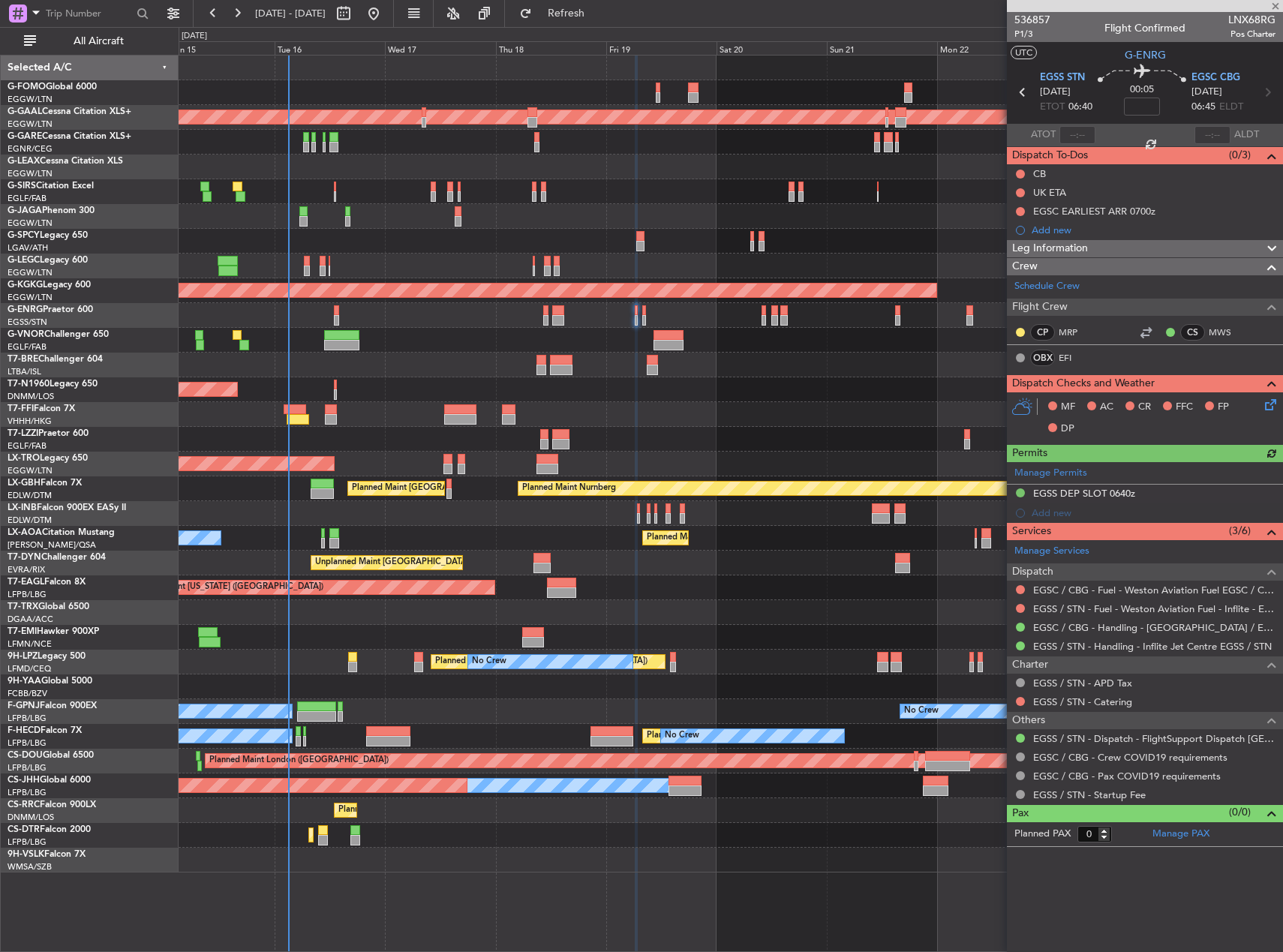
click at [641, 317] on div at bounding box center [731, 315] width 1104 height 25
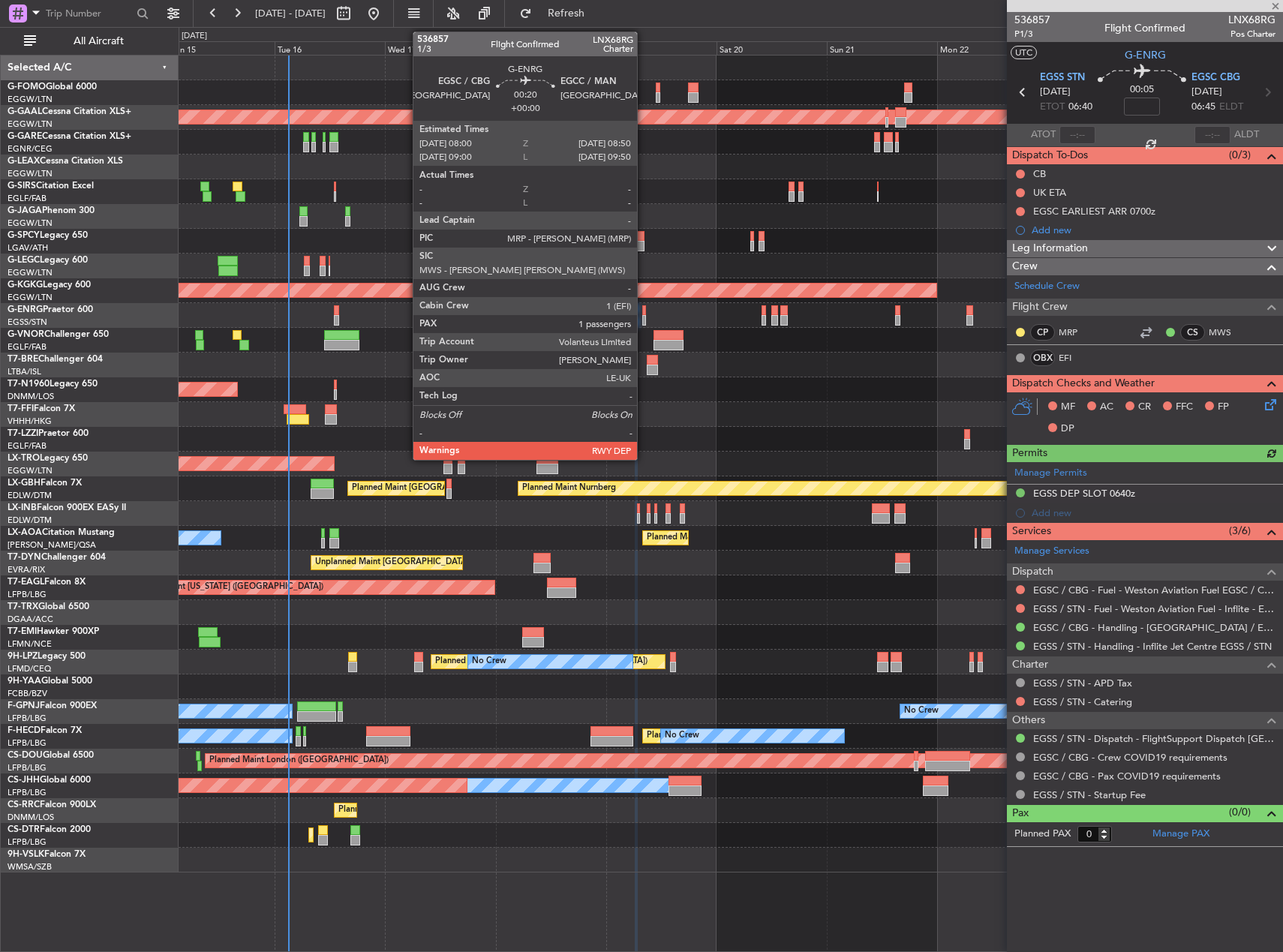
click at [644, 317] on div at bounding box center [644, 320] width 5 height 11
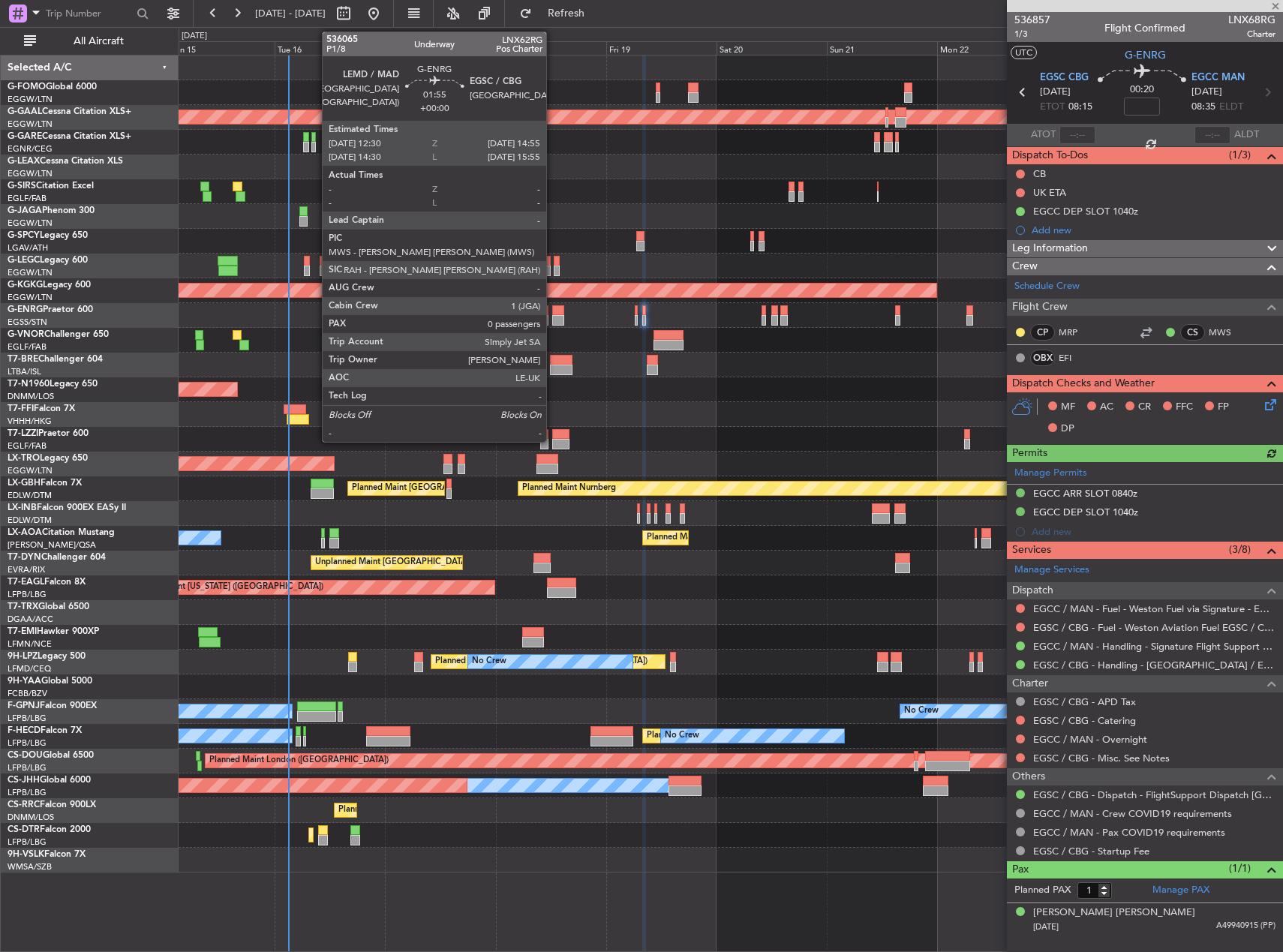
click at [553, 319] on div at bounding box center [557, 320] width 11 height 11
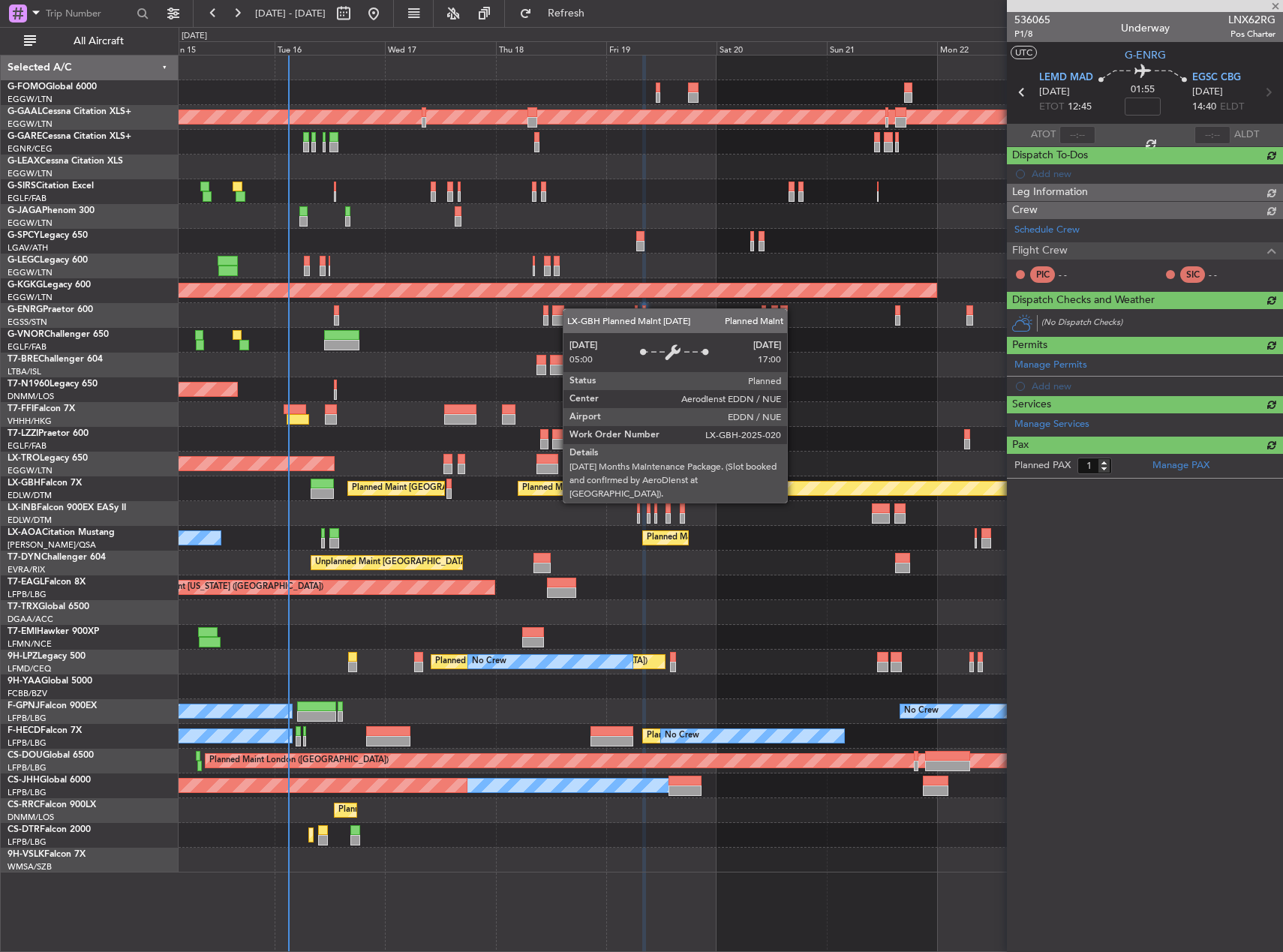
type input "0"
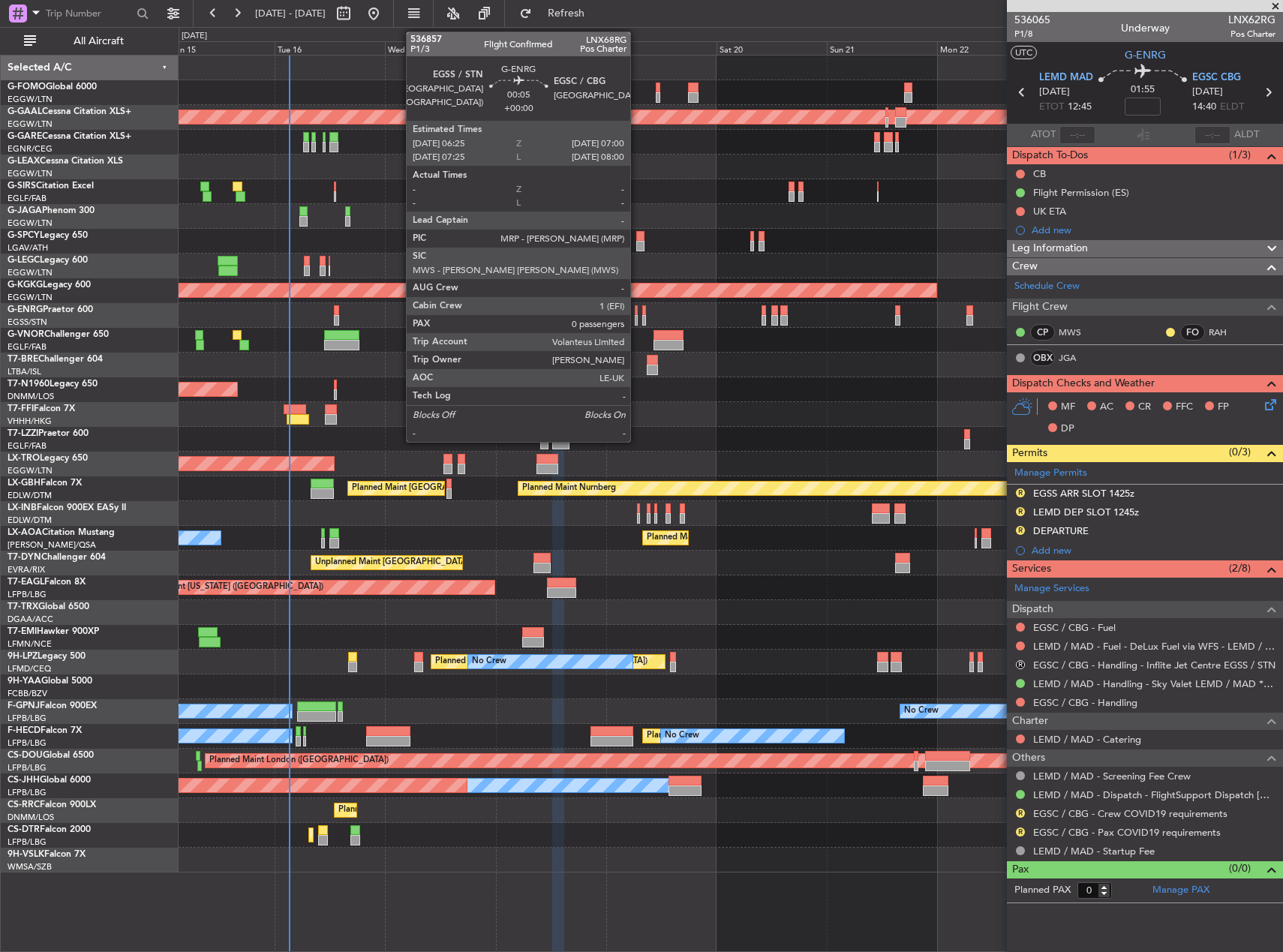
click at [637, 320] on div at bounding box center [636, 320] width 3 height 11
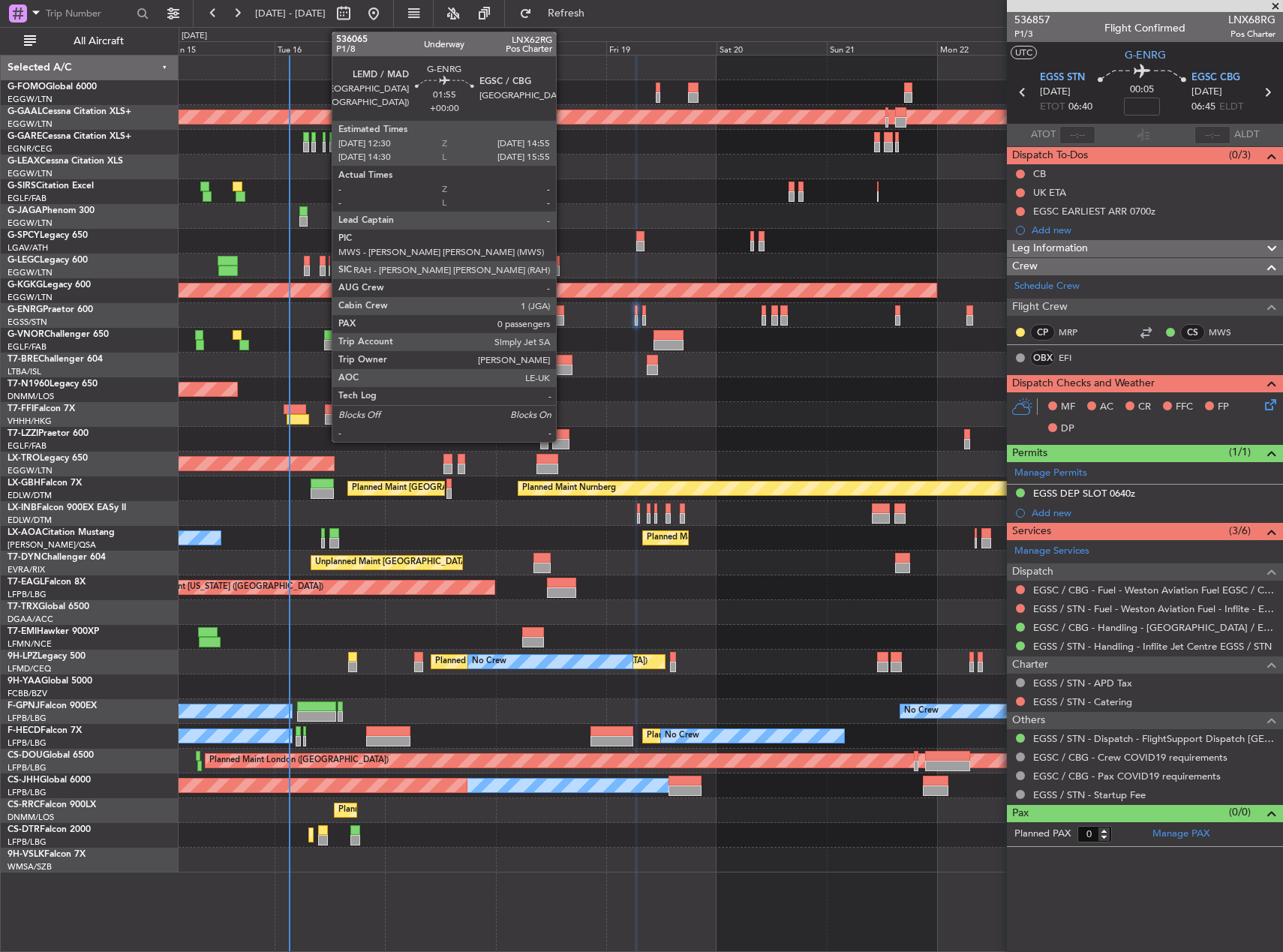
click at [563, 311] on div at bounding box center [557, 310] width 11 height 11
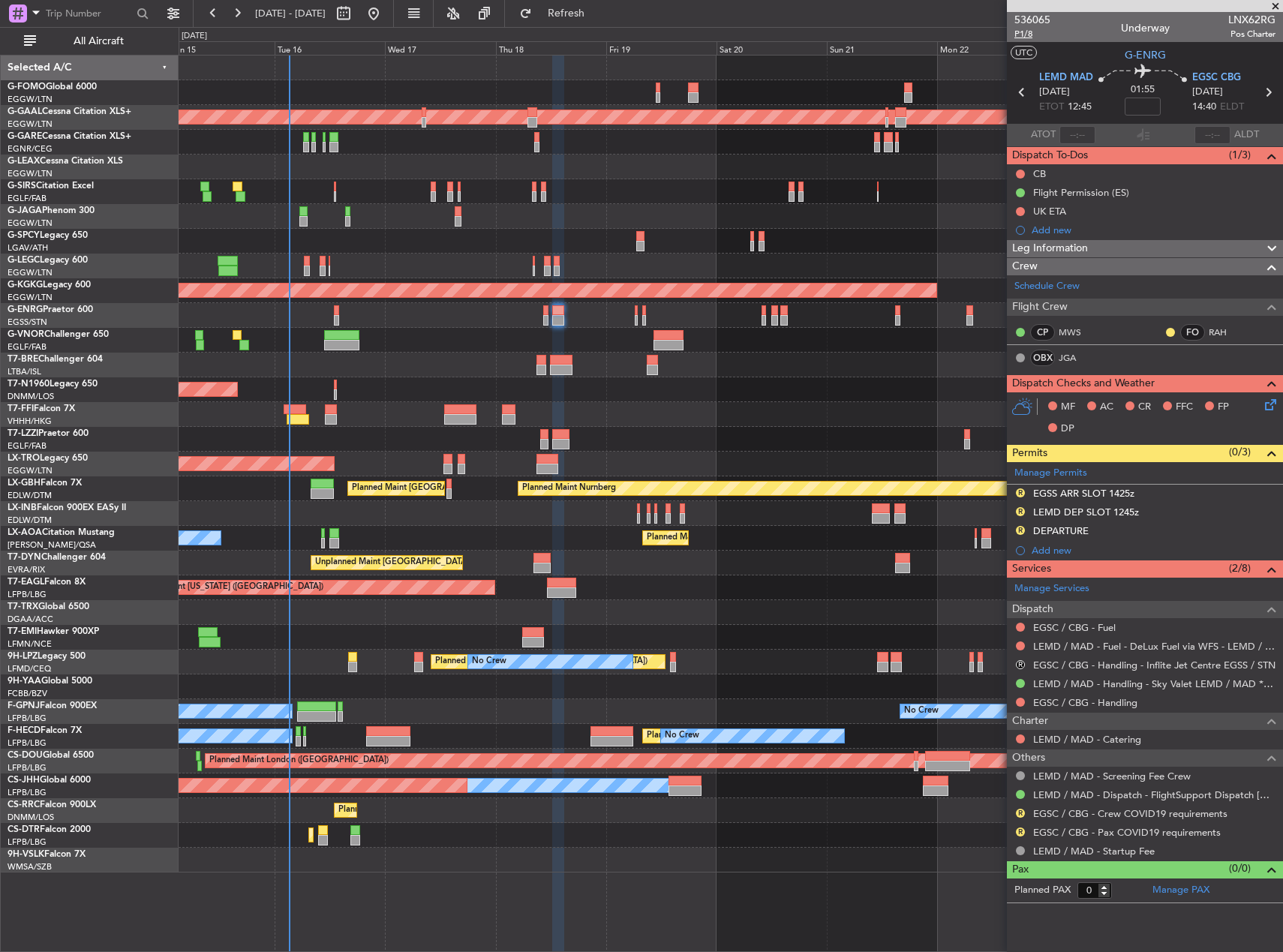
click at [1034, 35] on span "P1/8" at bounding box center [1033, 34] width 36 height 13
